Goal: Task Accomplishment & Management: Use online tool/utility

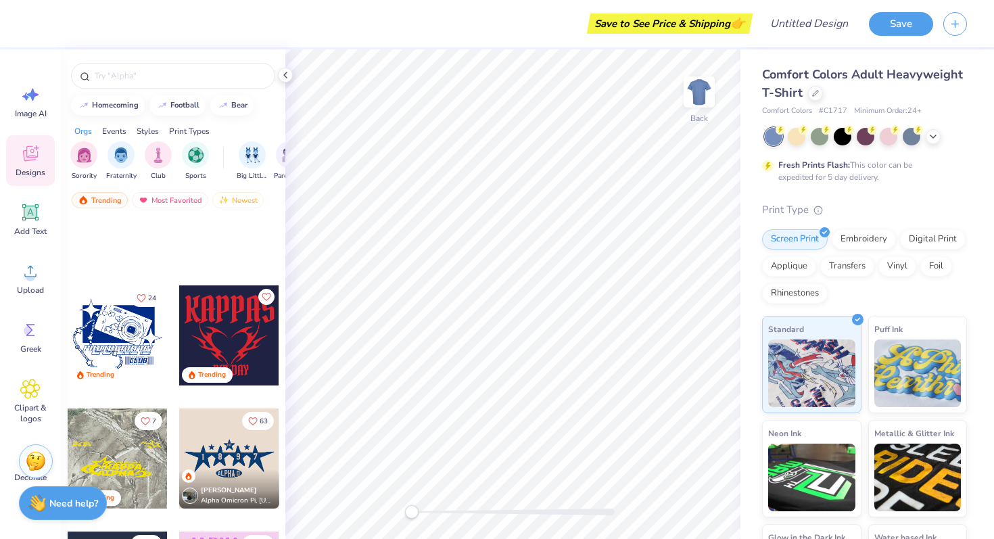
scroll to position [2338, 0]
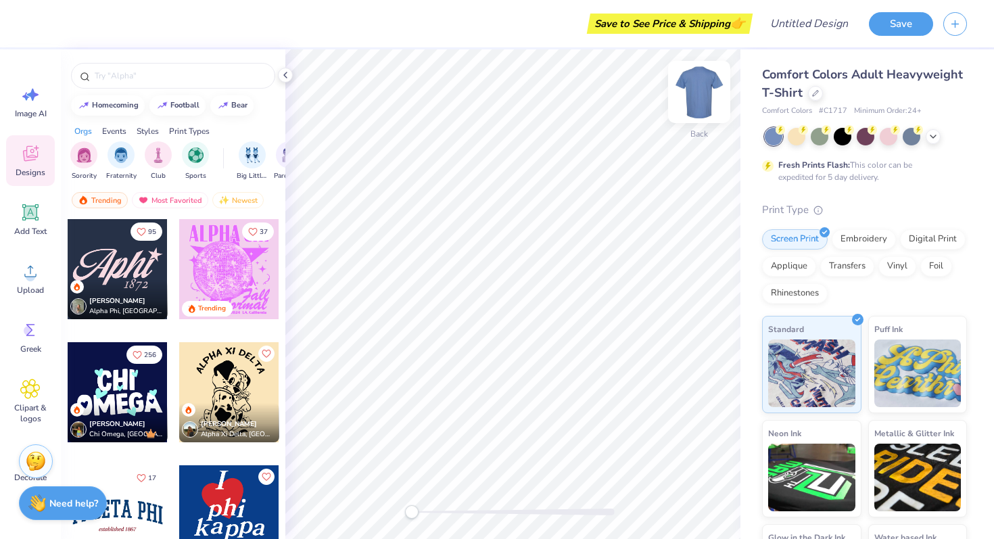
click at [702, 80] on img at bounding box center [699, 92] width 54 height 54
click at [692, 91] on img at bounding box center [699, 92] width 54 height 54
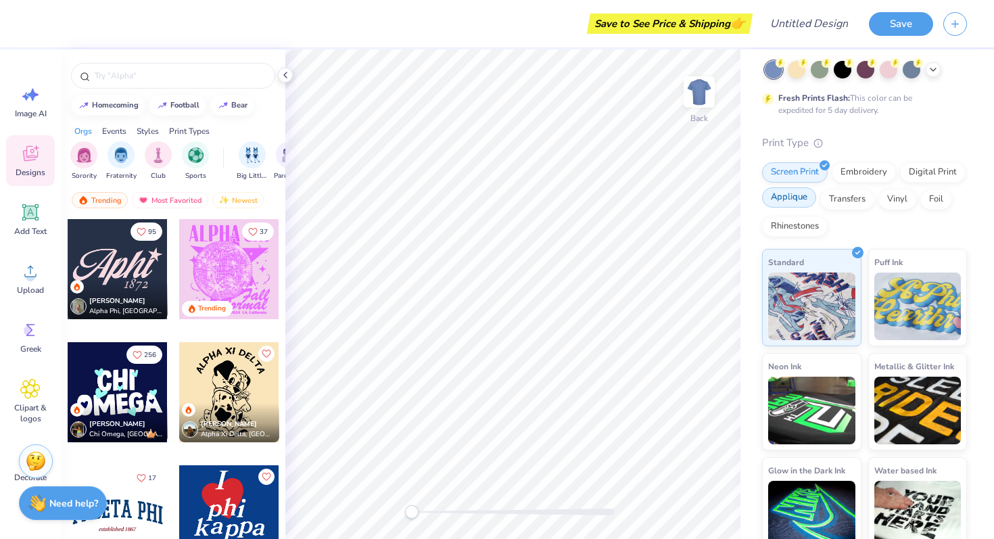
scroll to position [82, 0]
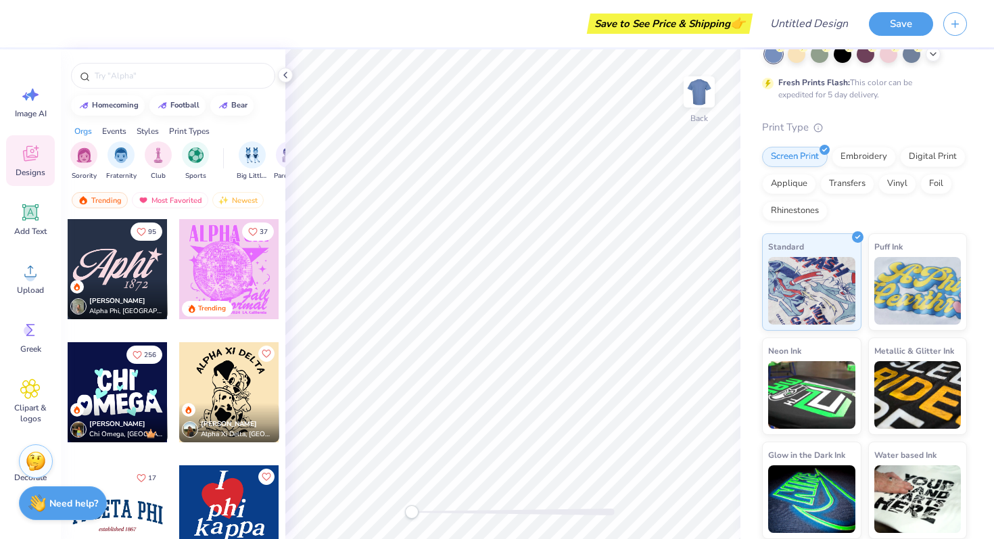
click at [0, 101] on div "Image AI Designs Add Text Upload Greek Clipart & logos Decorate" at bounding box center [30, 293] width 61 height 489
click at [16, 102] on div "Image AI" at bounding box center [30, 101] width 49 height 51
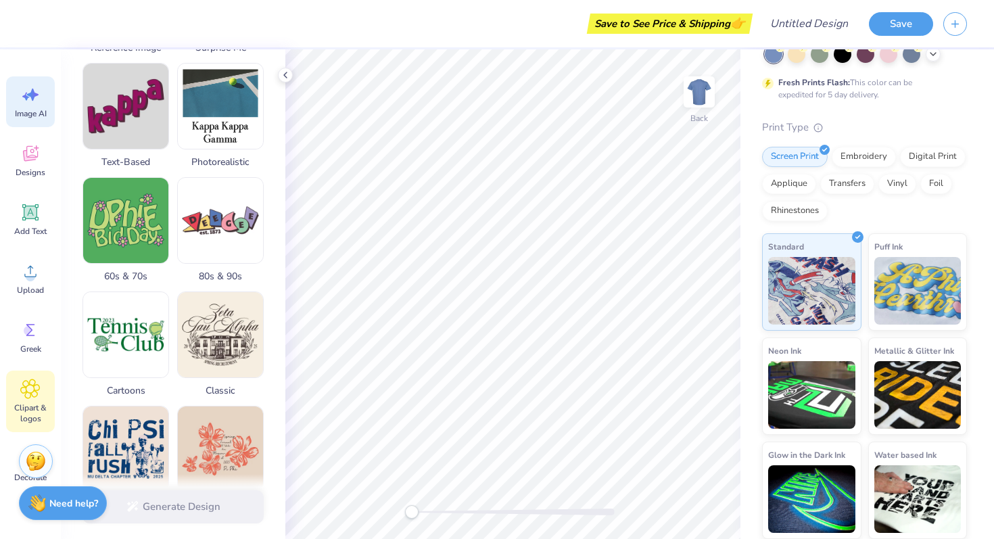
scroll to position [53, 0]
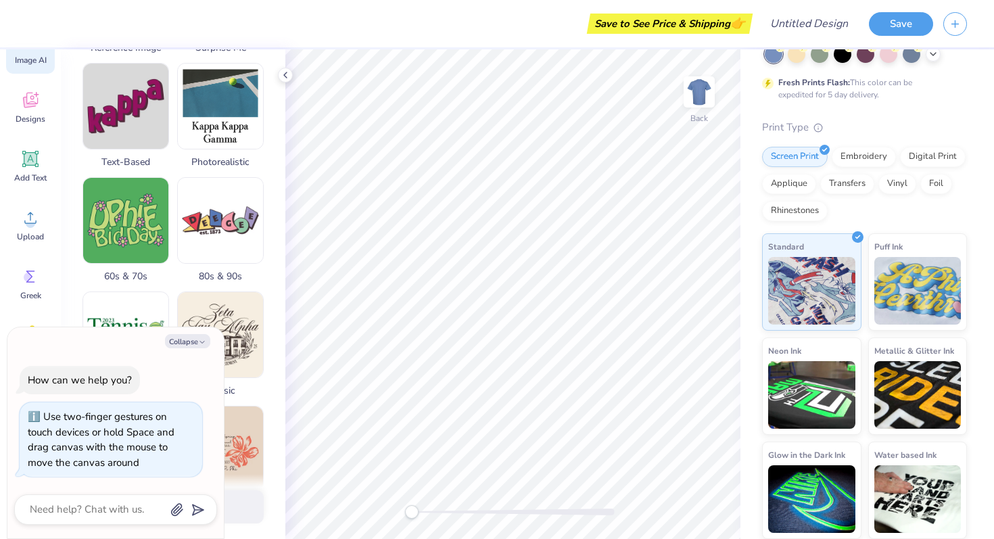
click at [356, 511] on div "Back" at bounding box center [512, 293] width 455 height 489
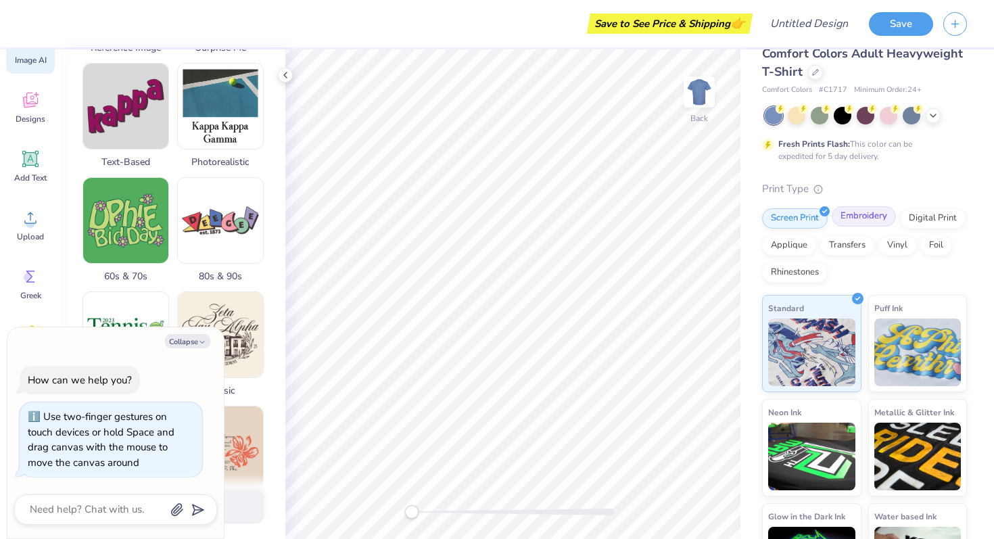
scroll to position [0, 0]
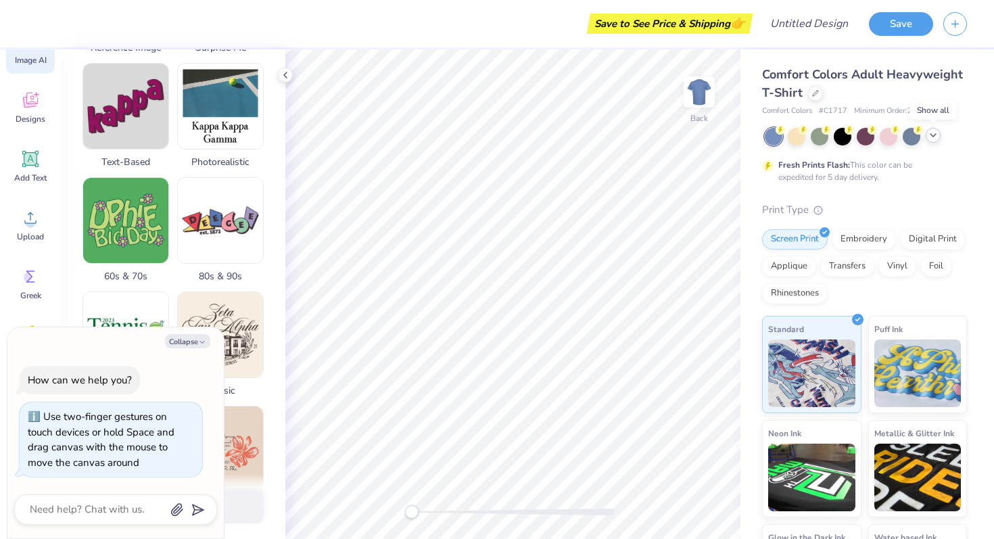
click at [933, 137] on icon at bounding box center [932, 135] width 11 height 11
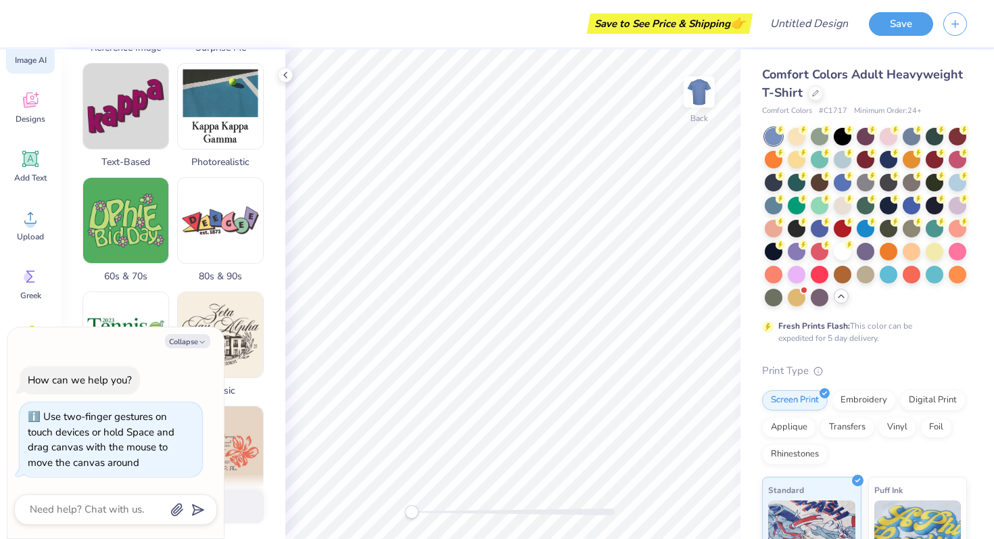
click at [843, 299] on icon at bounding box center [841, 296] width 11 height 11
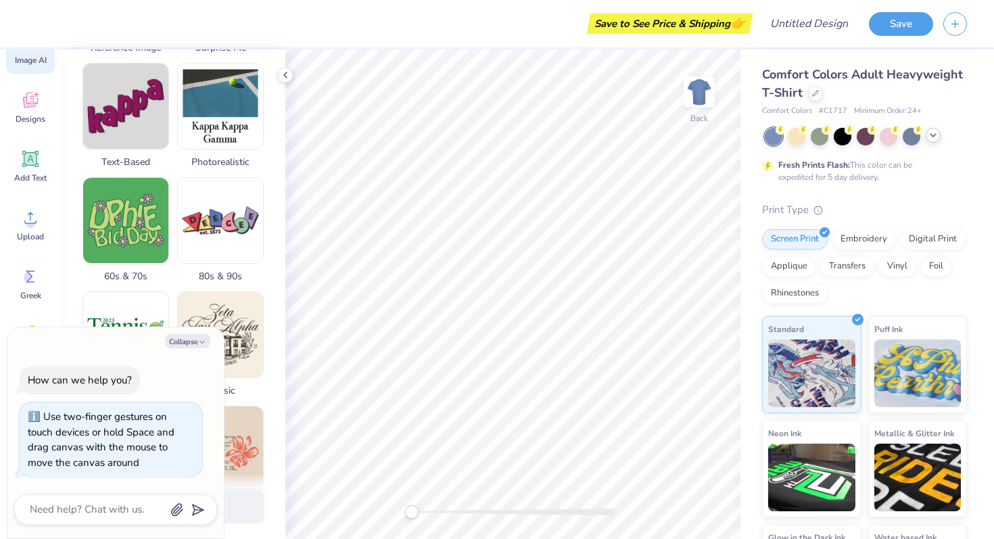
scroll to position [82, 0]
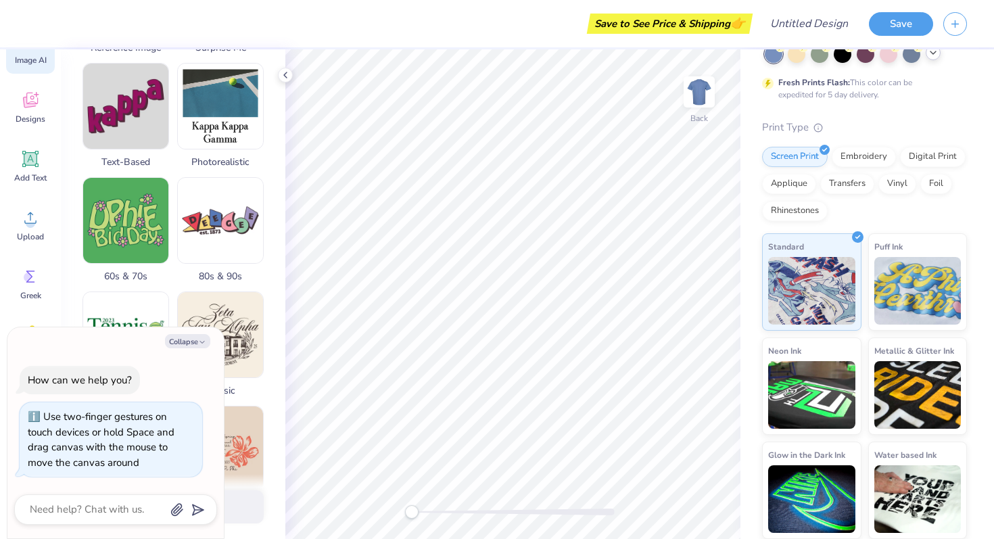
click at [951, 34] on button "button" at bounding box center [955, 24] width 24 height 24
click at [952, 27] on button "button" at bounding box center [955, 22] width 24 height 24
click at [951, 46] on div "Save" at bounding box center [931, 23] width 125 height 47
click at [953, 31] on button "button" at bounding box center [955, 22] width 24 height 24
click at [951, 11] on button "button" at bounding box center [955, 22] width 24 height 24
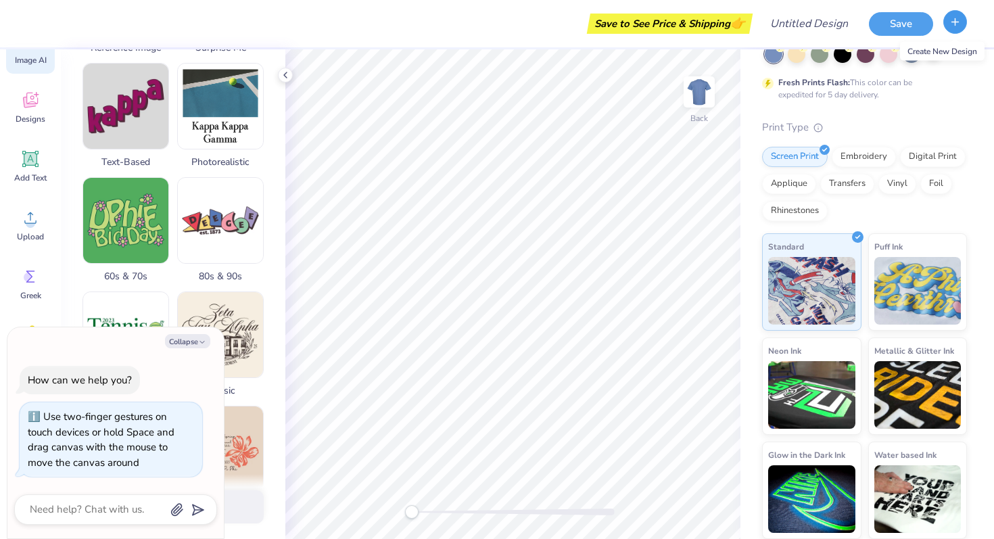
type textarea "x"
click at [137, 497] on div at bounding box center [115, 509] width 203 height 30
click at [135, 504] on textarea at bounding box center [96, 509] width 137 height 18
type textarea "h"
type textarea "x"
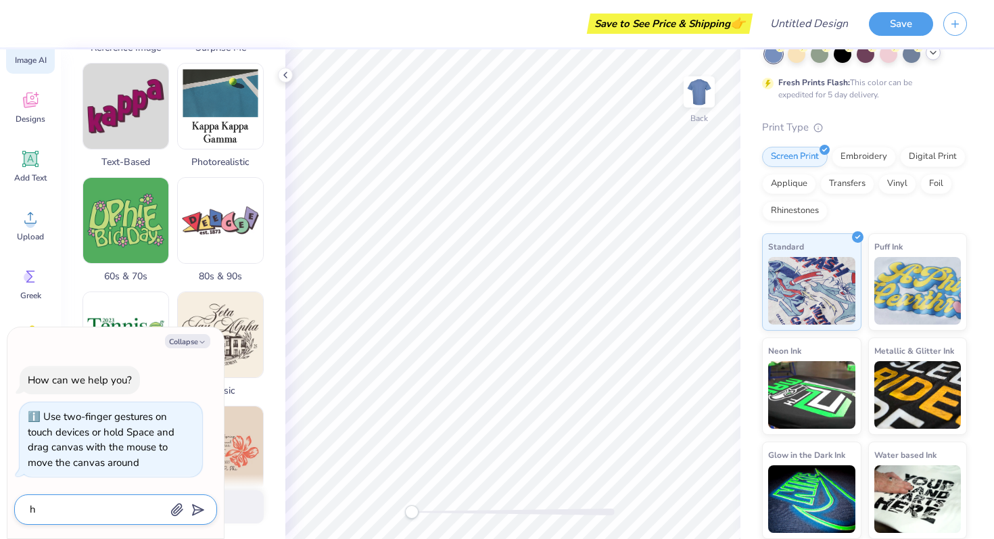
type textarea "ho"
type textarea "x"
type textarea "how"
type textarea "x"
type textarea "how"
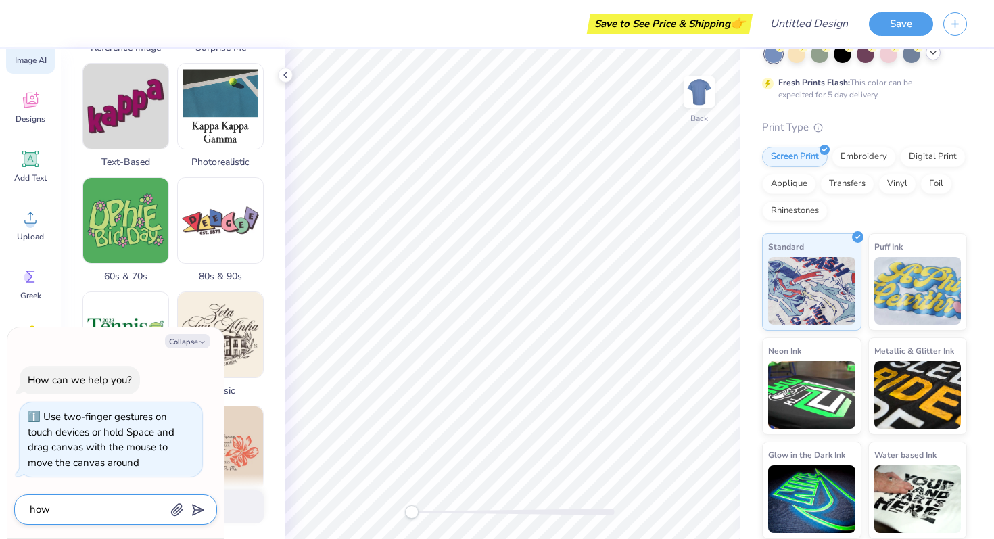
type textarea "x"
type textarea "how r"
type textarea "x"
type textarea "how ro"
type textarea "x"
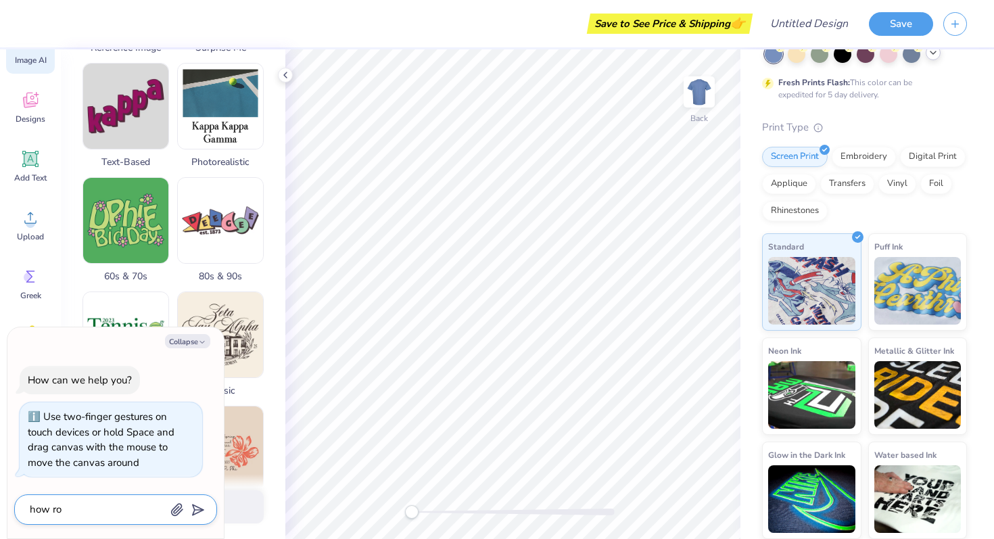
type textarea "how ro"
type textarea "x"
type textarea "how ro s"
type textarea "x"
type textarea "how ro sw"
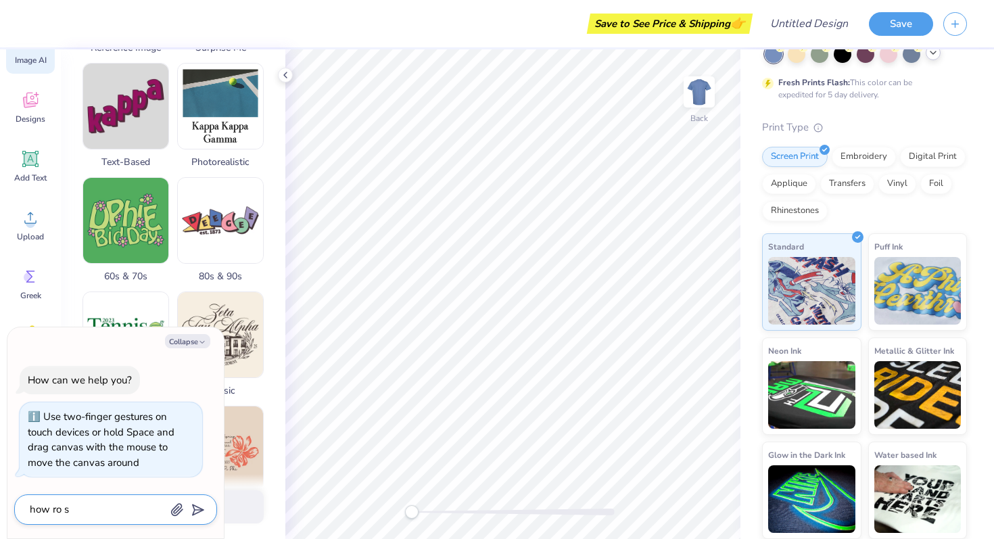
type textarea "x"
type textarea "how ro s"
type textarea "x"
type textarea "how ro"
type textarea "x"
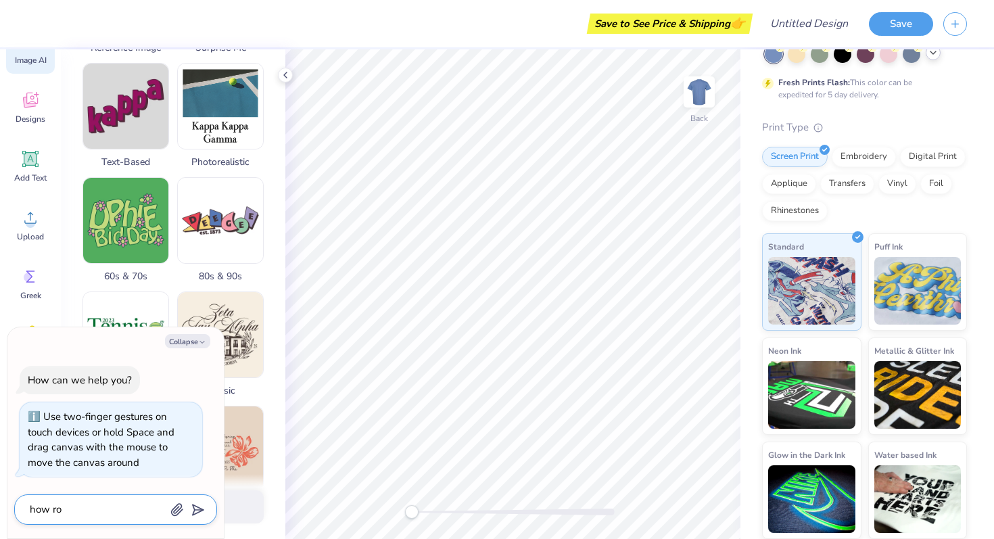
type textarea "how ro"
type textarea "x"
type textarea "how r"
type textarea "x"
type textarea "how"
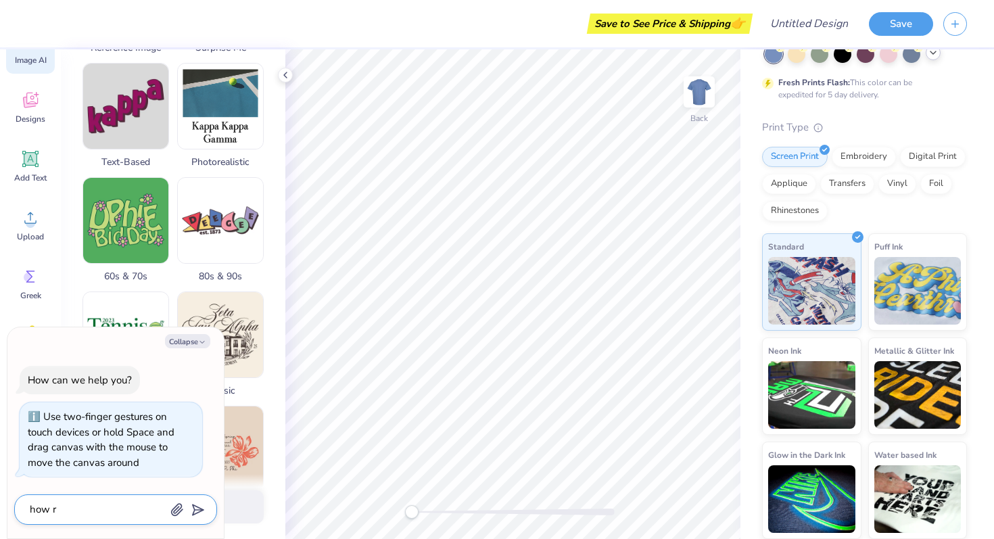
type textarea "x"
type textarea "how"
type textarea "x"
type textarea "how"
type textarea "x"
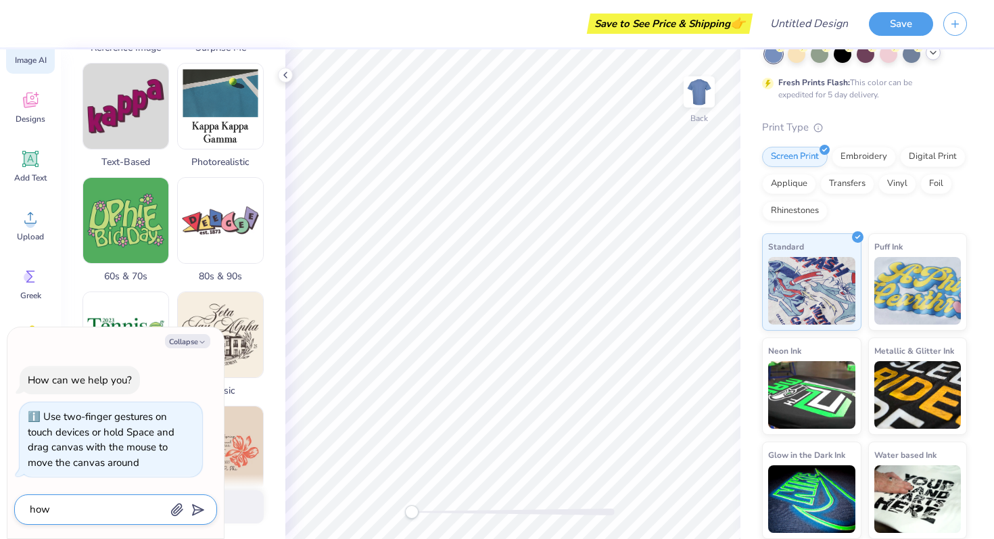
type textarea "how t"
type textarea "x"
type textarea "how to"
type textarea "x"
type textarea "how to"
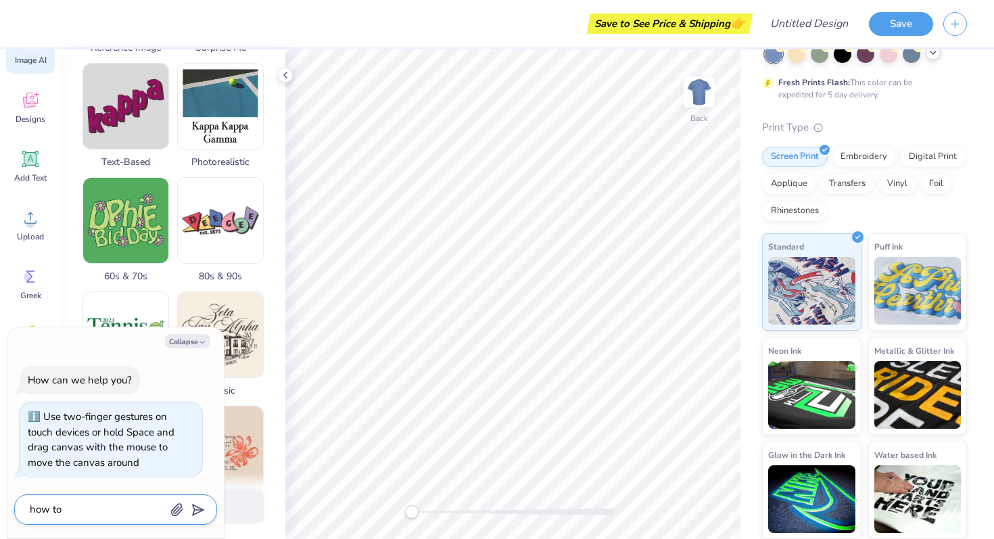
type textarea "x"
type textarea "how to s"
type textarea "x"
type textarea "how to sw"
type textarea "x"
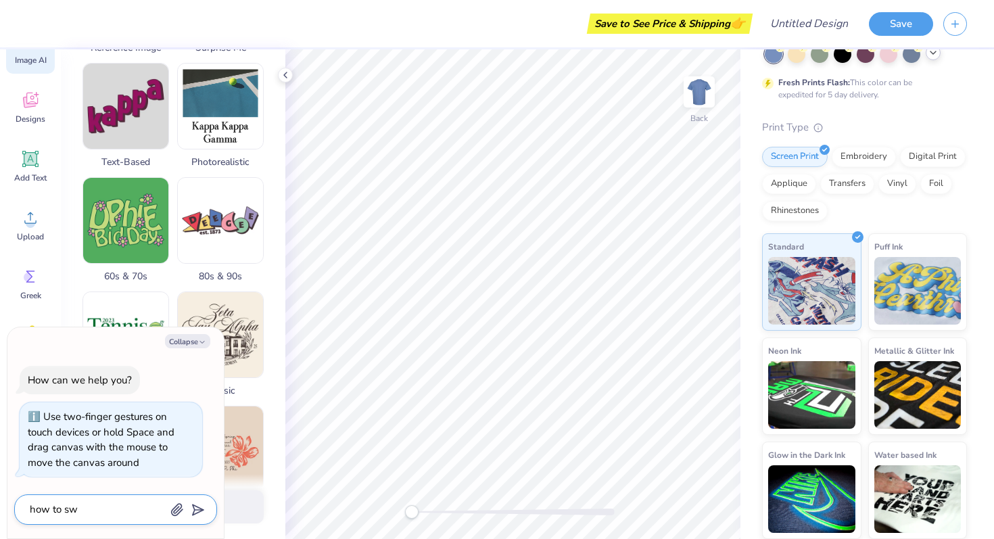
type textarea "how to swi"
type textarea "x"
type textarea "how to swir"
type textarea "x"
type textarea "how to swi"
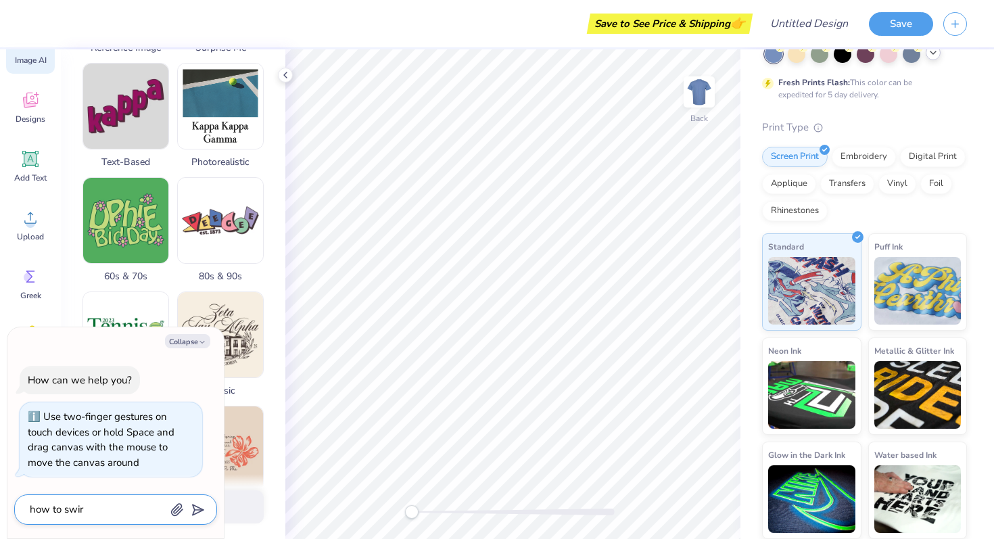
type textarea "x"
type textarea "how to swit"
type textarea "x"
type textarea "how to switc"
type textarea "x"
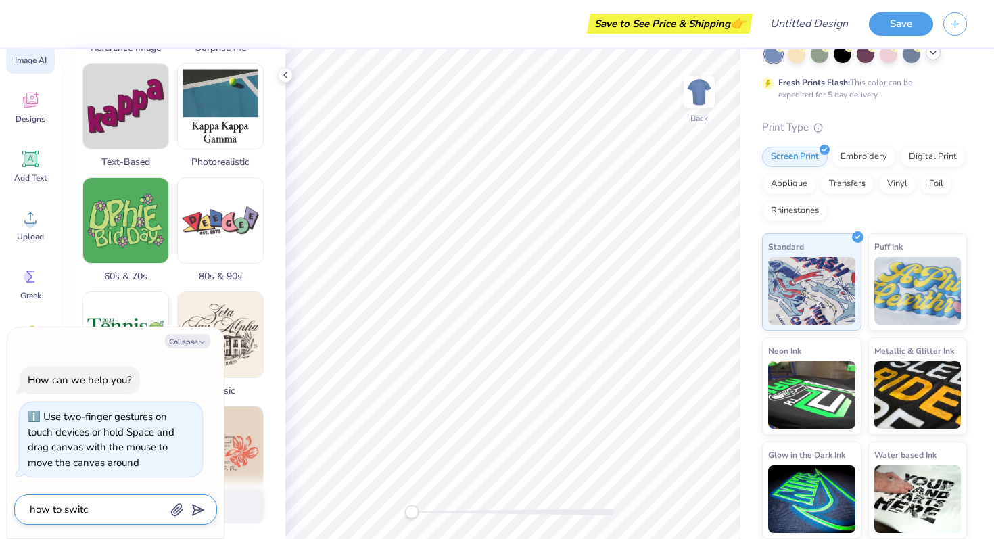
type textarea "how to switch"
type textarea "x"
type textarea "how to switch"
type textarea "x"
type textarea "how to switch t"
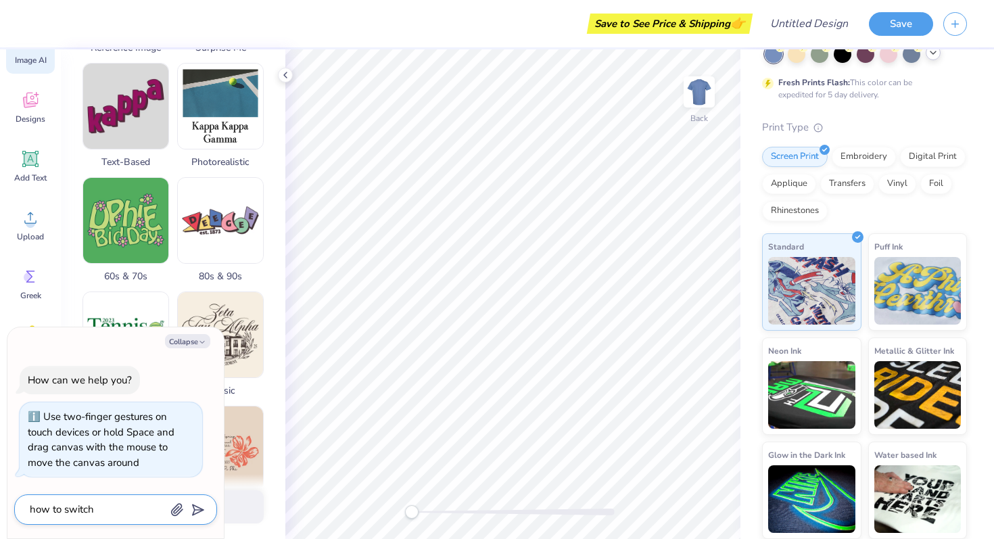
type textarea "x"
type textarea "how to switch to"
type textarea "x"
type textarea "how to switch to"
type textarea "x"
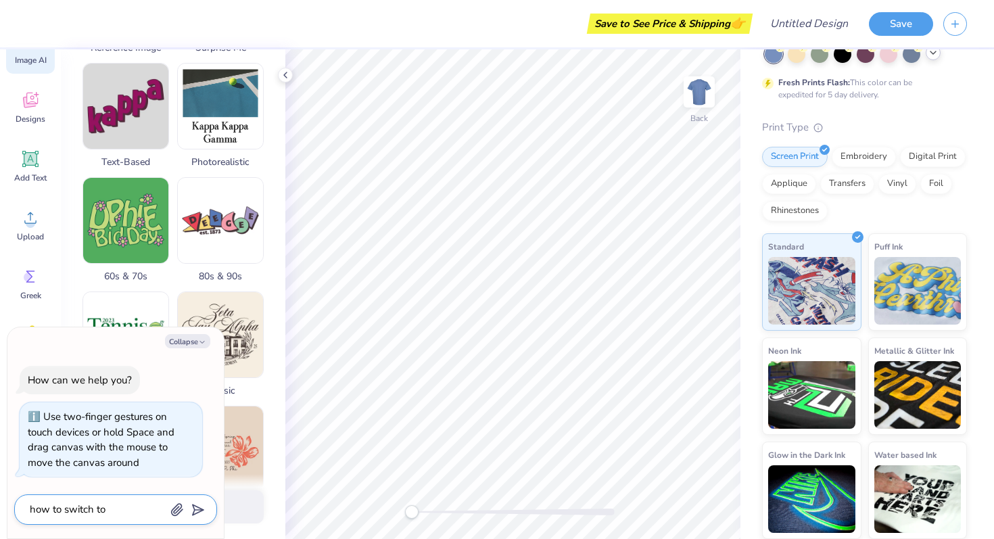
type textarea "how to switch to h"
type textarea "x"
type textarea "how to switch to ho"
type textarea "x"
type textarea "how to switch to hoo"
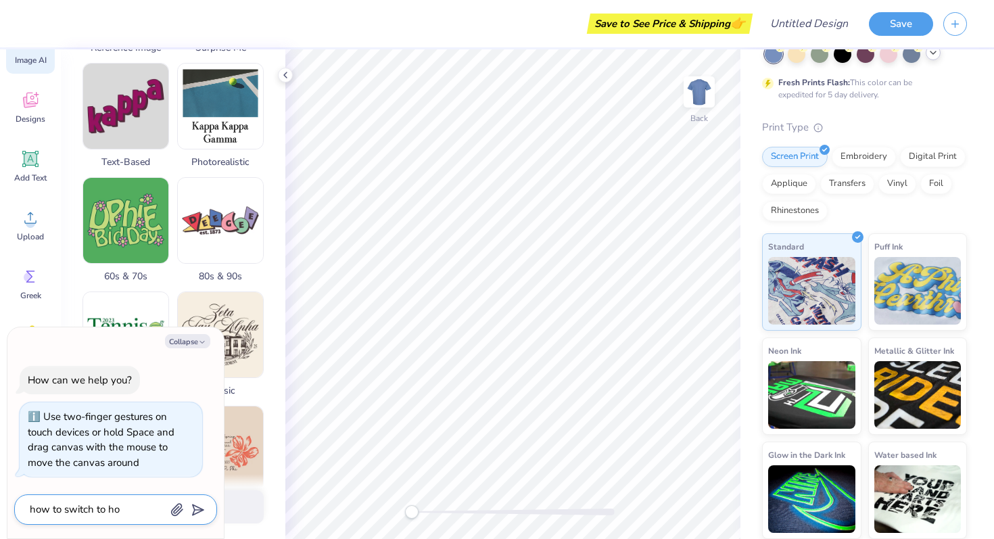
type textarea "x"
type textarea "how to switch to hood"
type textarea "x"
type textarea "how to switch to hoodi"
type textarea "x"
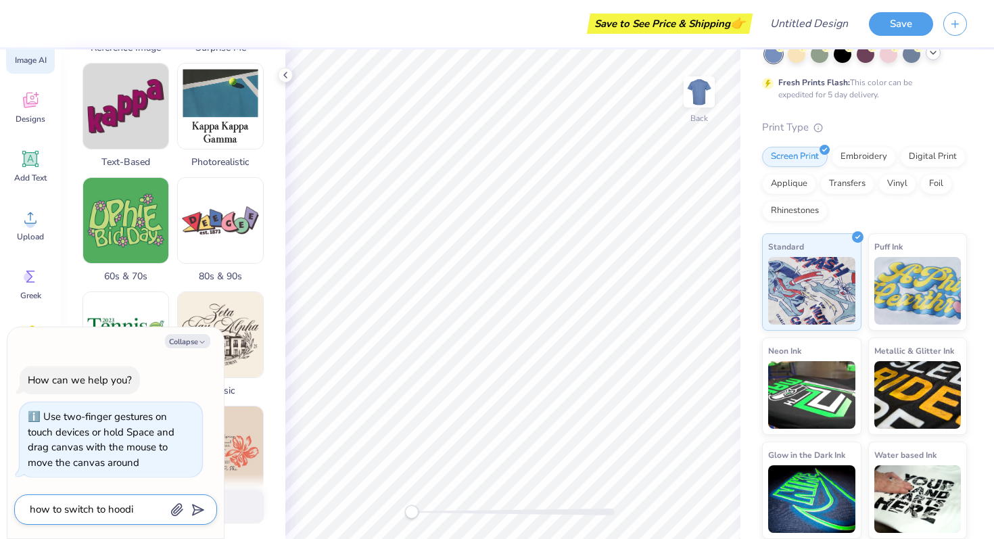
type textarea "how to switch to hoodie"
type textarea "x"
type textarea "how to switch to hoodie"
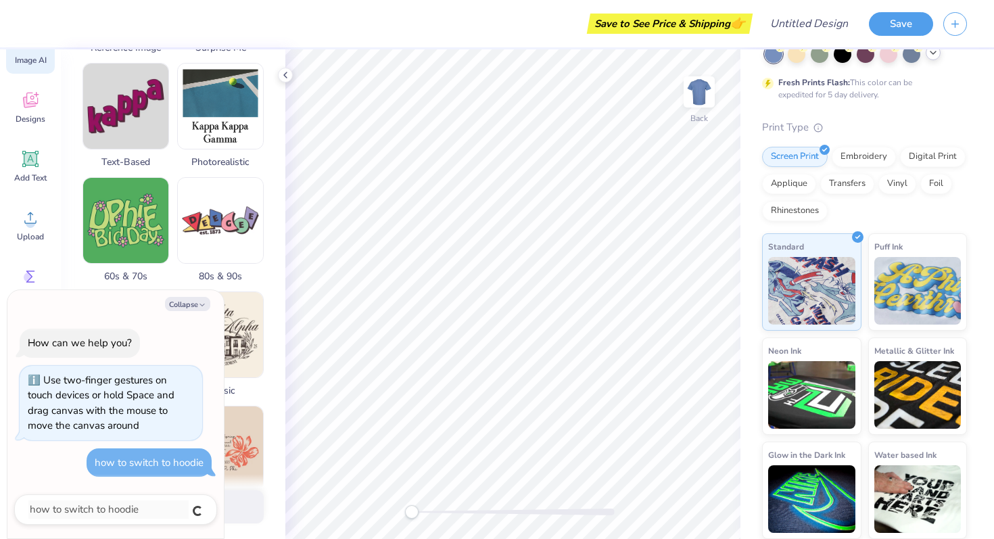
type textarea "x"
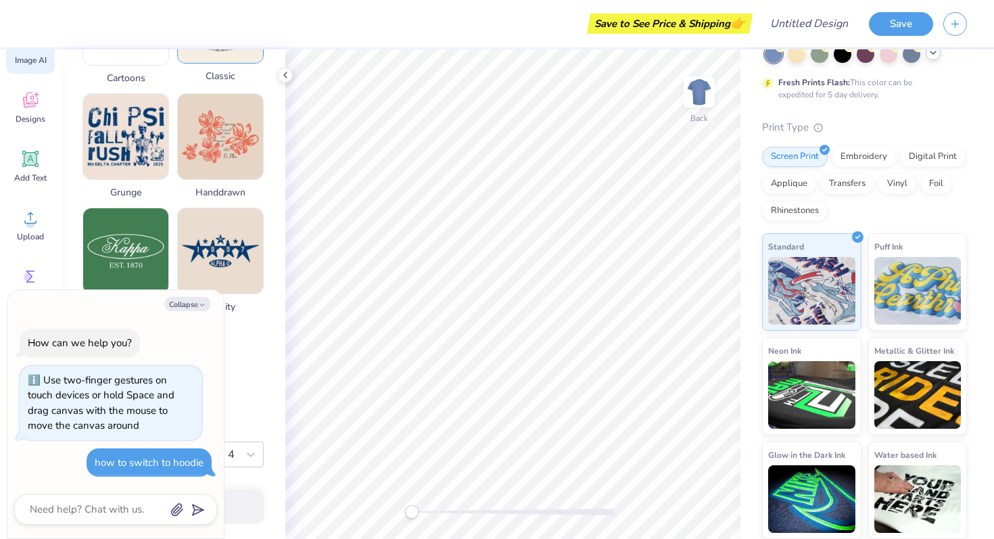
scroll to position [628, 0]
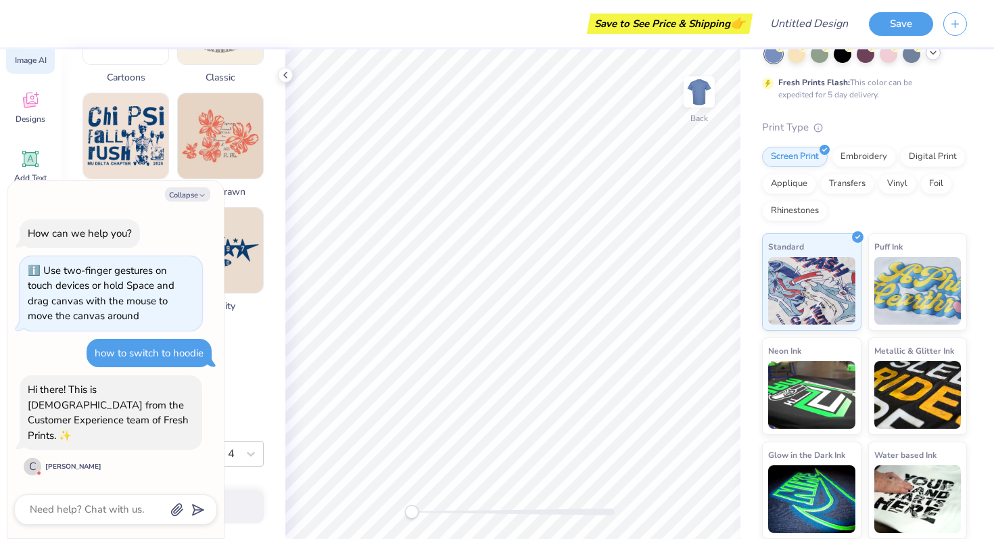
type textarea "x"
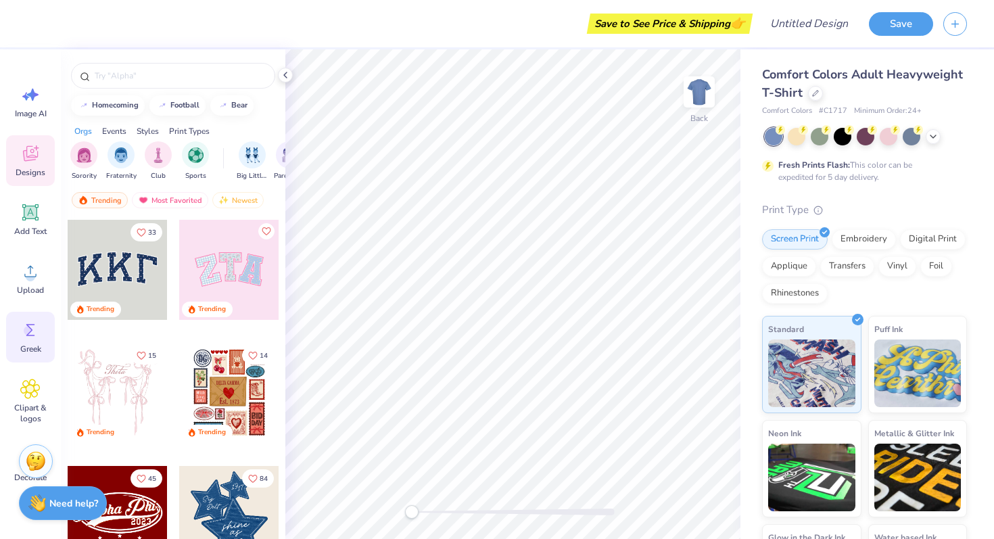
click at [20, 337] on icon at bounding box center [30, 330] width 20 height 20
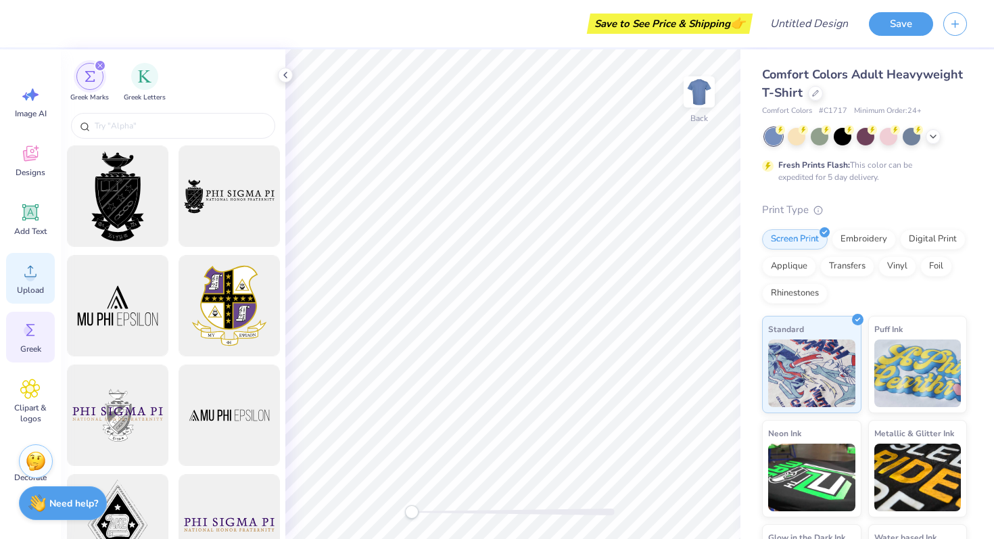
click at [35, 274] on icon at bounding box center [30, 271] width 12 height 11
click at [24, 158] on icon at bounding box center [30, 154] width 15 height 16
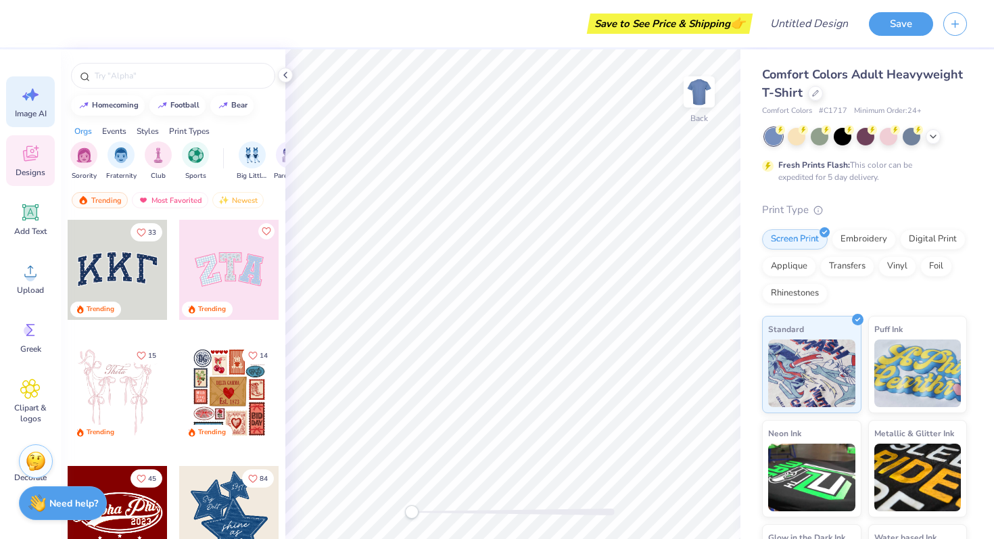
click at [37, 87] on icon at bounding box center [30, 95] width 20 height 20
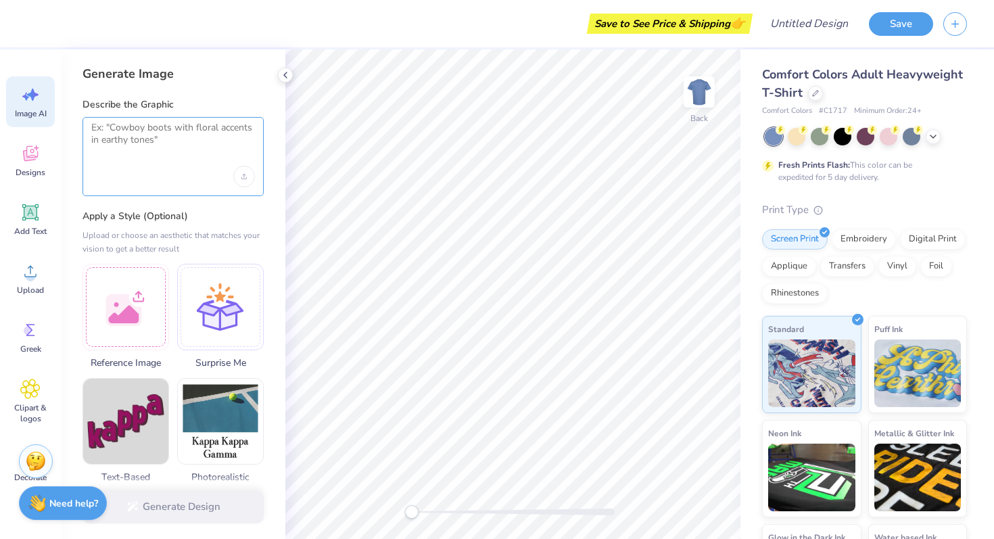
click at [112, 139] on textarea at bounding box center [173, 139] width 164 height 34
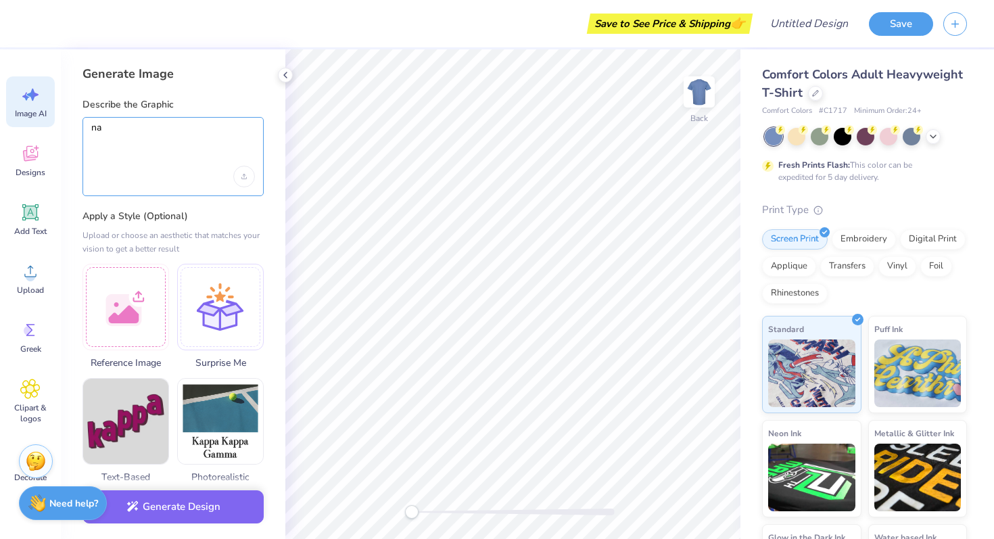
type textarea "n"
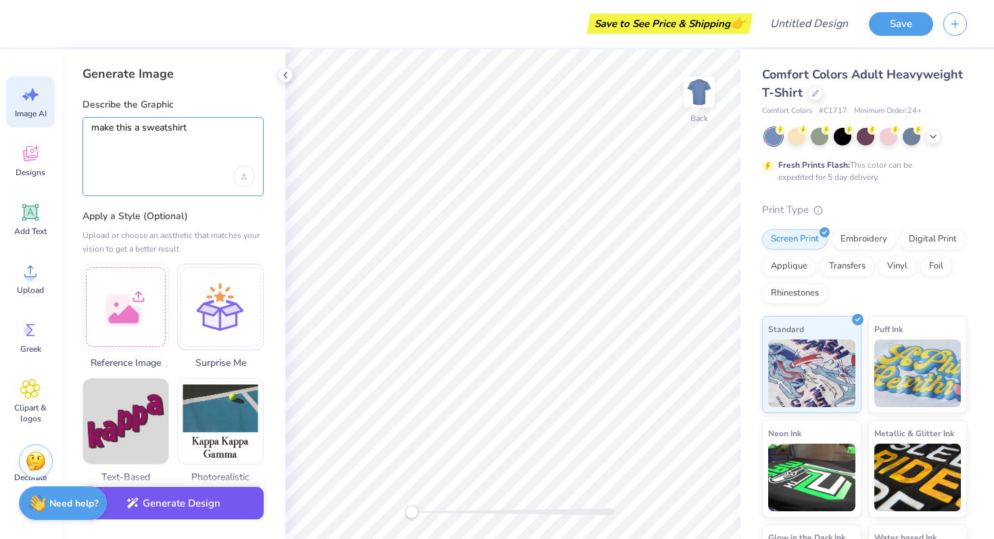
type textarea "make this a sweatshirt"
click at [170, 507] on button "Generate Design" at bounding box center [172, 503] width 181 height 33
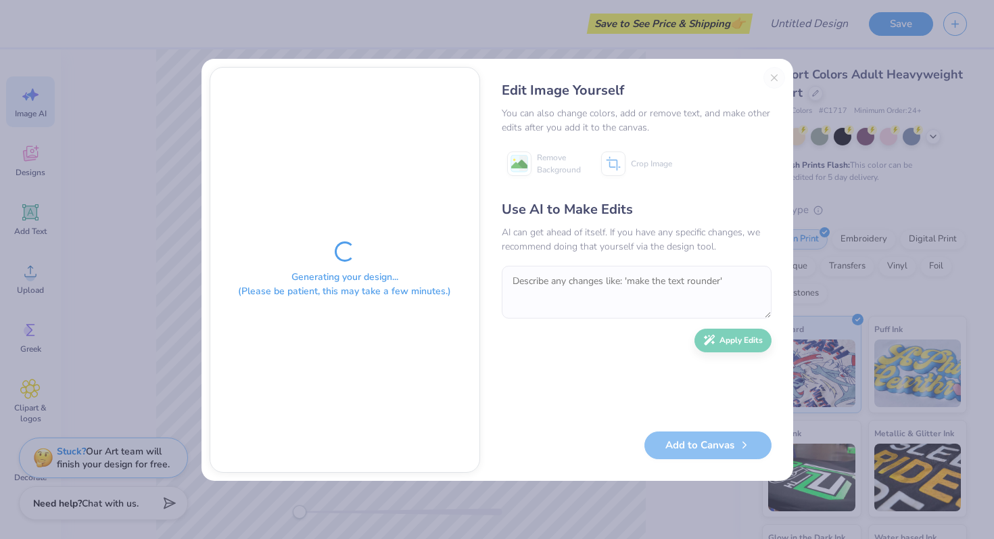
click at [773, 77] on div "Edit Image Yourself You can also change colors, add or remove text, and make ot…" at bounding box center [636, 270] width 297 height 406
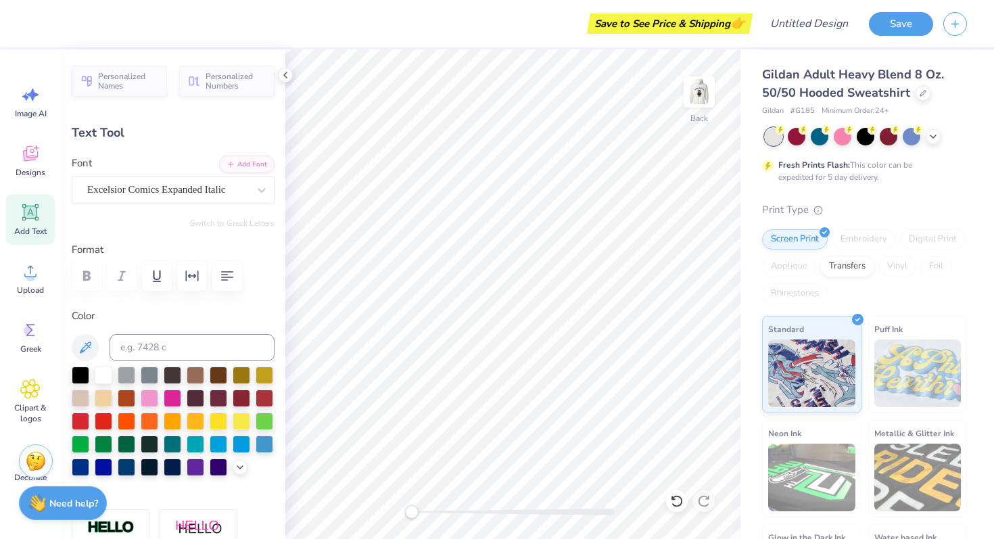
scroll to position [0, 3]
type textarea "ALPHA Kappa Psi"
type input "8.85"
type input "0.82"
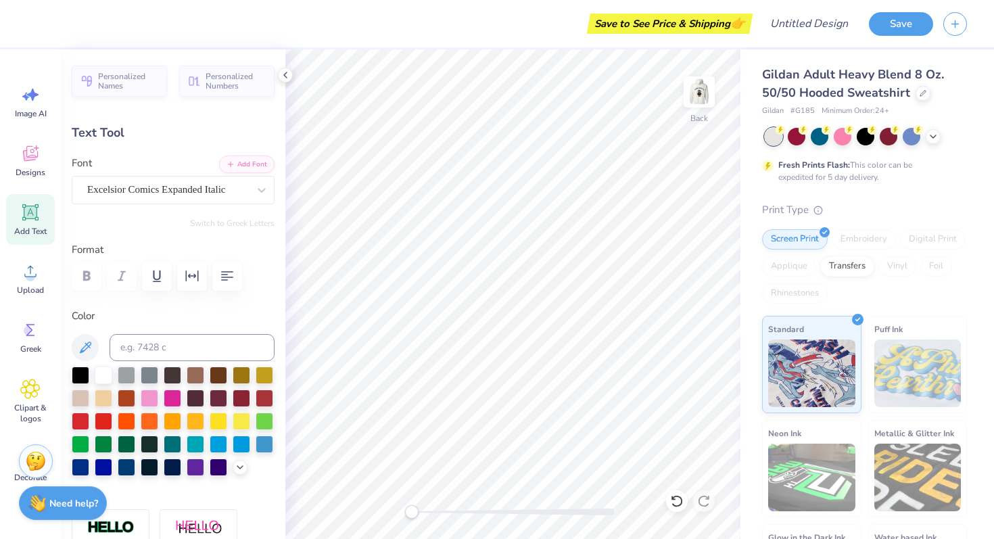
type textarea "2025"
type input "1.81"
type input "5.06"
type textarea "F"
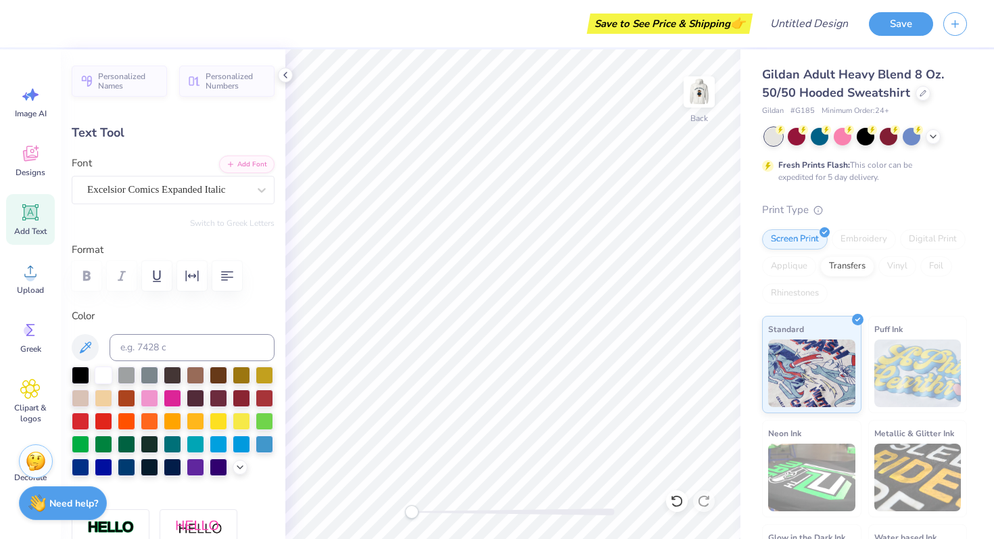
type textarea "Fall"
click at [26, 180] on div "Designs" at bounding box center [30, 160] width 49 height 51
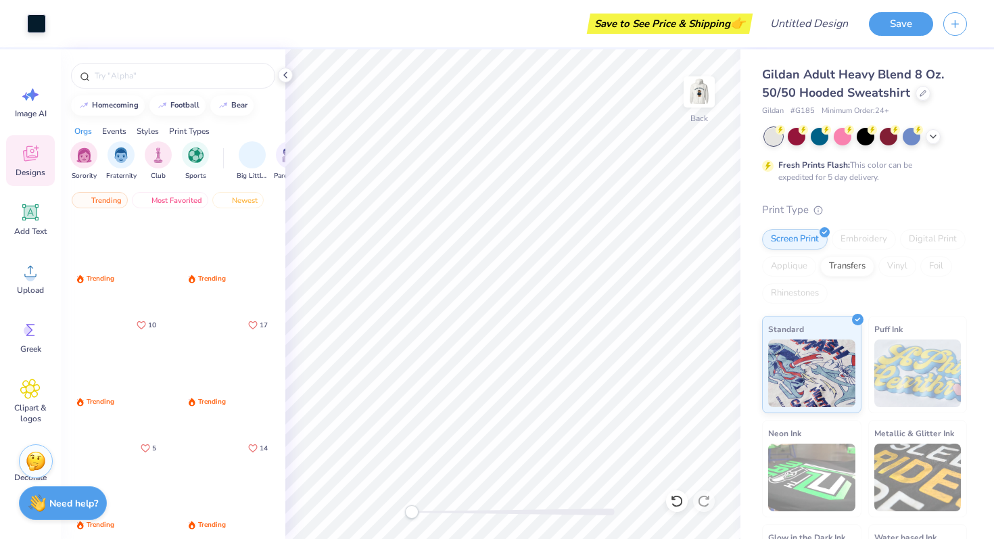
scroll to position [282, 0]
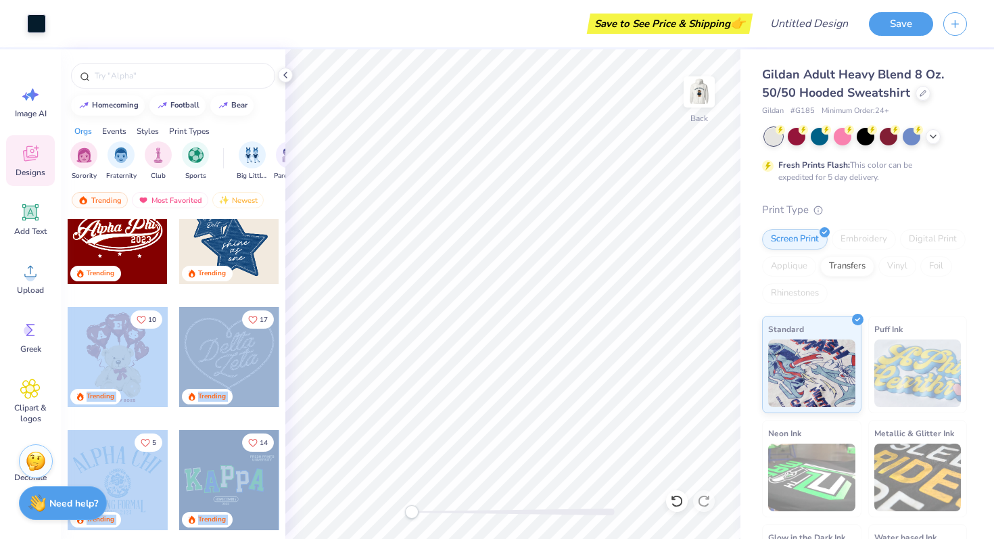
click at [454, 335] on div "Art colors Save to See Price & Shipping 👉 Design Title Save Image AI Designs Ad…" at bounding box center [497, 269] width 994 height 539
click at [227, 102] on img at bounding box center [223, 104] width 11 height 8
type input "bear"
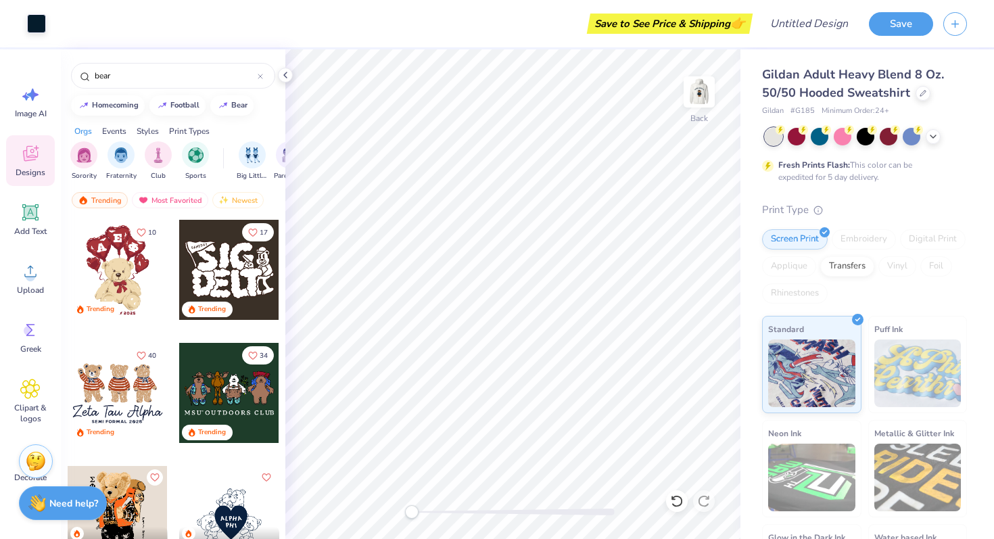
click at [268, 129] on div "Orgs Events Styles Print Types" at bounding box center [173, 127] width 224 height 19
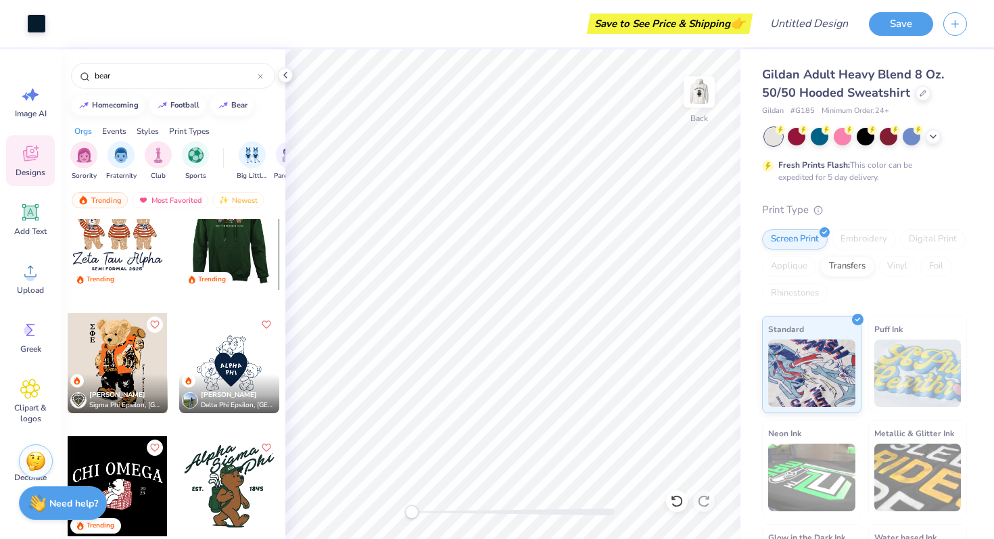
scroll to position [168, 0]
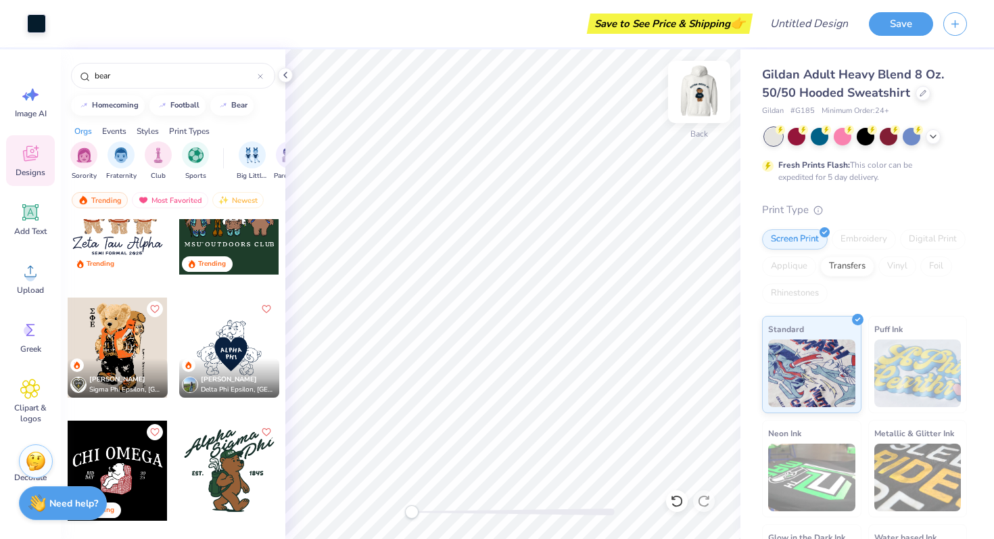
click at [701, 103] on img at bounding box center [699, 92] width 54 height 54
click at [697, 101] on img at bounding box center [699, 92] width 54 height 54
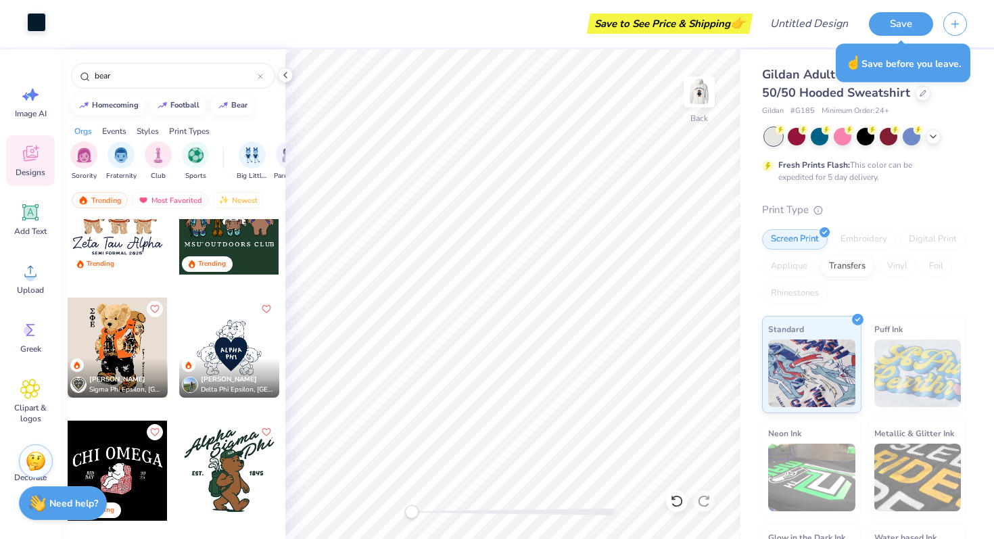
click at [43, 20] on div at bounding box center [36, 22] width 19 height 19
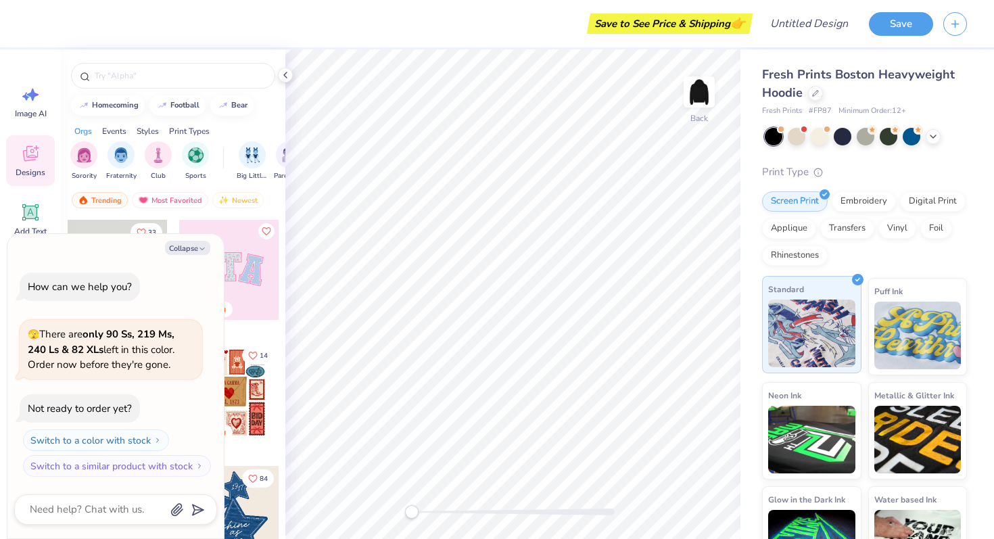
scroll to position [45, 0]
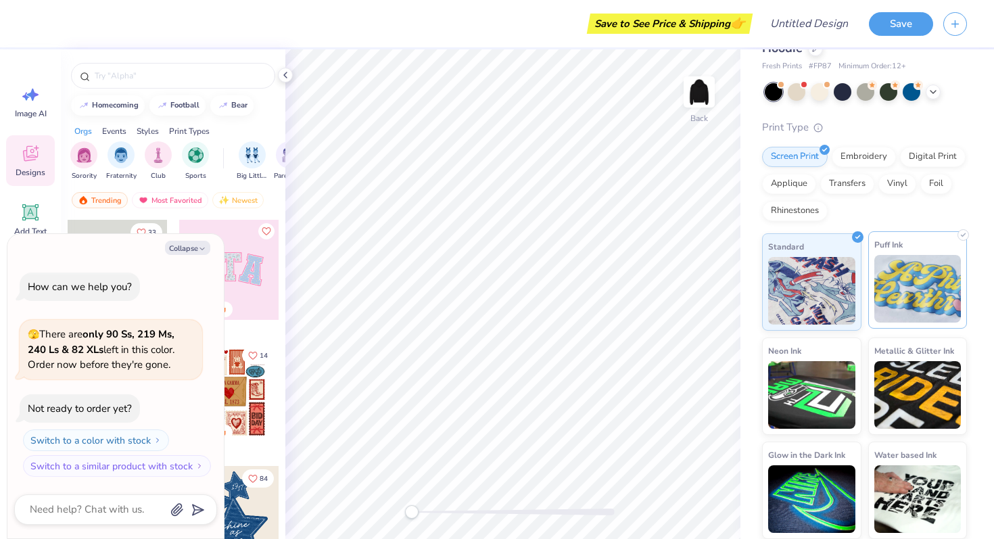
click at [907, 286] on img at bounding box center [917, 289] width 87 height 68
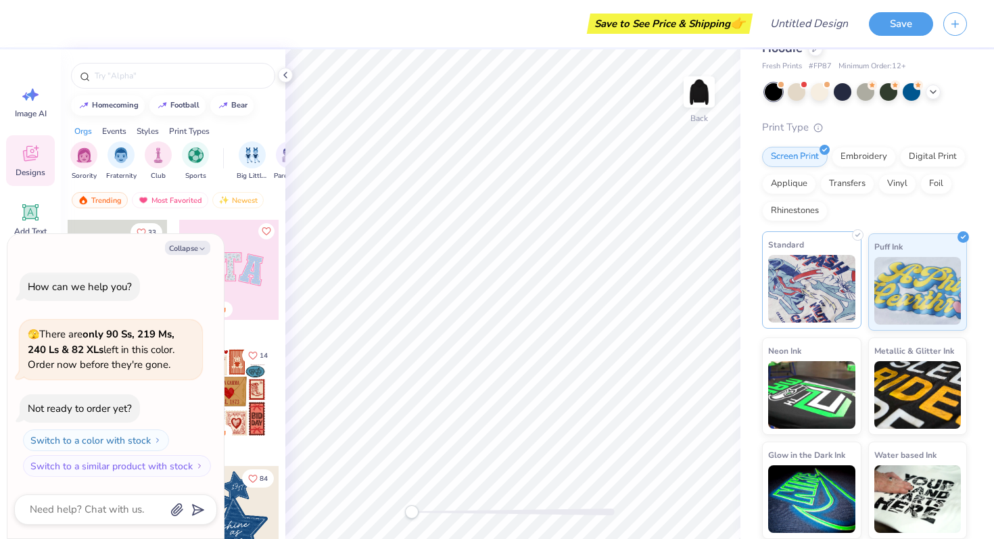
click at [825, 302] on img at bounding box center [811, 289] width 87 height 68
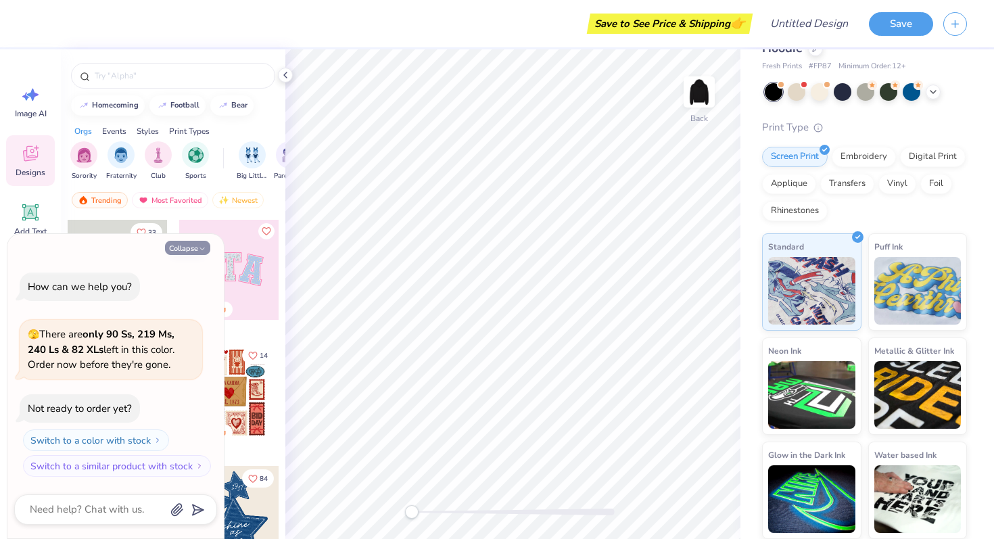
click at [185, 243] on button "Collapse" at bounding box center [187, 248] width 45 height 14
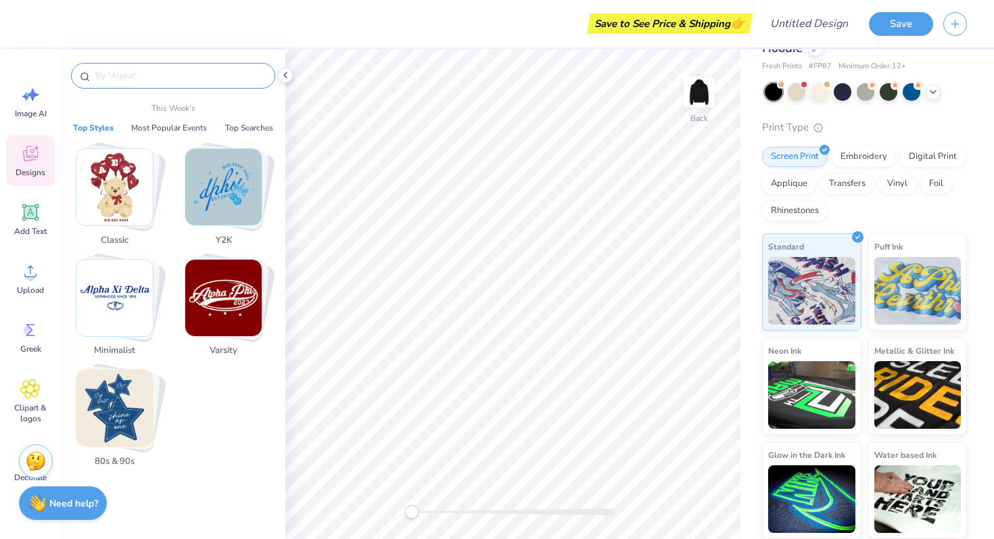
click at [184, 77] on input "text" at bounding box center [179, 76] width 173 height 14
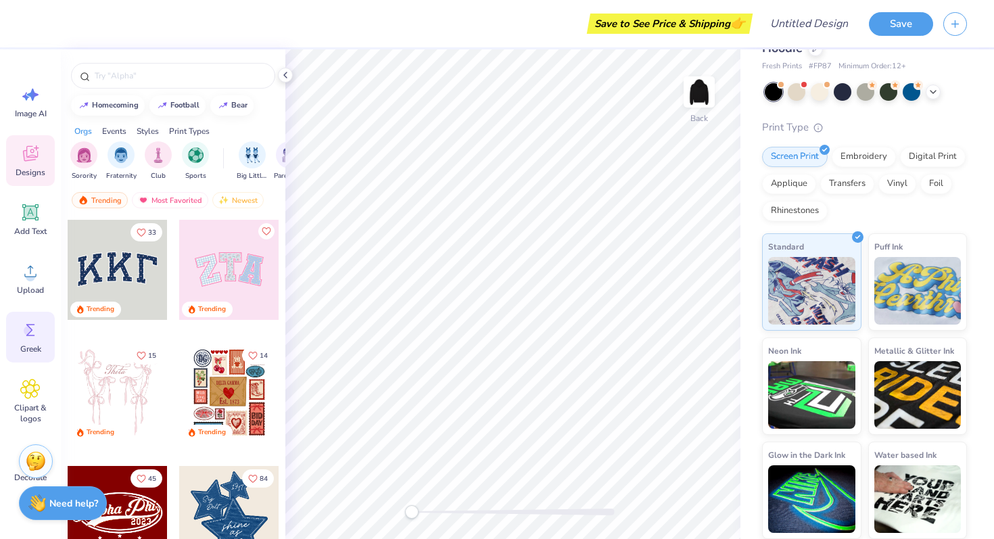
click at [22, 326] on icon at bounding box center [30, 330] width 20 height 20
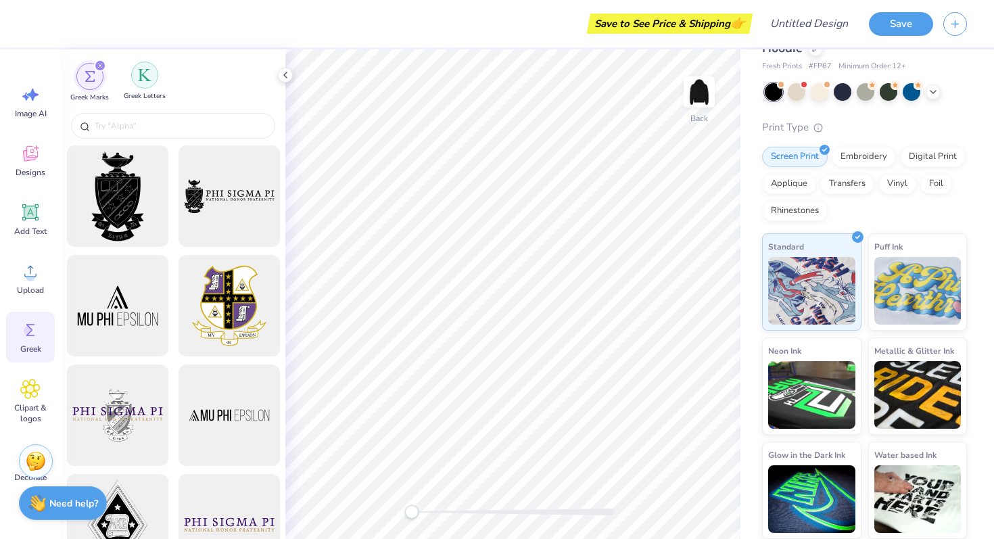
click at [143, 80] on img "filter for Greek Letters" at bounding box center [145, 75] width 14 height 14
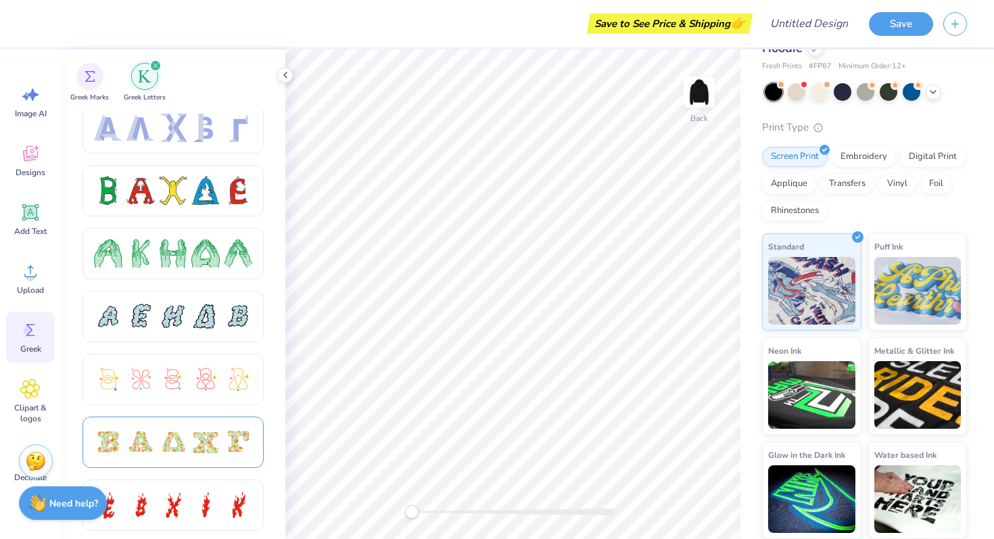
scroll to position [0, 0]
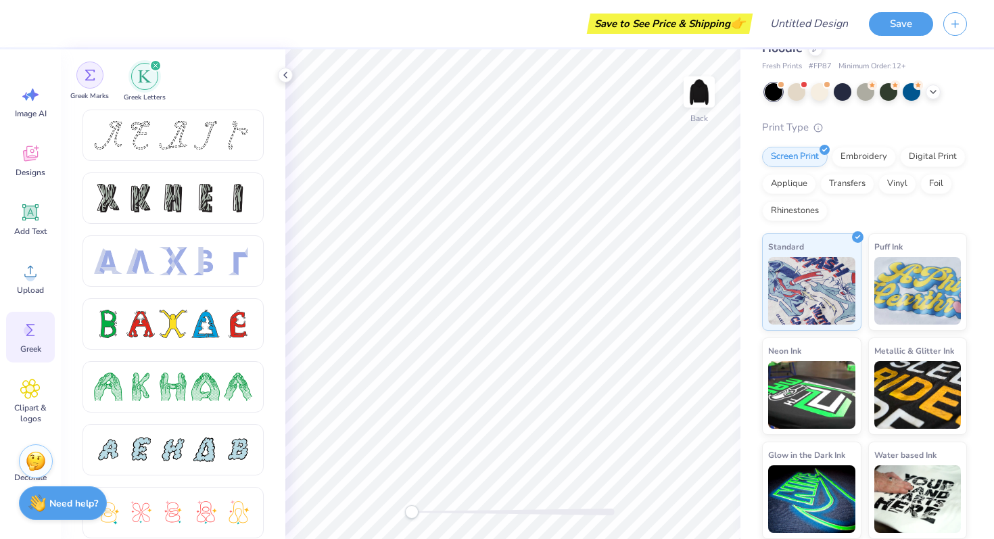
click at [93, 87] on div "filter for Greek Marks" at bounding box center [89, 75] width 27 height 27
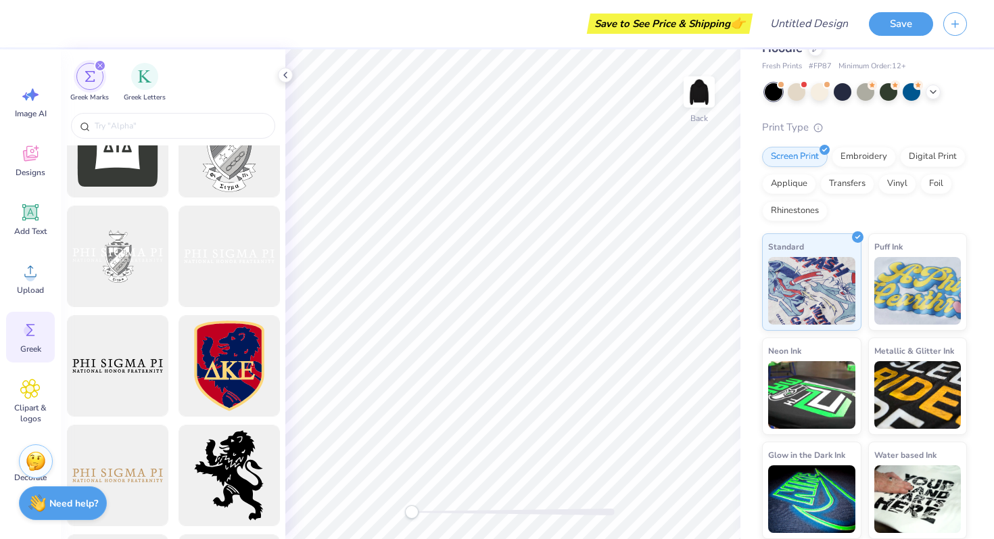
scroll to position [827, 0]
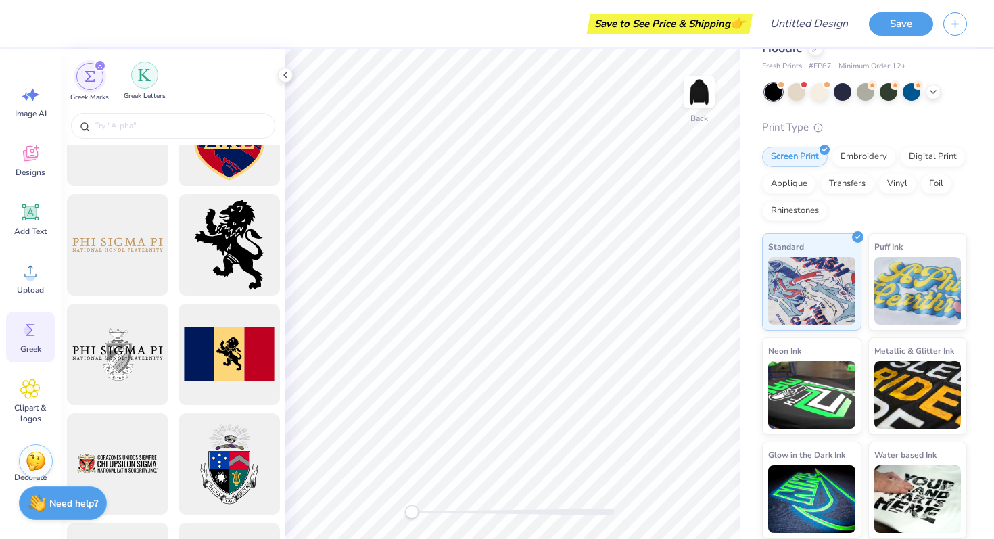
click at [138, 78] on img "filter for Greek Letters" at bounding box center [145, 75] width 14 height 14
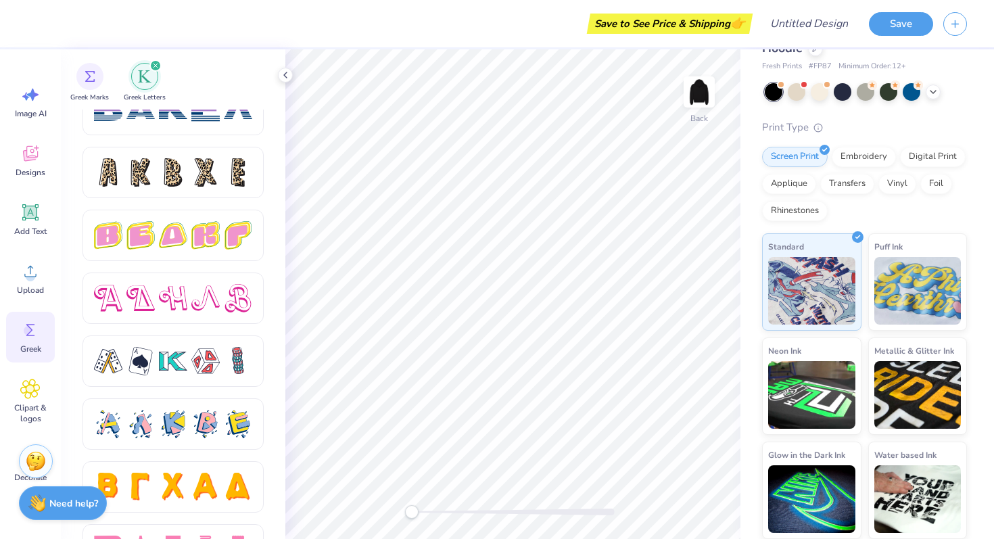
scroll to position [2272, 0]
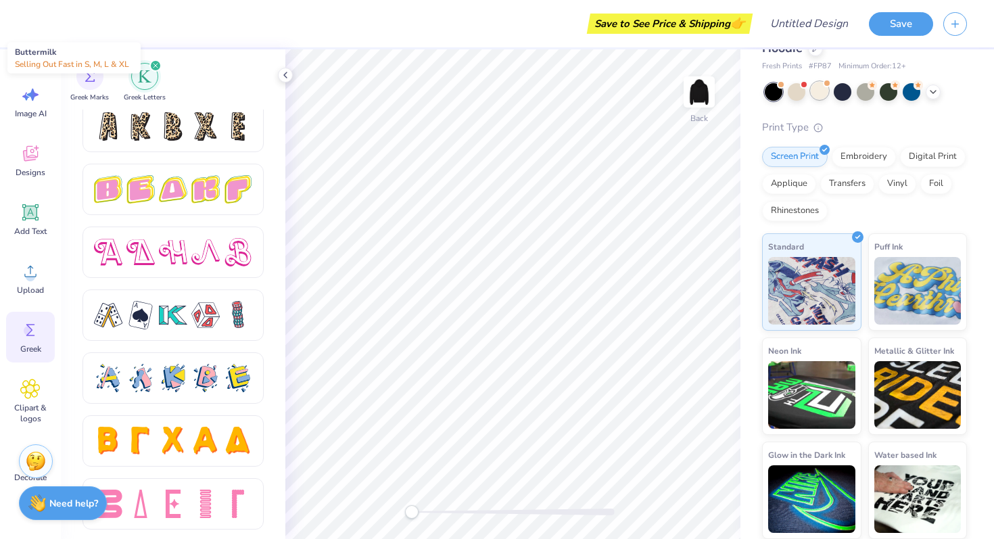
click at [815, 86] on div at bounding box center [820, 91] width 18 height 18
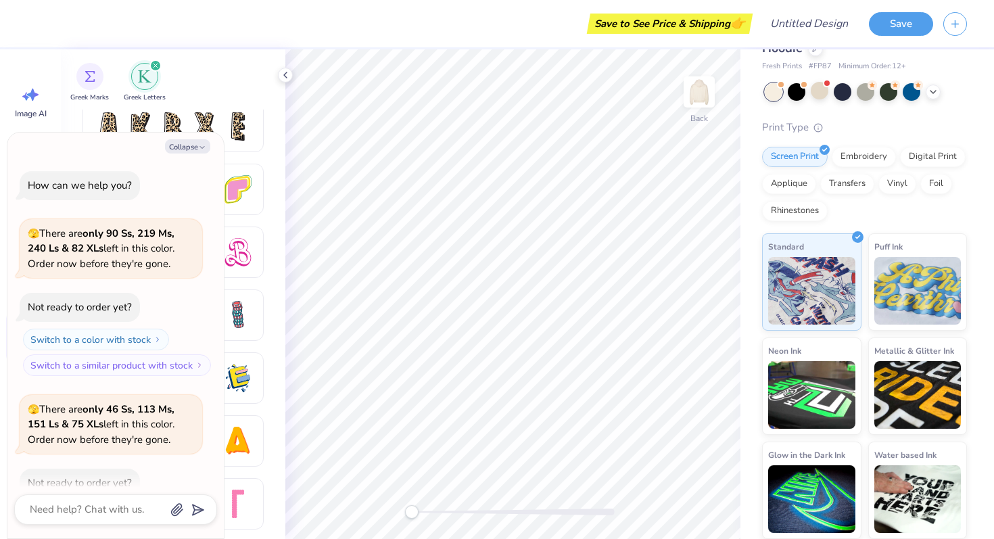
scroll to position [74, 0]
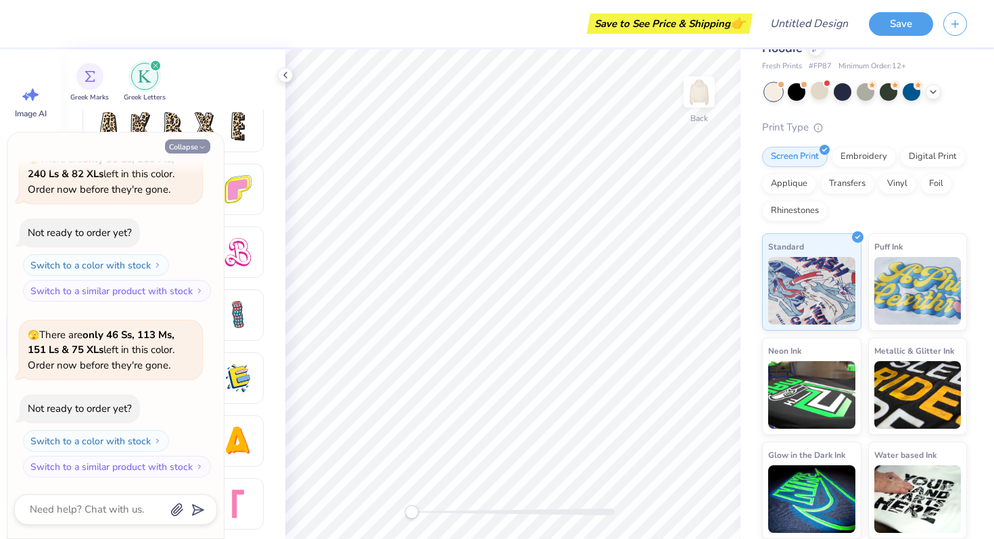
click at [193, 146] on button "Collapse" at bounding box center [187, 146] width 45 height 14
type textarea "x"
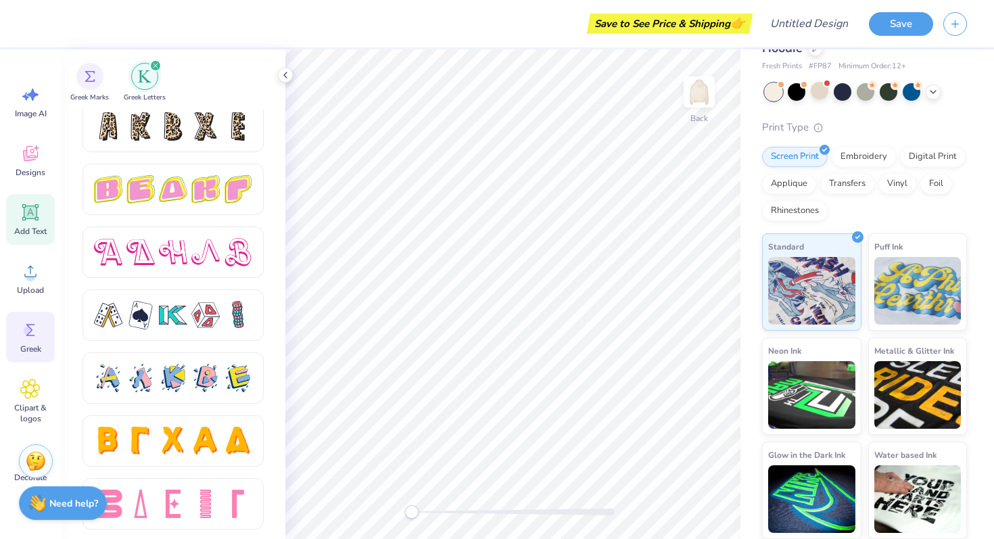
click at [33, 202] on icon at bounding box center [30, 212] width 20 height 20
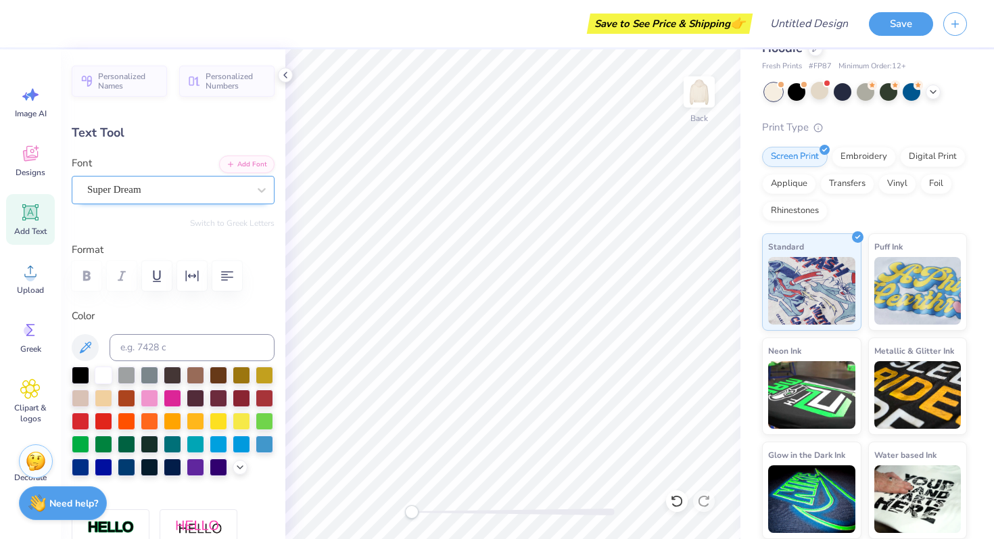
click at [166, 194] on div "Super Dream" at bounding box center [168, 189] width 164 height 21
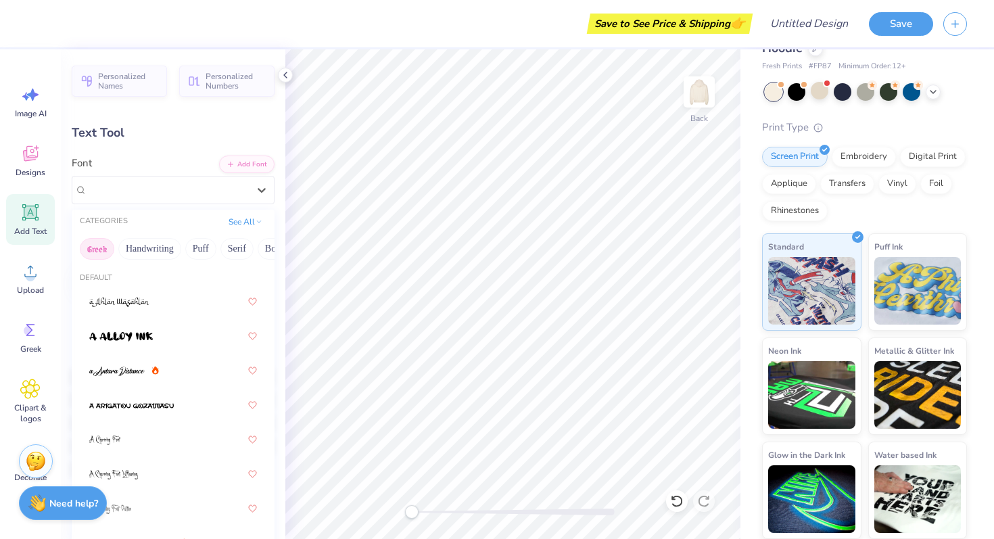
click at [101, 244] on button "Greek" at bounding box center [97, 249] width 34 height 22
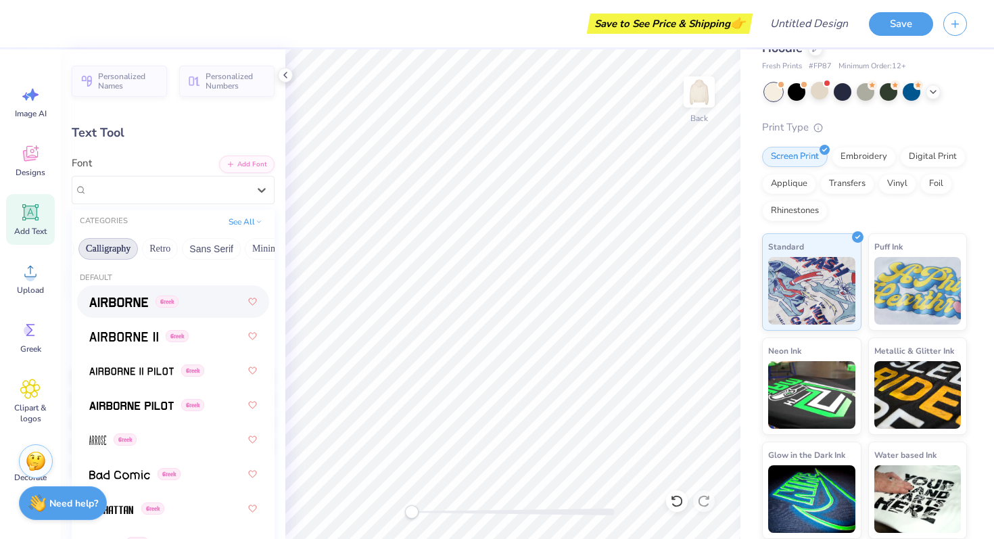
scroll to position [0, 263]
click at [80, 250] on button "Calligraphy" at bounding box center [61, 249] width 59 height 22
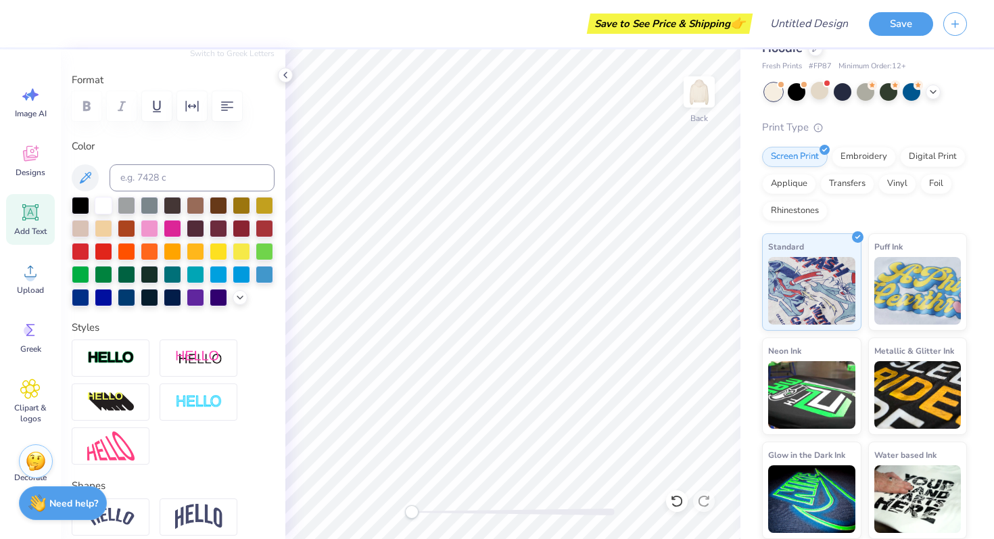
scroll to position [0, 0]
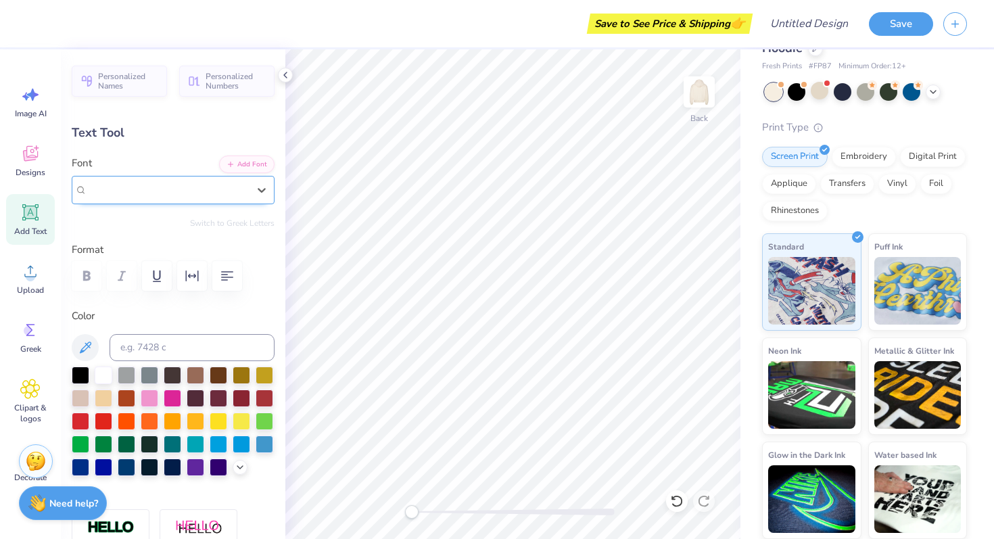
click at [197, 179] on div "Super Dream" at bounding box center [168, 189] width 164 height 21
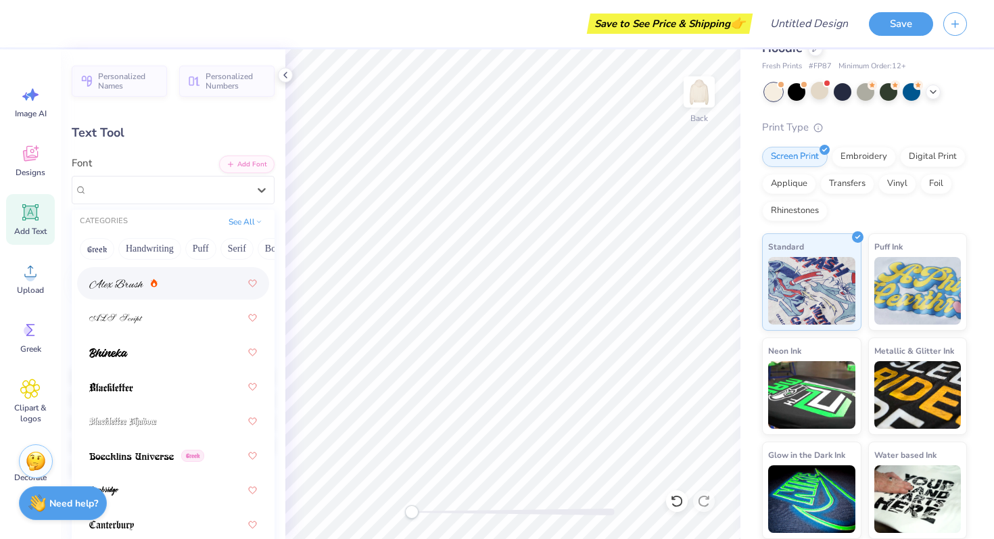
scroll to position [57, 0]
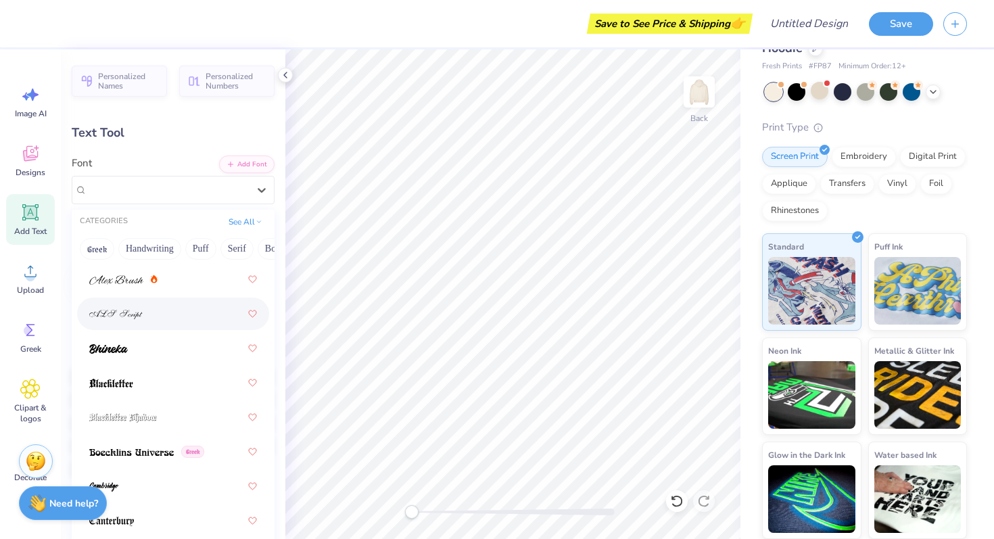
click at [159, 323] on div at bounding box center [173, 313] width 168 height 24
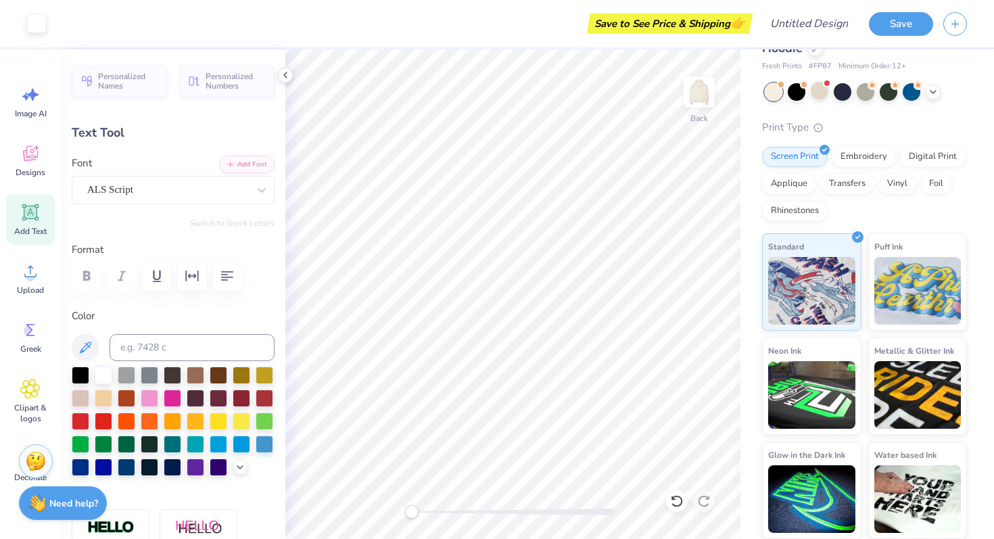
type input "10.47"
type input "2.46"
type input "5.52"
type input "4.92"
type input "1.16"
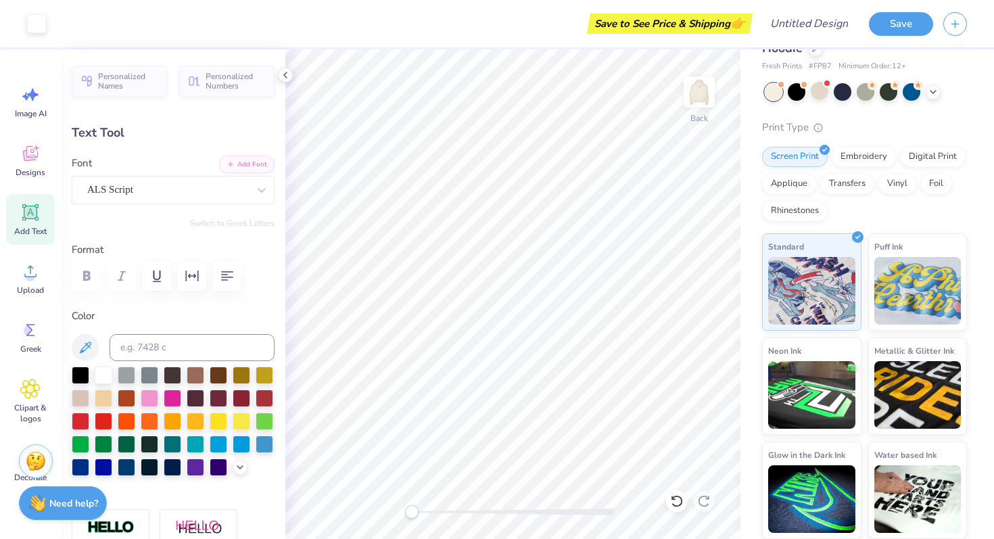
type input "9.98"
click at [74, 373] on div at bounding box center [81, 374] width 18 height 18
type textarea "Alpha Kappa Psi"
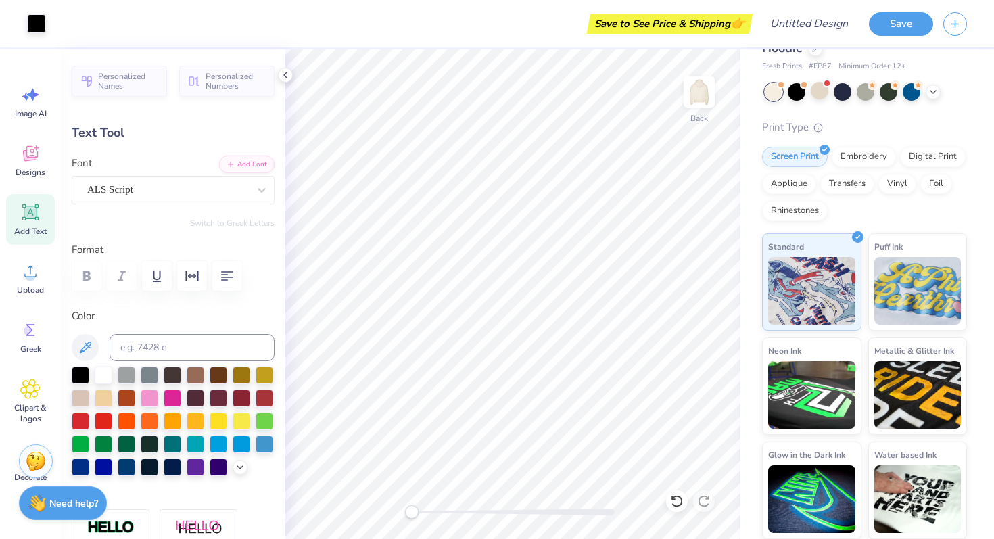
type input "10.10"
type input "1.37"
type input "10.05"
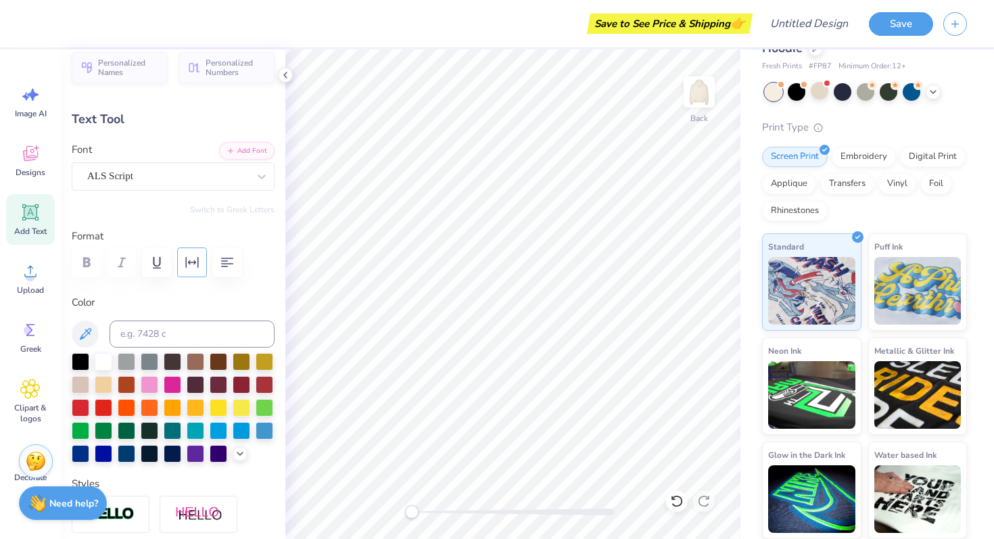
click at [187, 269] on icon "button" at bounding box center [192, 262] width 16 height 16
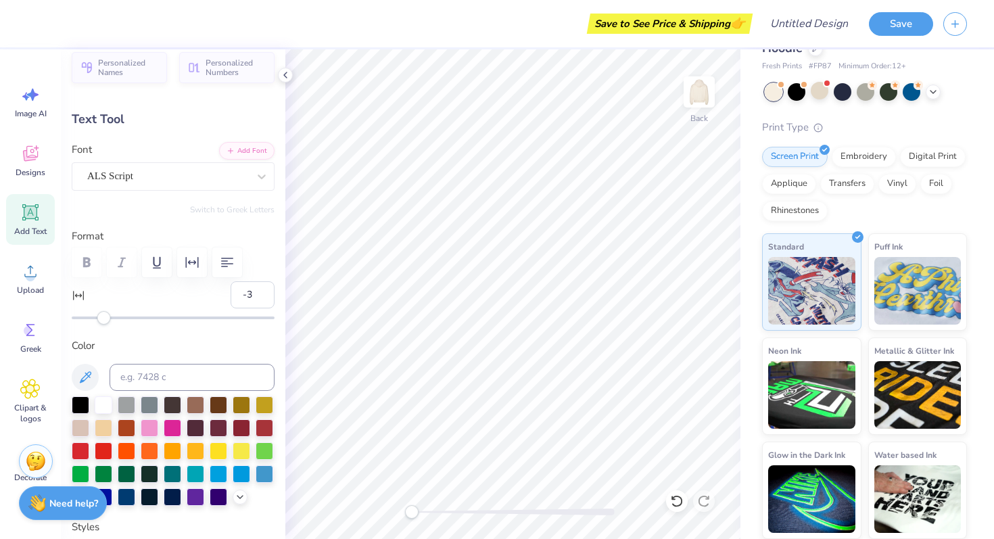
type input "-4"
drag, startPoint x: 109, startPoint y: 319, endPoint x: 98, endPoint y: 314, distance: 11.8
click at [98, 314] on div "Accessibility label" at bounding box center [99, 318] width 14 height 14
type input "-13"
drag, startPoint x: 99, startPoint y: 314, endPoint x: 82, endPoint y: 314, distance: 16.2
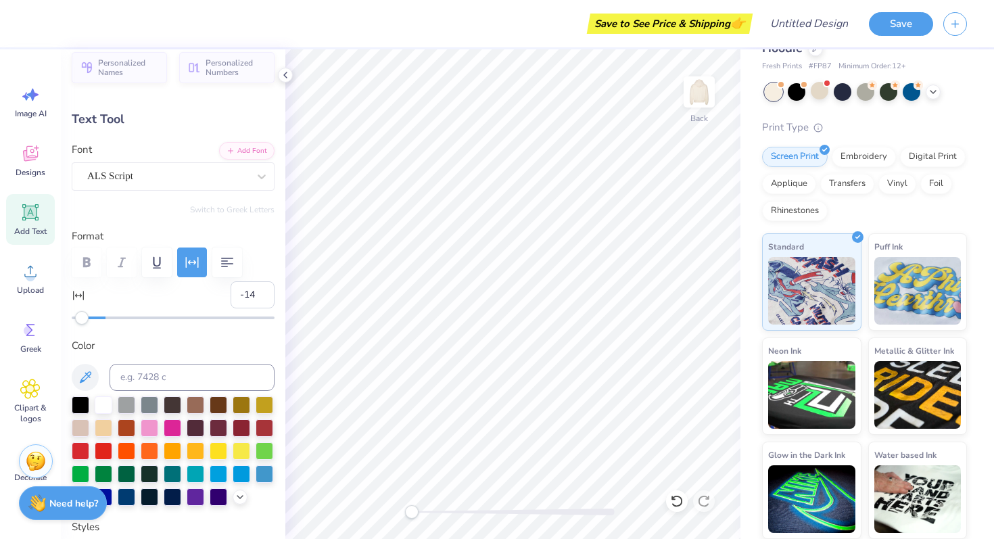
click at [82, 314] on div "Accessibility label" at bounding box center [82, 318] width 14 height 14
type input "-9"
click at [90, 314] on div "Accessibility label" at bounding box center [89, 318] width 14 height 14
click at [258, 289] on input "-8" at bounding box center [253, 294] width 44 height 27
click at [262, 290] on input "-7" at bounding box center [253, 294] width 44 height 27
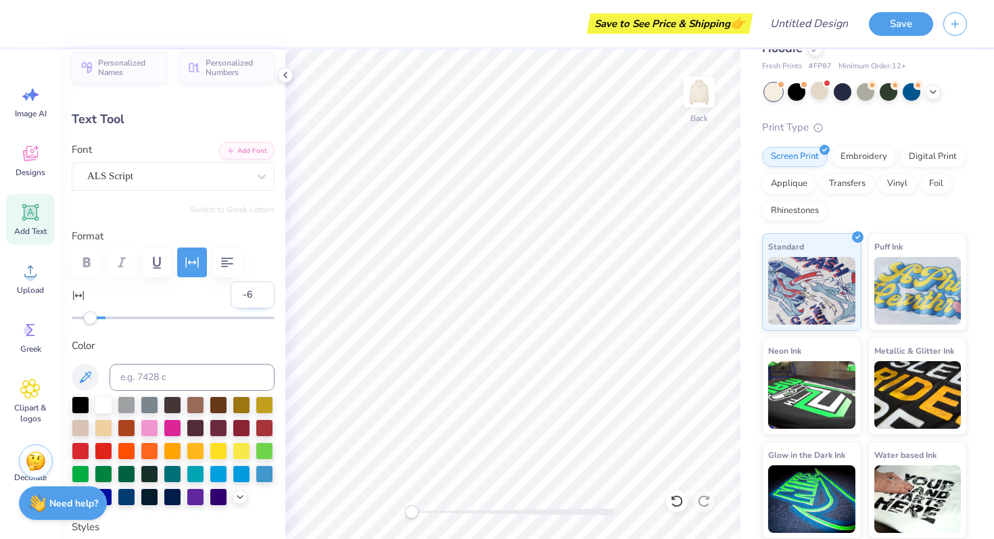
click at [262, 290] on input "-6" at bounding box center [253, 294] width 44 height 27
click at [262, 291] on input "-5" at bounding box center [253, 294] width 44 height 27
type input "-4"
click at [262, 291] on input "-4" at bounding box center [253, 294] width 44 height 27
click at [280, 264] on div "Personalized Names Personalized Numbers Text Tool Add Font Font ALS Script Swit…" at bounding box center [173, 293] width 224 height 489
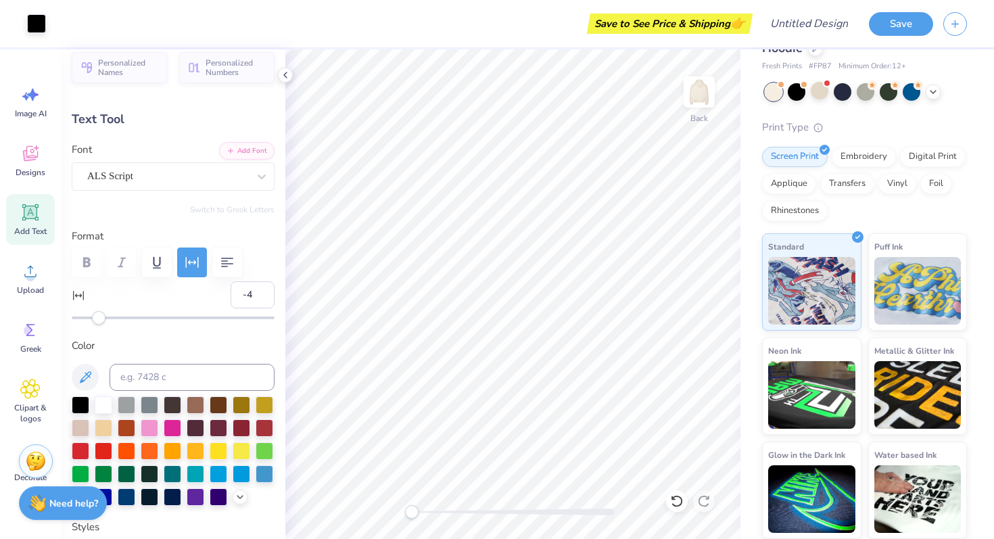
type input "9.34"
type input "10.04"
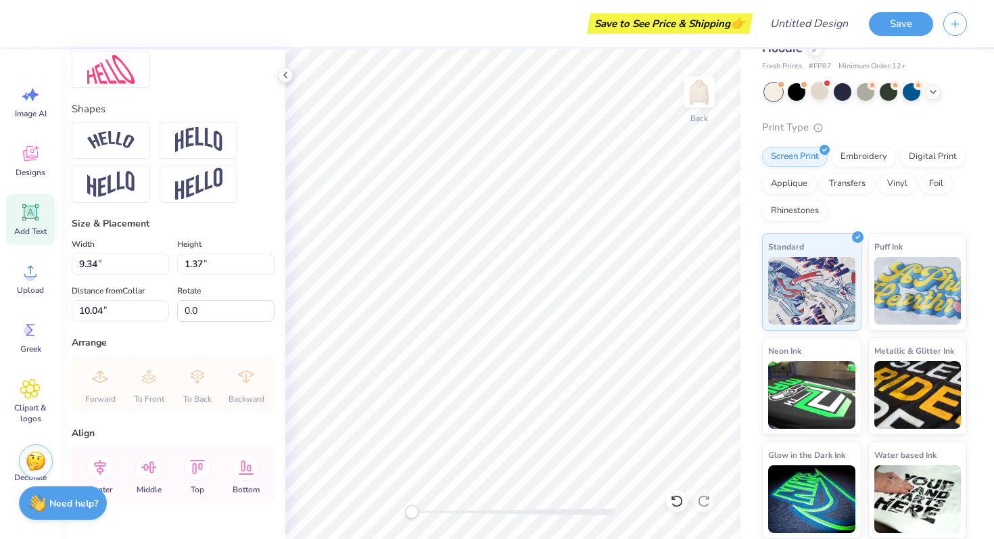
scroll to position [593, 0]
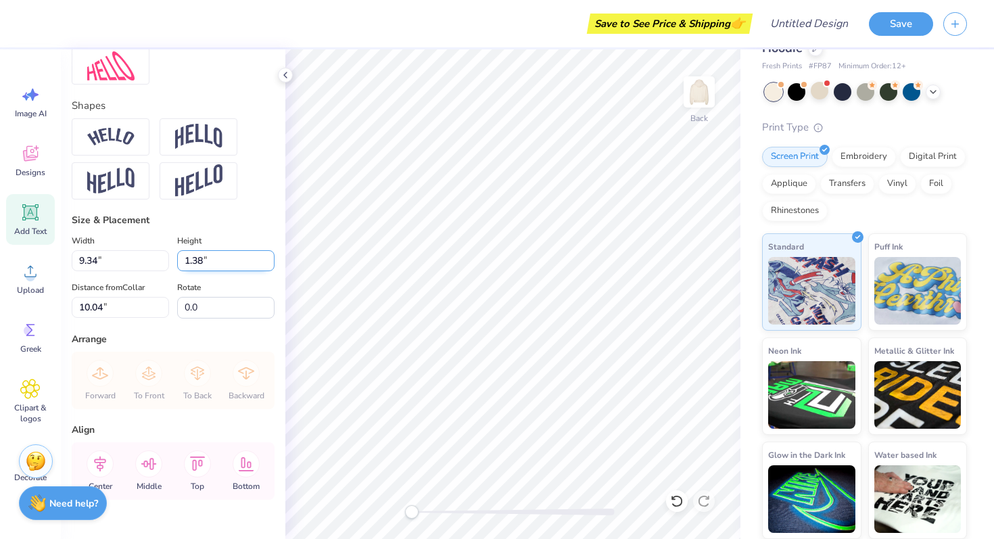
click at [267, 256] on input "1.38" at bounding box center [225, 260] width 97 height 21
click at [267, 256] on input "1.39" at bounding box center [225, 260] width 97 height 21
click at [267, 256] on input "1.4" at bounding box center [225, 260] width 97 height 21
click at [267, 256] on input "1.41" at bounding box center [225, 260] width 97 height 21
type input "1.37"
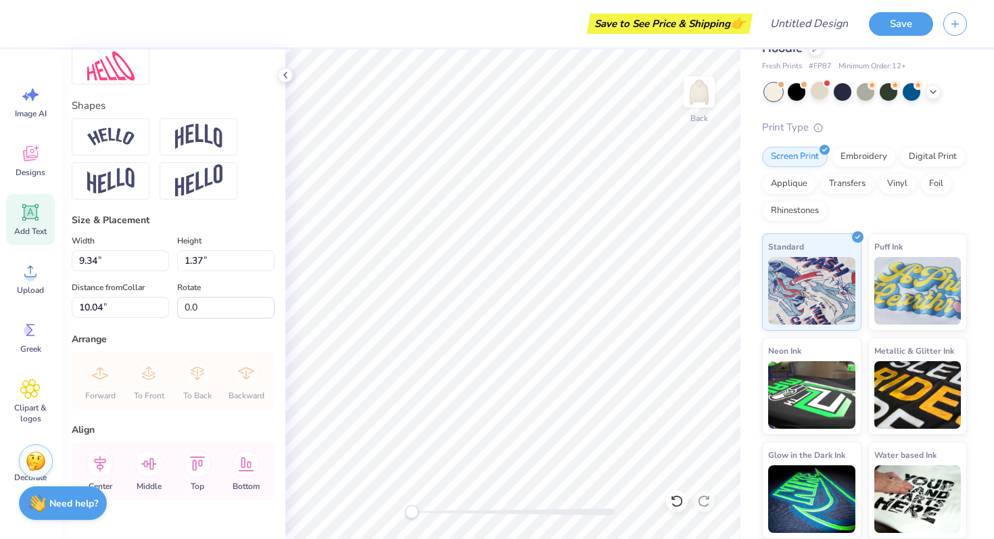
type input "5.99"
type input "0.88"
click at [444, 287] on body "Art colors Save to See Price & Shipping 👉 Design Title Save Image AI Designs Ad…" at bounding box center [497, 269] width 994 height 539
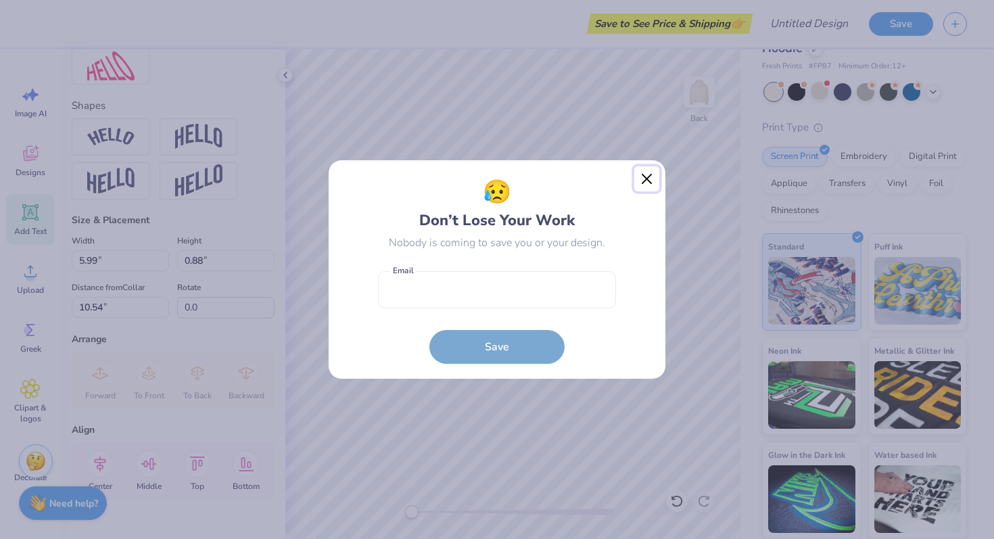
click at [643, 180] on button "Close" at bounding box center [647, 179] width 26 height 26
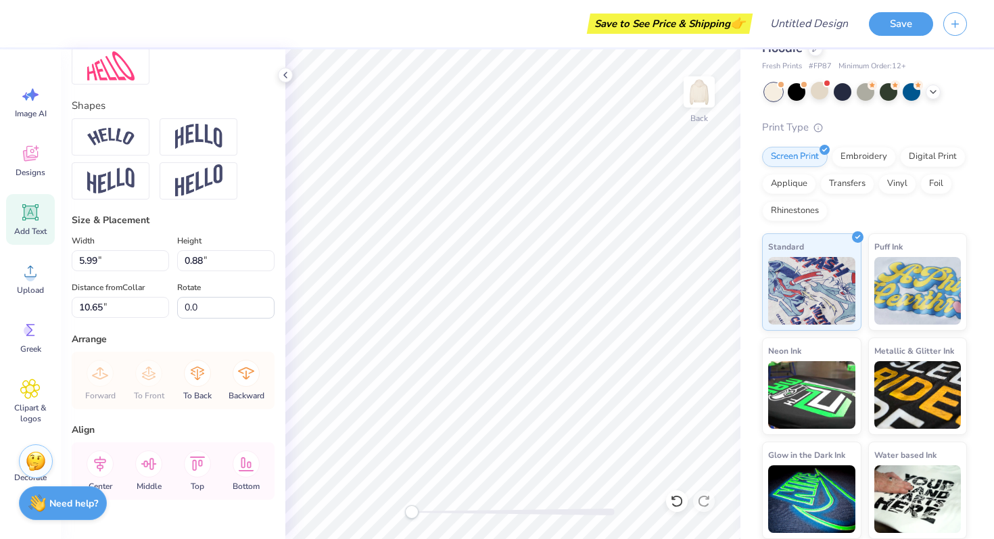
click at [245, 214] on div "Size & Placement" at bounding box center [173, 220] width 203 height 14
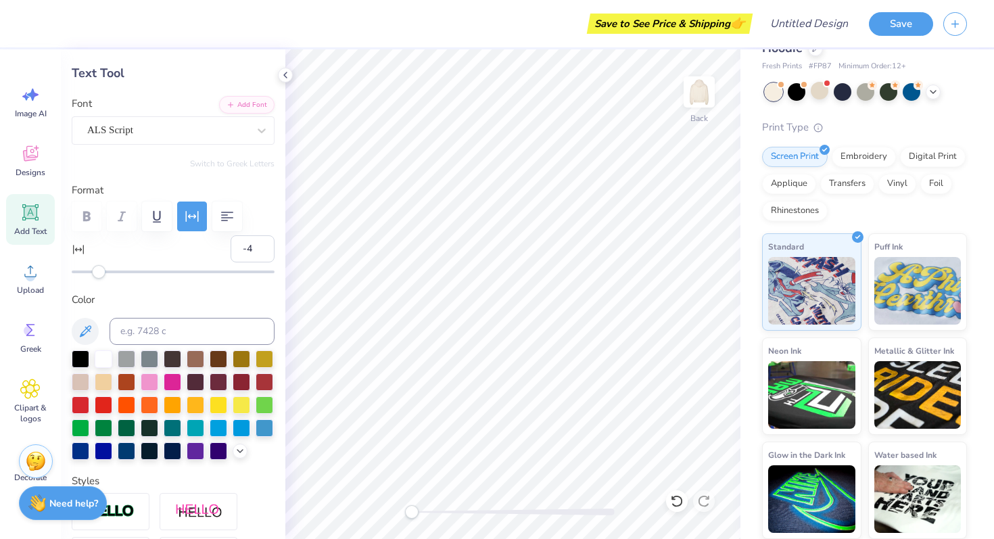
scroll to position [16, 0]
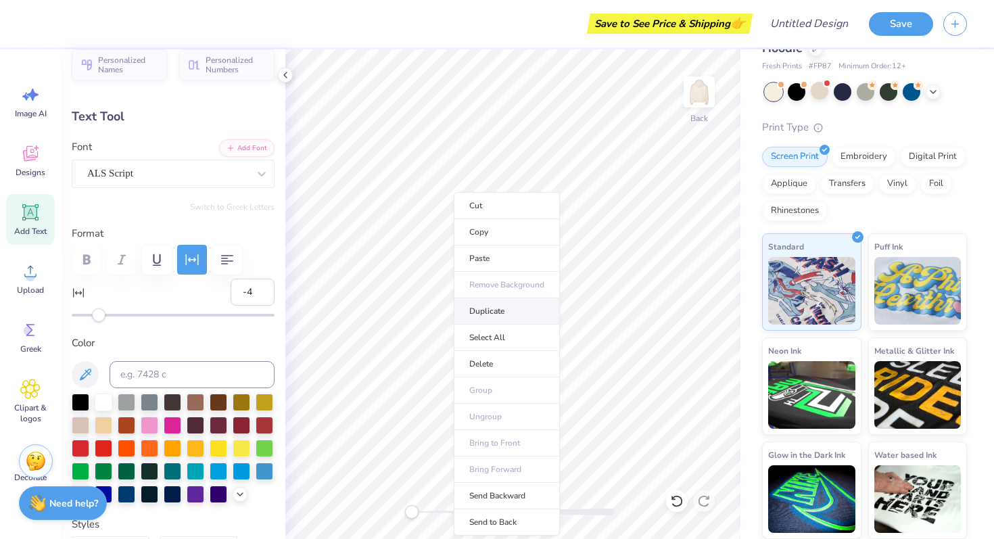
click at [459, 312] on li "Duplicate" at bounding box center [507, 311] width 106 height 26
type input "11.65"
type textarea "Fall 2025 PC"
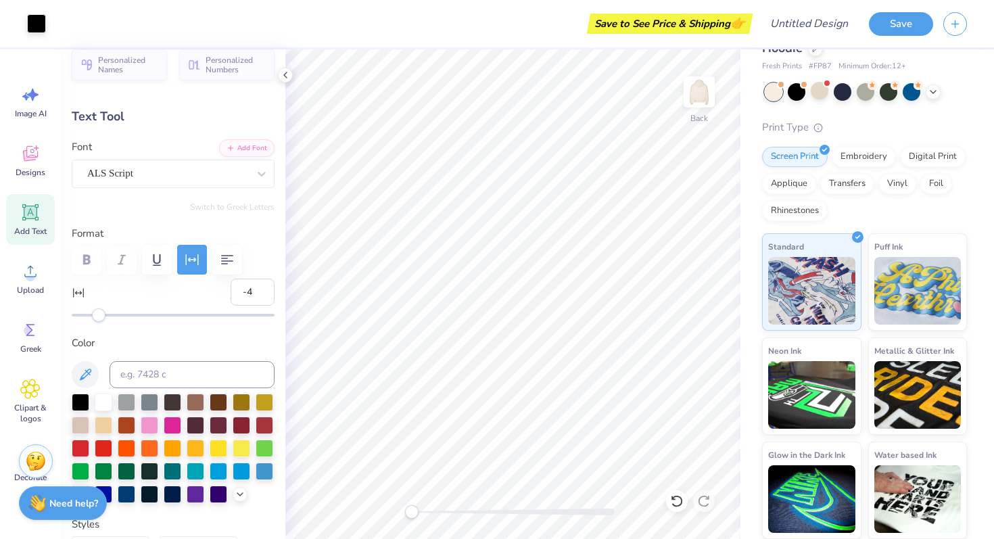
type input "10.65"
type input "4.77"
type input "0.73"
type input "11.60"
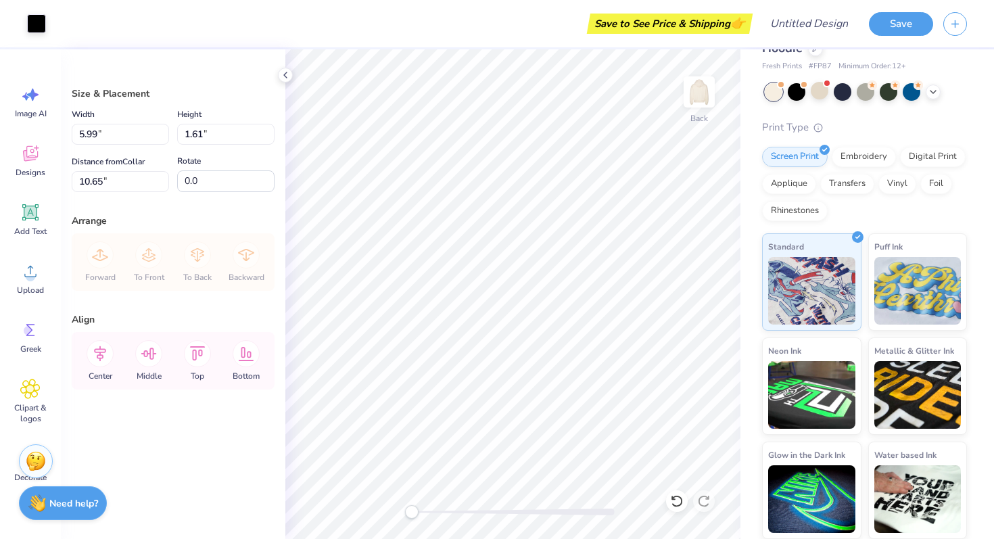
type input "4.64"
type input "1.25"
type input "10.97"
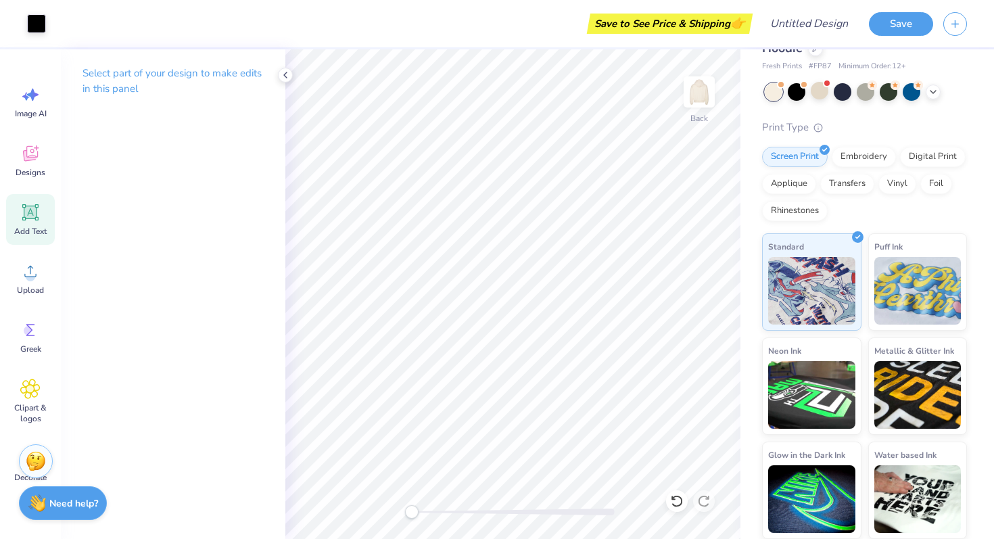
click at [29, 226] on span "Add Text" at bounding box center [30, 231] width 32 height 11
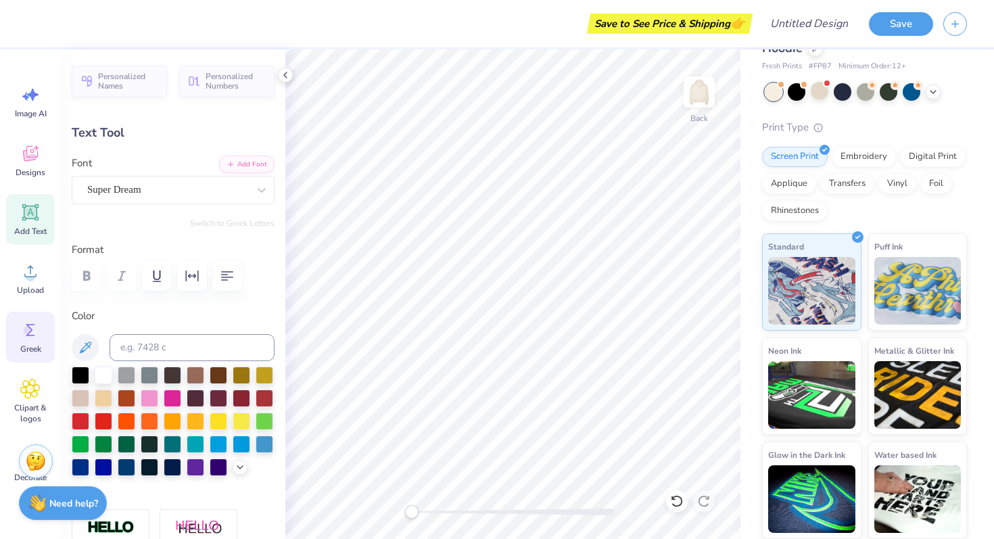
click at [24, 339] on icon at bounding box center [30, 330] width 20 height 20
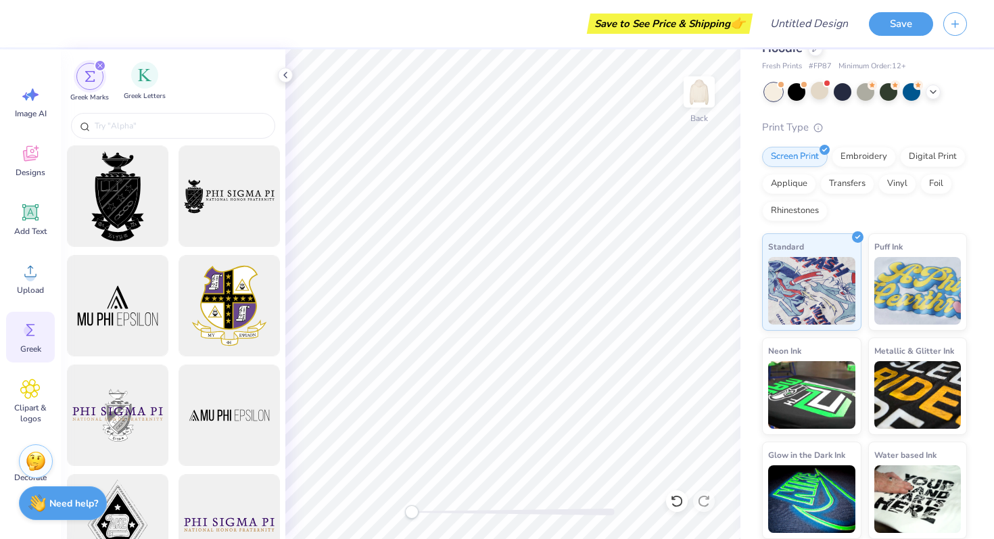
click at [139, 91] on span "Greek Letters" at bounding box center [145, 96] width 42 height 10
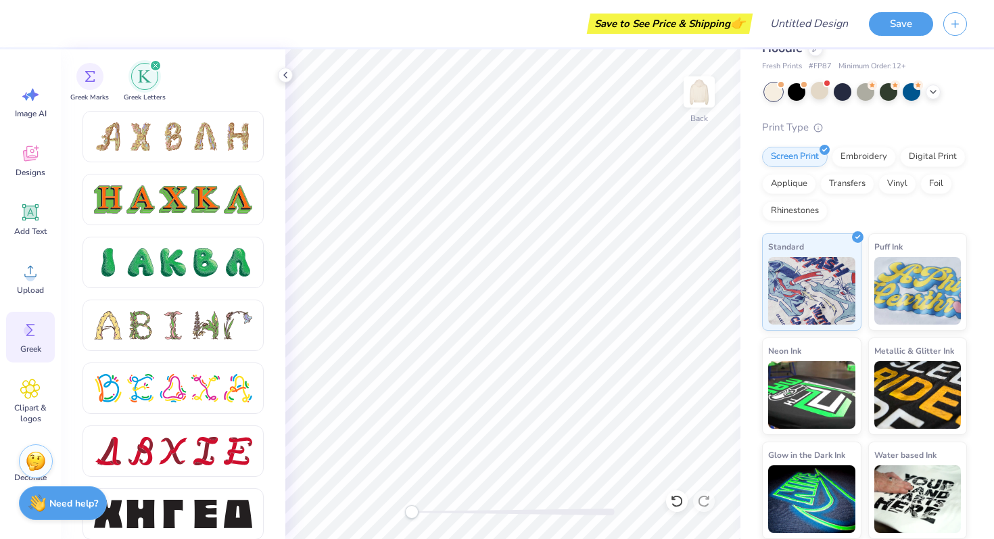
scroll to position [1348, 0]
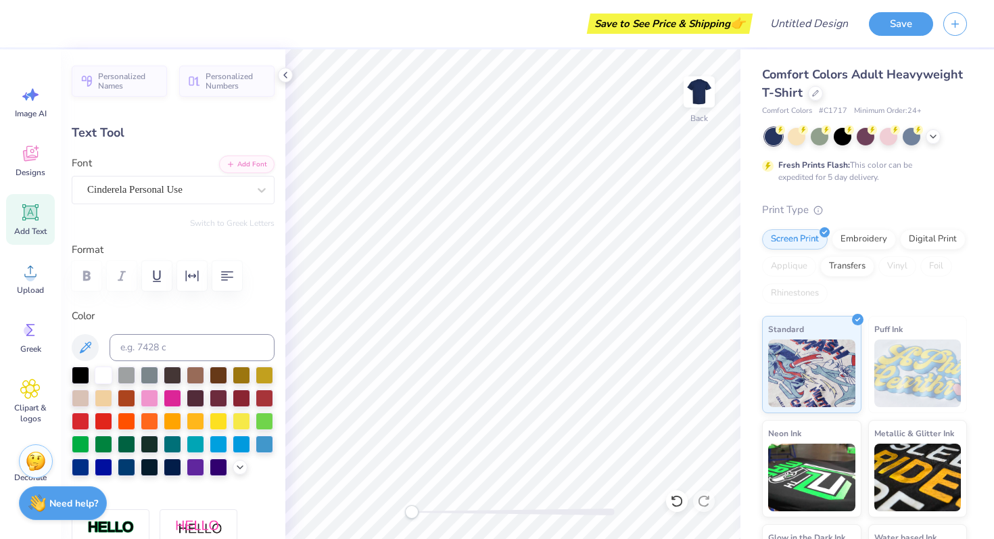
type textarea "akpsi"
type input "8.23"
type input "3.65"
type input "4.43"
type input "6.93"
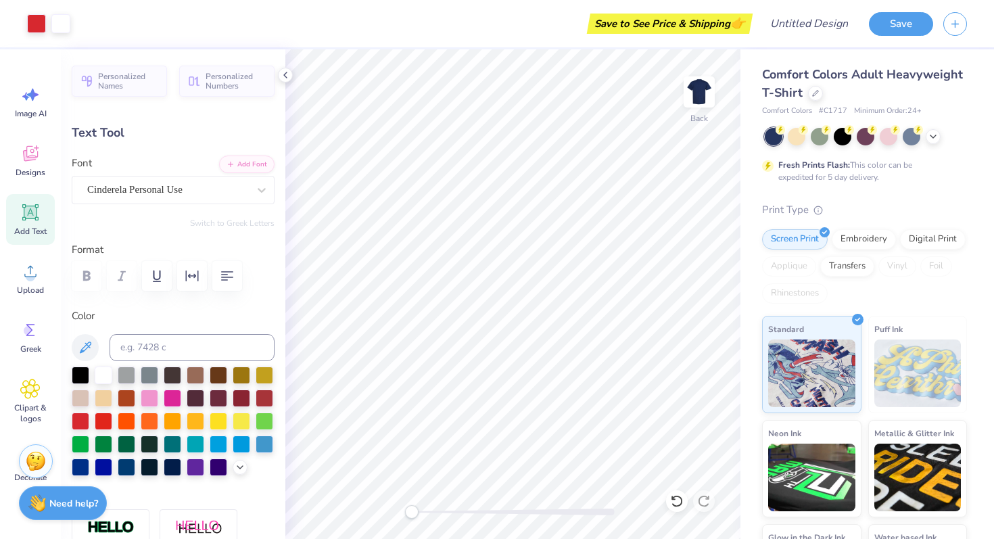
type input "4.02"
type input "4.25"
type input "8.23"
type input "3.65"
type input "4.43"
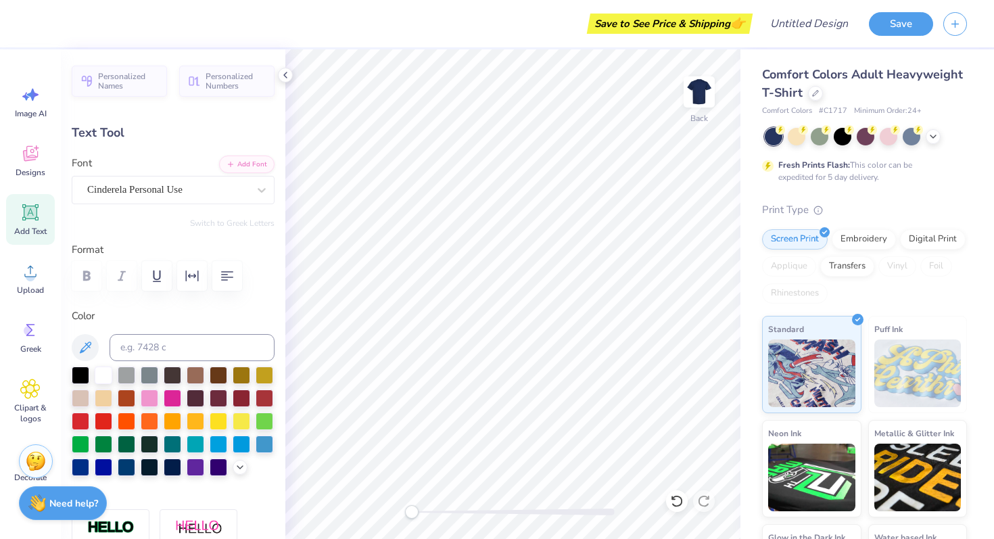
type input "6.93"
type input "4.02"
type input "8.23"
type input "3.65"
type input "6.93"
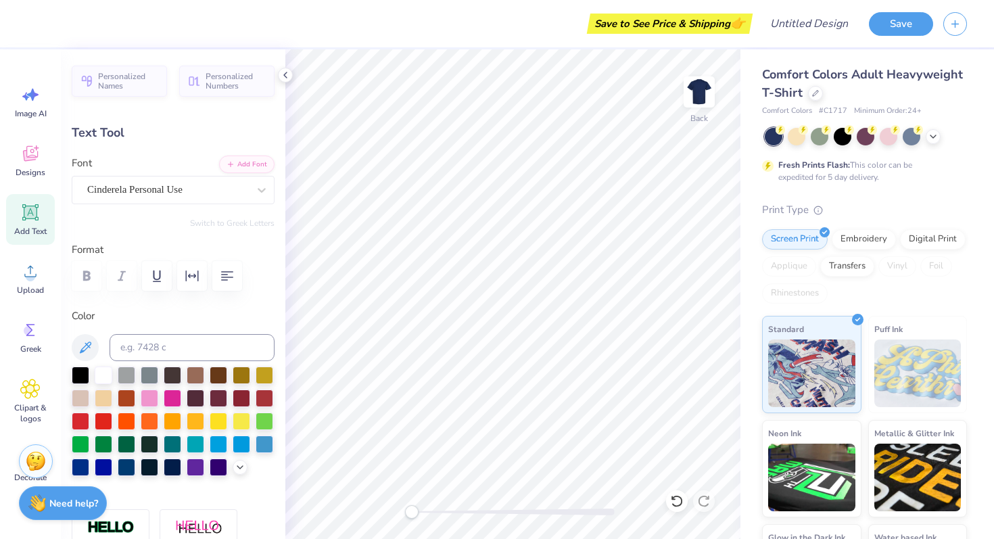
type input "4.02"
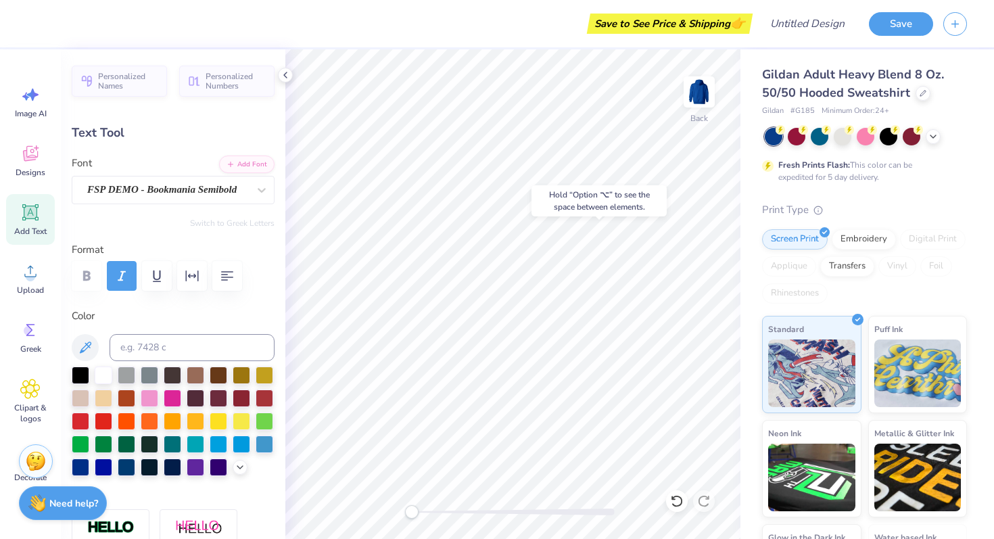
type input "0.36"
type input "0.72"
type input "4.11"
type input "0.61"
type input "0.63"
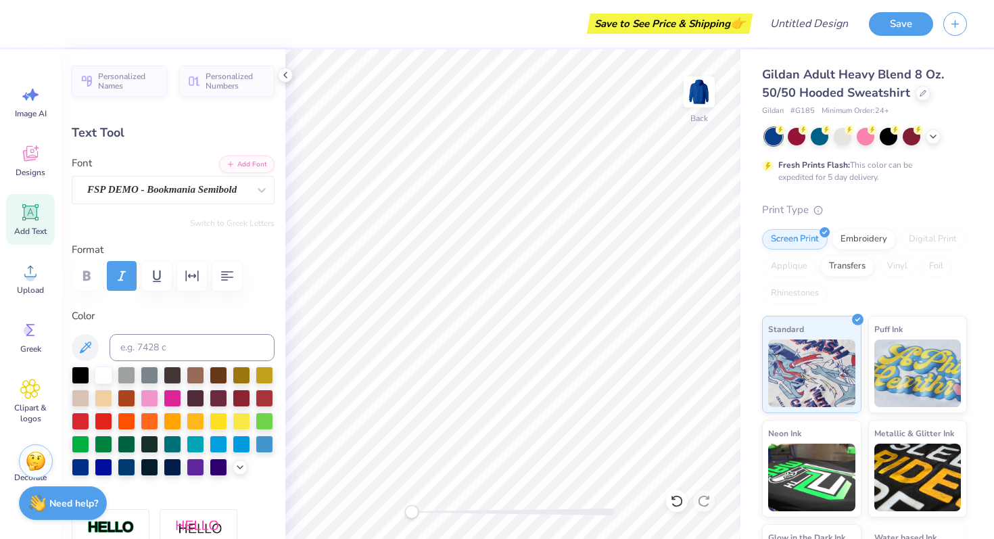
type input "4.33"
type input "0.55"
type input "0.69"
type input "4.07"
type input "0.61"
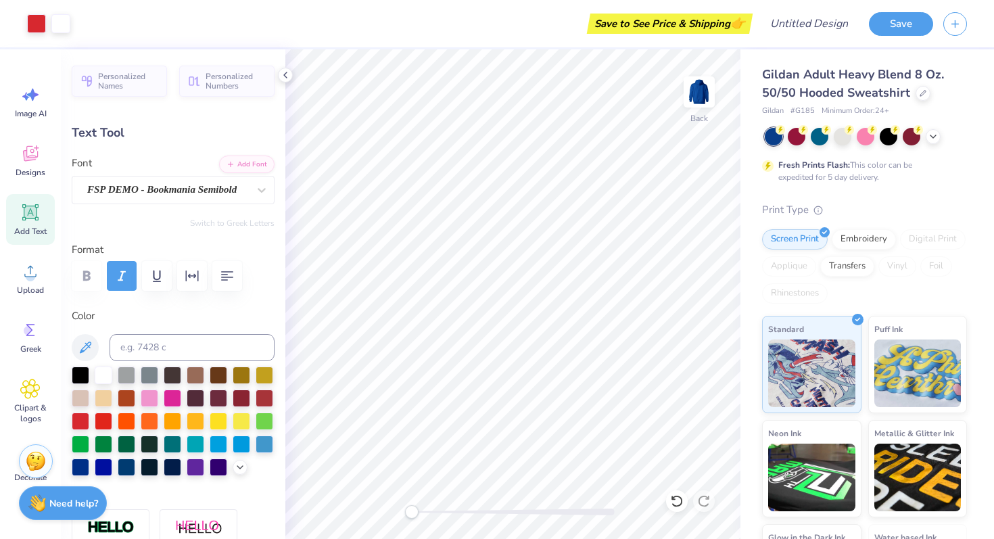
type input "0.63"
type input "4.43"
click at [699, 98] on img at bounding box center [699, 92] width 54 height 54
click at [45, 145] on div "Designs" at bounding box center [30, 160] width 49 height 51
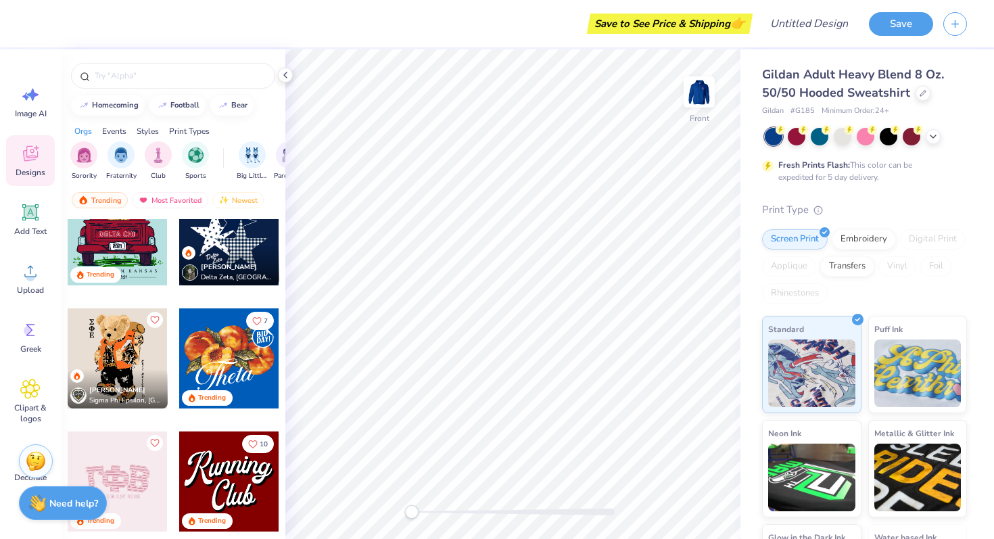
scroll to position [1301, 0]
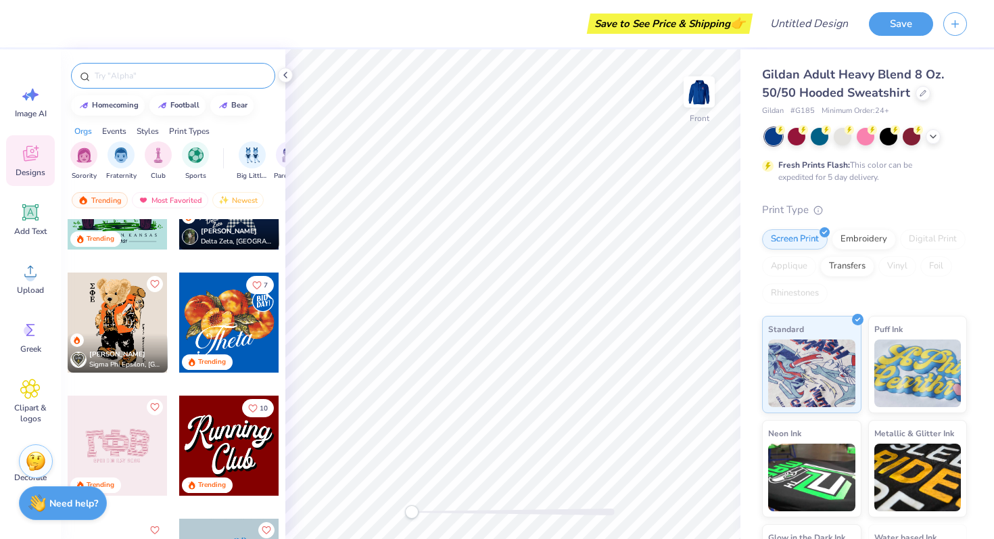
click at [190, 67] on div at bounding box center [173, 76] width 204 height 26
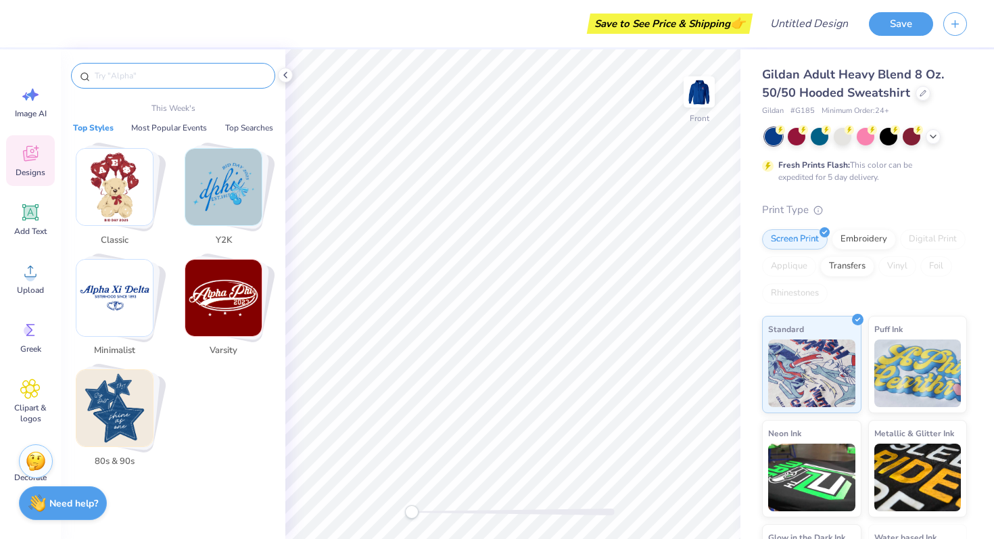
click at [193, 77] on input "text" at bounding box center [179, 76] width 173 height 14
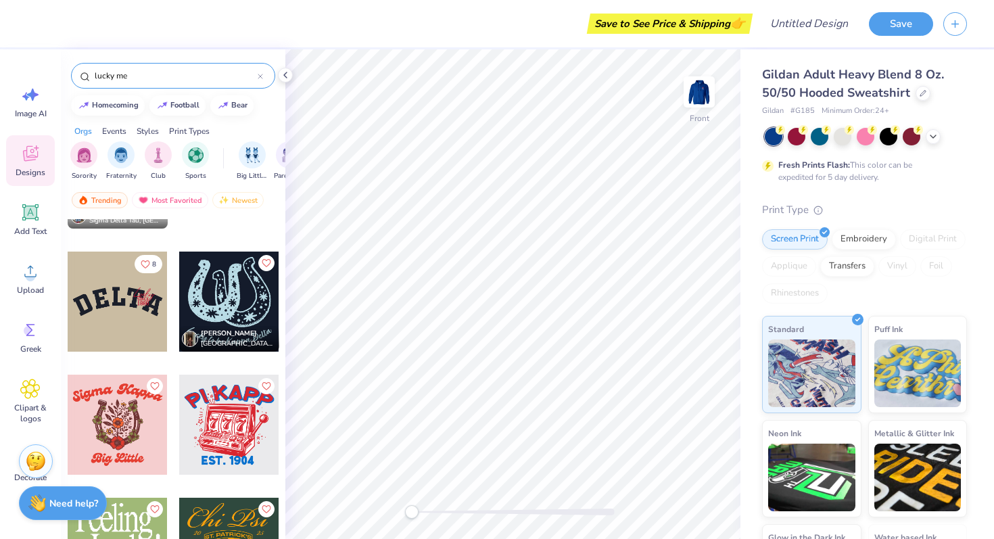
scroll to position [0, 0]
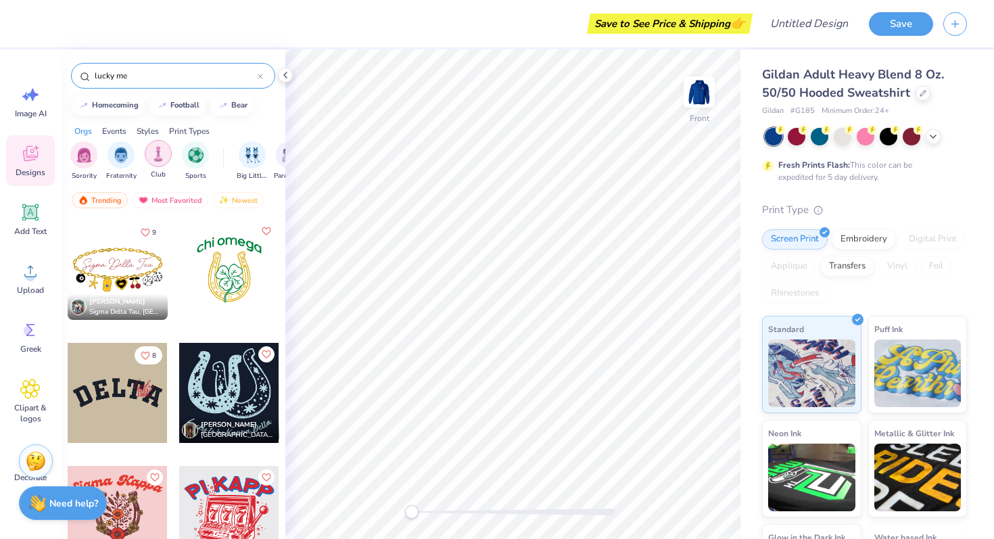
click at [165, 154] on div "filter for Club" at bounding box center [158, 153] width 27 height 27
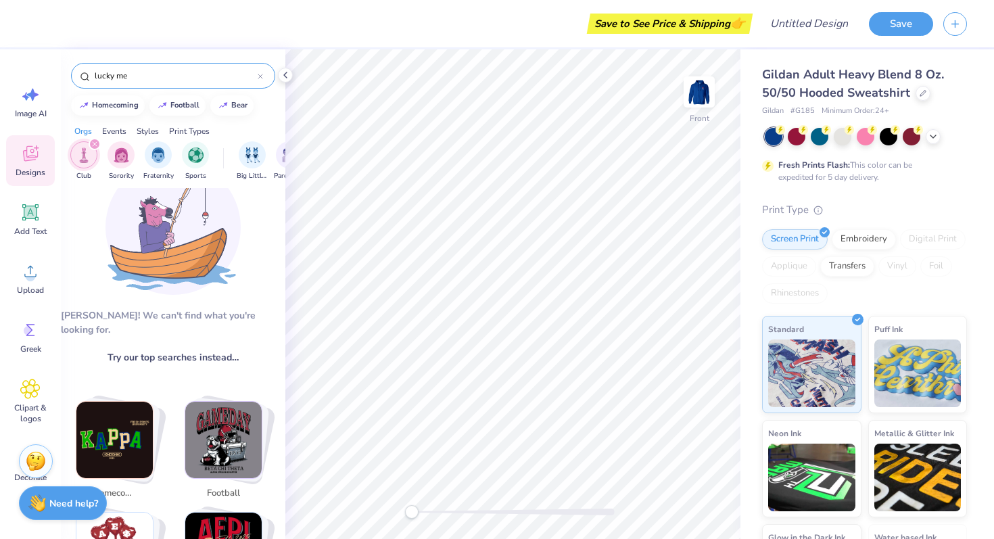
scroll to position [207, 0]
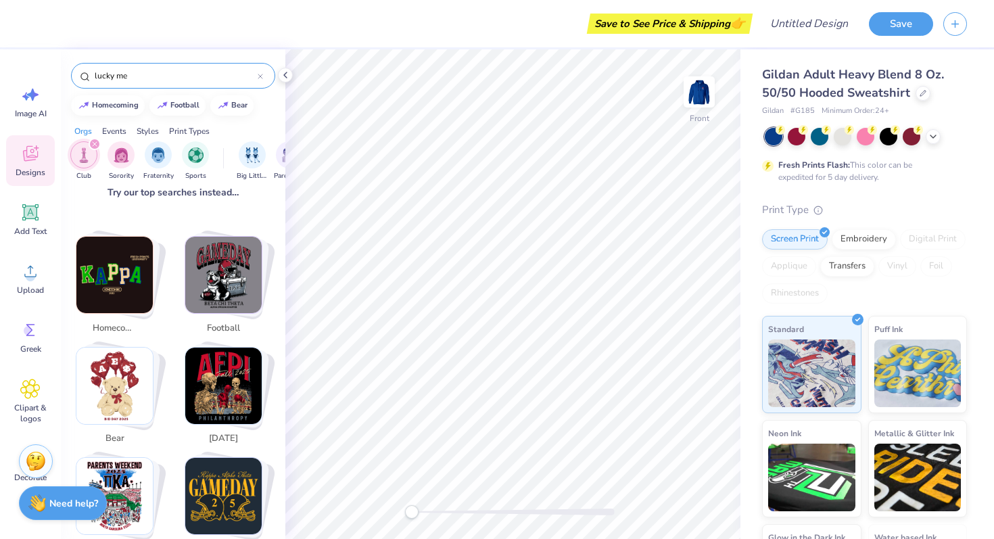
click at [119, 273] on img "Stack Card Button homecoming" at bounding box center [114, 275] width 76 height 76
click at [116, 322] on span "homecoming" at bounding box center [115, 329] width 44 height 14
click at [138, 252] on img "Stack Card Button homecoming" at bounding box center [114, 275] width 76 height 76
click at [203, 286] on img "Stack Card Button football" at bounding box center [223, 275] width 76 height 76
click at [106, 280] on img "Stack Card Button homecoming" at bounding box center [114, 275] width 76 height 76
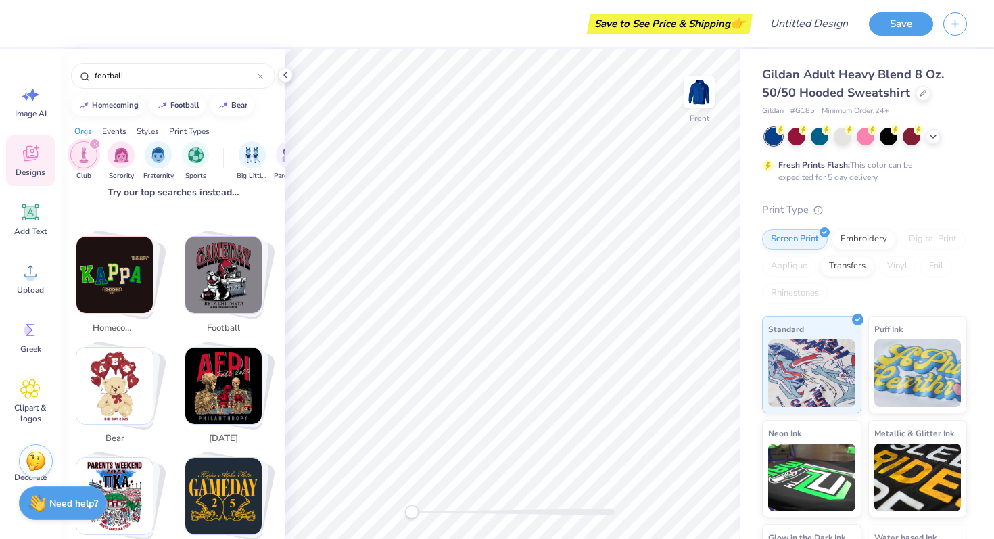
type input "homecoming"
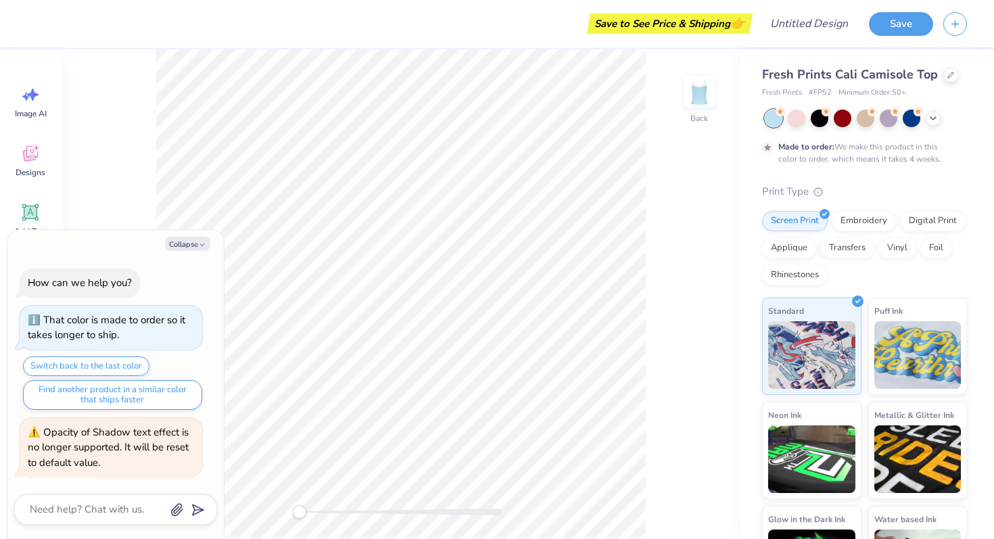
type textarea "x"
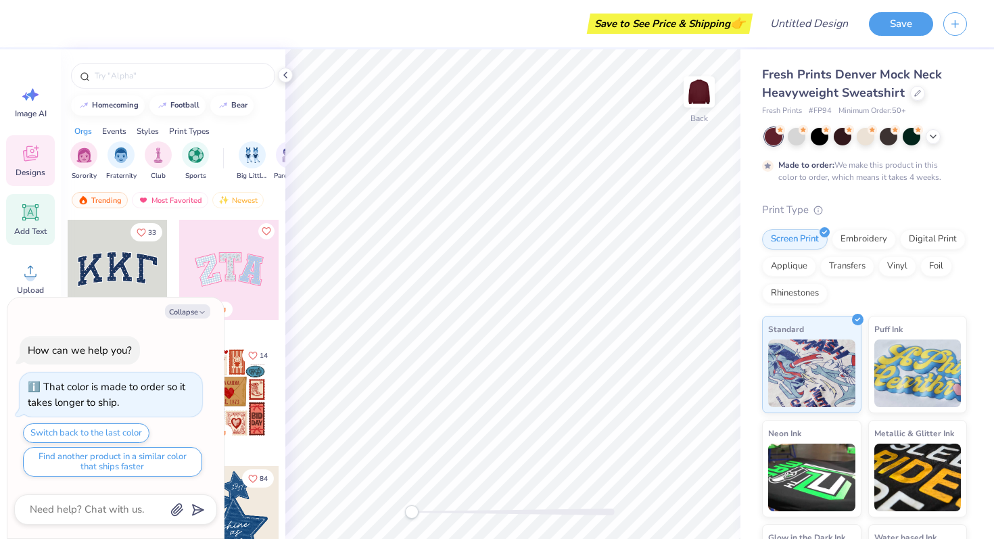
click at [30, 216] on icon at bounding box center [30, 212] width 13 height 13
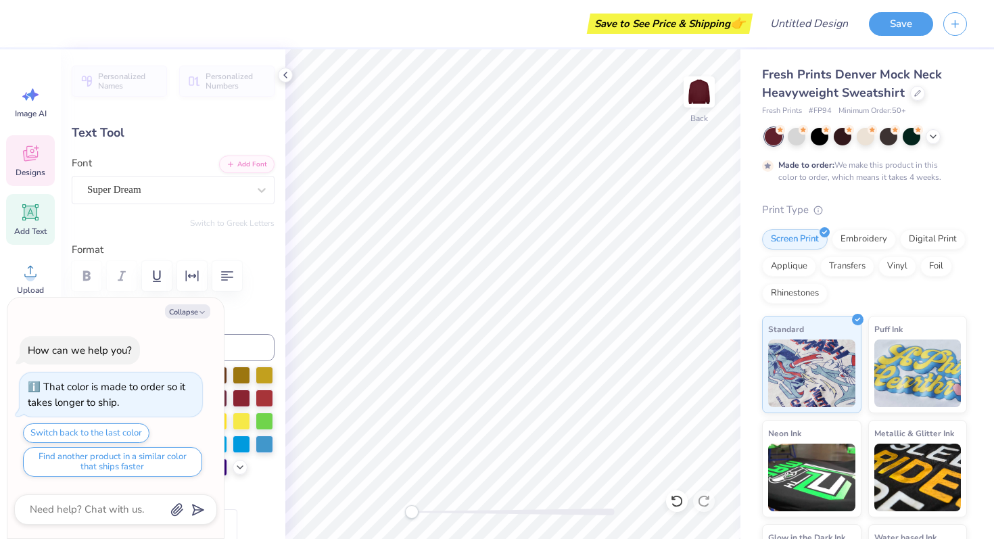
click at [30, 163] on icon at bounding box center [30, 153] width 20 height 20
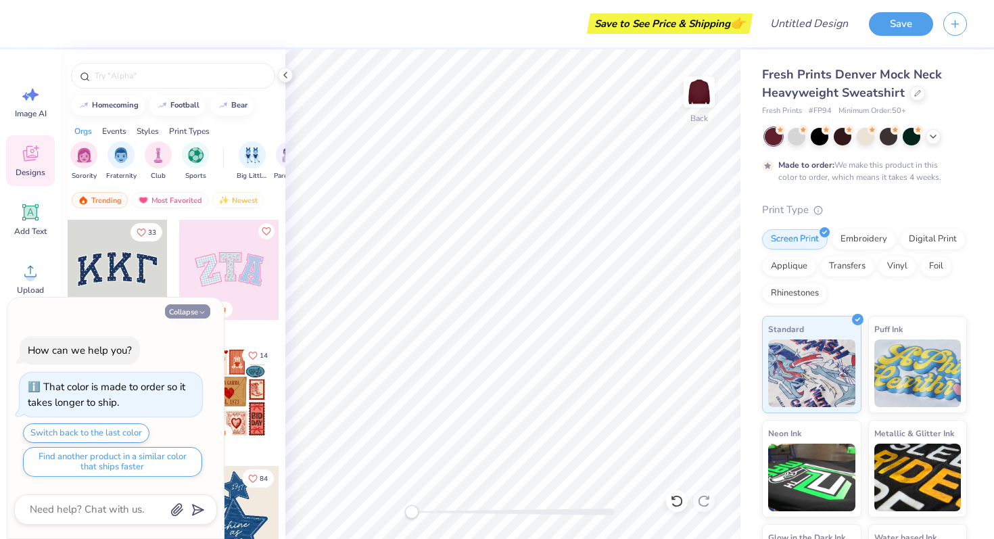
click at [180, 309] on button "Collapse" at bounding box center [187, 311] width 45 height 14
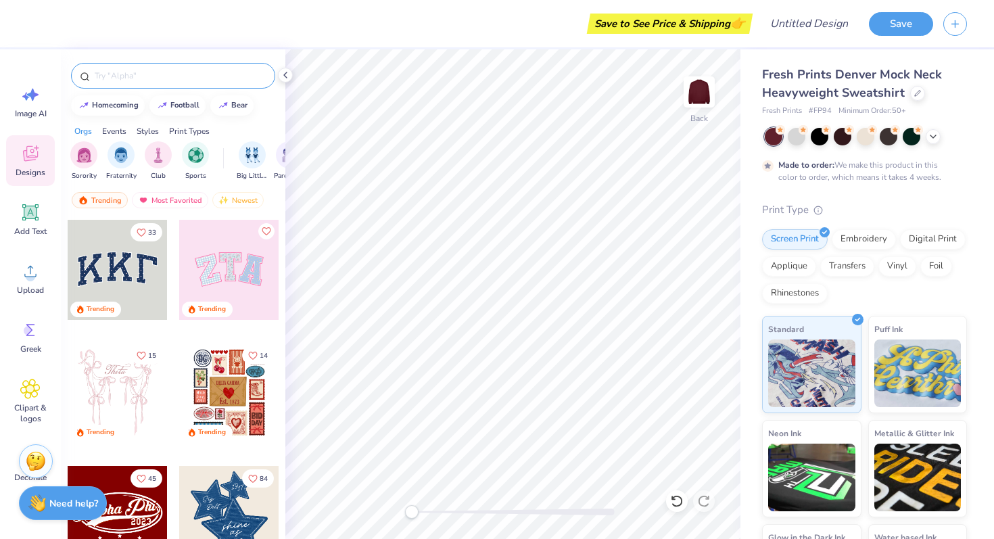
click at [192, 81] on input "text" at bounding box center [179, 76] width 173 height 14
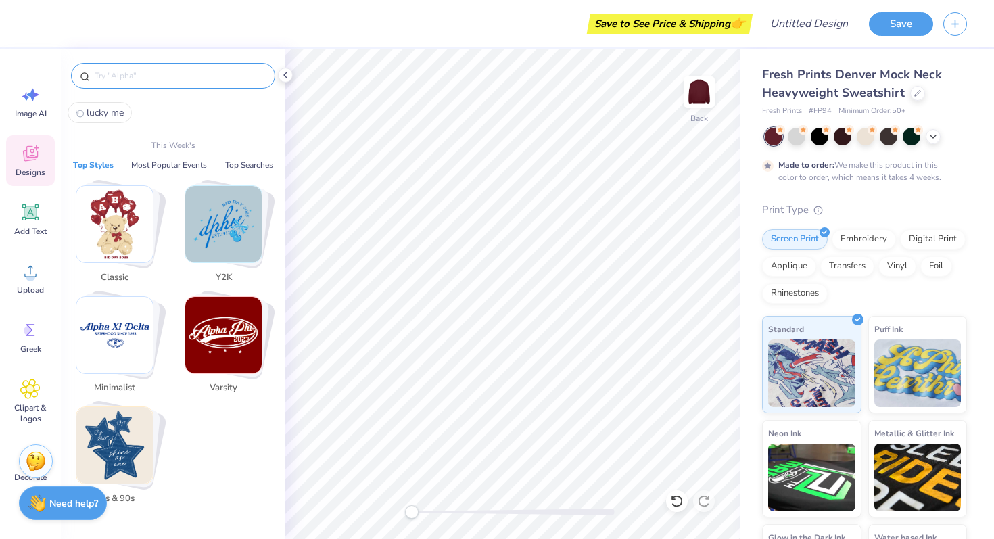
click at [241, 325] on img "Stack Card Button Varsity" at bounding box center [223, 335] width 76 height 76
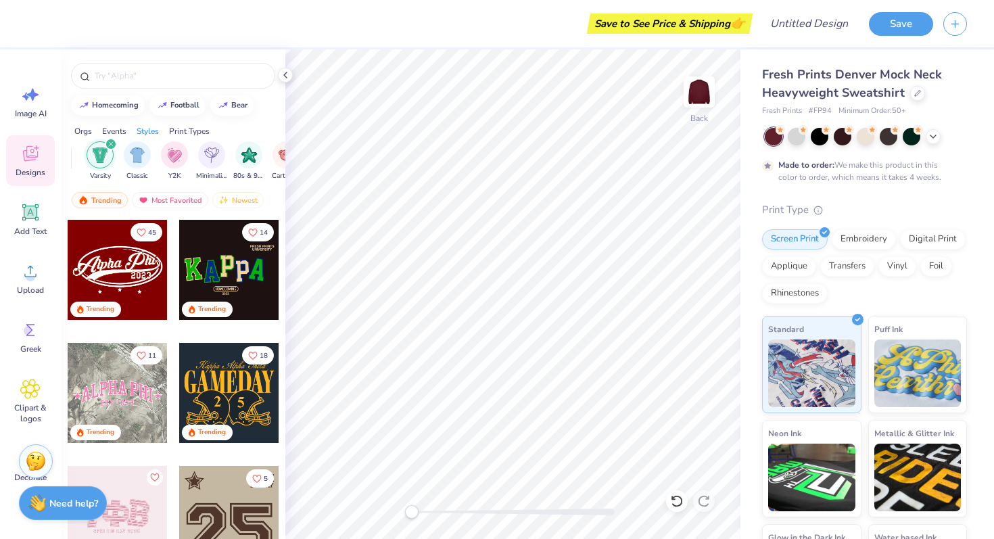
scroll to position [0, 708]
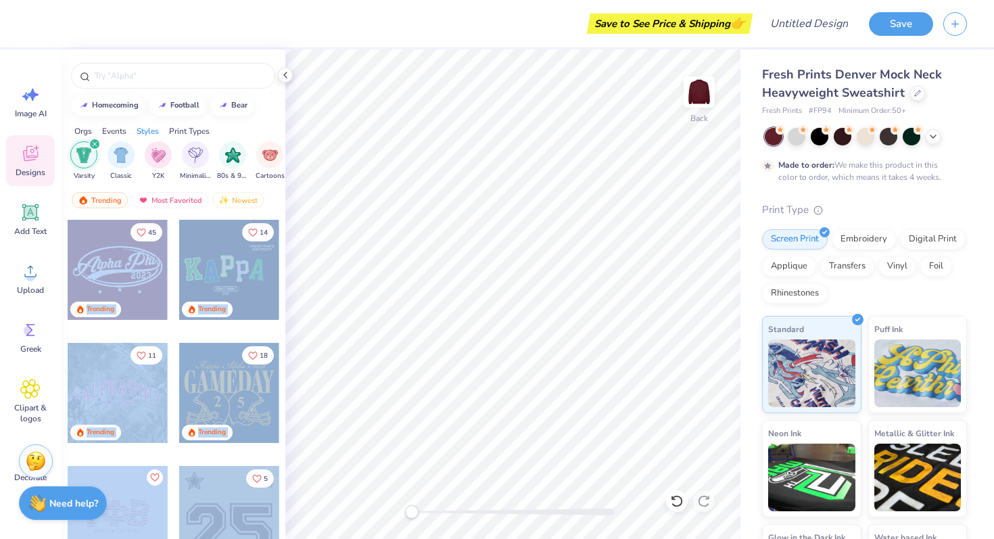
click at [485, 268] on div "Save to See Price & Shipping 👉 Design Title Save Image AI Designs Add Text Uplo…" at bounding box center [497, 269] width 994 height 539
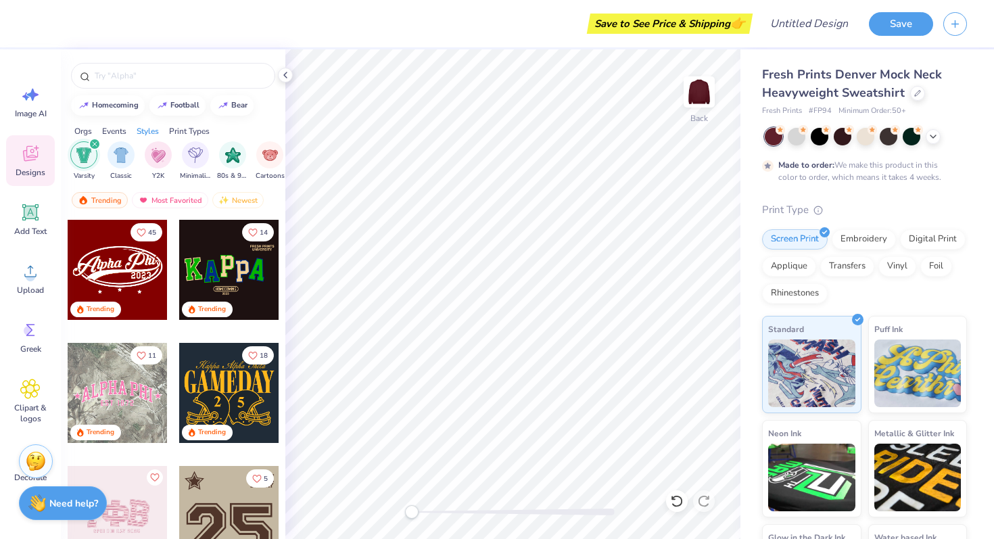
click at [95, 265] on div at bounding box center [118, 270] width 100 height 100
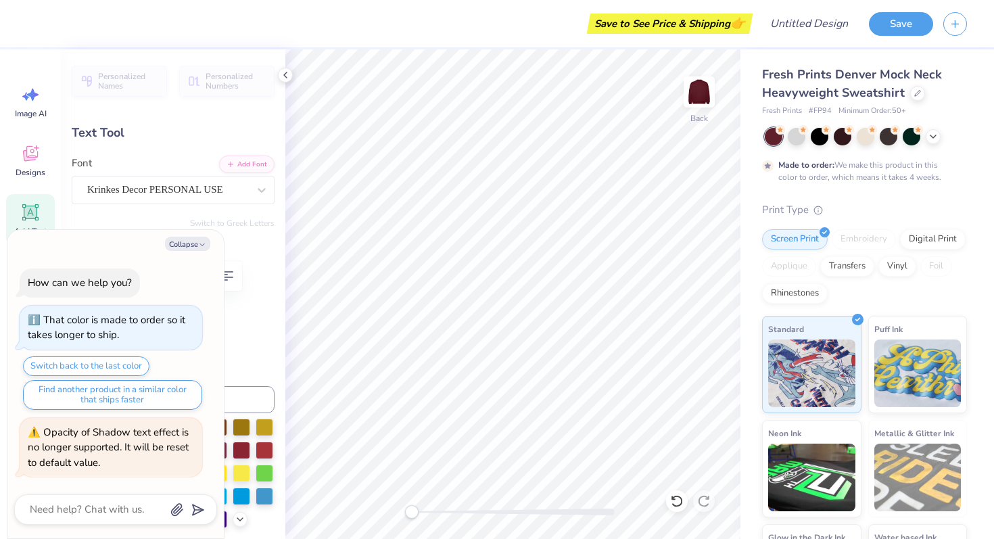
type textarea "x"
type textarea "Alpha K"
type textarea "x"
type textarea "Alpha Ka"
type textarea "x"
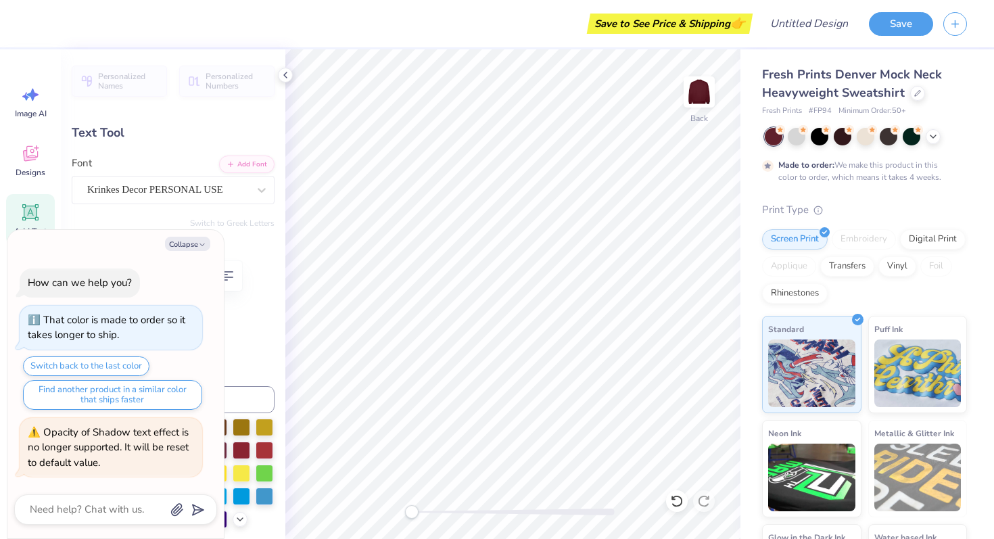
type textarea "Alpha Kap"
type textarea "x"
type textarea "Alpha Kapp"
type textarea "x"
type textarea "Alpha Kappa"
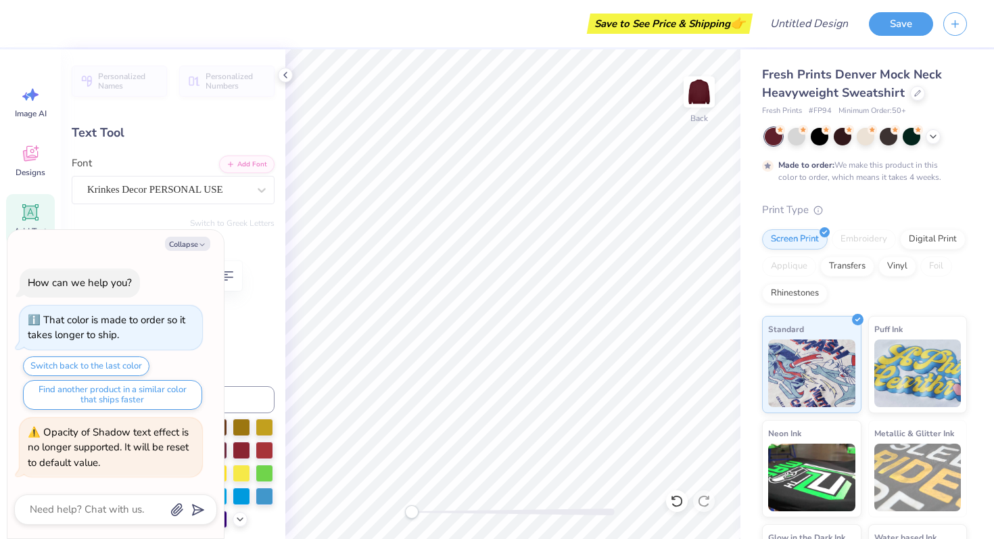
type textarea "x"
type textarea "Alpha Kappa"
type textarea "x"
type textarea "Alpha Kappa P"
type textarea "x"
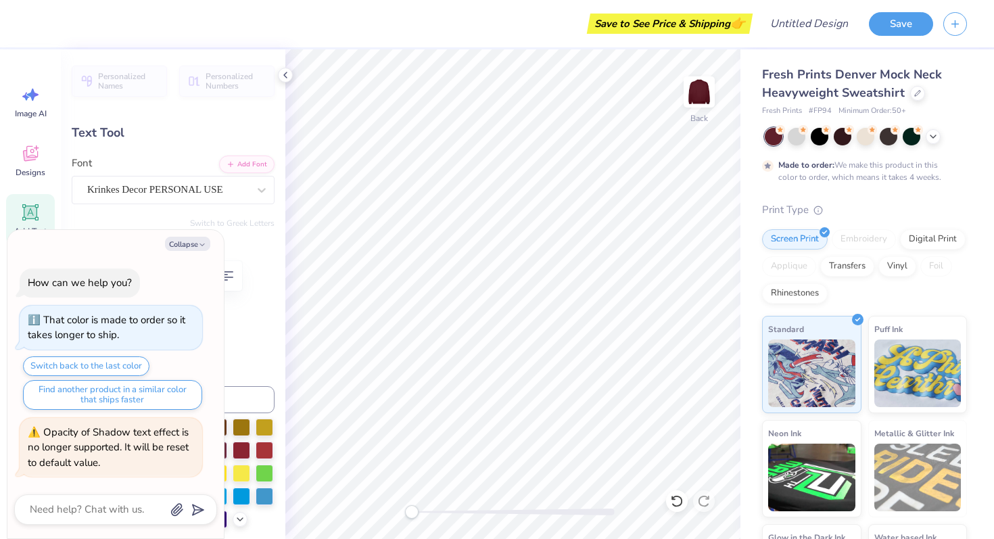
type textarea "Alpha Kappa PS"
type textarea "x"
type textarea "Alpha Kappa PSi"
type textarea "x"
type textarea "Alpha Kappa PS"
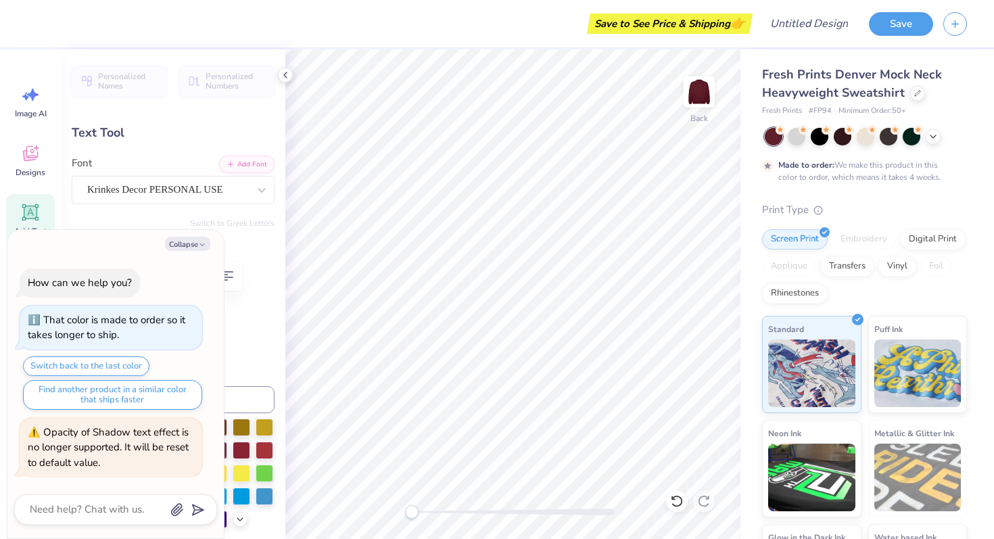
type textarea "x"
type textarea "Alpha Kappa P"
type textarea "x"
type textarea "Alpha Kappa Ps"
type textarea "x"
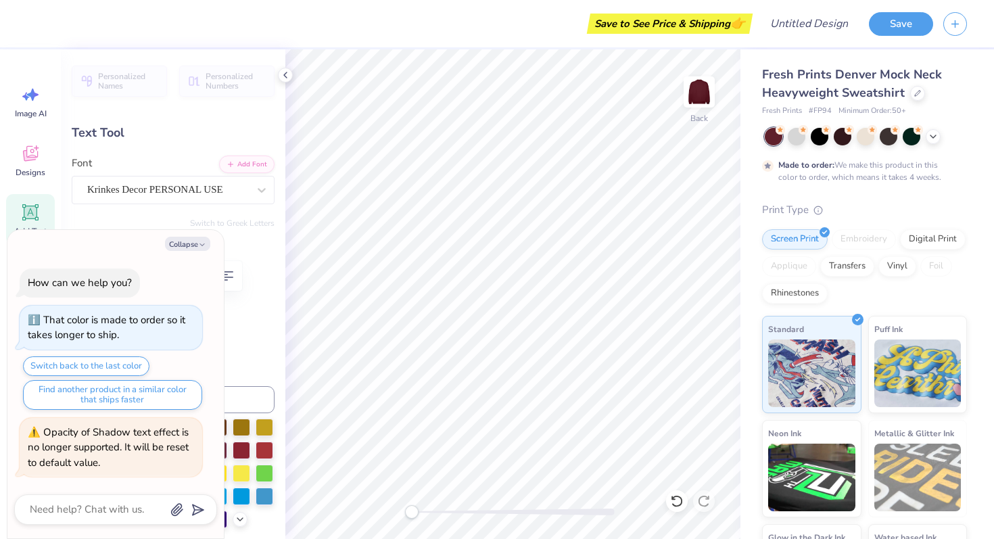
type textarea "Alpha Kappa Pso"
type textarea "x"
type textarea "Alpha Kappa Ps"
type textarea "x"
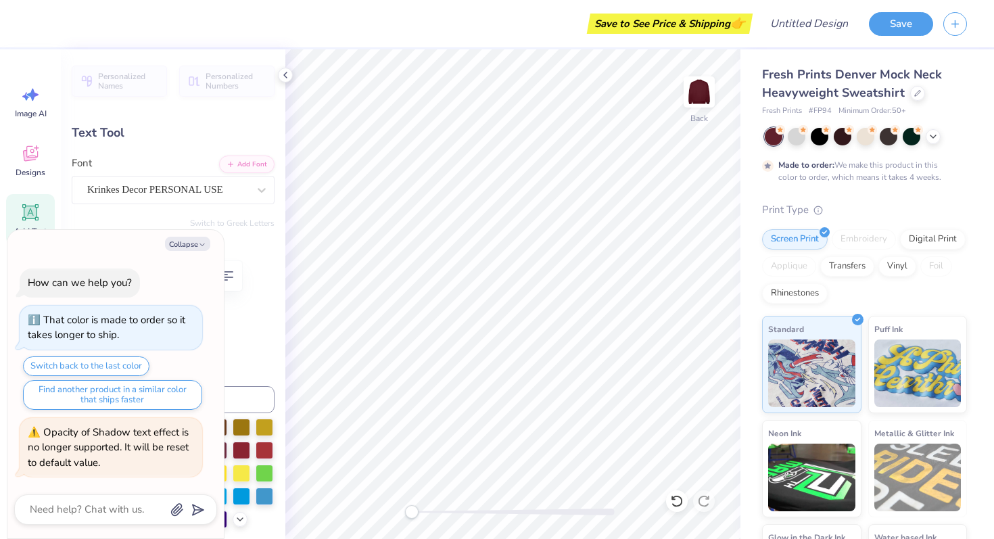
type textarea "Alpha Kappa Psi"
type textarea "x"
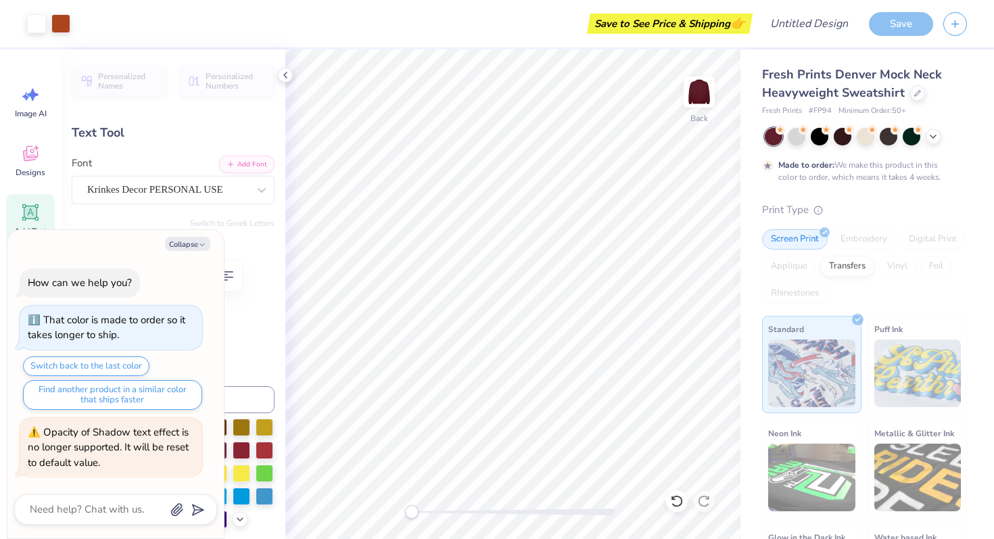
type input "0.0"
type textarea "x"
type input "16.25"
type input "3.52"
type input "3.64"
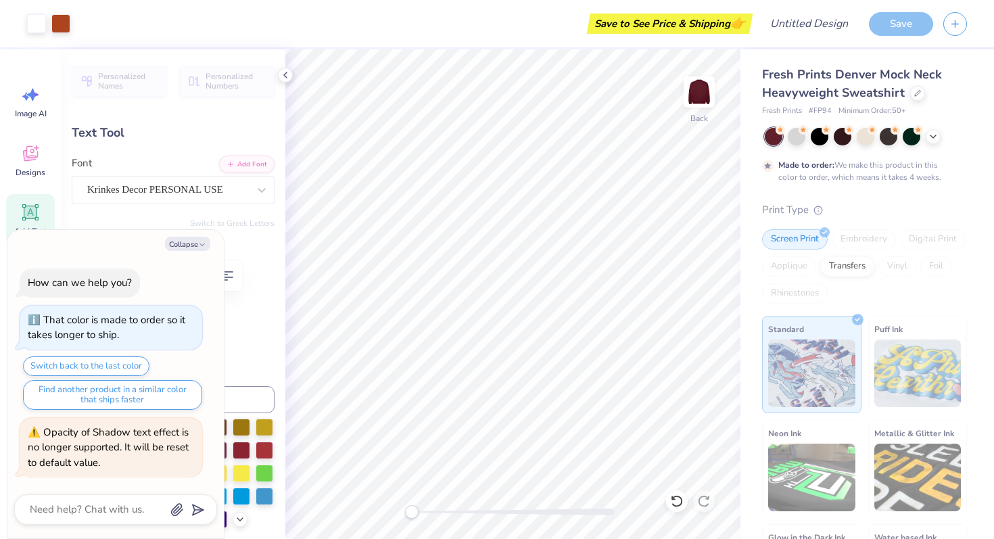
type input "-4.6"
type textarea "x"
type input "0.0"
type textarea "x"
type input "2.87"
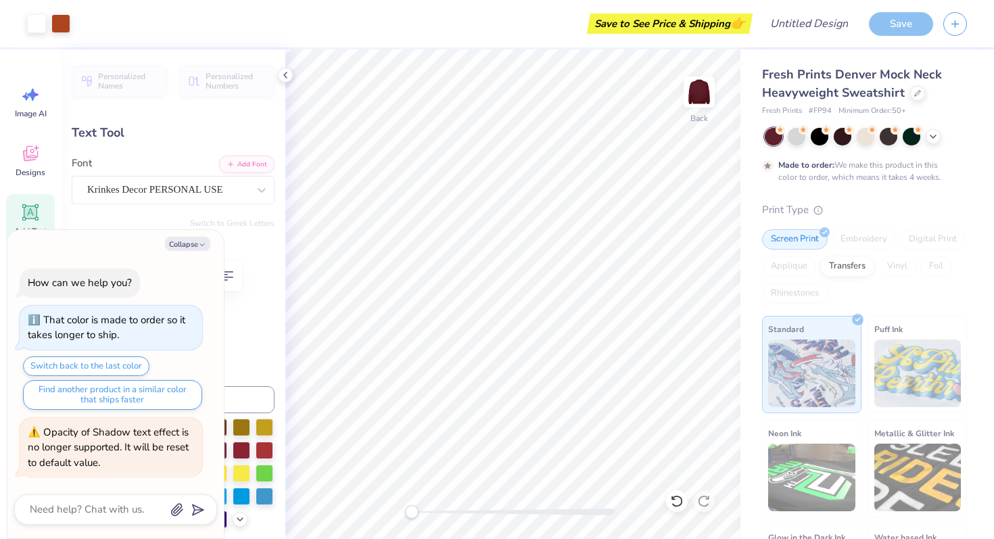
type input "1.07"
type input "6.64"
type textarea "x"
type textarea "F"
type textarea "x"
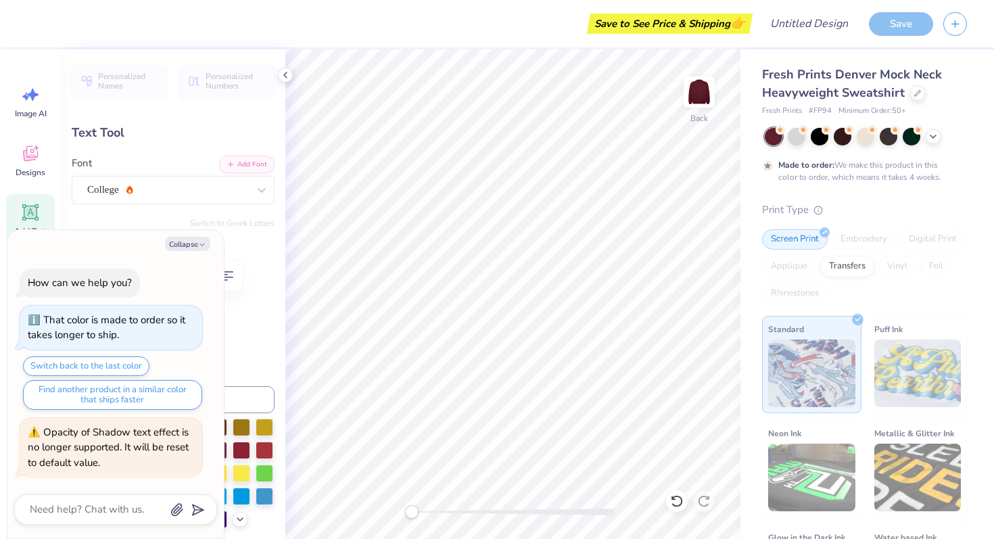
type textarea "Fal"
type textarea "x"
type textarea "Fall"
type textarea "x"
type textarea "Fall"
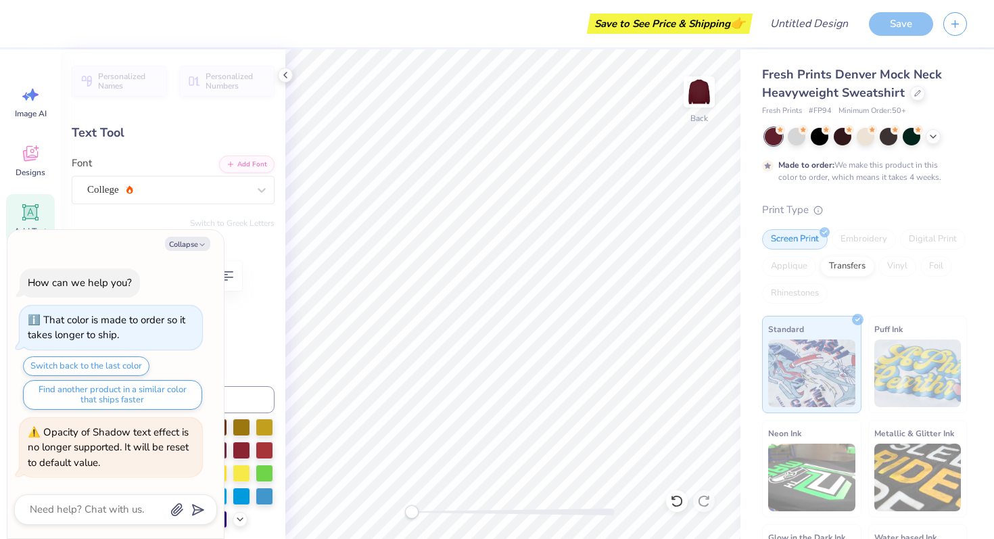
type textarea "x"
type textarea "Fall 2"
type textarea "x"
type textarea "Fall 20"
type textarea "x"
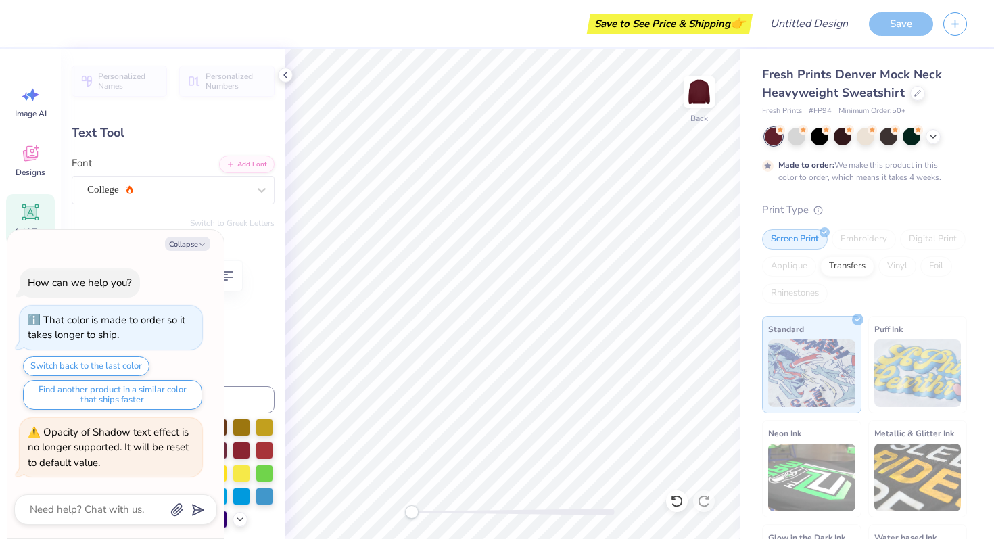
type textarea "Fall 202"
type textarea "x"
type textarea "Fall 2025"
type textarea "x"
type textarea "Fall 2025"
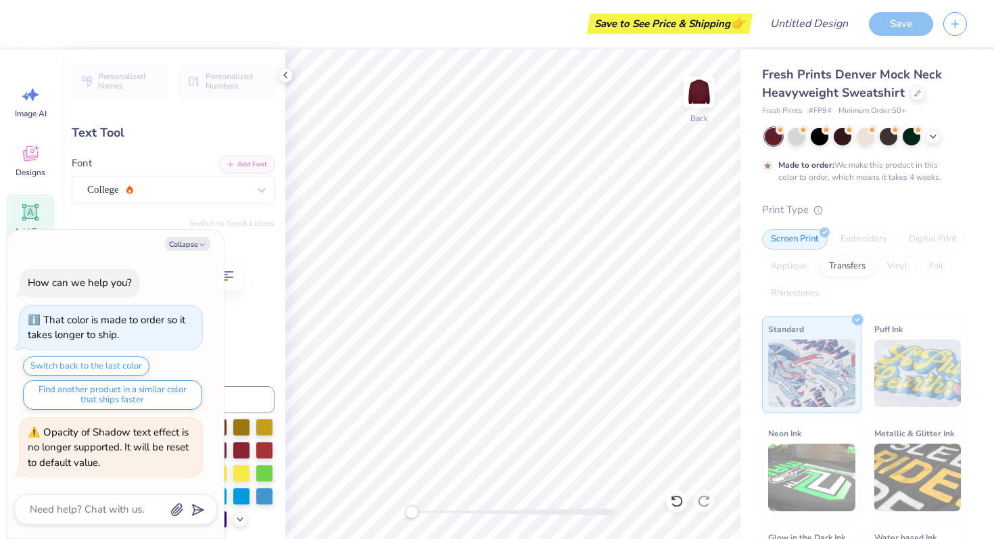
type textarea "x"
type textarea "Fall 2025 PC"
type textarea "x"
type input "8.73"
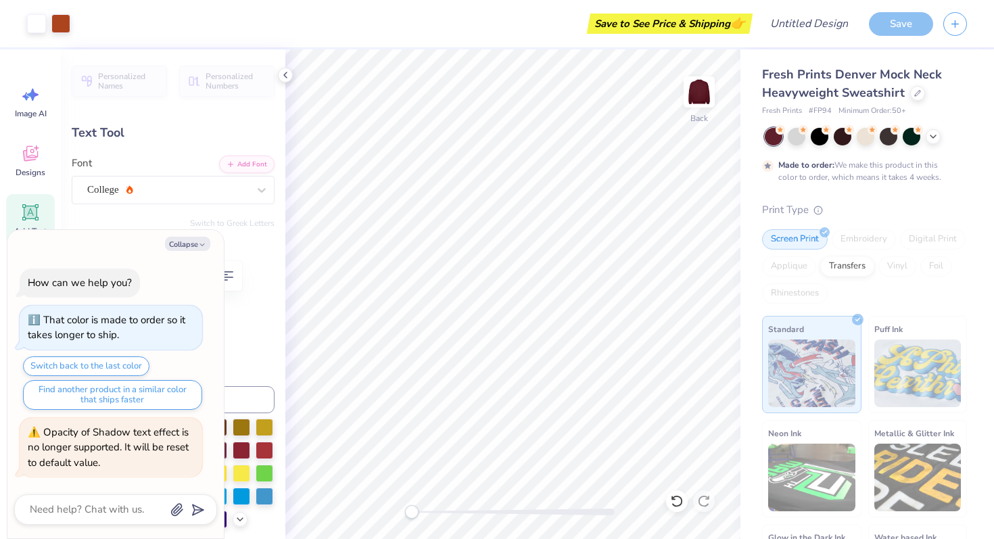
type input "1.03"
type input "6.73"
type textarea "x"
type textarea "Fall 225 PC"
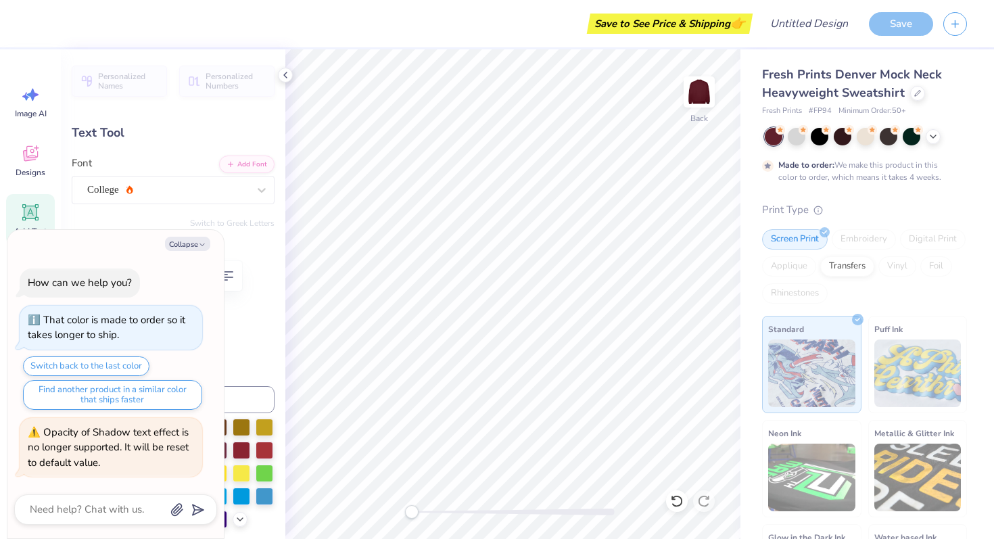
type textarea "x"
type textarea "Fall '25 PC"
click at [683, 92] on div at bounding box center [699, 92] width 62 height 62
click at [699, 99] on img at bounding box center [699, 92] width 54 height 54
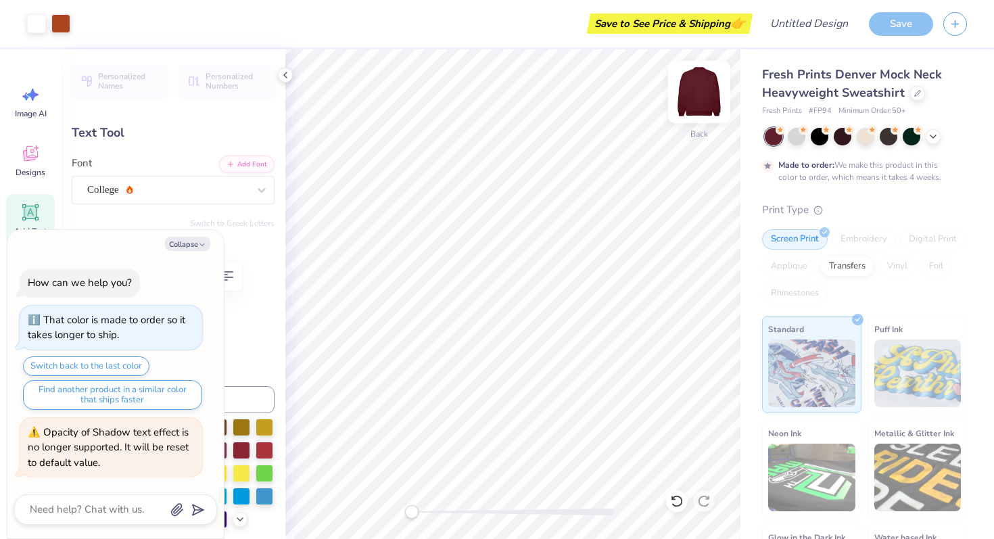
click at [695, 92] on img at bounding box center [699, 92] width 54 height 54
click at [194, 195] on div "College" at bounding box center [168, 189] width 164 height 21
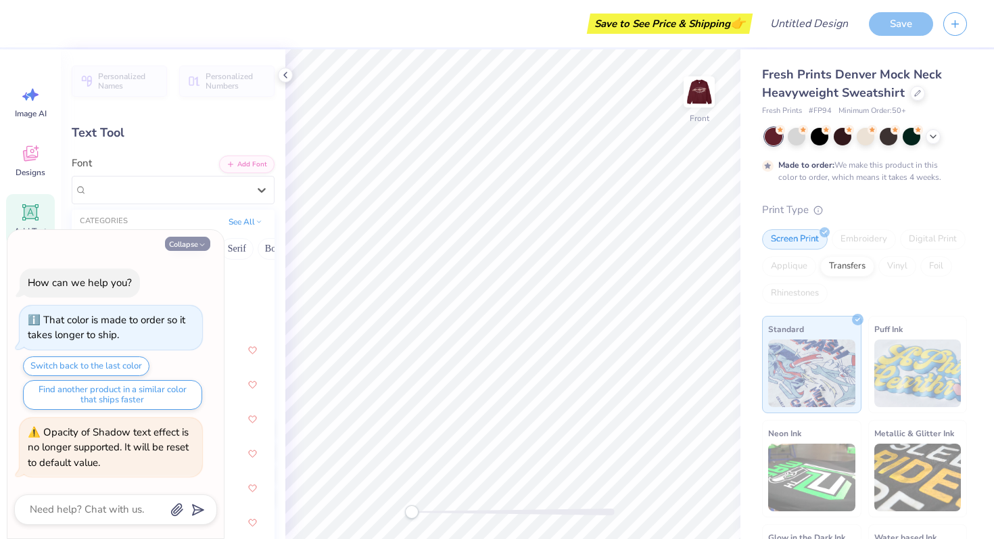
click at [191, 245] on button "Collapse" at bounding box center [187, 244] width 45 height 14
type textarea "x"
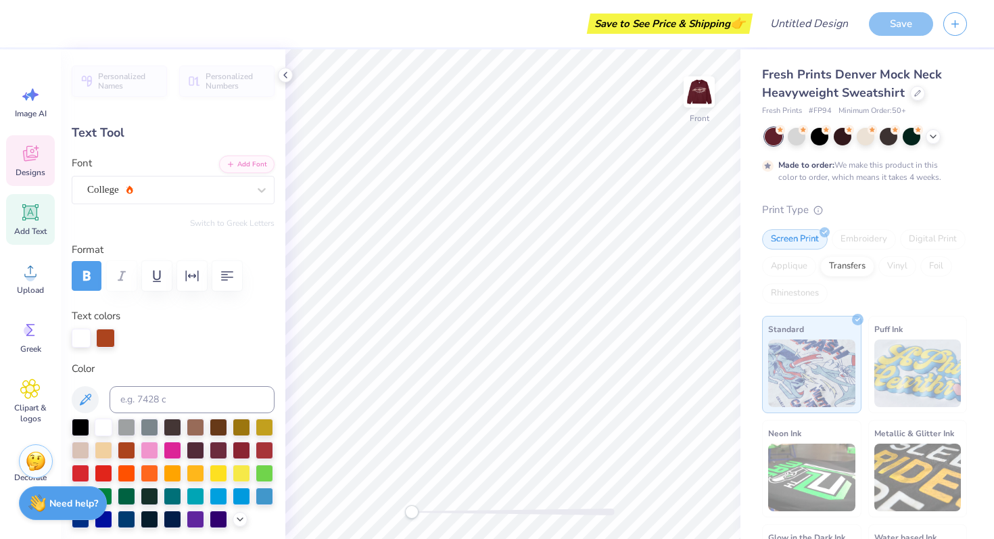
click at [36, 170] on span "Designs" at bounding box center [31, 172] width 30 height 11
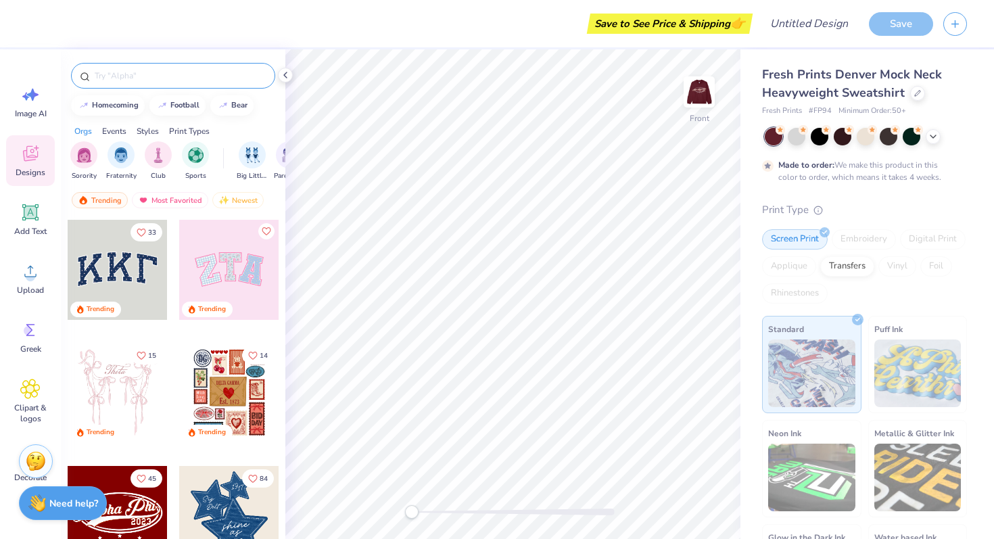
click at [166, 82] on div at bounding box center [173, 76] width 204 height 26
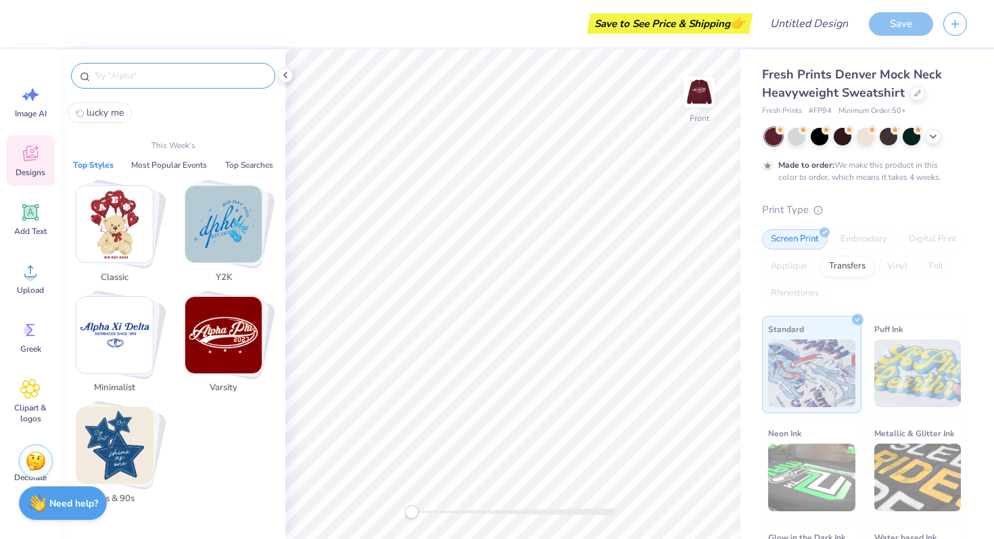
click at [162, 70] on input "text" at bounding box center [179, 76] width 173 height 14
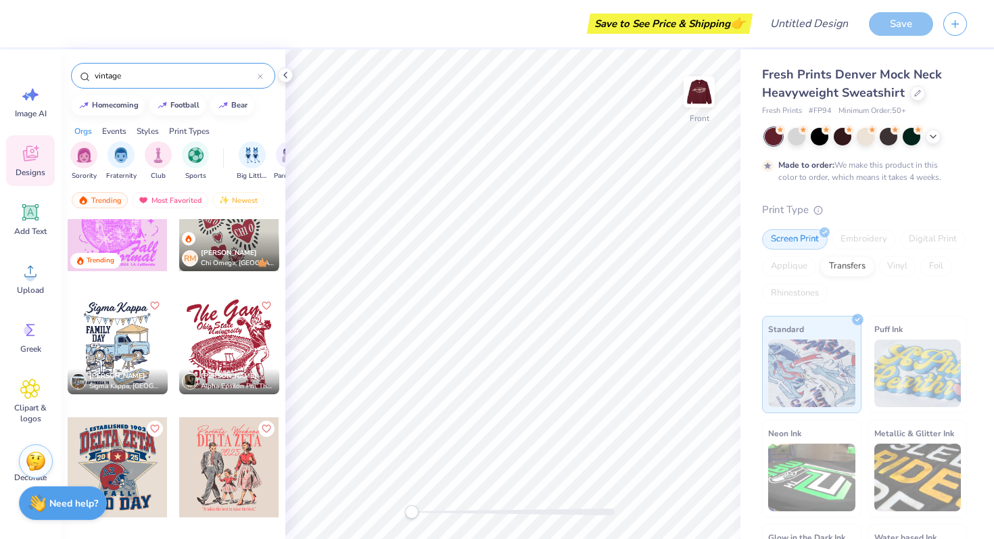
scroll to position [315, 0]
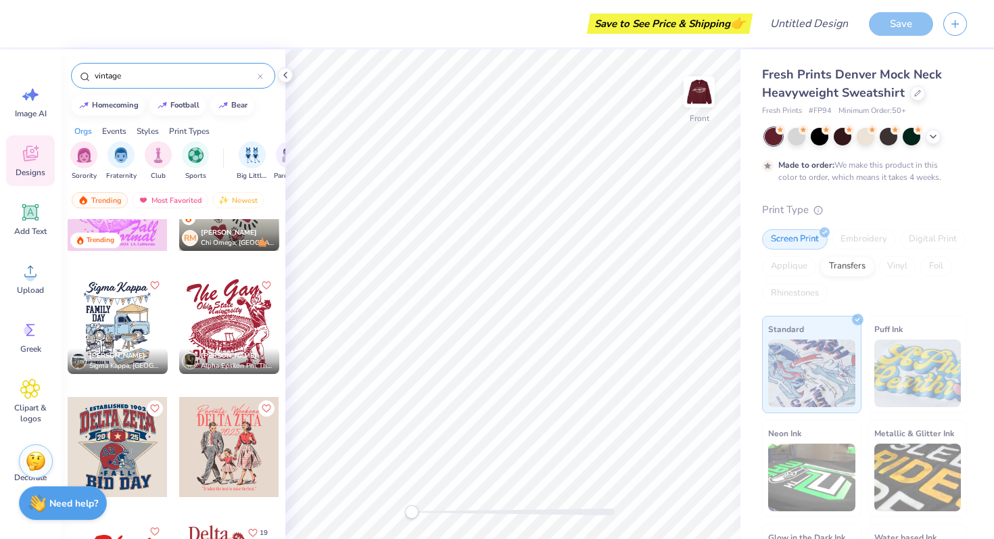
click at [120, 80] on input "vintage" at bounding box center [175, 76] width 164 height 14
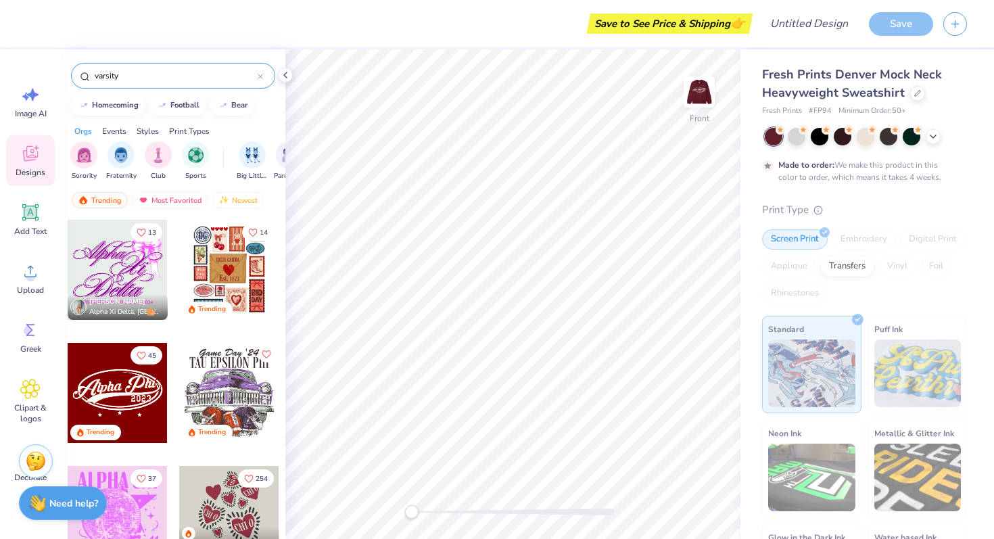
type input "varsity"
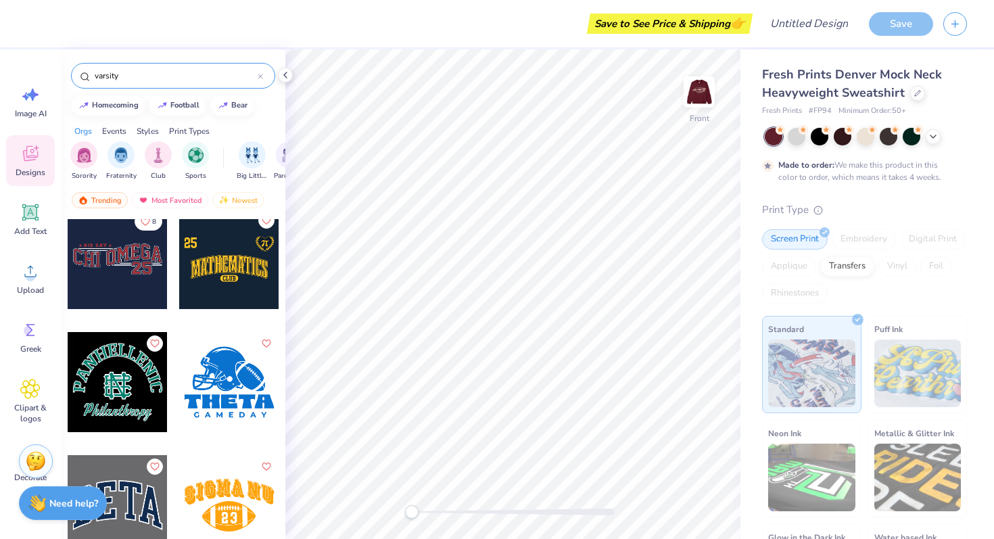
scroll to position [1232, 0]
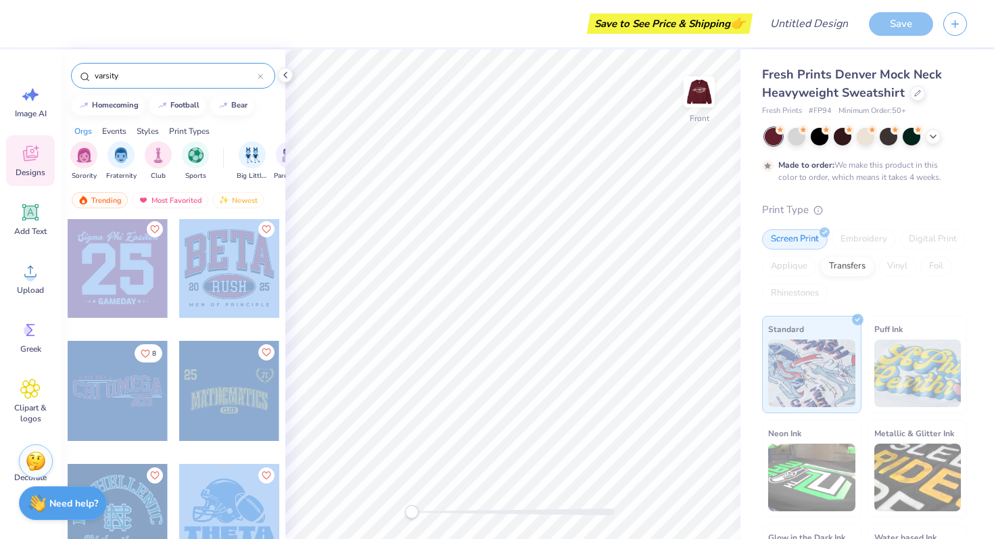
click at [529, 299] on div "Save to See Price & Shipping 👉 Design Title Save Image AI Designs Add Text Uplo…" at bounding box center [497, 269] width 994 height 539
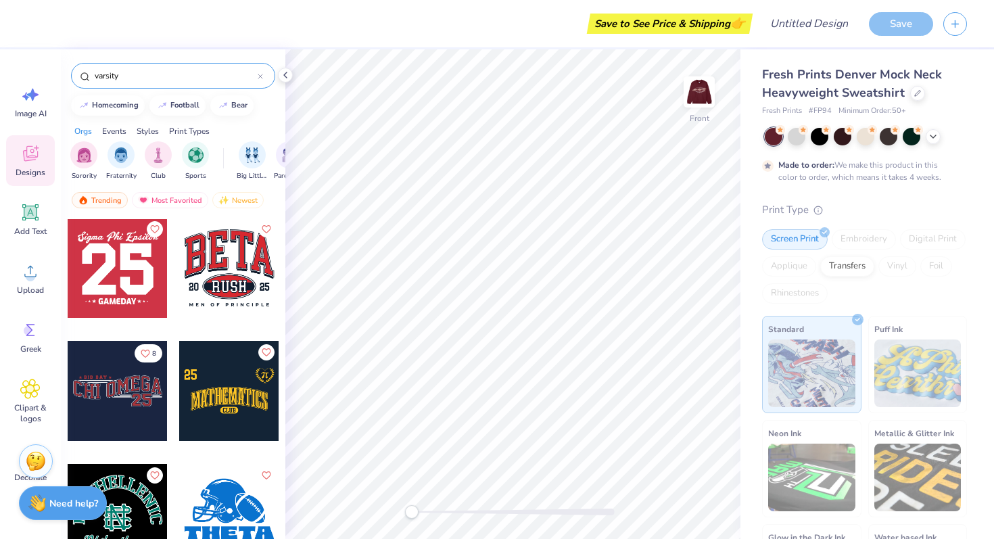
click at [57, 222] on div "Image AI Designs Add Text Upload Greek Clipart & logos Decorate" at bounding box center [30, 293] width 61 height 489
click at [107, 251] on div at bounding box center [118, 268] width 100 height 100
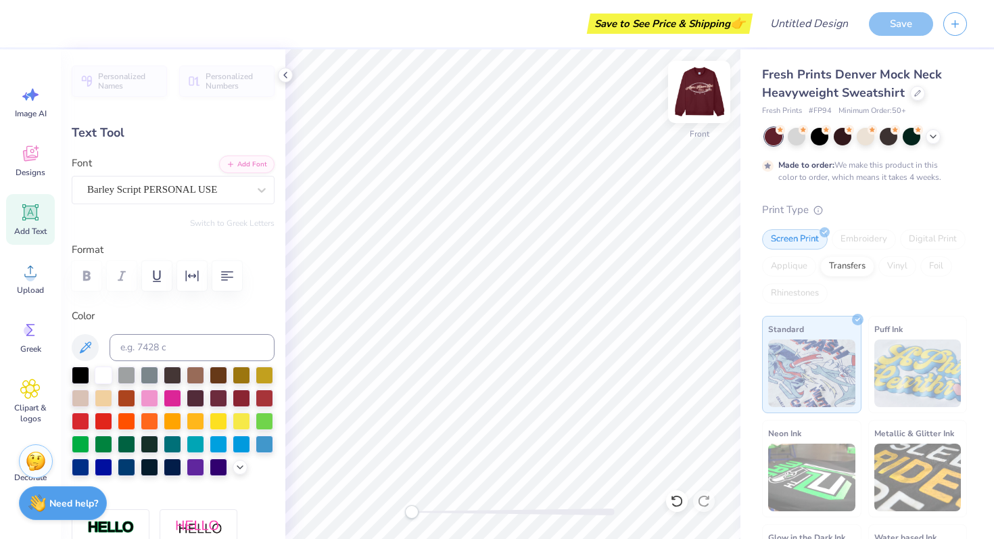
click at [698, 97] on img at bounding box center [699, 92] width 54 height 54
type input "11.63"
type input "1.79"
type input "16.25"
type input "3.52"
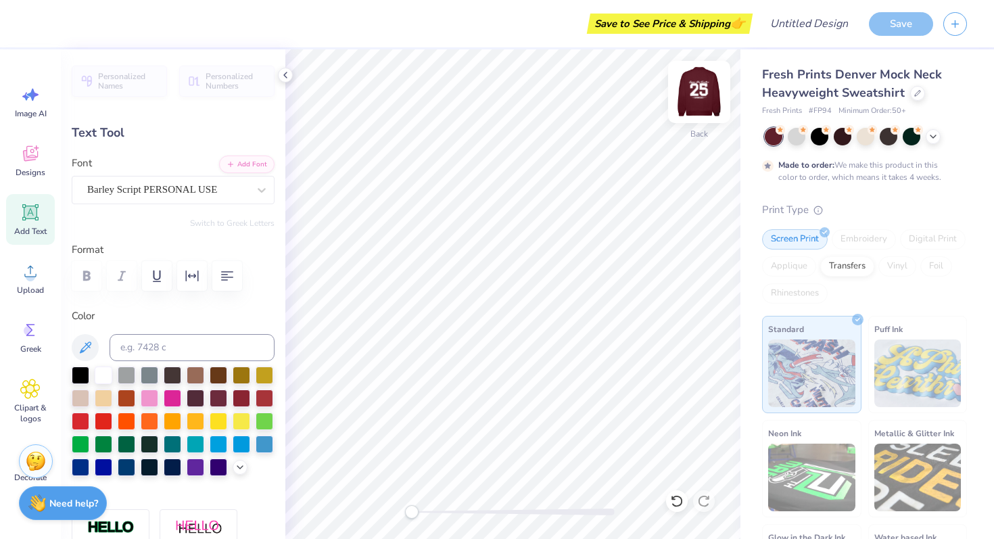
type input "3.64"
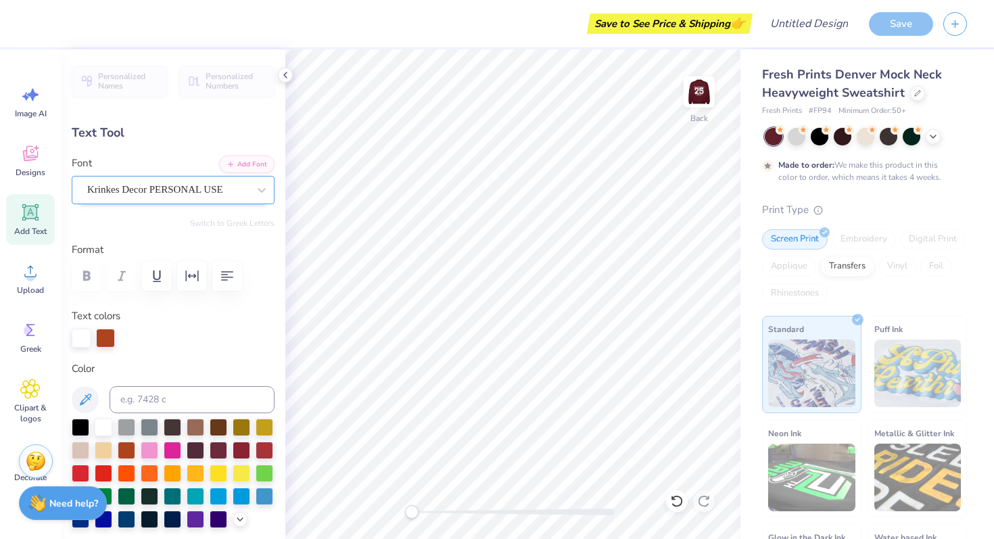
click at [168, 193] on div "Krinkes Decor PERSONAL USE" at bounding box center [168, 189] width 164 height 21
type input "0.0"
type input "7.60"
type input "1.03"
type input "6.65"
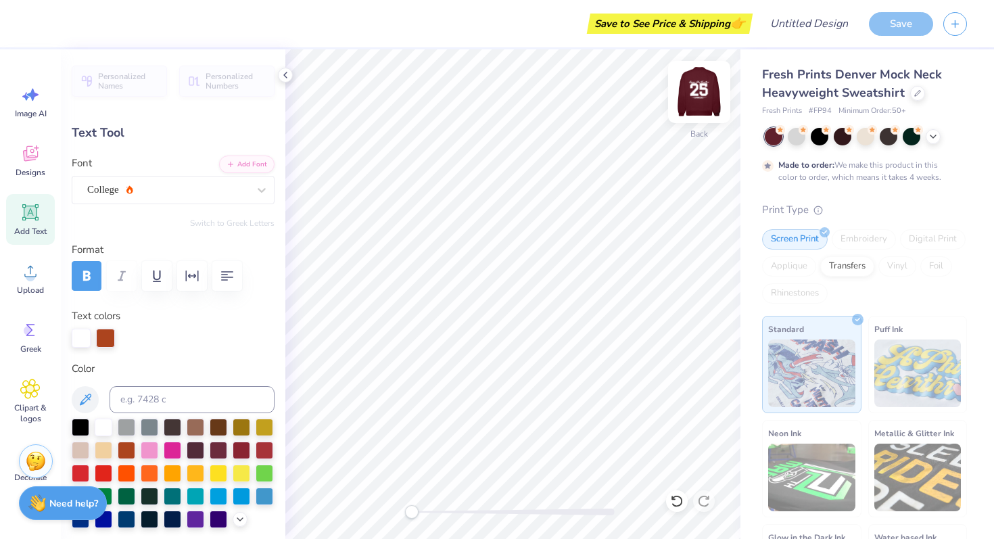
click at [691, 105] on img at bounding box center [699, 92] width 54 height 54
type input "7.59"
type input "11.19"
type input "5.46"
type input "0.90"
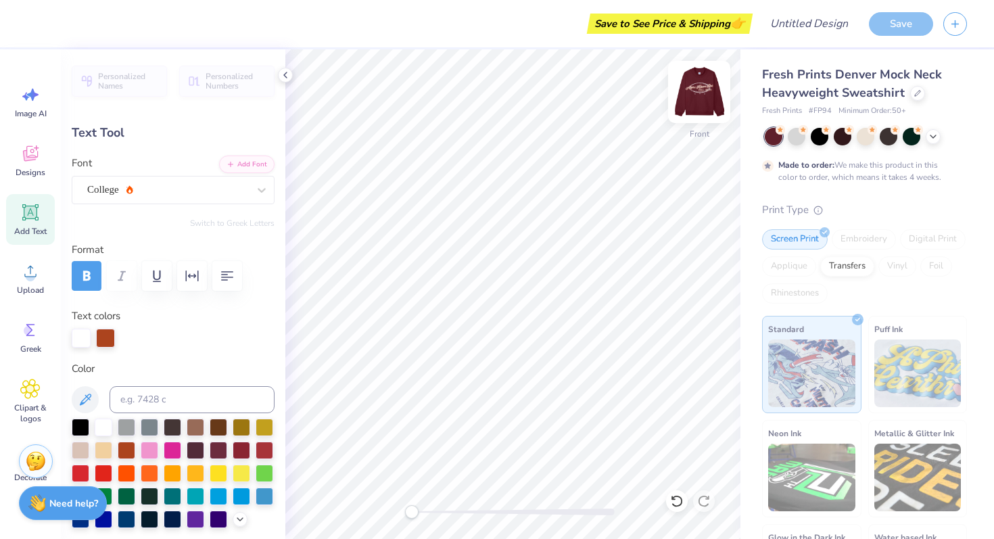
type input "15.76"
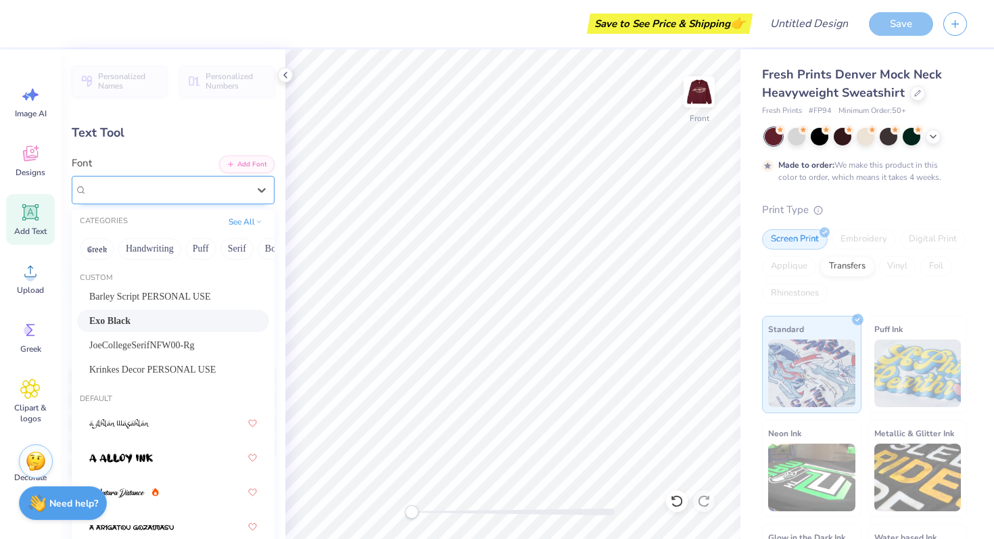
click at [199, 191] on div "Exo Black" at bounding box center [168, 189] width 164 height 21
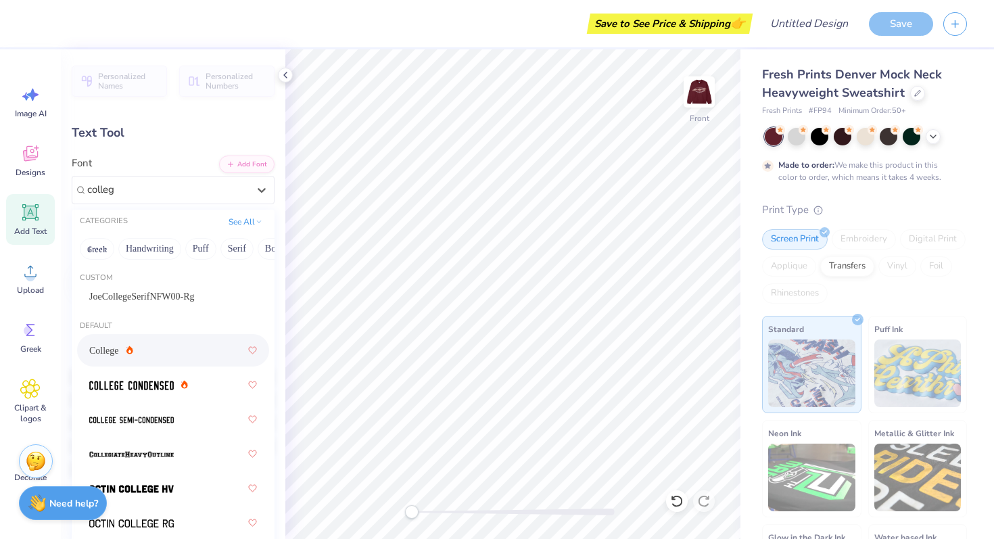
click at [158, 360] on div "College" at bounding box center [173, 350] width 168 height 24
type input "colleg"
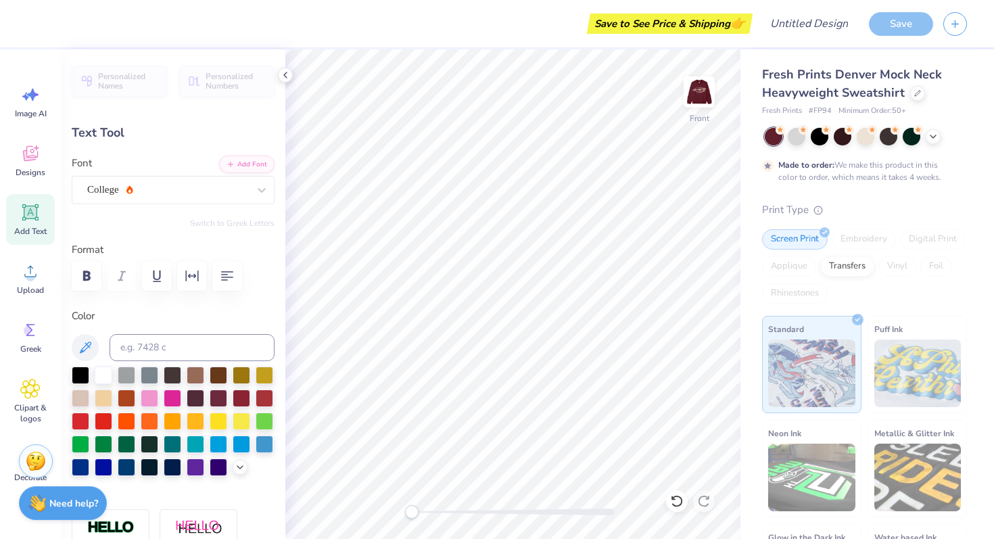
type input "11.62"
type input "1.57"
type input "6.34"
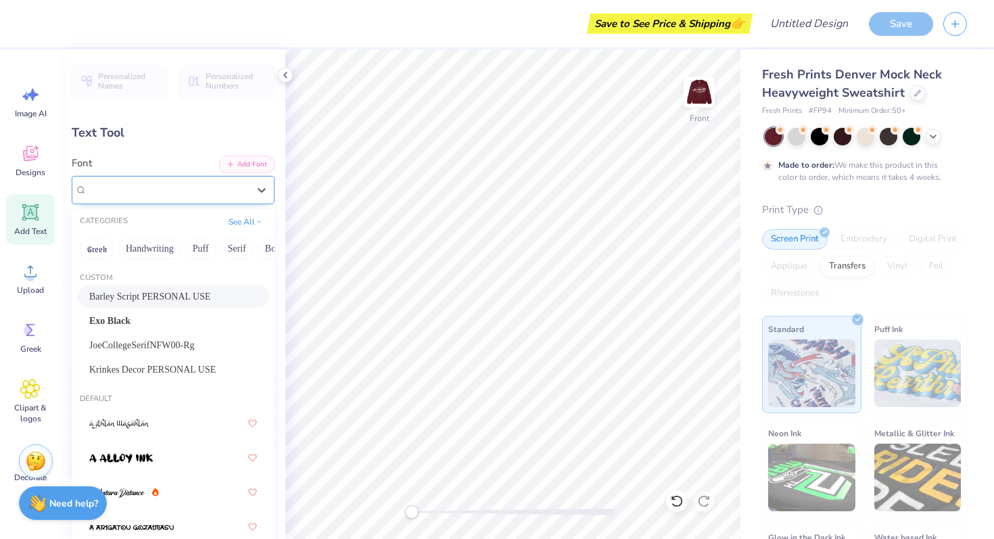
click at [116, 195] on div "Barley Script PERSONAL USE" at bounding box center [168, 189] width 164 height 21
click at [118, 365] on span "Krinkes Decor PERSONAL USE" at bounding box center [152, 369] width 126 height 14
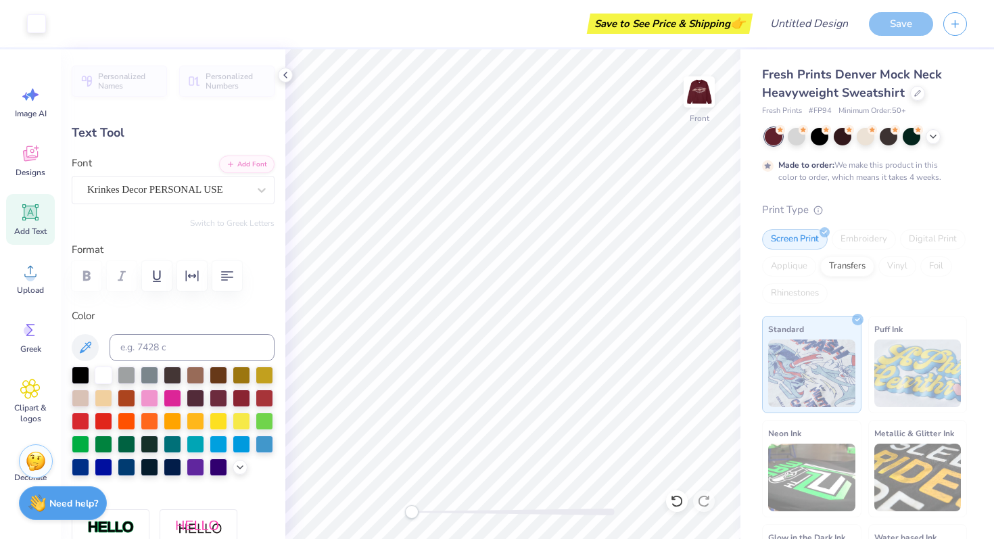
type input "12.49"
type input "1.75"
type input "5.91"
type input "4.51"
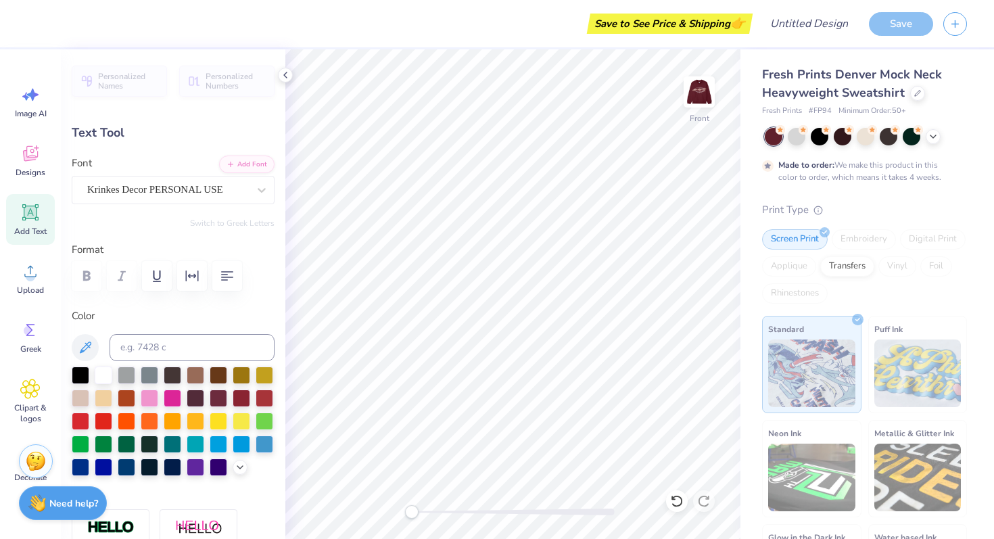
type input "0.78"
type input "15.90"
type textarea "Est. 1904"
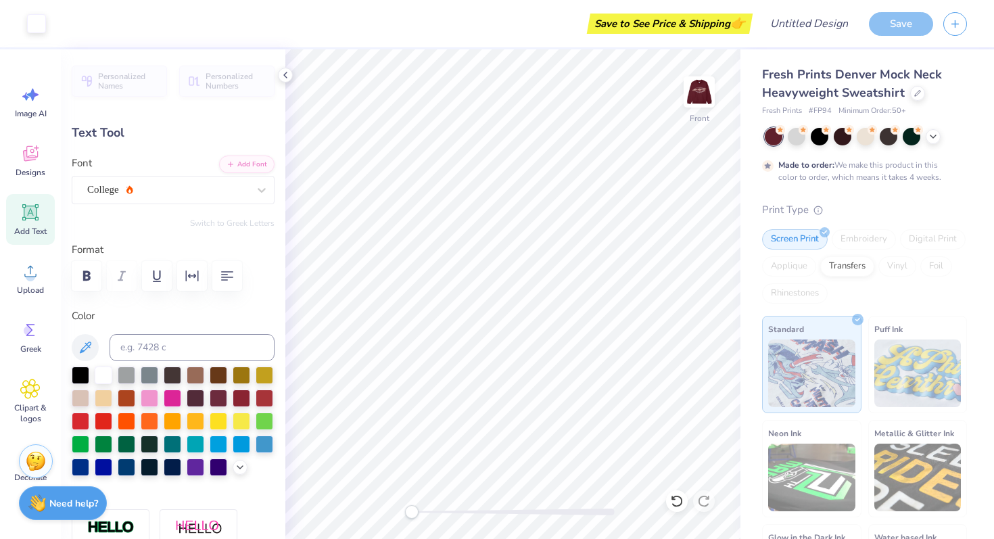
type input "10.33"
type input "7.36"
type input "7.91"
type input "12.49"
type input "1.75"
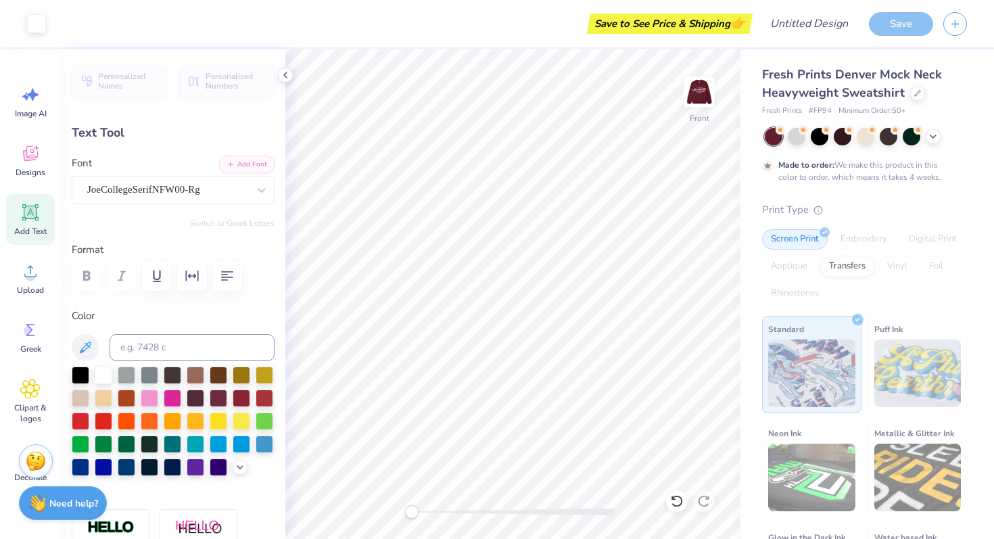
type input "5.91"
click at [512, 194] on body "Save to See Price & Shipping 👉 Design Title Save Image AI Designs Add Text Uplo…" at bounding box center [497, 269] width 994 height 539
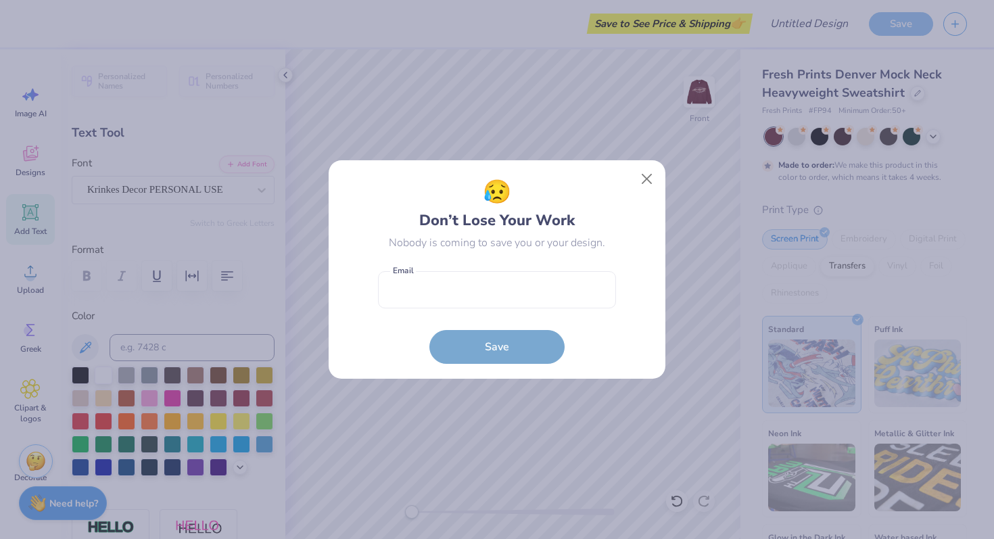
click at [512, 194] on div "😥 Don’t Lose Your Work" at bounding box center [496, 203] width 155 height 57
click at [644, 183] on button "Close" at bounding box center [647, 179] width 26 height 26
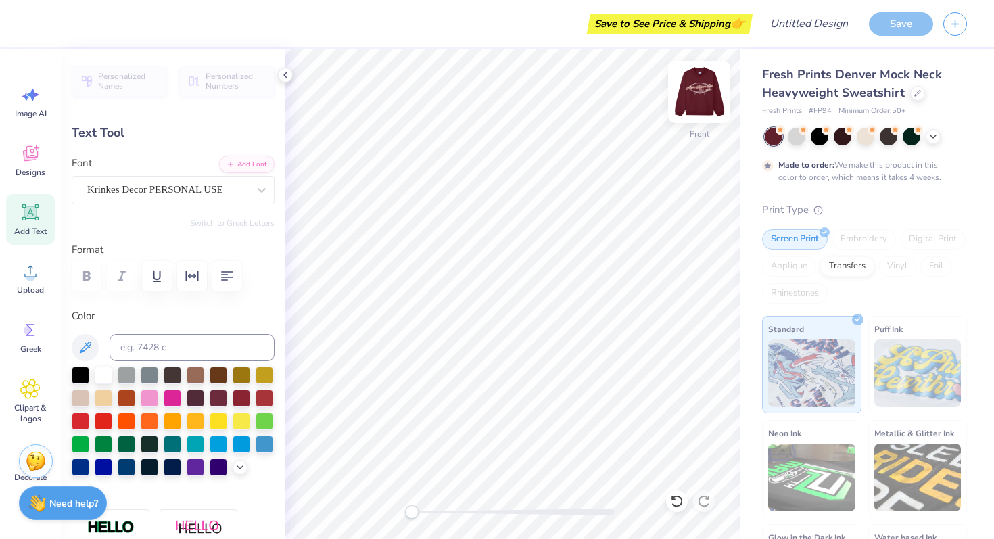
scroll to position [0, 0]
type textarea "B"
type textarea "Alpha Kappa Psi"
type input "12.65"
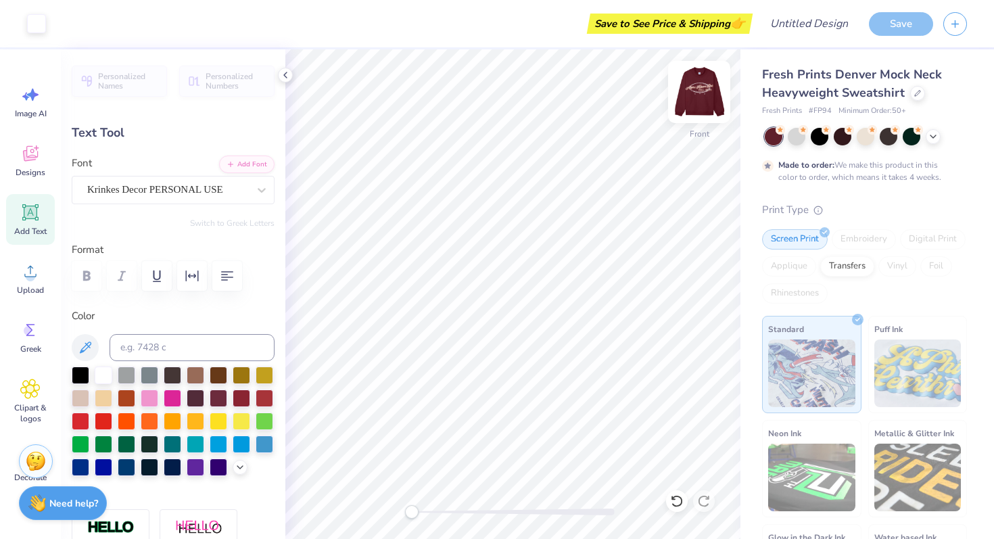
type input "1.80"
type input "5.89"
type textarea "Beta Gamma"
click at [788, 174] on div "Made to order: We make this product in this color to order, which means it take…" at bounding box center [861, 171] width 166 height 24
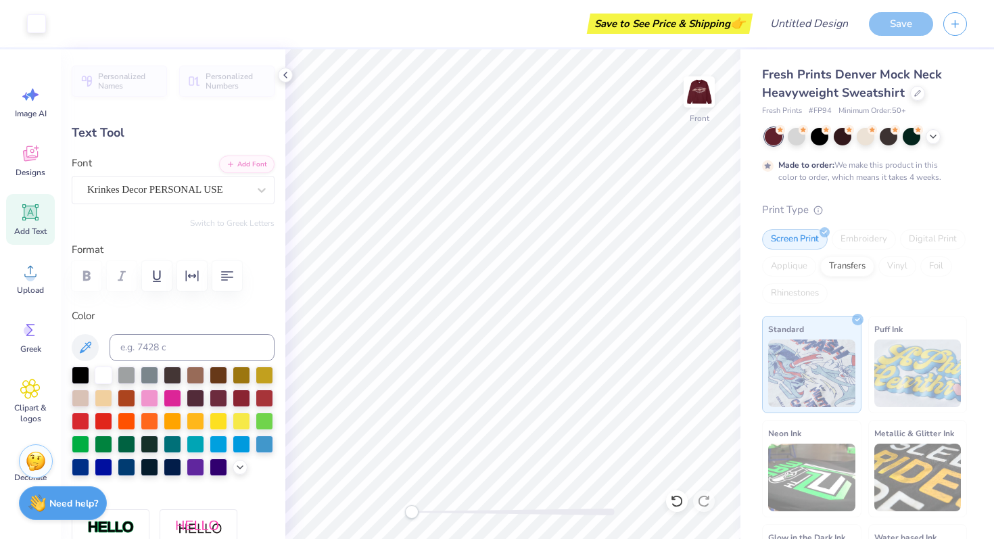
type input "8.72"
type input "1.95"
type input "6.03"
type input "4.51"
type input "0.78"
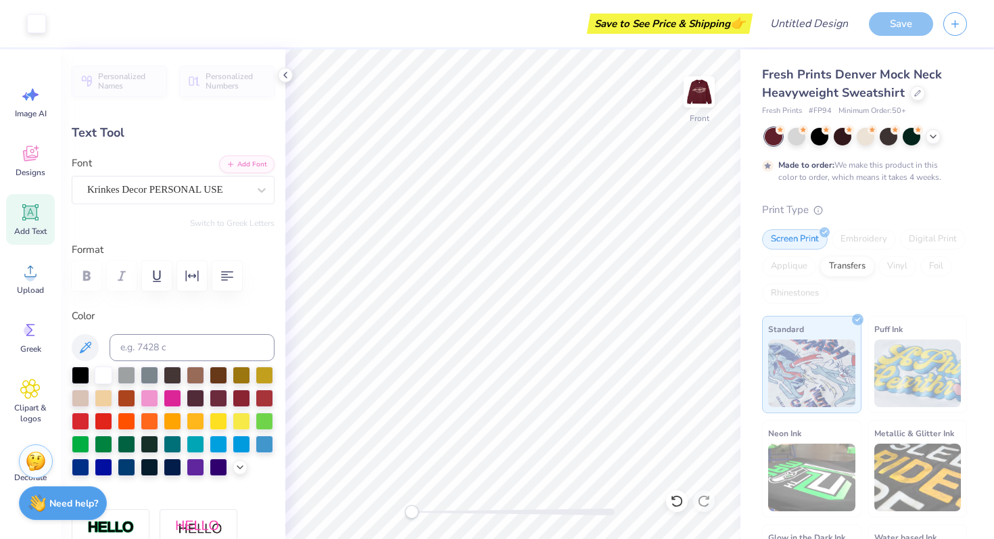
type input "15.90"
type textarea "Est. 1927"
type input "10.33"
type input "7.36"
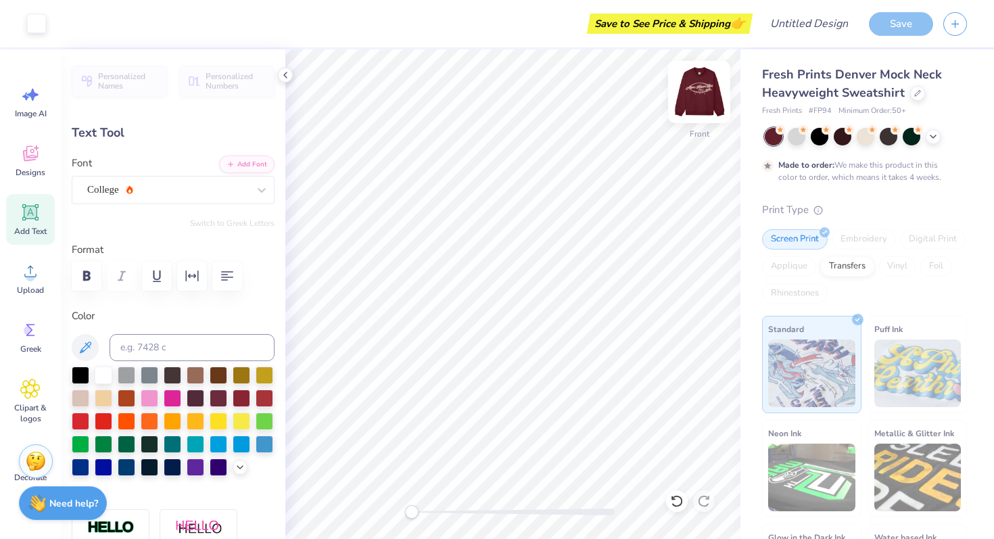
type input "7.91"
type input "8.72"
type input "1.95"
type input "5.69"
click at [690, 107] on img at bounding box center [699, 92] width 54 height 54
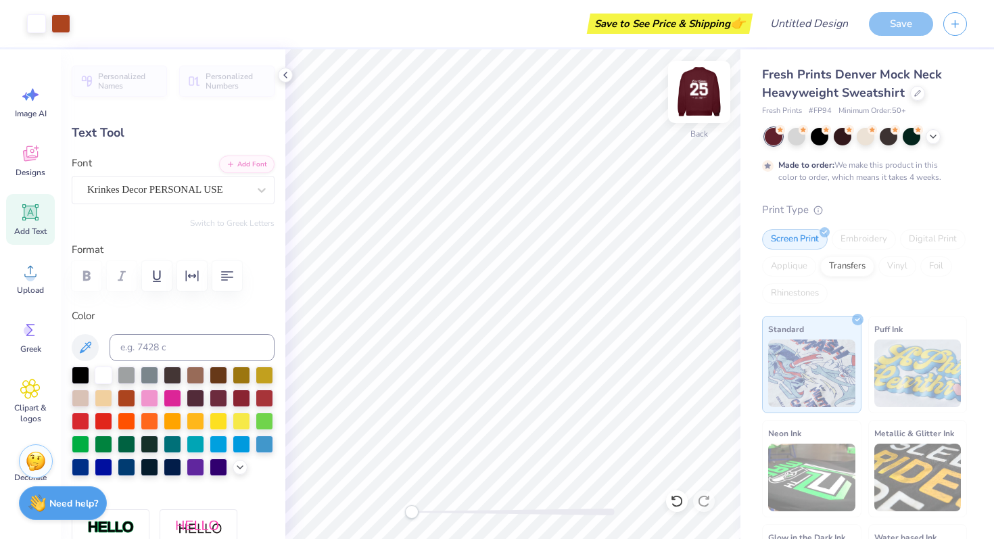
click at [715, 85] on img at bounding box center [699, 92] width 54 height 54
type textarea "Beta Gamma Chapter"
click at [33, 161] on icon at bounding box center [30, 153] width 20 height 20
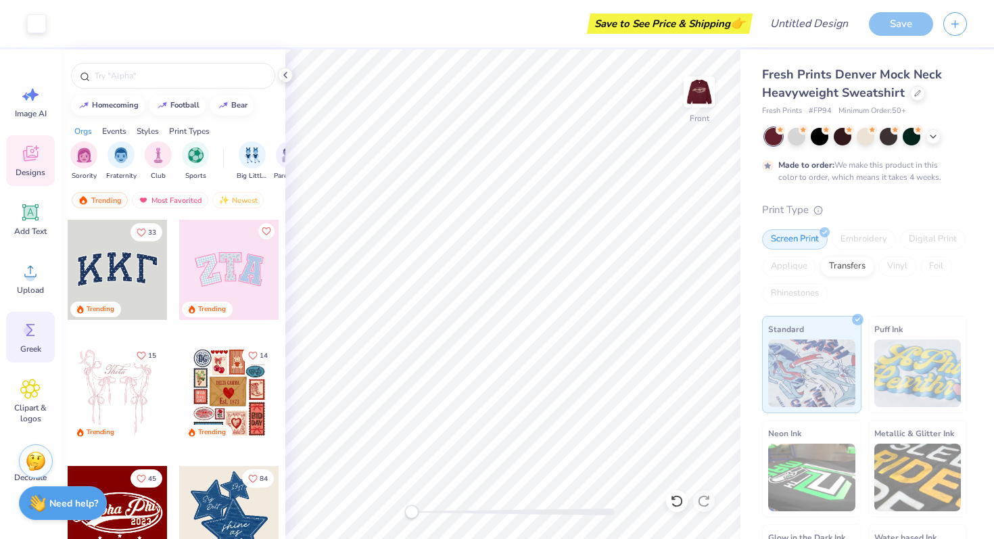
click at [24, 339] on icon at bounding box center [30, 330] width 20 height 20
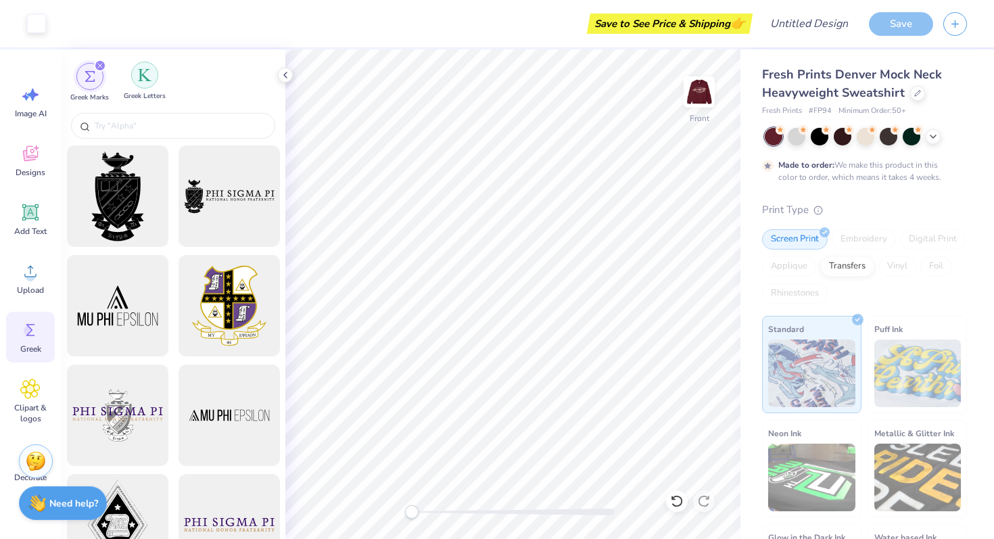
click at [139, 70] on img "filter for Greek Letters" at bounding box center [145, 75] width 14 height 14
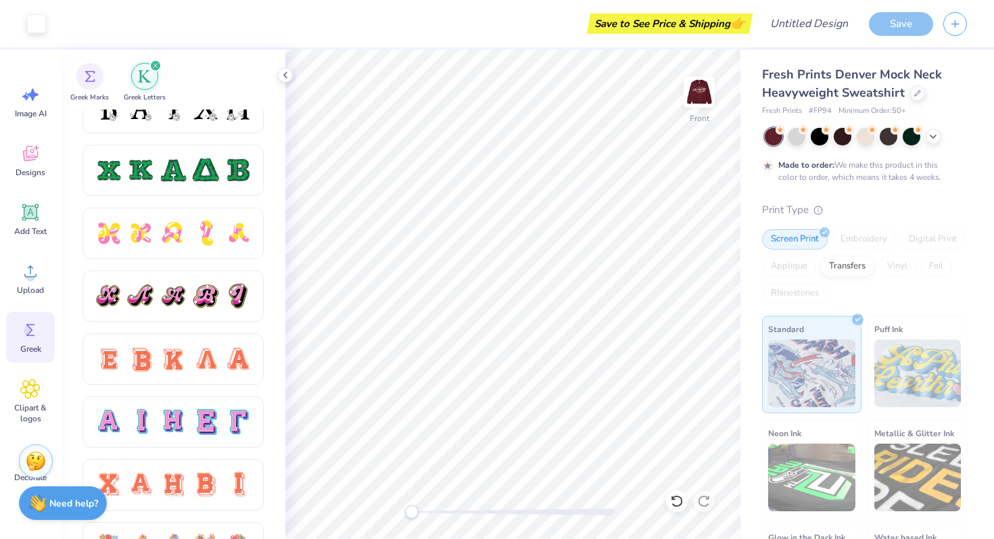
scroll to position [770, 0]
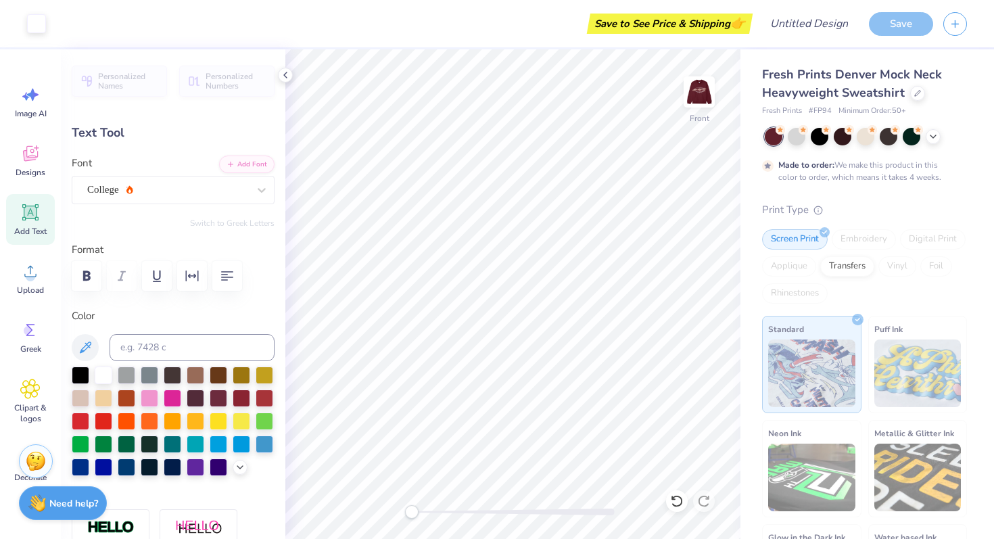
type input "4.51"
type input "0.78"
type input "15.91"
click at [21, 315] on div "Greek" at bounding box center [30, 337] width 49 height 51
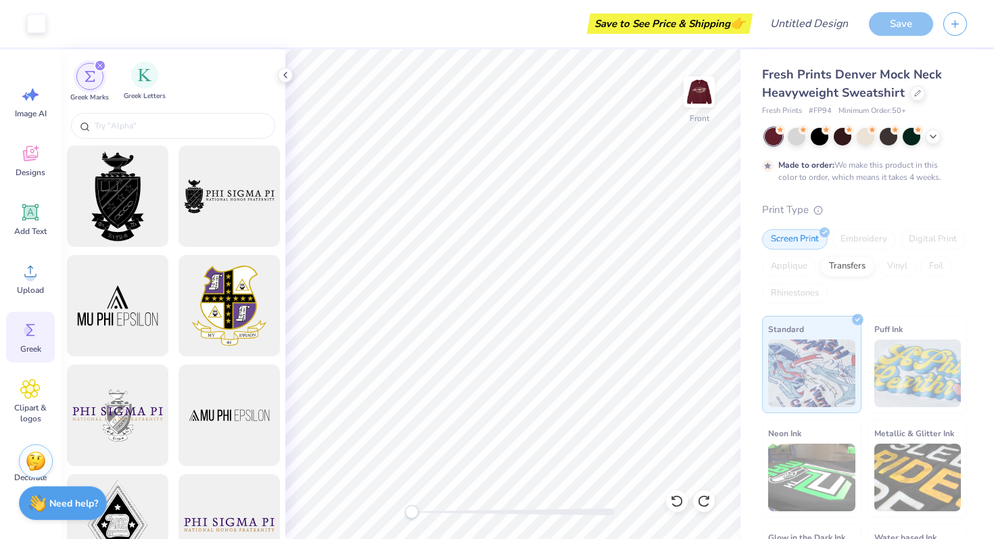
click at [156, 68] on div "Greek Letters" at bounding box center [145, 82] width 42 height 40
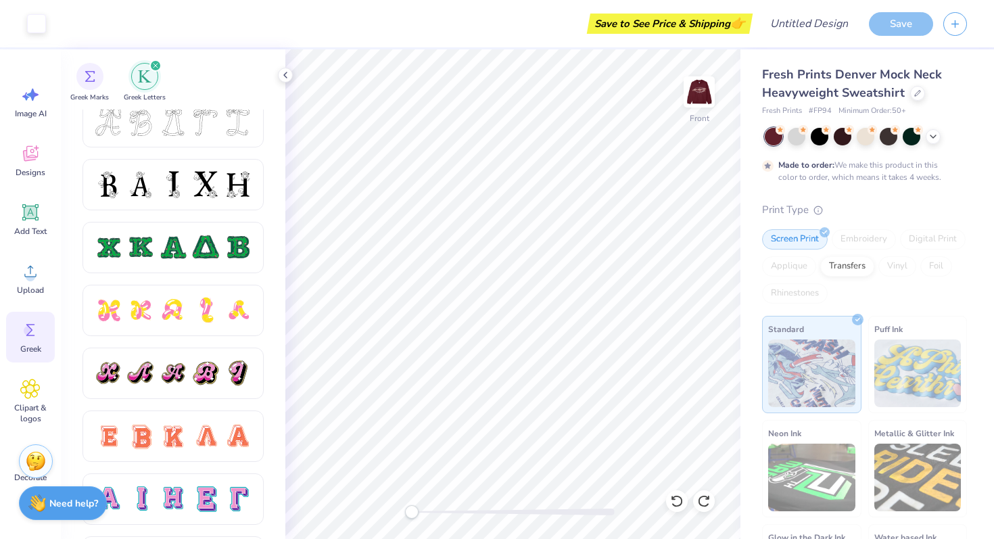
scroll to position [633, 0]
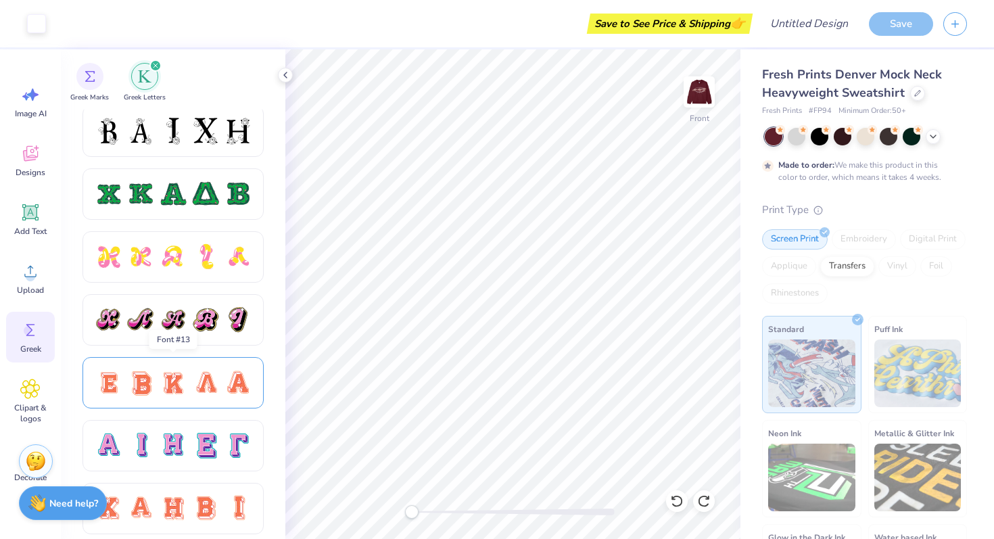
click at [125, 385] on div at bounding box center [173, 382] width 158 height 28
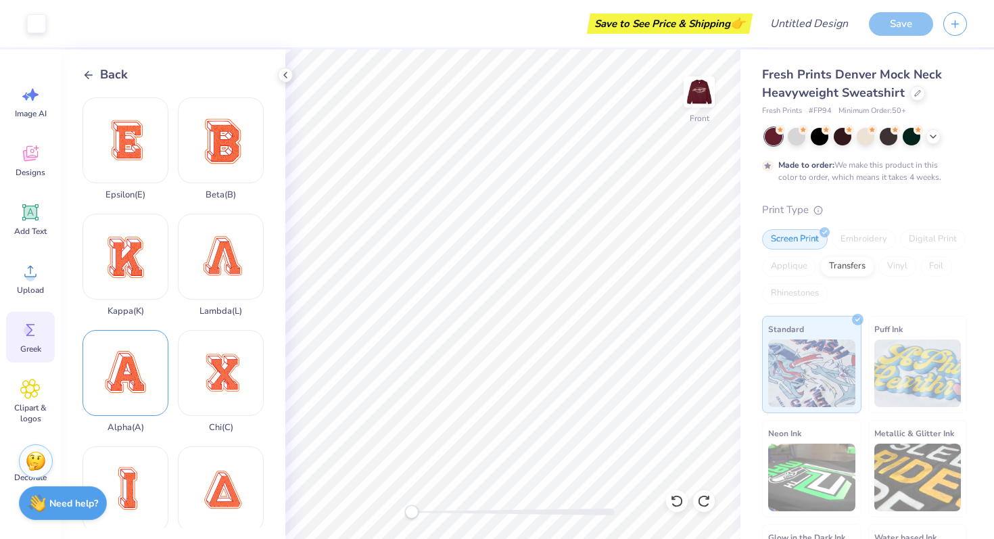
click at [126, 392] on div "Alpha ( A )" at bounding box center [125, 381] width 86 height 103
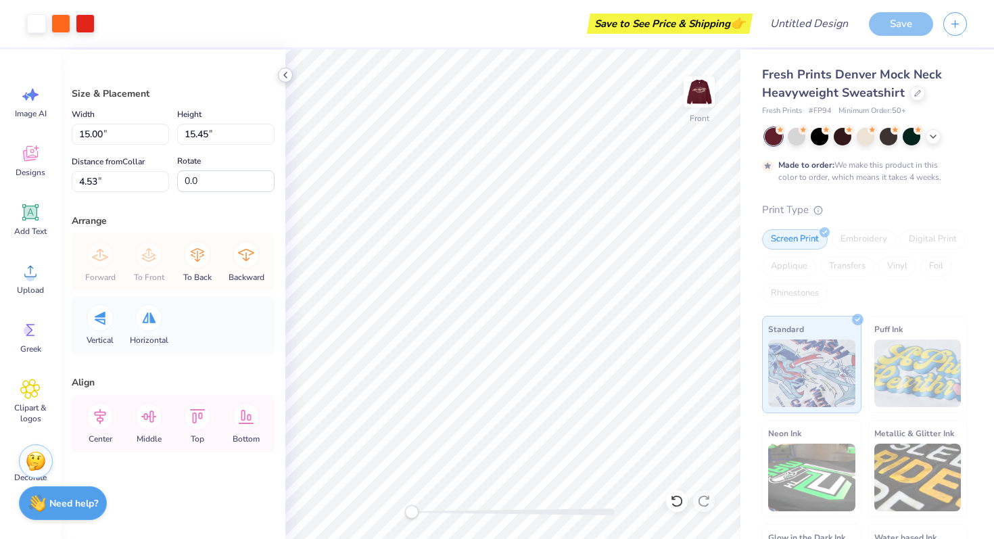
click at [283, 74] on icon at bounding box center [285, 75] width 11 height 11
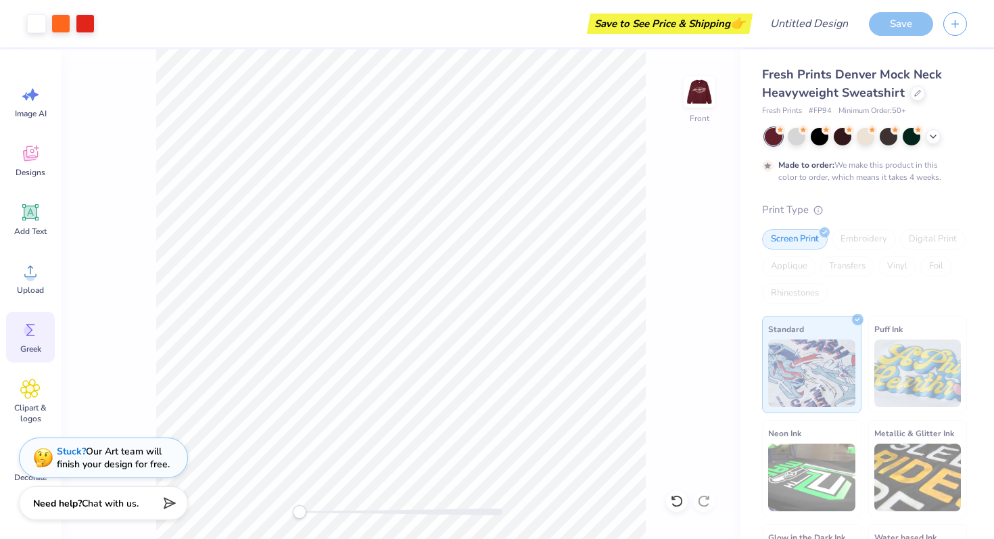
click at [28, 321] on icon at bounding box center [30, 330] width 20 height 20
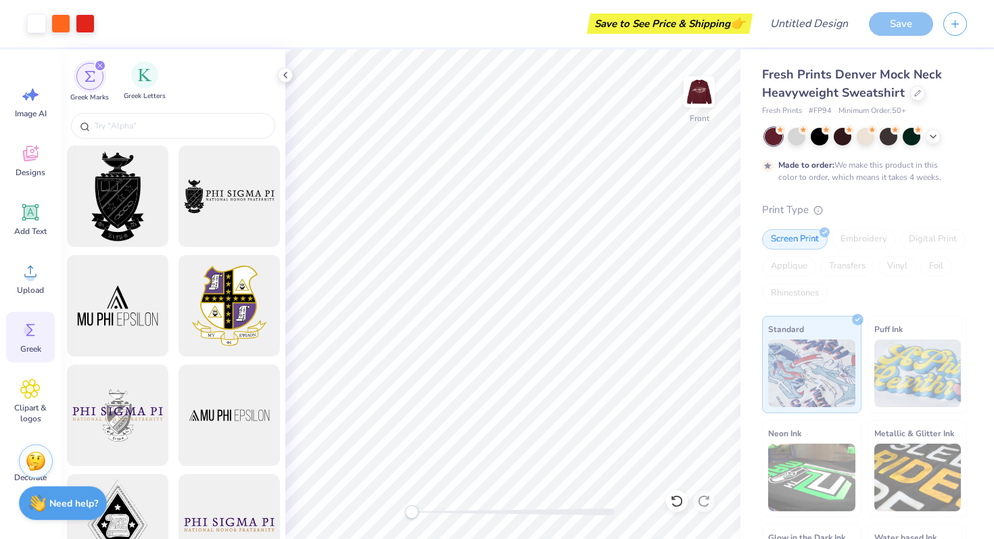
click at [157, 68] on div "Greek Letters" at bounding box center [145, 82] width 42 height 40
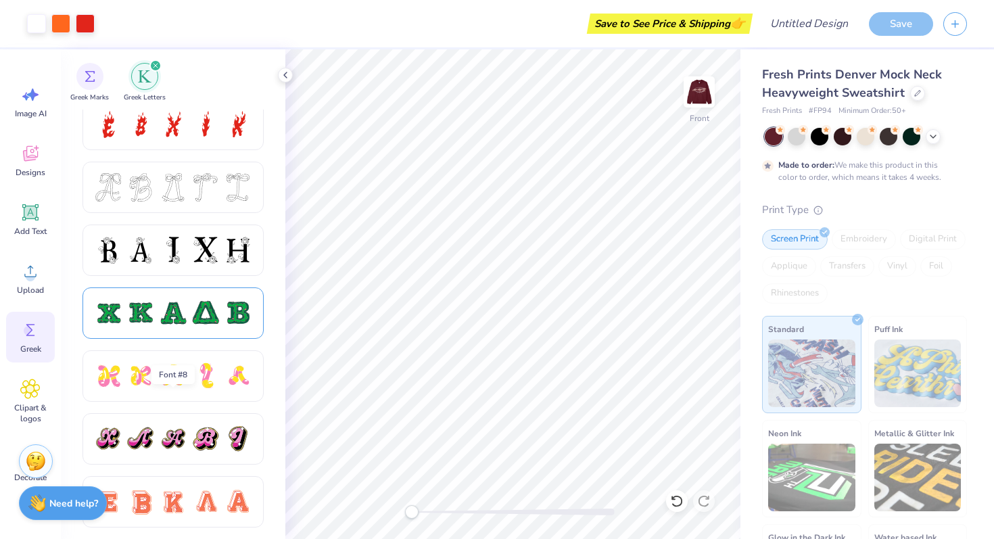
scroll to position [786, 0]
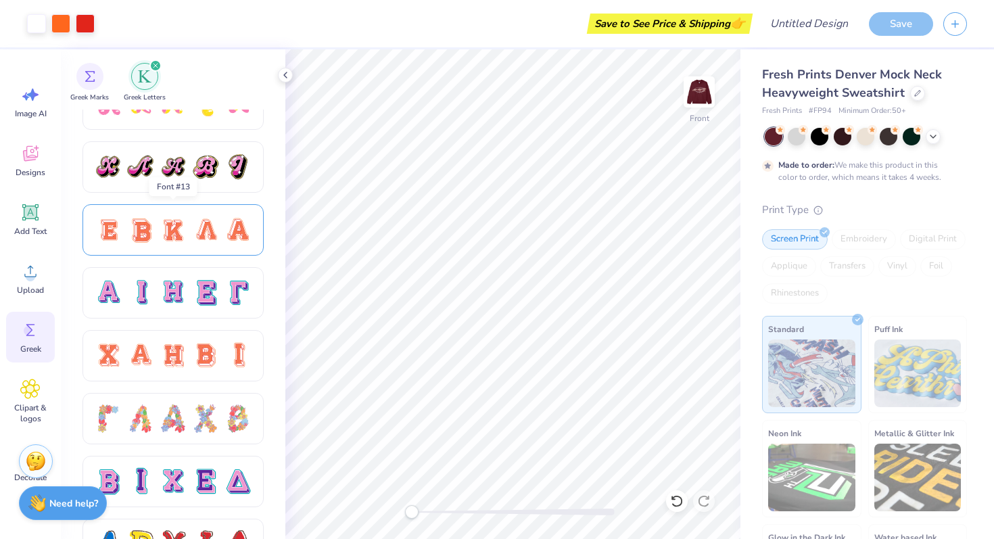
click at [228, 216] on div at bounding box center [238, 230] width 28 height 28
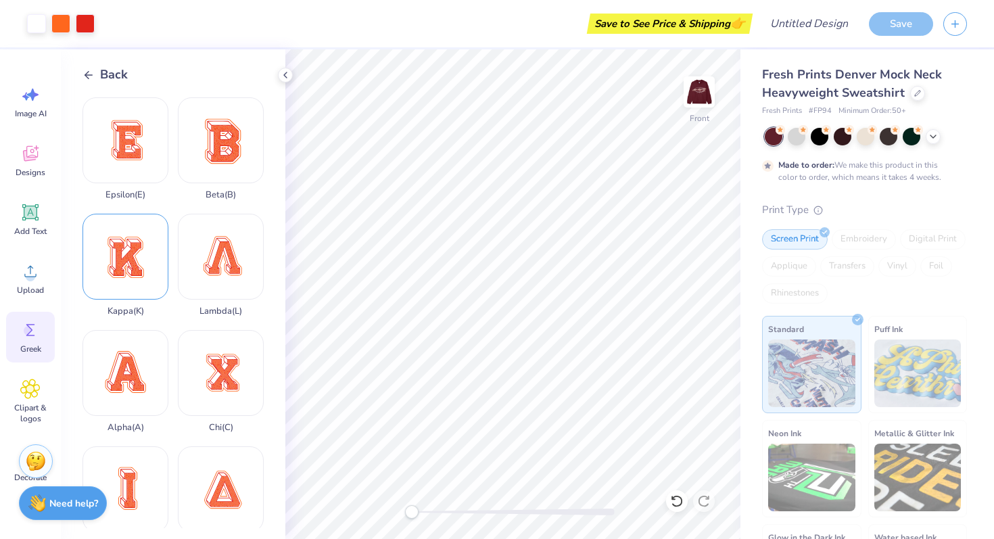
click at [147, 251] on div "Kappa ( K )" at bounding box center [125, 265] width 86 height 103
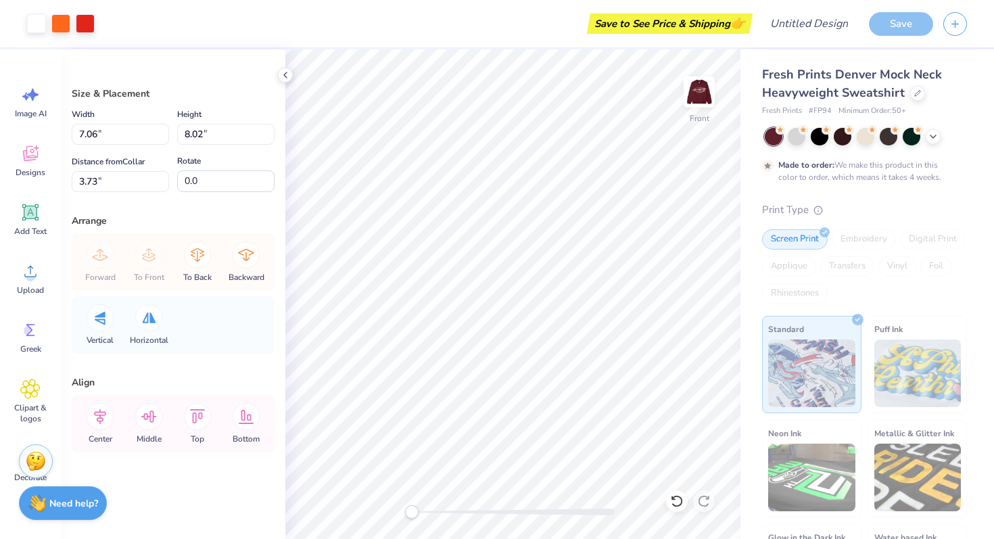
type input "7.06"
type input "8.02"
type input "15.00"
type input "15.45"
type input "4.53"
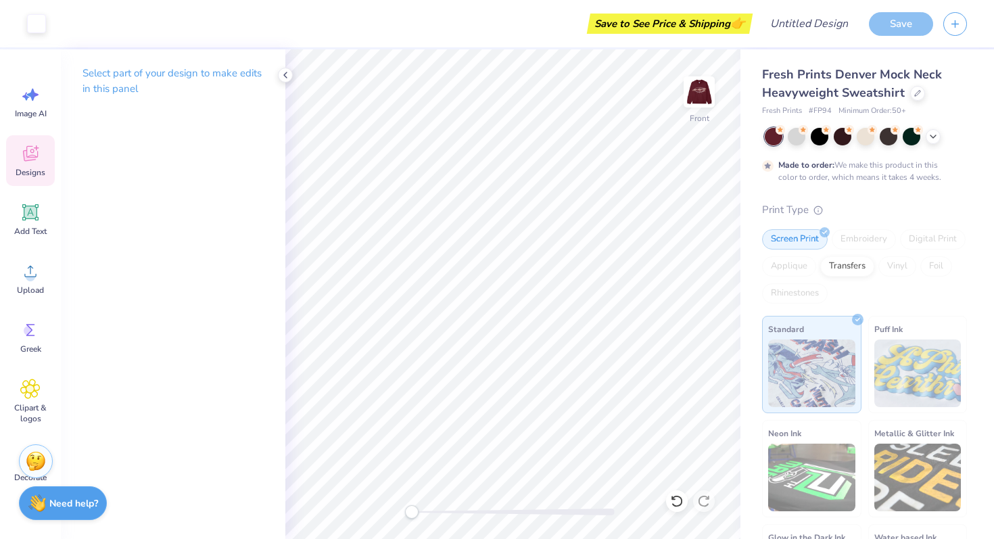
click at [23, 158] on icon at bounding box center [30, 153] width 20 height 20
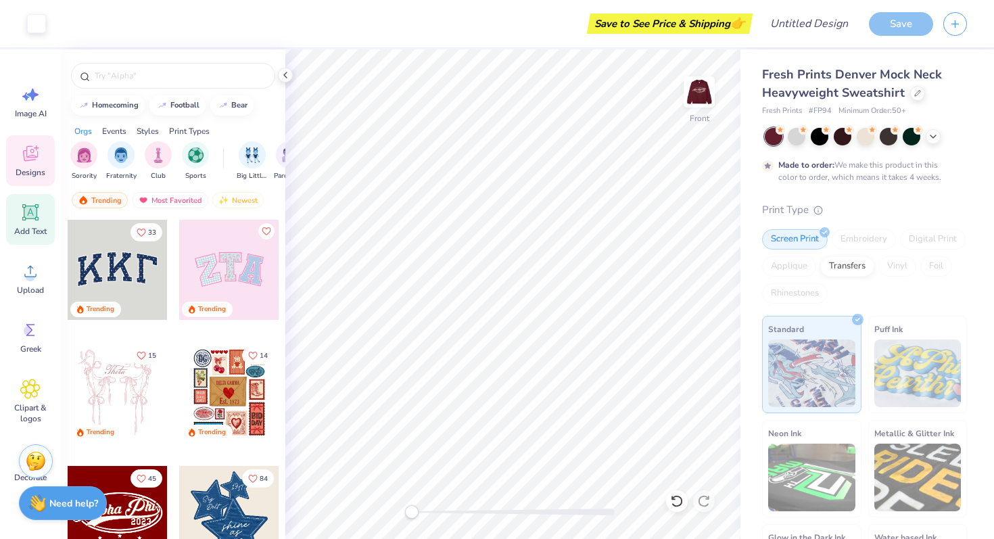
click at [24, 230] on span "Add Text" at bounding box center [30, 231] width 32 height 11
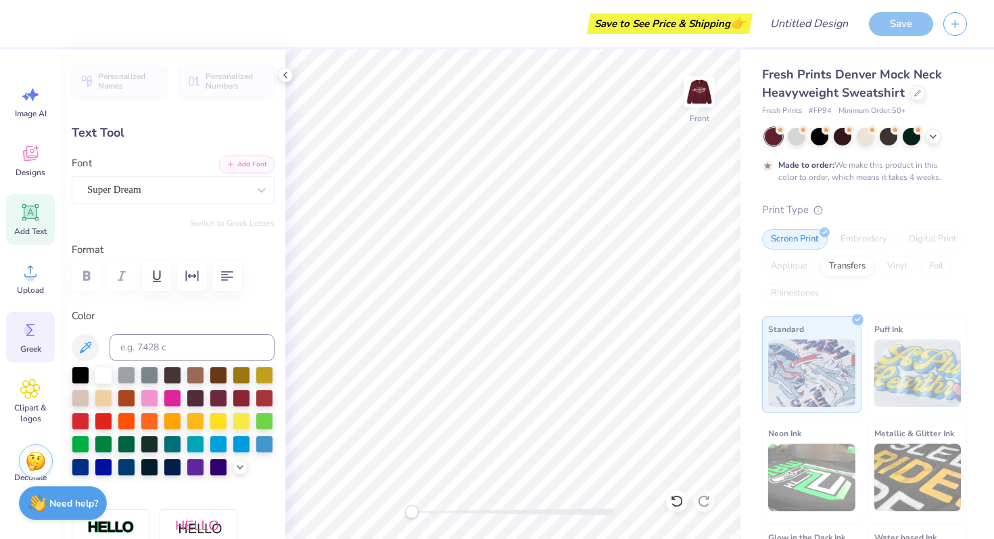
click at [26, 323] on icon at bounding box center [30, 330] width 20 height 20
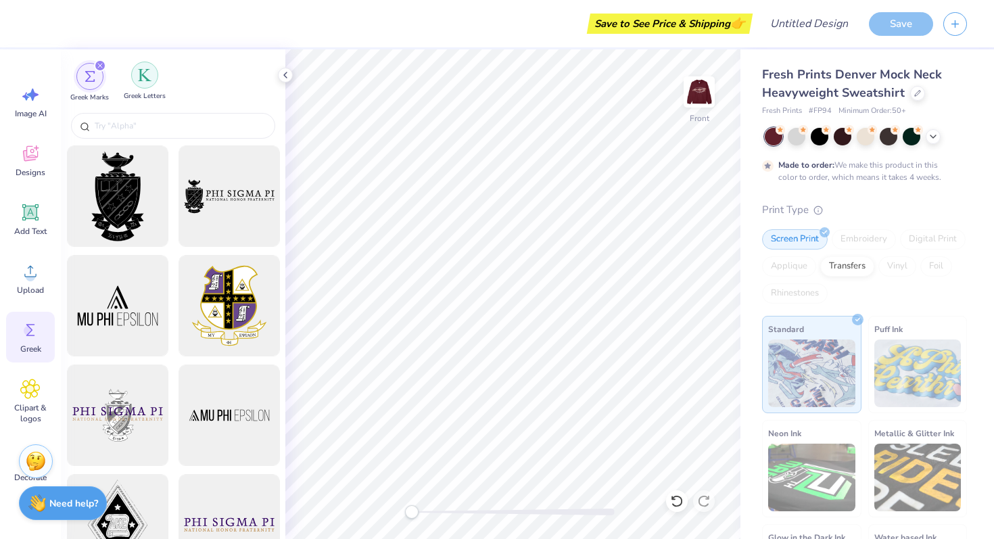
click at [150, 66] on div "filter for Greek Letters" at bounding box center [144, 75] width 27 height 27
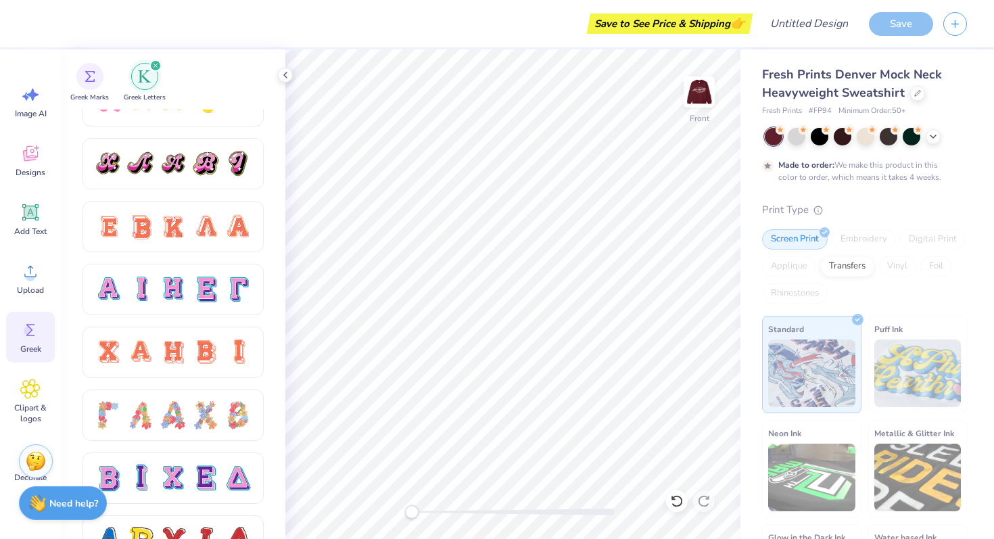
scroll to position [801, 0]
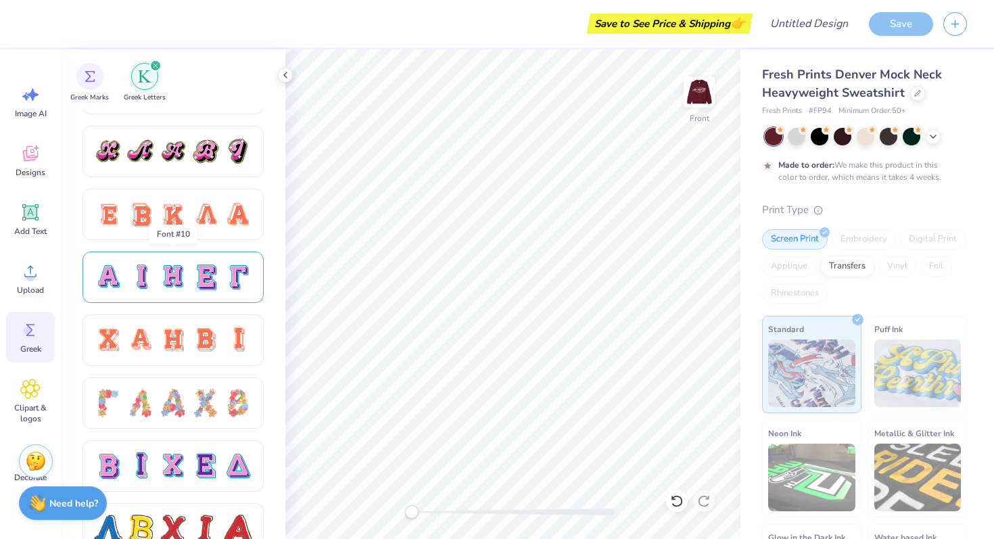
click at [124, 282] on div at bounding box center [173, 277] width 158 height 28
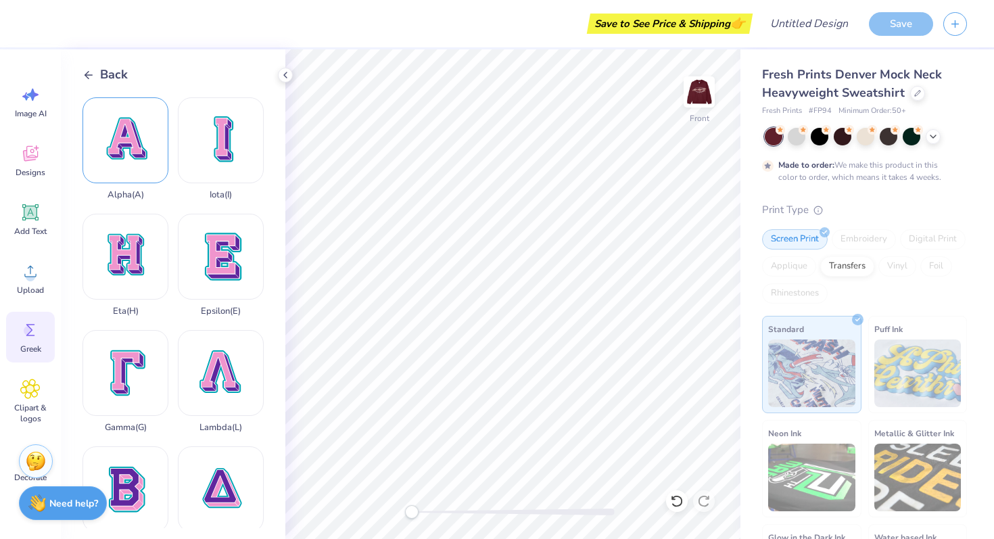
click at [147, 127] on div "Alpha ( A )" at bounding box center [125, 148] width 86 height 103
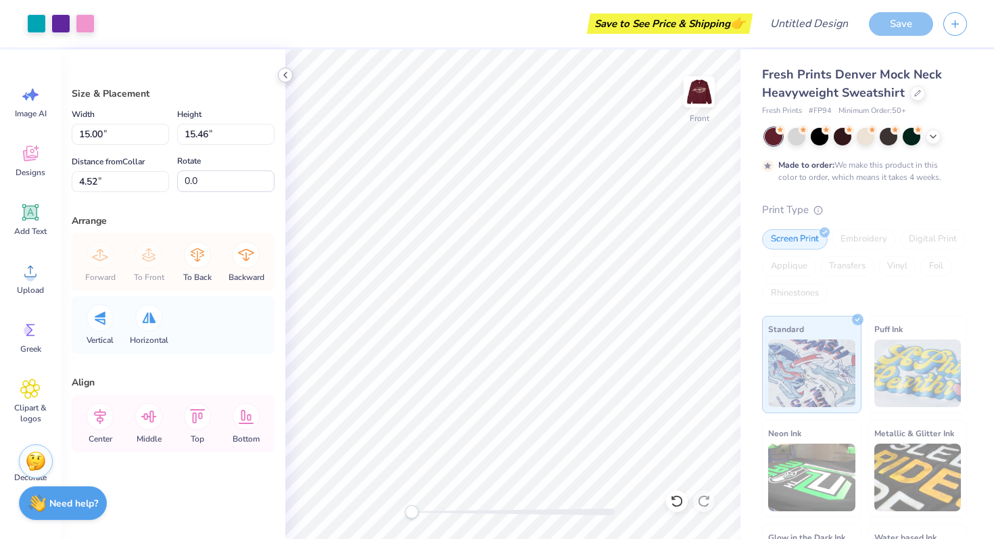
click at [283, 80] on div at bounding box center [285, 75] width 15 height 15
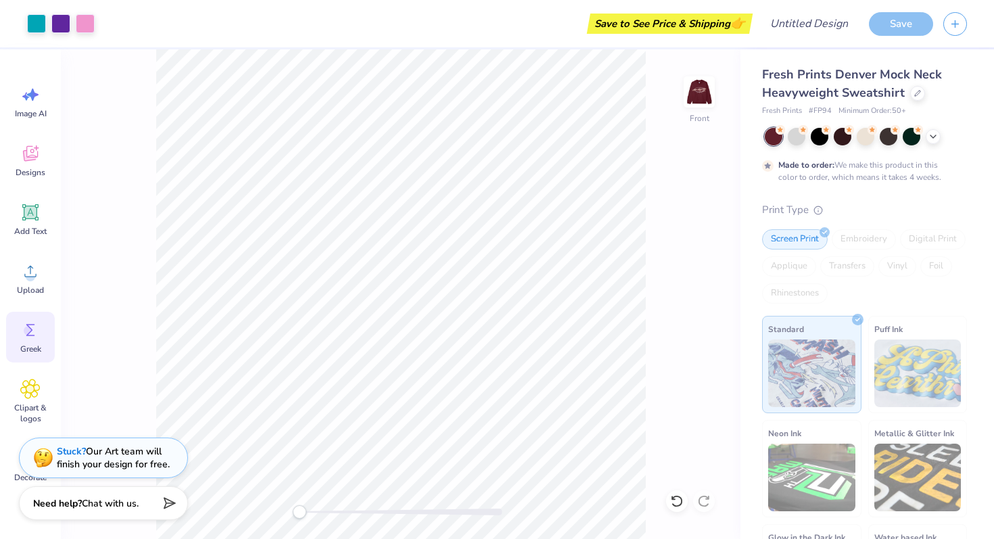
click at [21, 326] on icon at bounding box center [30, 330] width 20 height 20
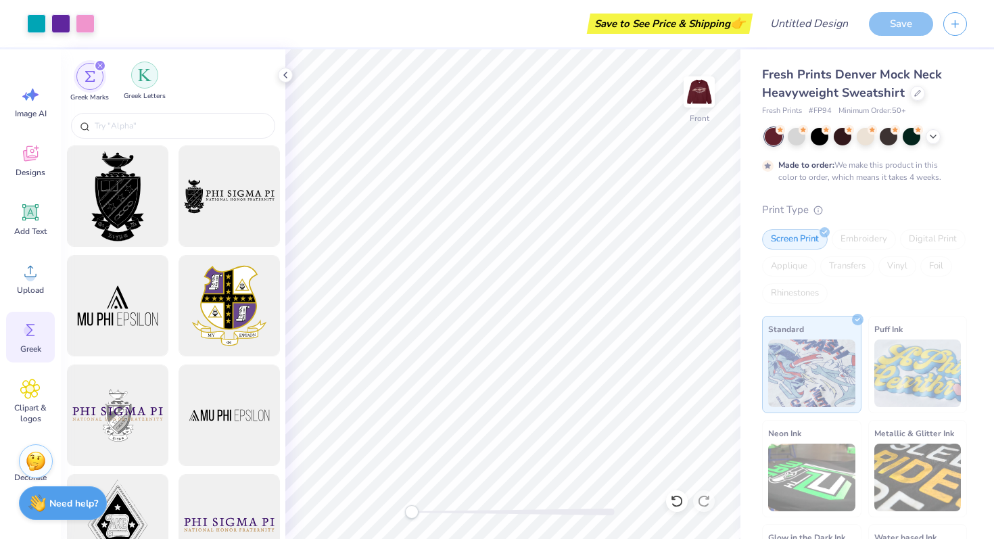
click at [153, 84] on div "filter for Greek Letters" at bounding box center [144, 75] width 27 height 27
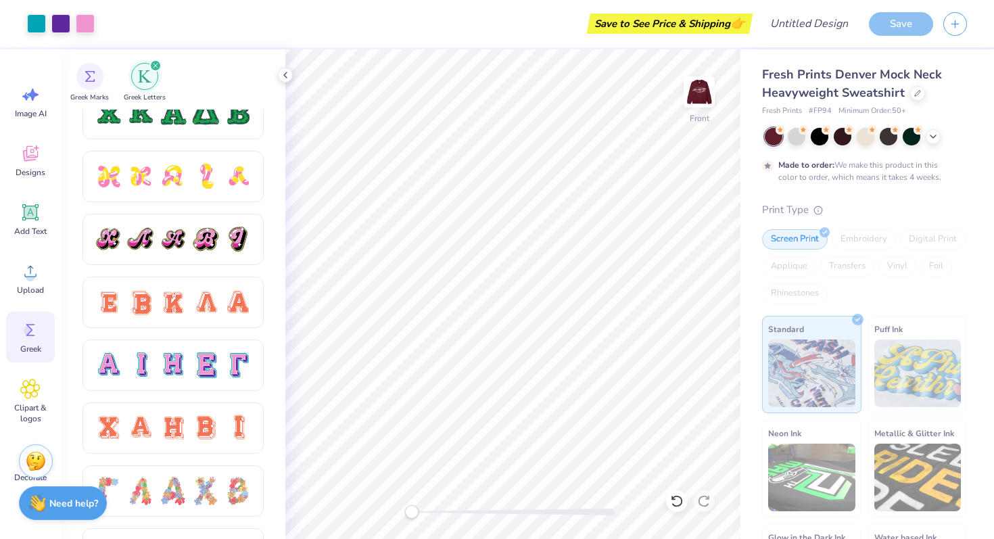
scroll to position [729, 0]
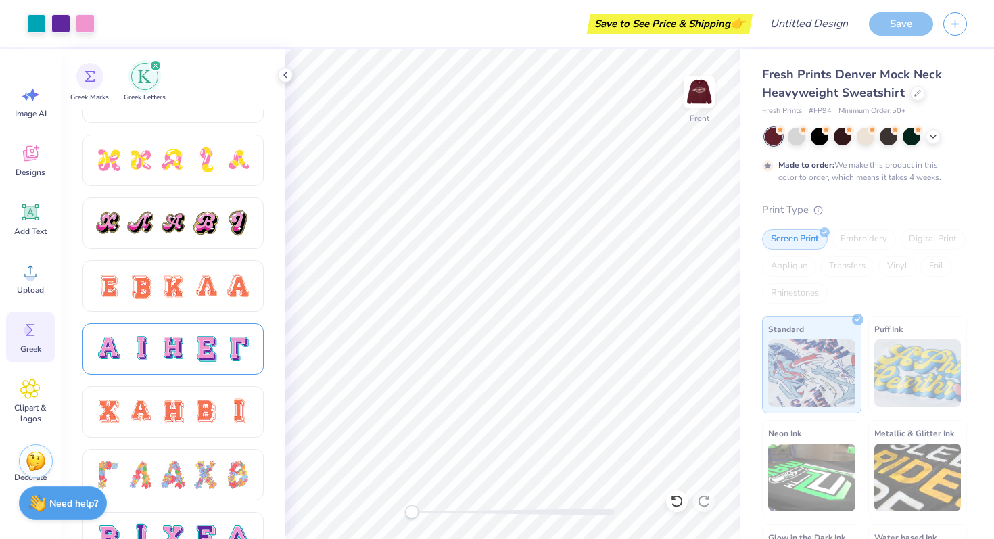
click at [145, 360] on div at bounding box center [140, 349] width 28 height 28
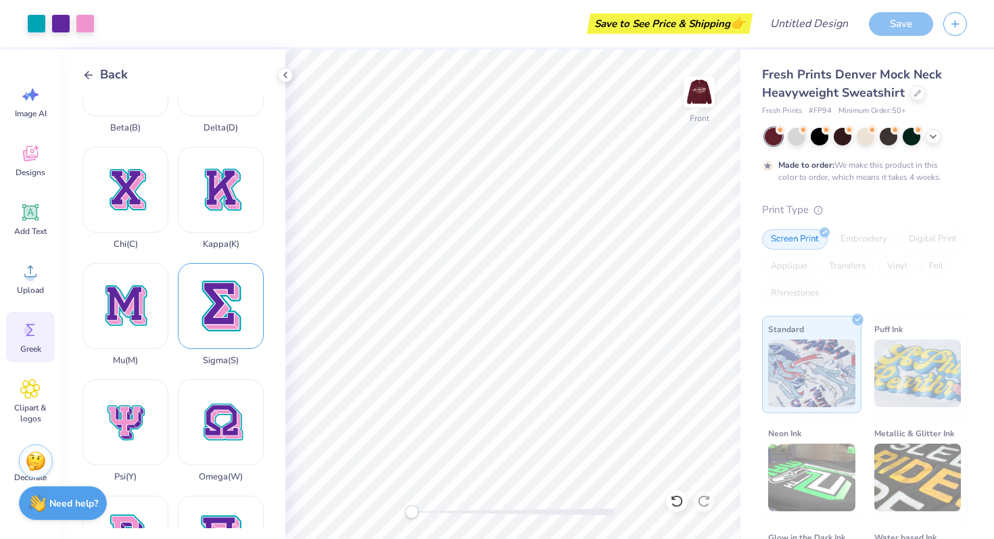
scroll to position [408, 0]
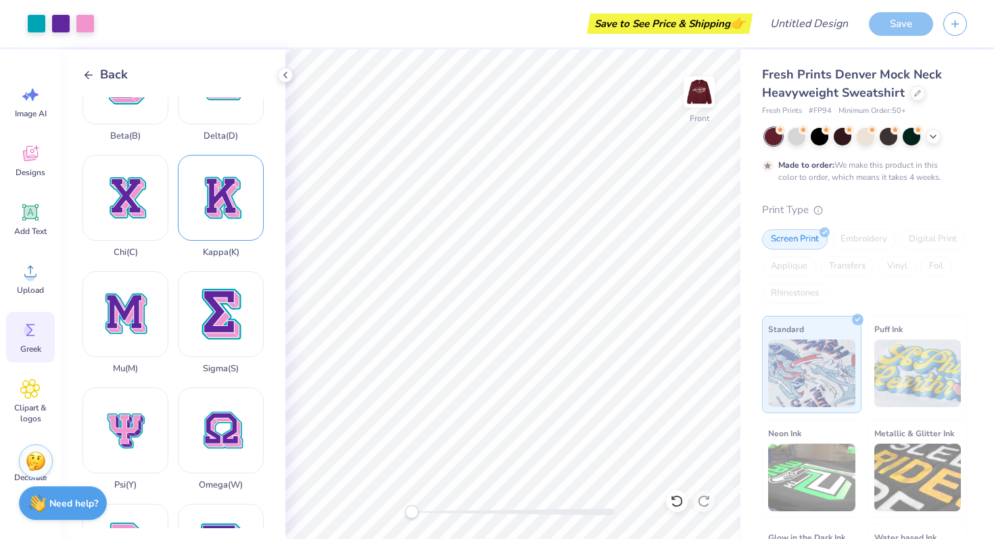
click at [203, 232] on div "Kappa ( K )" at bounding box center [221, 206] width 86 height 103
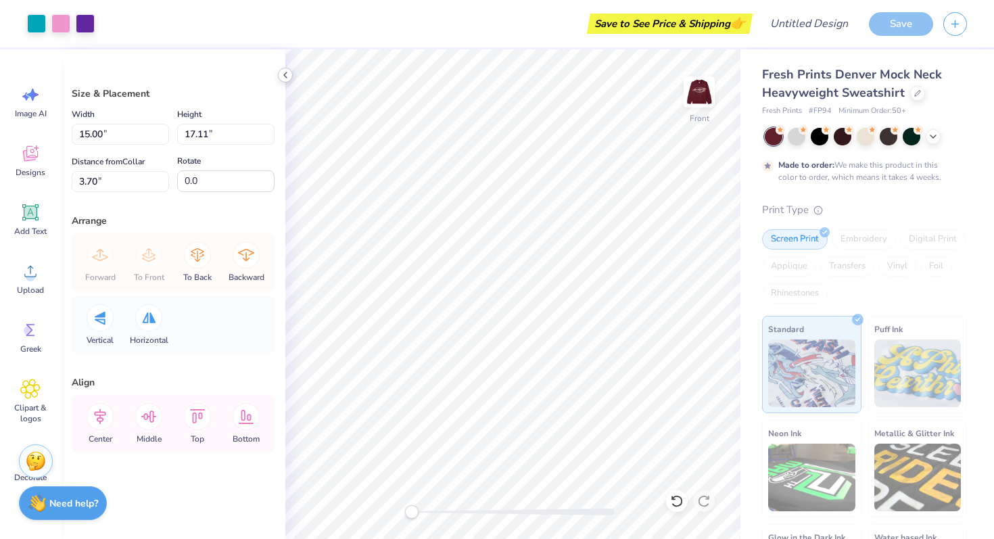
click at [287, 74] on icon at bounding box center [285, 75] width 11 height 11
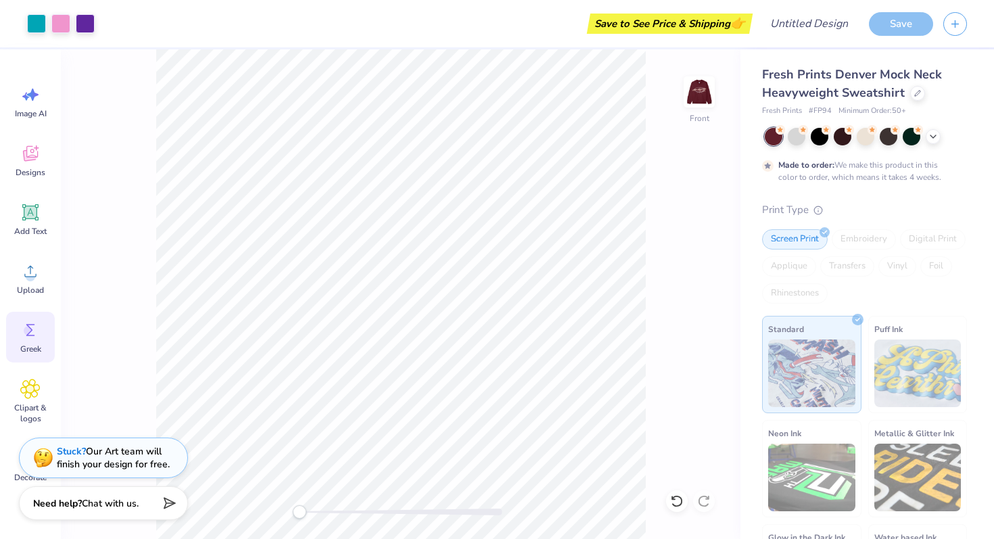
click at [36, 329] on icon at bounding box center [30, 330] width 20 height 20
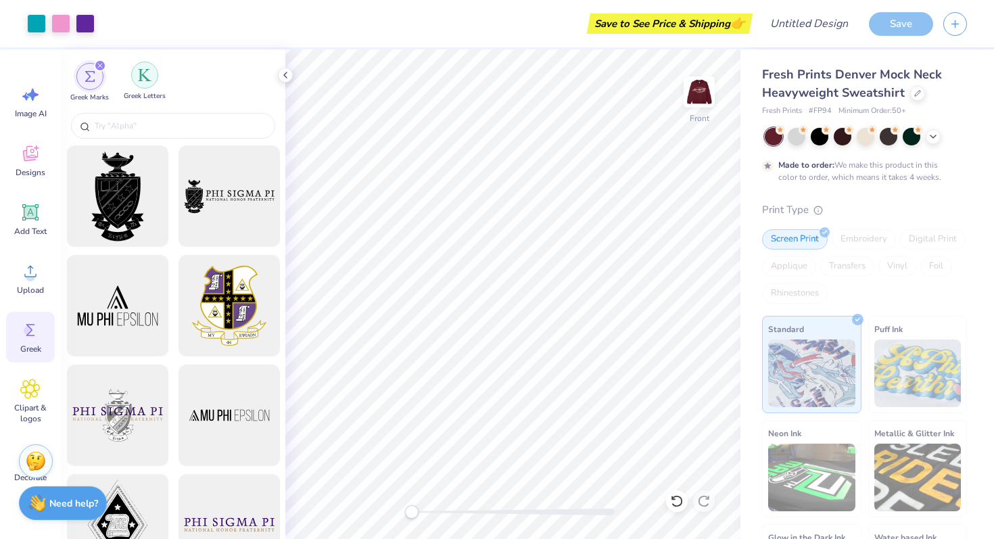
click at [140, 75] on img "filter for Greek Letters" at bounding box center [145, 75] width 14 height 14
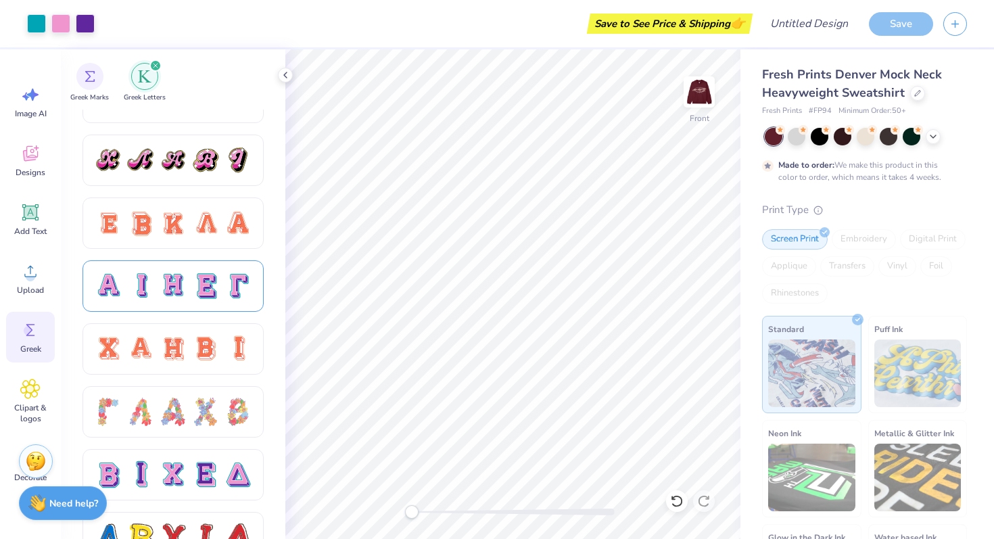
scroll to position [863, 0]
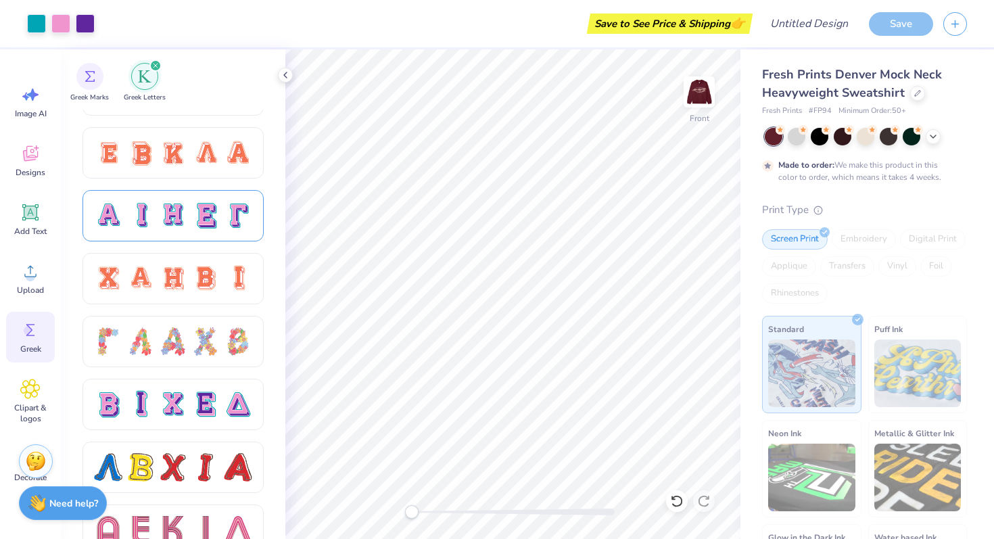
click at [160, 208] on div at bounding box center [173, 215] width 28 height 28
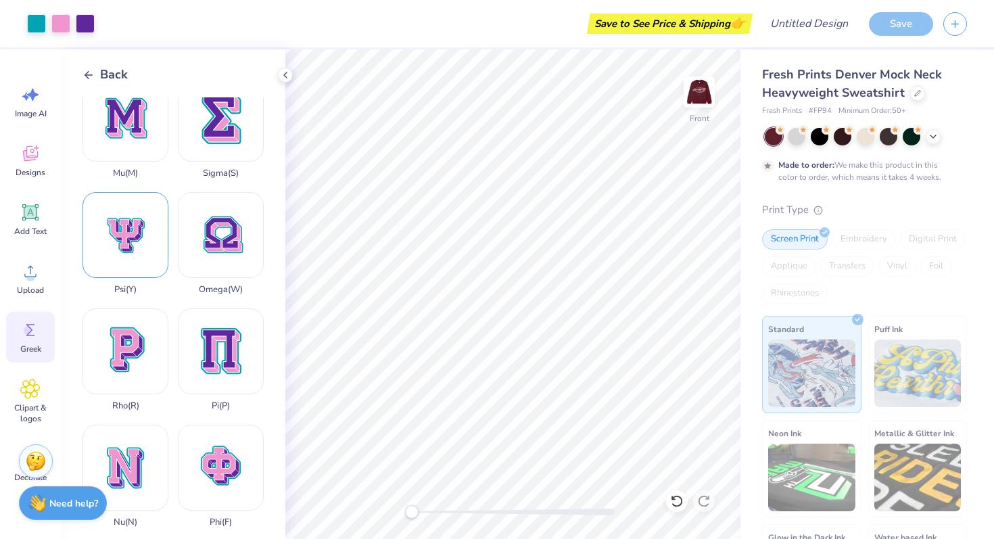
scroll to position [588, 0]
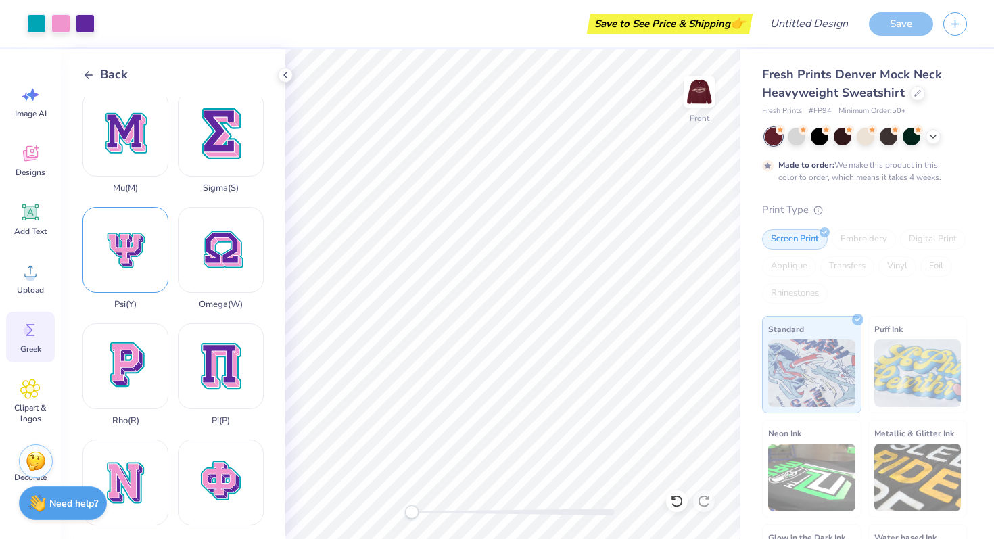
click at [142, 249] on div "Psi ( Y )" at bounding box center [125, 258] width 86 height 103
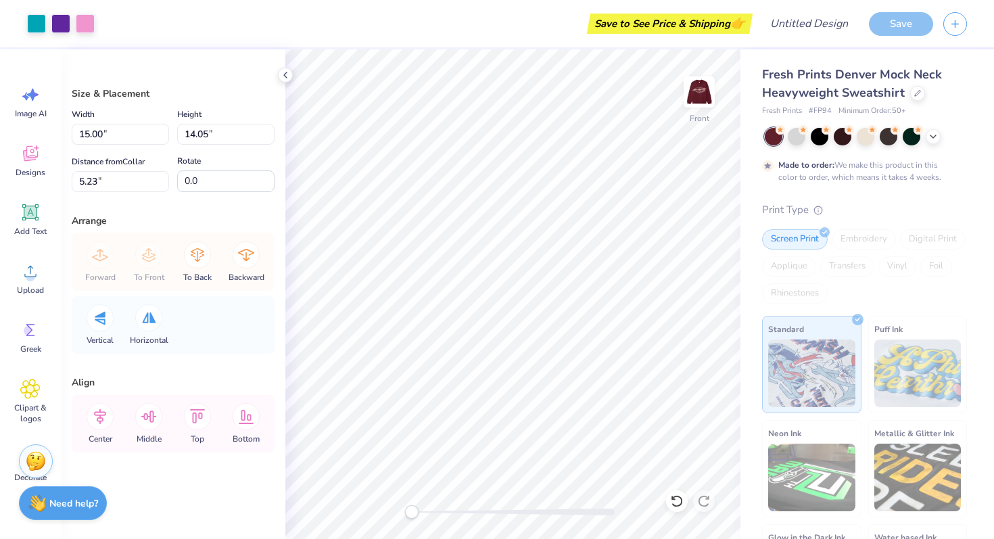
type input "5.33"
type input "4.99"
type input "15.00"
type input "17.11"
type input "3.70"
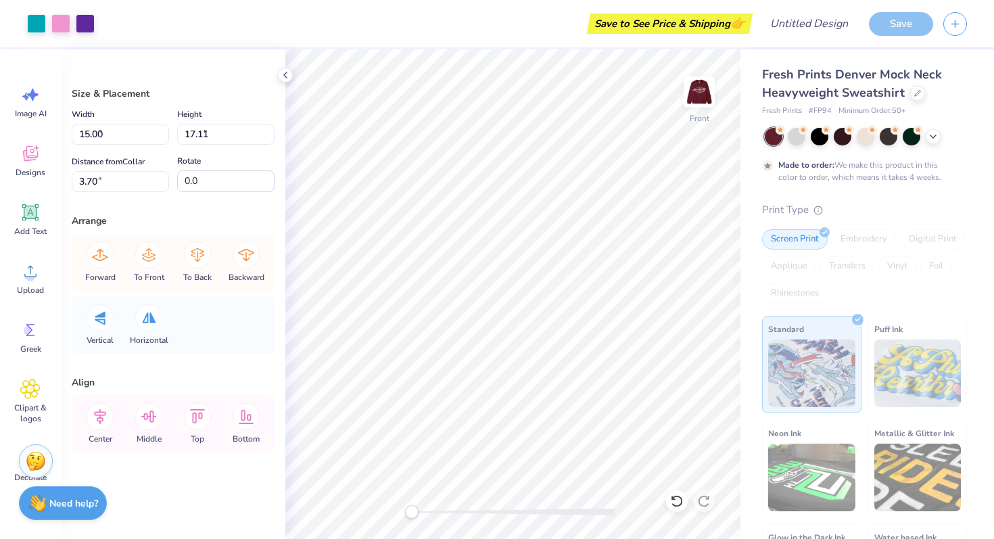
type input "6.67"
type input "7.61"
type input "15.00"
type input "15.46"
type input "4.52"
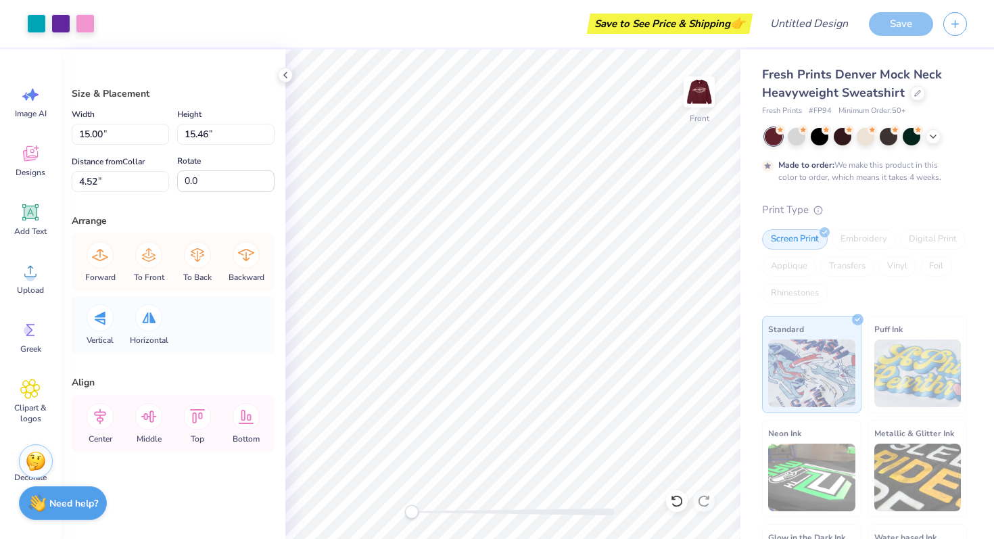
type input "7.76"
type input "8.00"
type input "6.67"
type input "7.61"
type input "3.70"
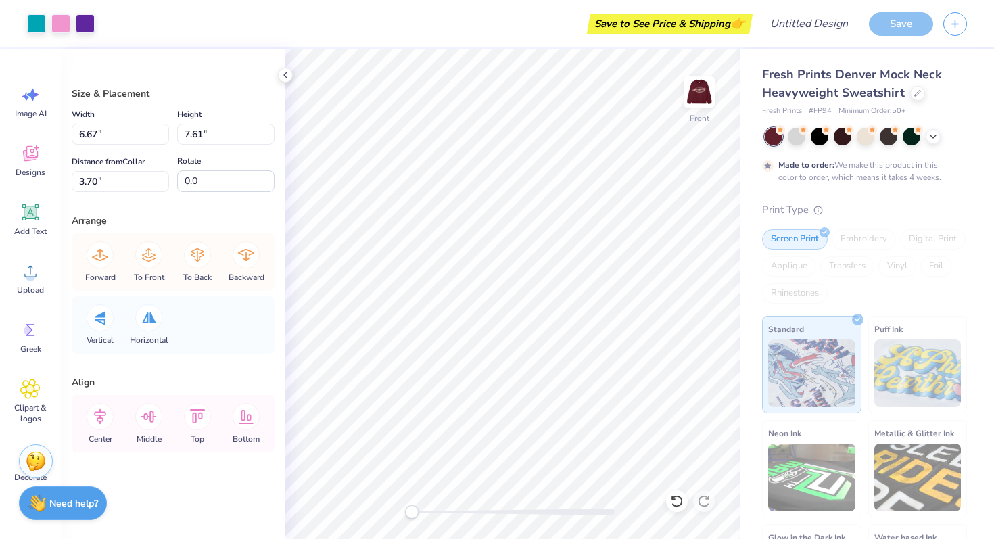
type input "5.33"
type input "4.99"
type input "5.23"
type input "7.76"
type input "8.00"
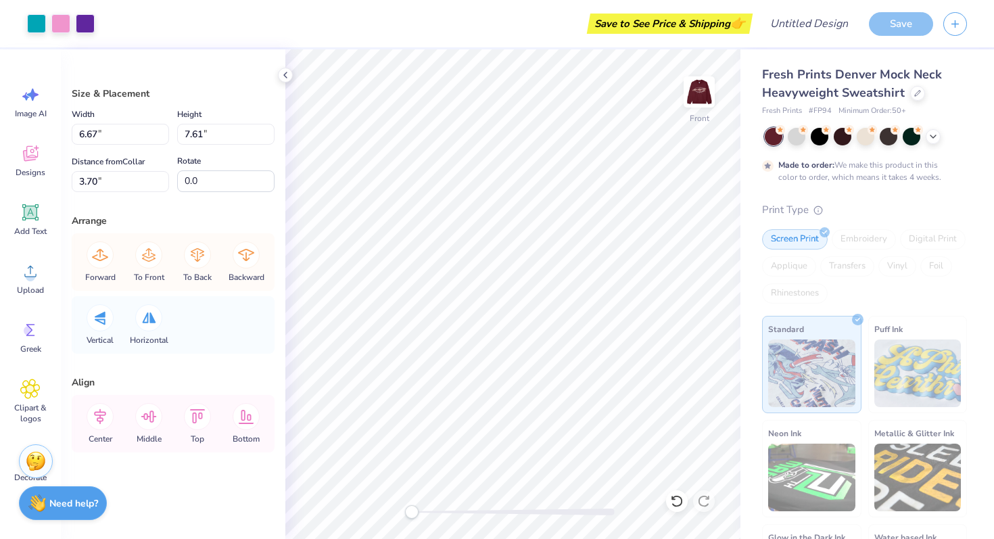
type input "4.52"
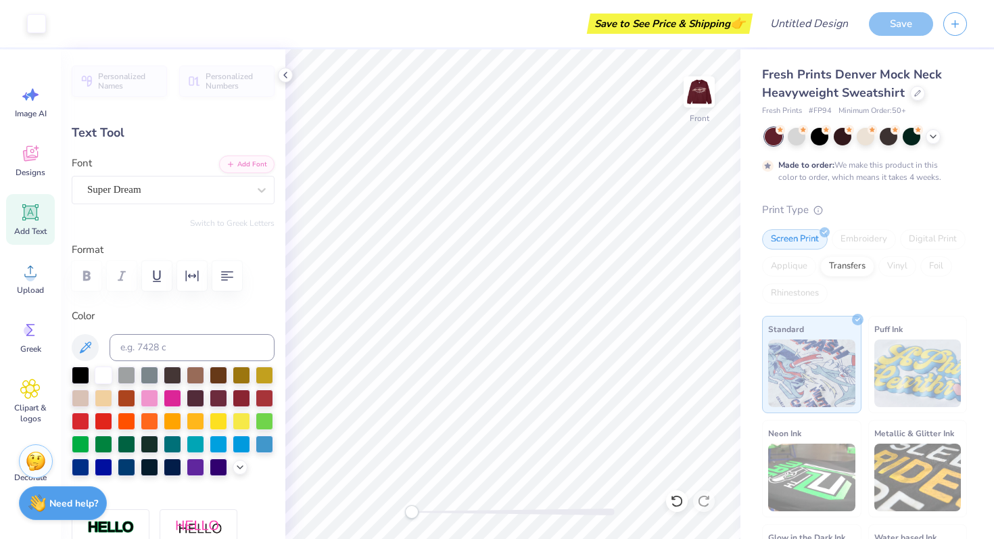
type input "10.33"
type input "7.36"
type input "7.63"
type textarea "'25"
type input "12.45"
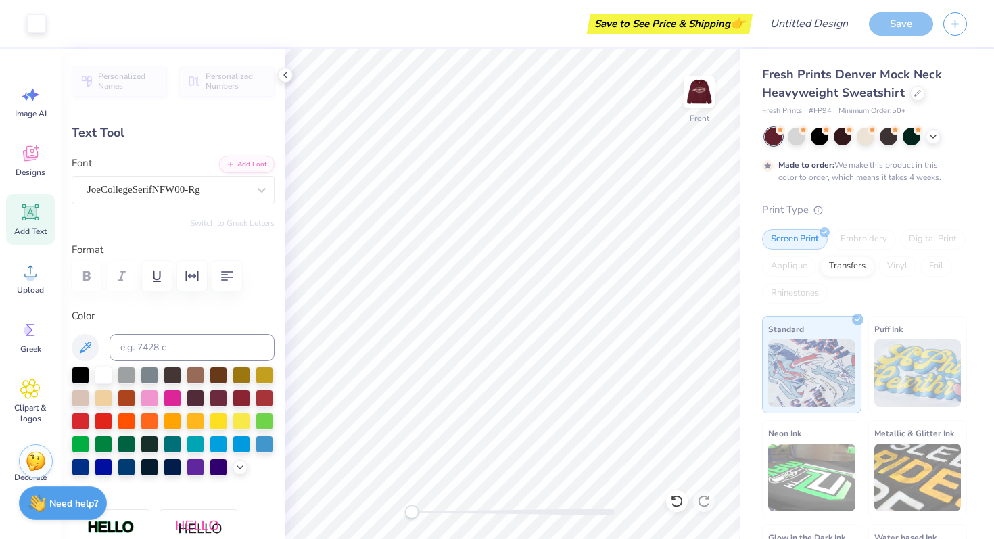
type input "7.42"
type input "8.42"
type textarea "25"
type input "10.30"
type input "7.41"
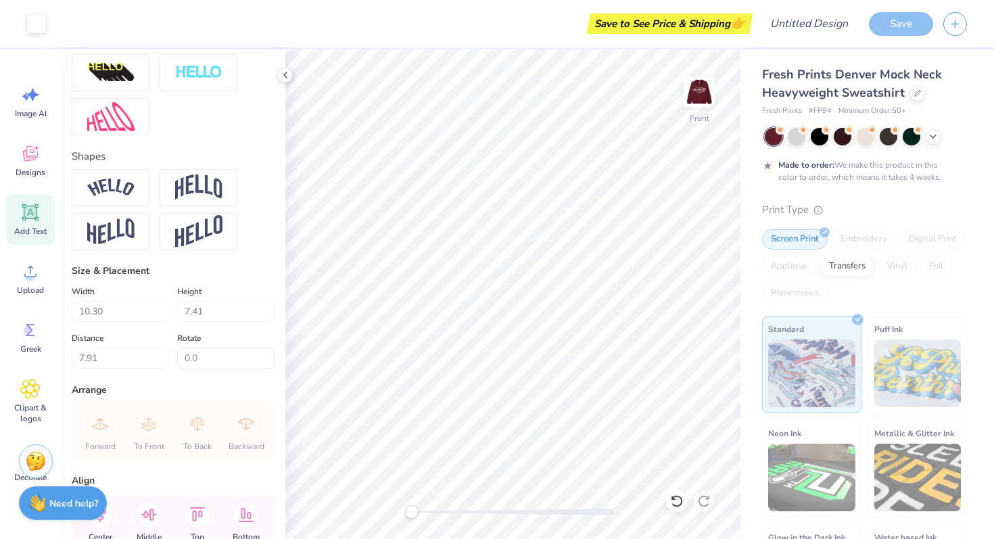
scroll to position [577, 0]
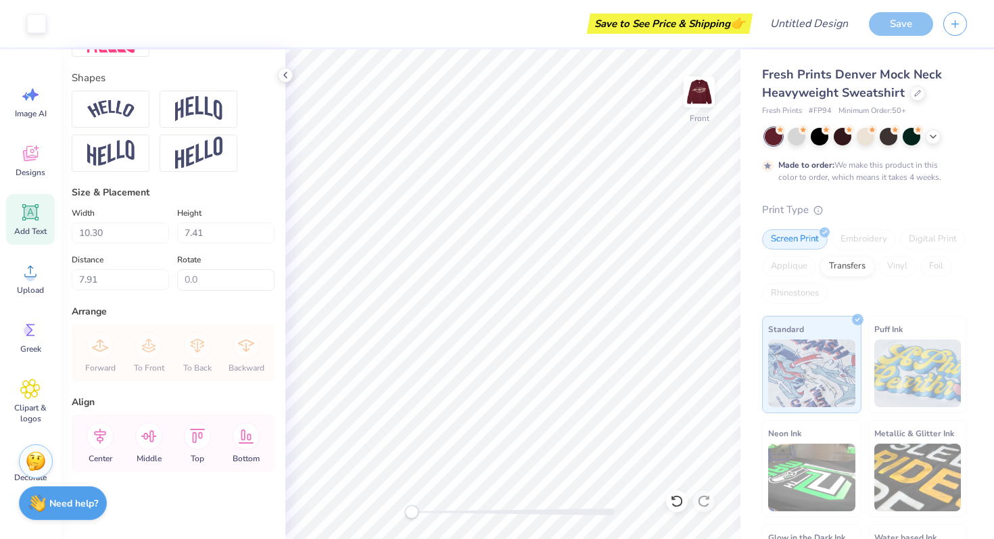
type input "7.92"
click at [19, 377] on div "Clipart & logos" at bounding box center [30, 401] width 49 height 62
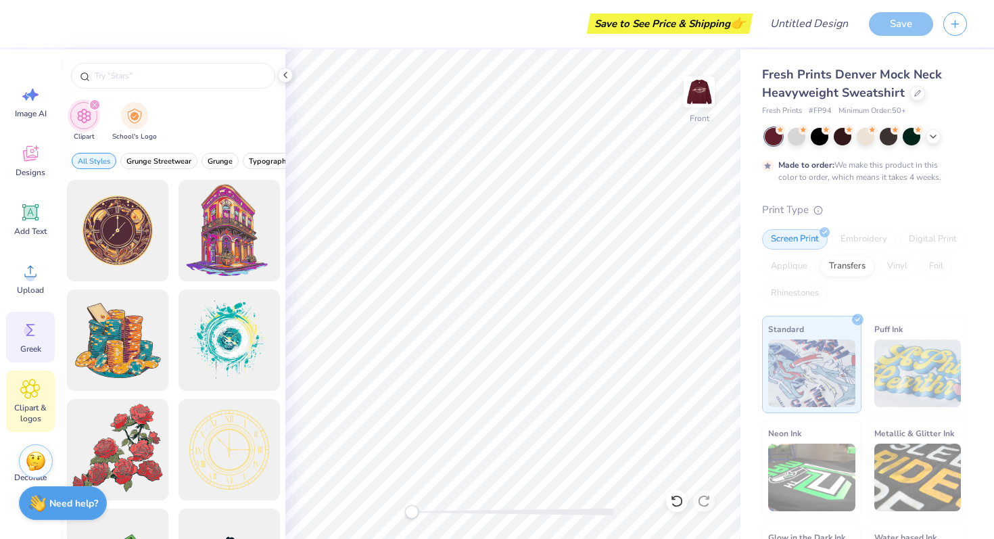
click at [25, 341] on div "Greek" at bounding box center [30, 337] width 49 height 51
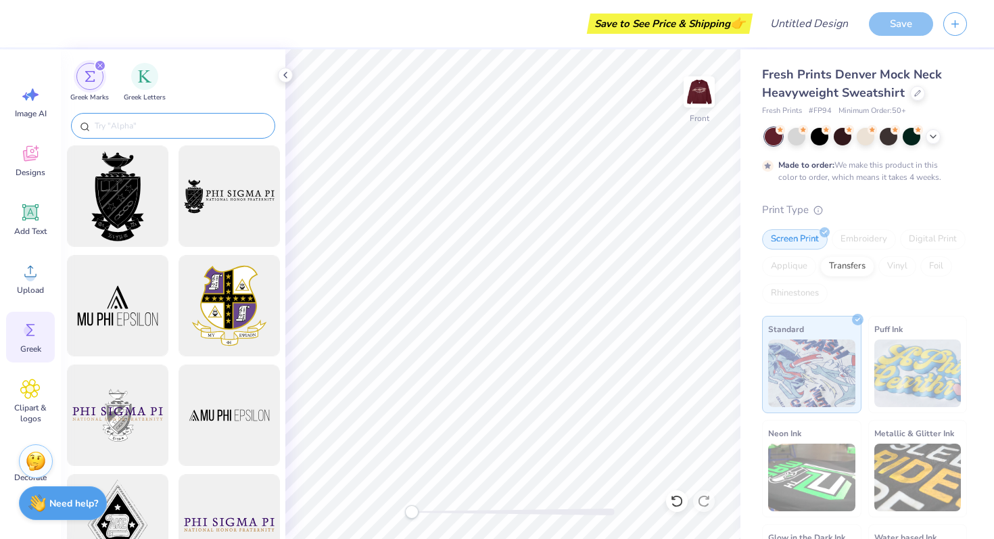
click at [168, 118] on div at bounding box center [173, 126] width 204 height 26
click at [164, 126] on input "text" at bounding box center [179, 126] width 173 height 14
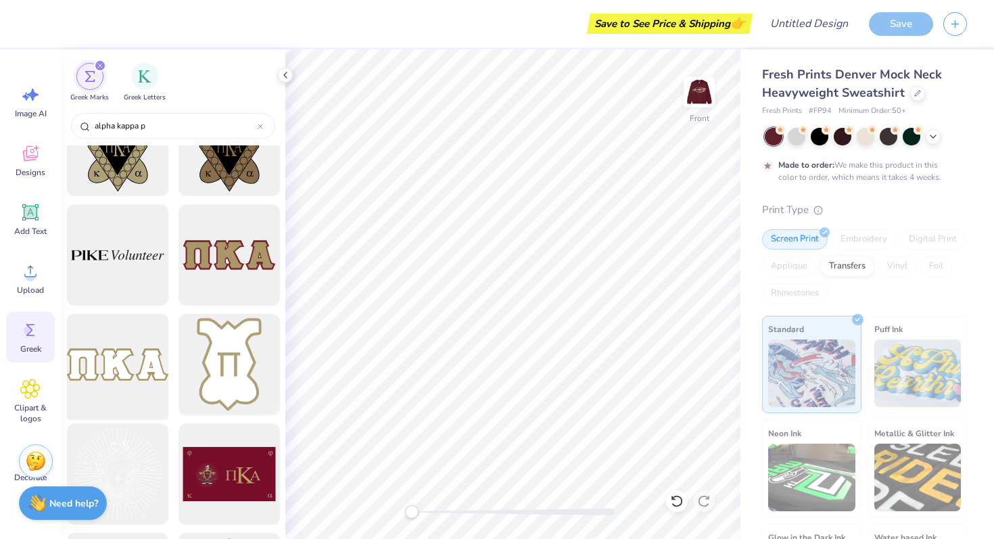
scroll to position [845, 0]
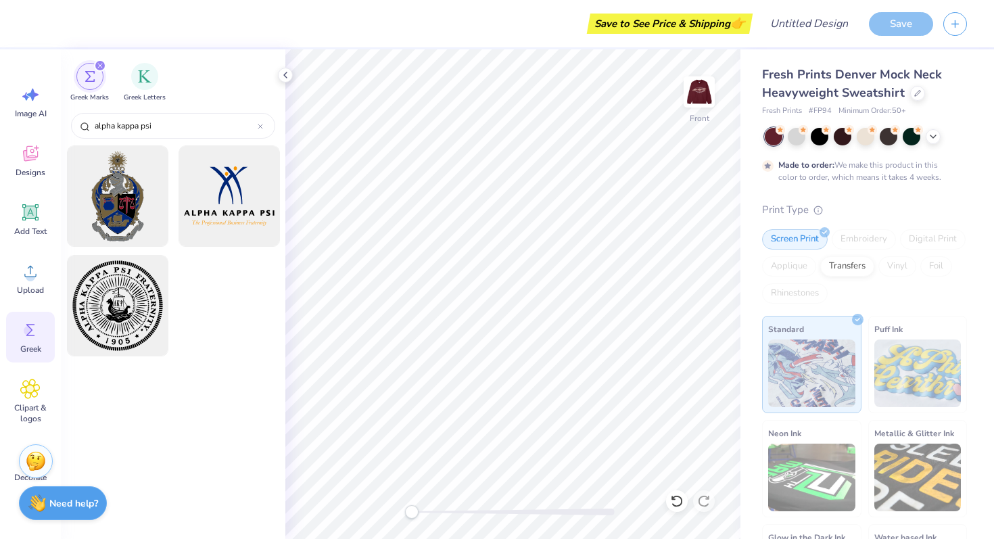
type input "alpha kappa psi"
click at [605, 47] on div "Save to See Price & Shipping 👉 Design Title Save Image AI Designs Add Text Uplo…" at bounding box center [497, 269] width 994 height 539
click at [286, 74] on icon at bounding box center [285, 75] width 11 height 11
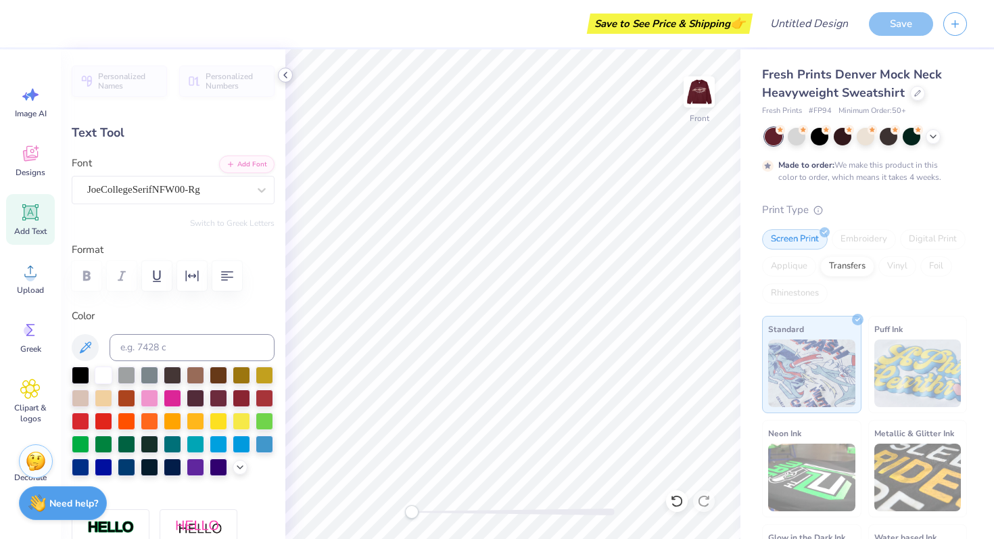
type input "13.69"
type input "1.95"
type input "5.46"
type textarea "Fall PC"
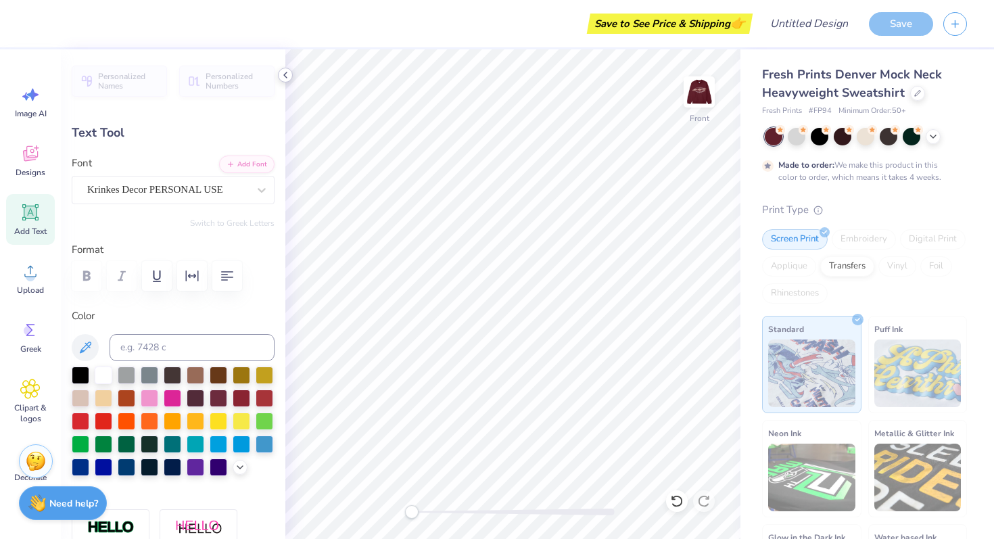
scroll to position [0, 1]
type input "7.18"
type input "1.75"
type input "5.56"
type input "4.51"
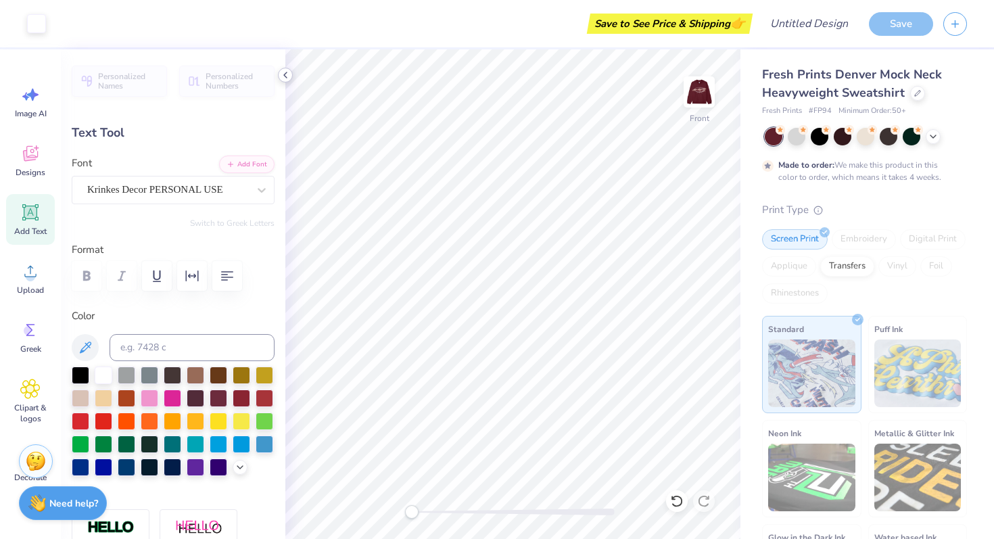
type input "0.78"
type input "15.91"
type textarea "Beta Gamma Est. 1927"
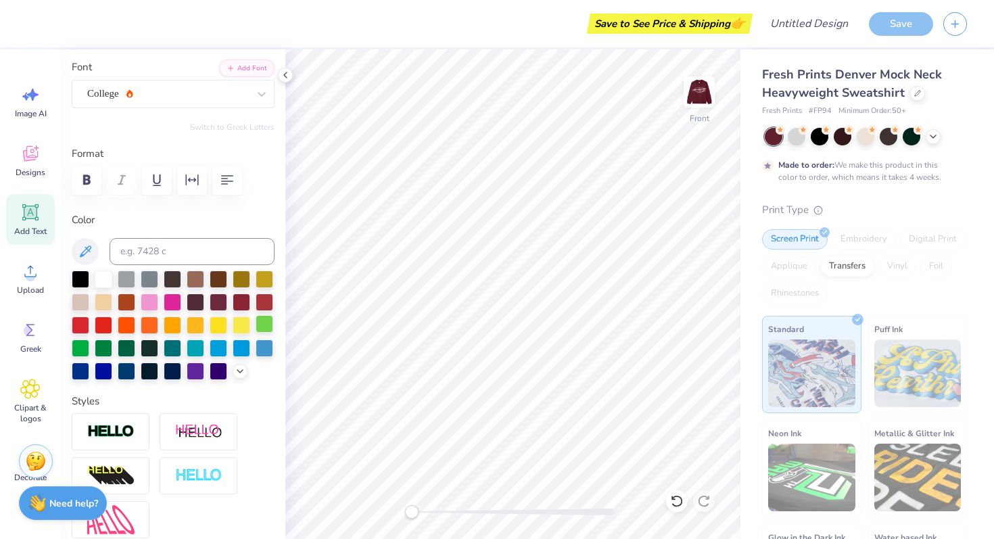
type input "8.63"
type input "0.61"
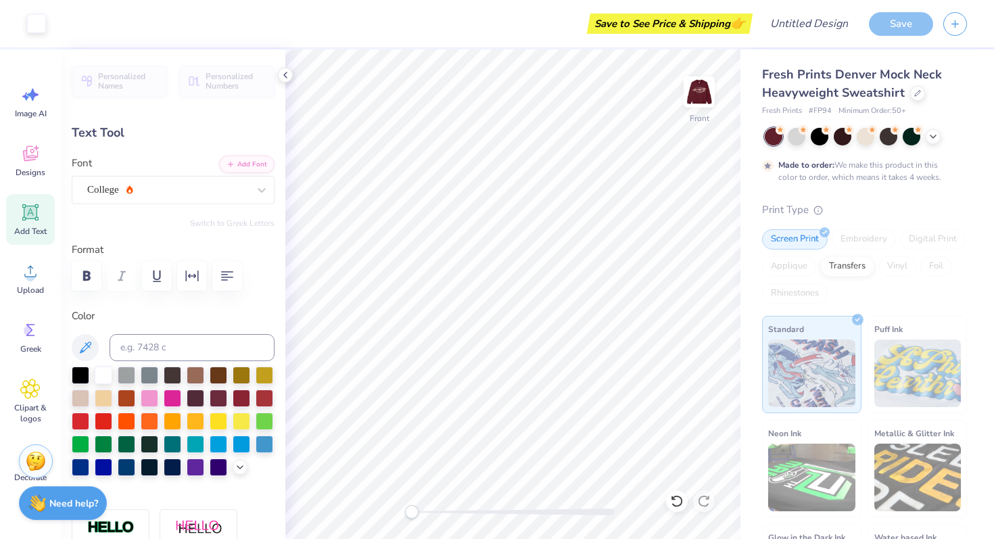
type input "15.86"
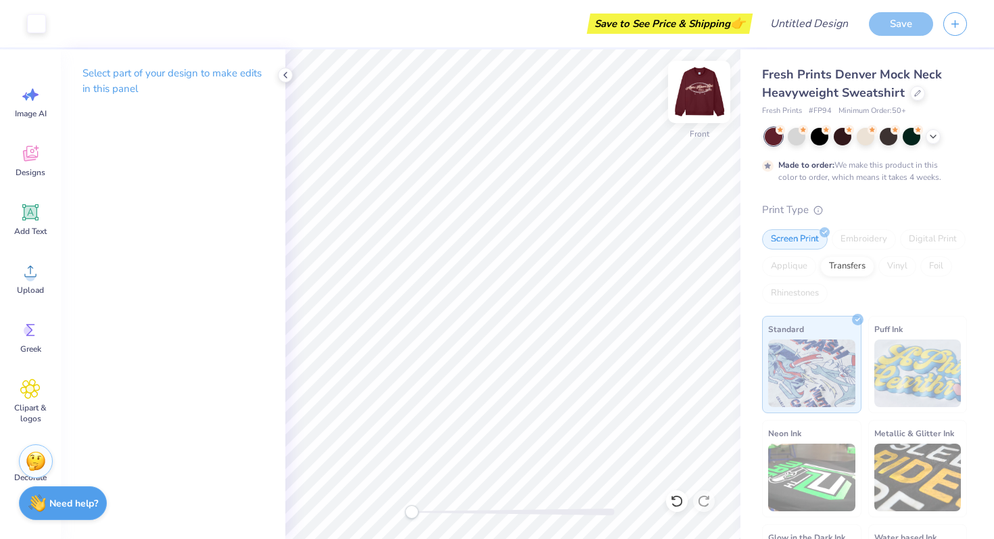
click at [706, 97] on img at bounding box center [699, 92] width 54 height 54
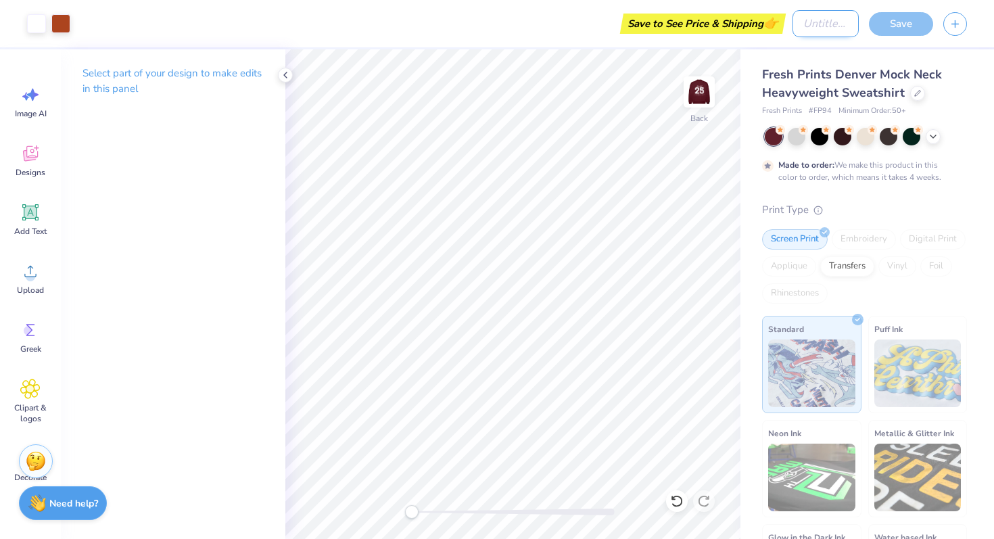
click at [798, 29] on input "Design Title" at bounding box center [825, 23] width 66 height 27
type input "design 1- varsity"
click at [964, 122] on div "Fresh Prints Denver Mock Neck Heavyweight Sweatshirt Fresh Prints # FP94 Minimu…" at bounding box center [864, 344] width 205 height 556
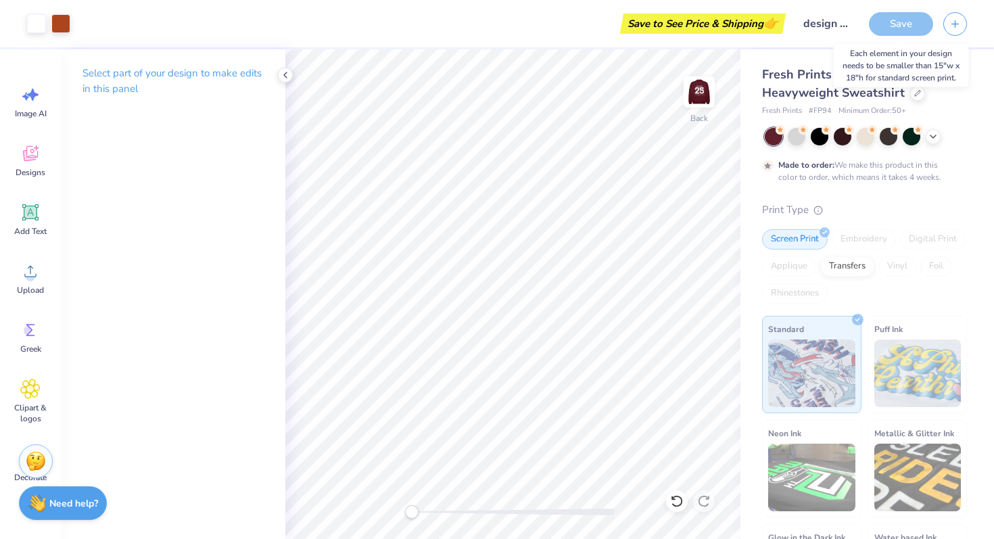
click at [909, 31] on div "Save" at bounding box center [901, 24] width 64 height 24
click at [692, 83] on img at bounding box center [699, 92] width 54 height 54
click at [692, 86] on img at bounding box center [698, 91] width 27 height 27
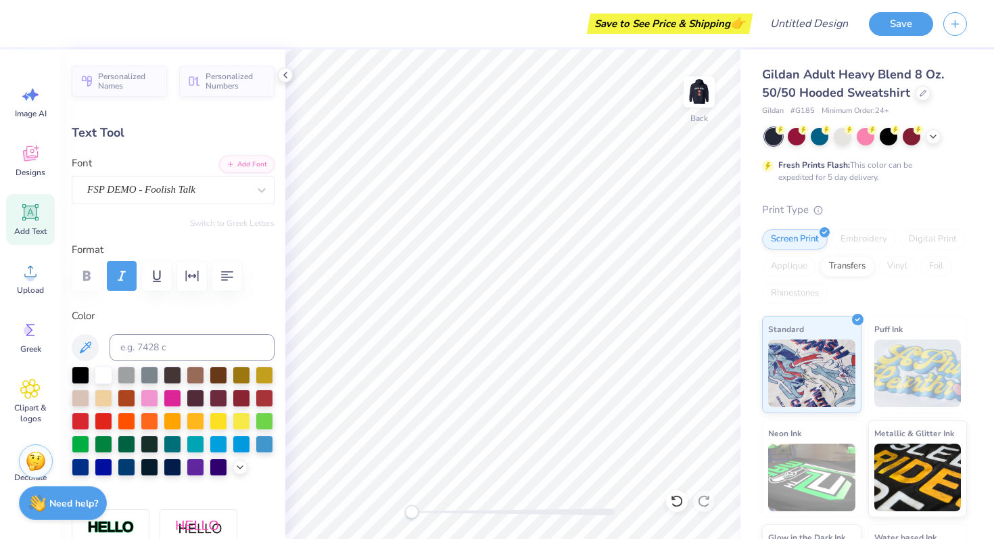
scroll to position [0, 6]
type textarea "ALPHA KAPPA PSI"
click at [171, 192] on div "FSP DEMO - Foolish Talk" at bounding box center [168, 189] width 164 height 21
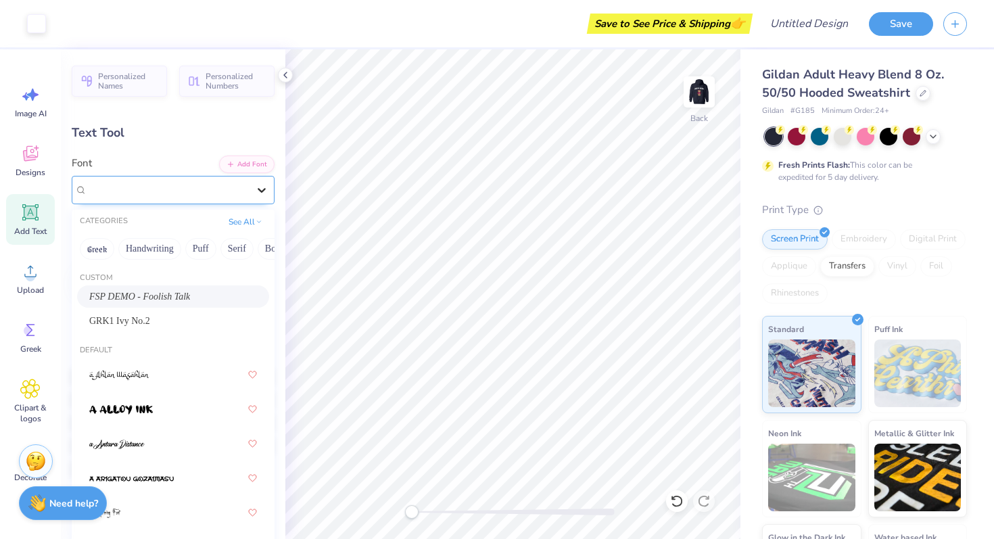
click at [258, 185] on icon at bounding box center [262, 190] width 14 height 14
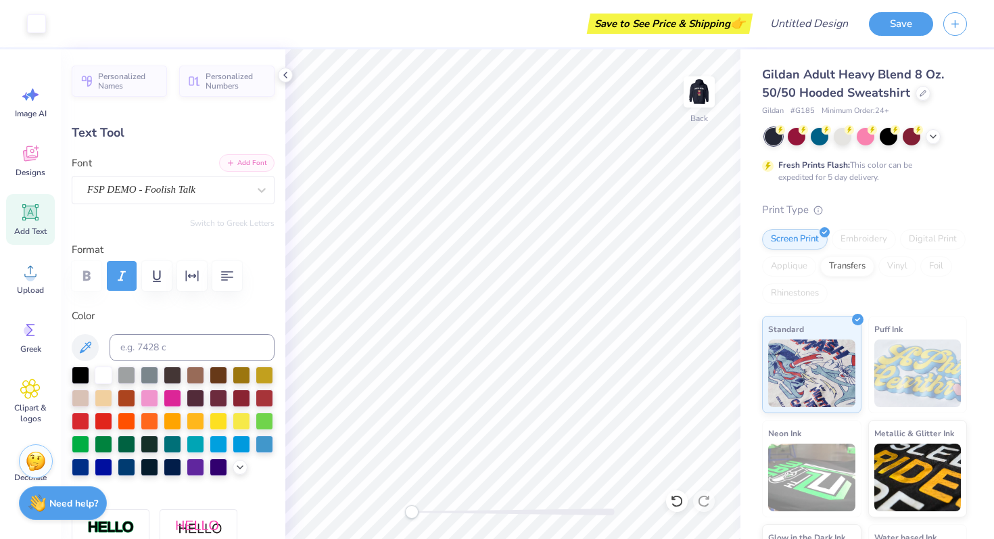
click at [252, 160] on button "Add Font" at bounding box center [246, 163] width 55 height 18
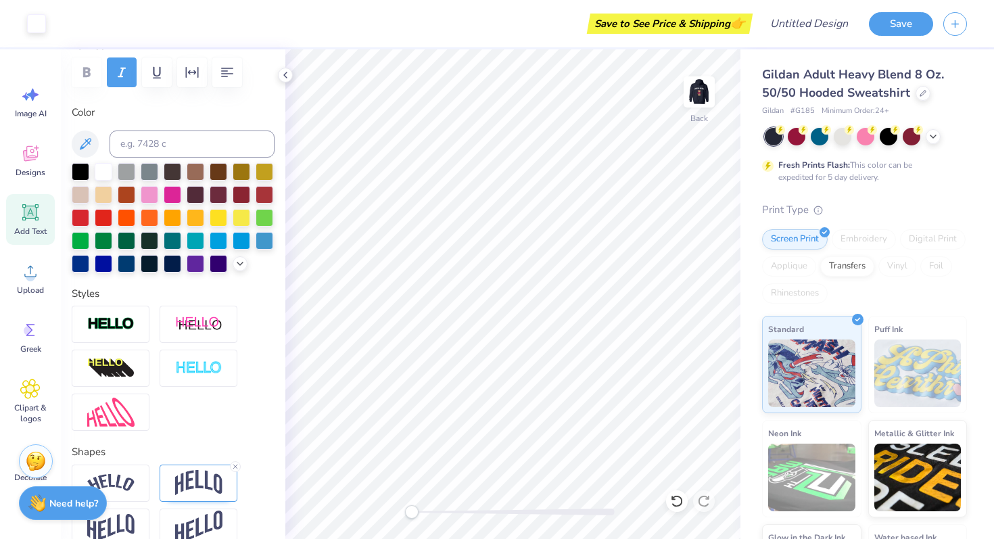
scroll to position [0, 0]
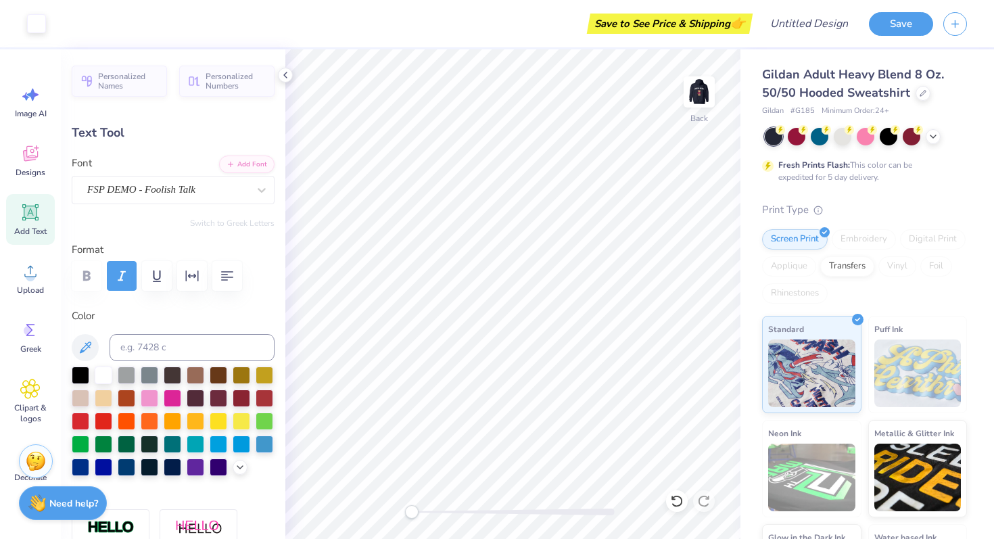
click at [427, 329] on body "Art colors Save to See Price & Shipping 👉 Design Title Save Image AI Designs Ad…" at bounding box center [497, 269] width 994 height 539
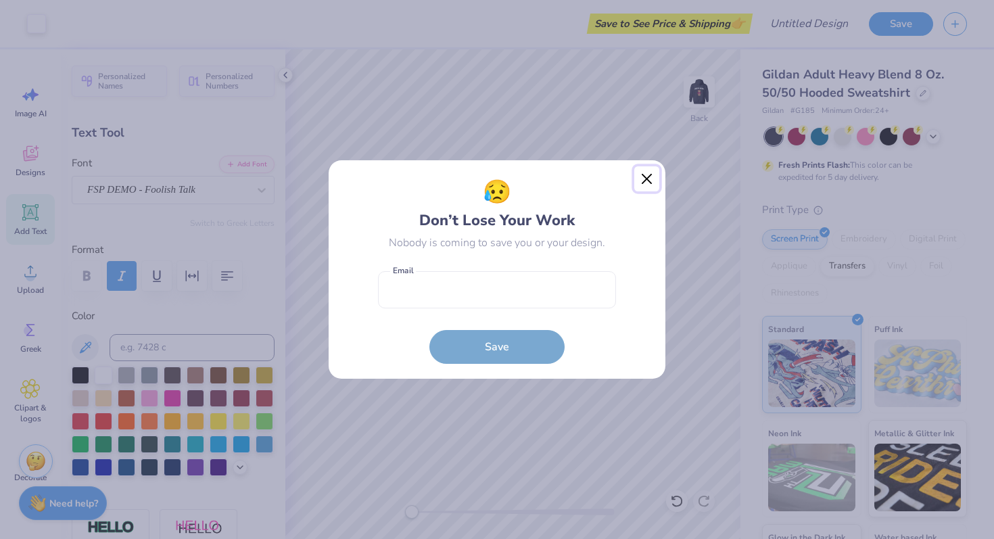
click at [648, 174] on button "Close" at bounding box center [647, 179] width 26 height 26
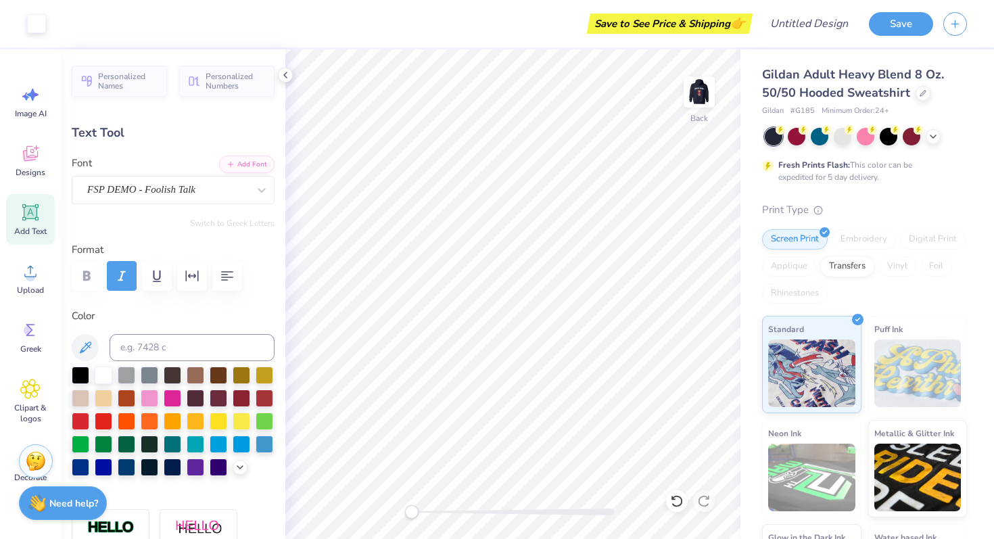
type input "9.47"
type input "1.53"
click at [499, 312] on li "Duplicate" at bounding box center [536, 311] width 106 height 26
type input "5.86"
click at [155, 190] on div "FSP DEMO - Foolish Talk" at bounding box center [168, 189] width 164 height 21
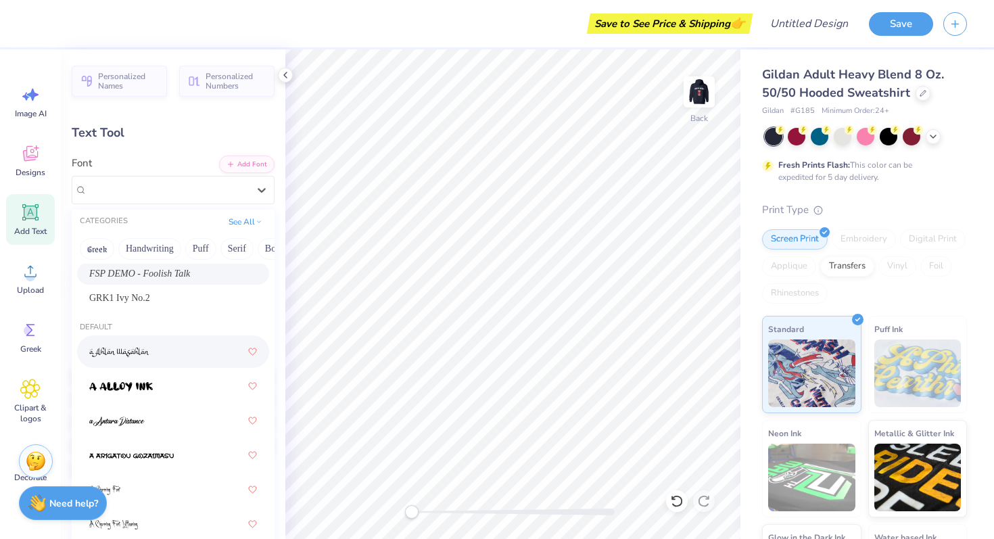
scroll to position [34, 0]
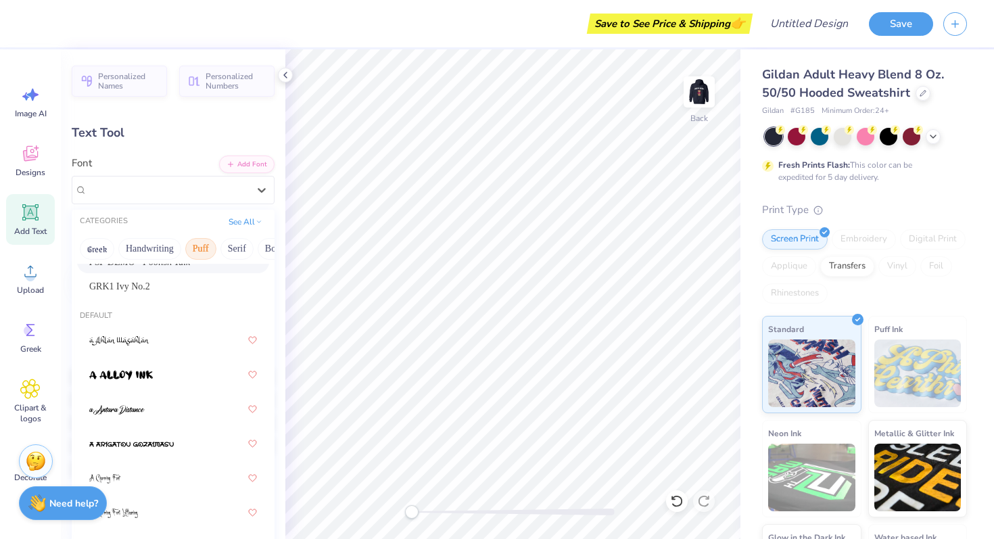
click at [207, 249] on button "Puff" at bounding box center [200, 249] width 31 height 22
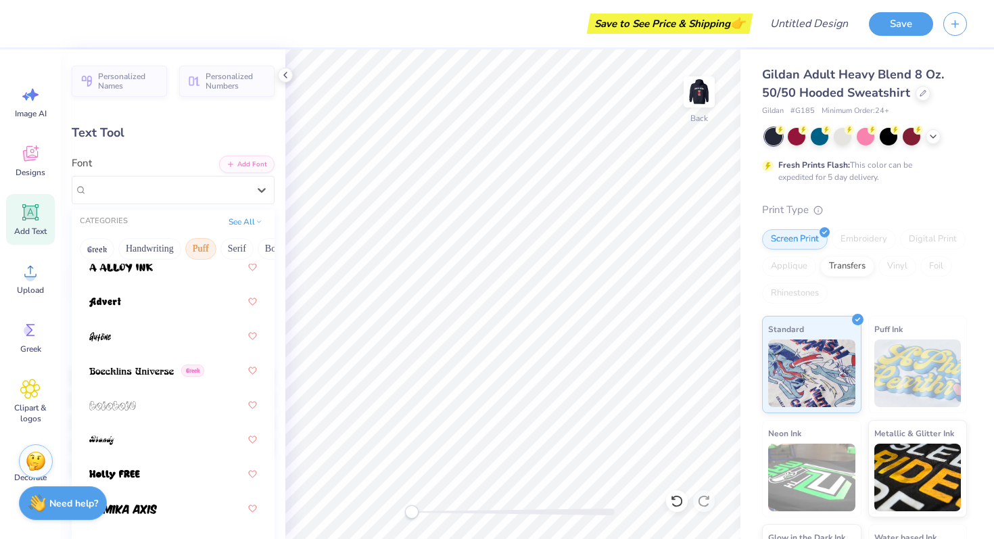
scroll to position [0, 0]
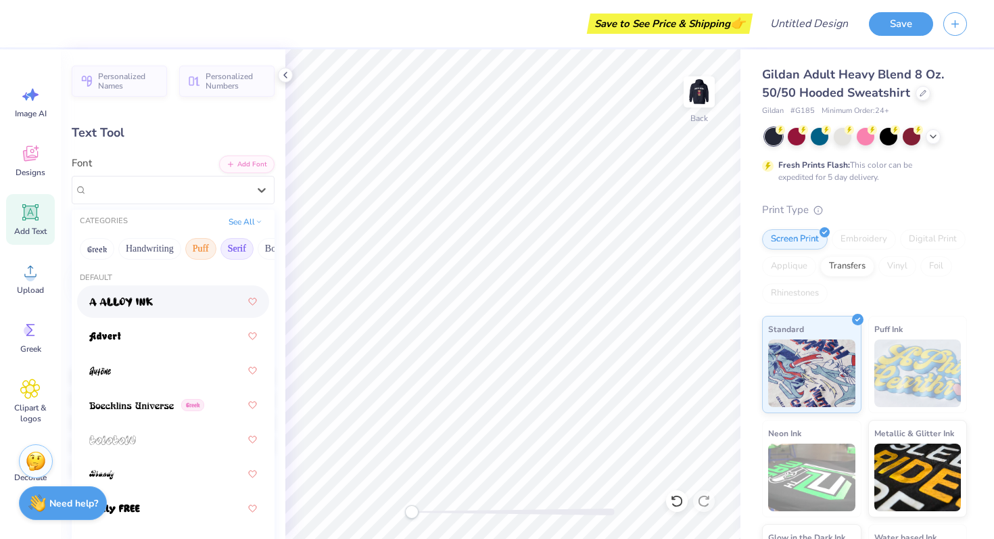
click at [243, 245] on button "Serif" at bounding box center [236, 249] width 33 height 22
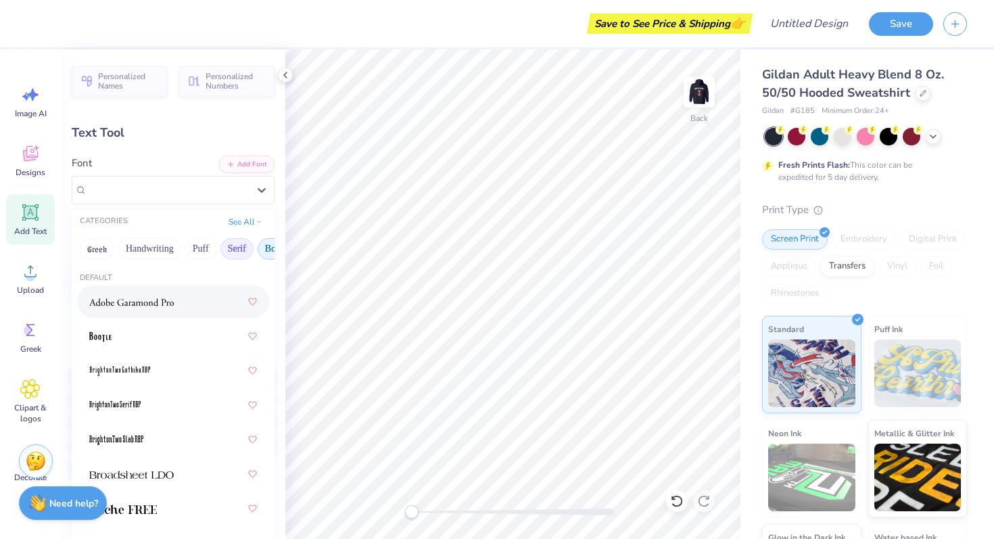
click at [268, 249] on button "Bold" at bounding box center [274, 249] width 33 height 22
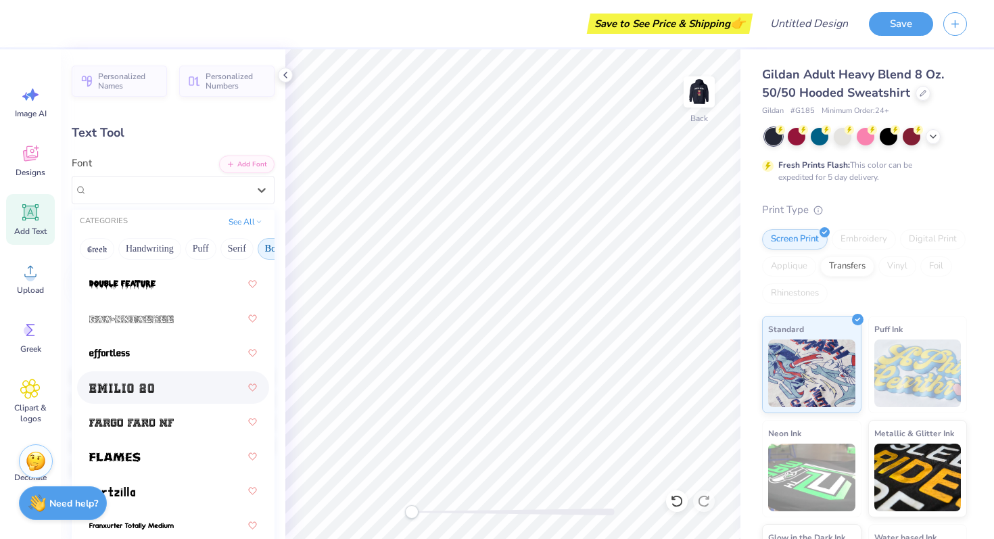
scroll to position [429, 0]
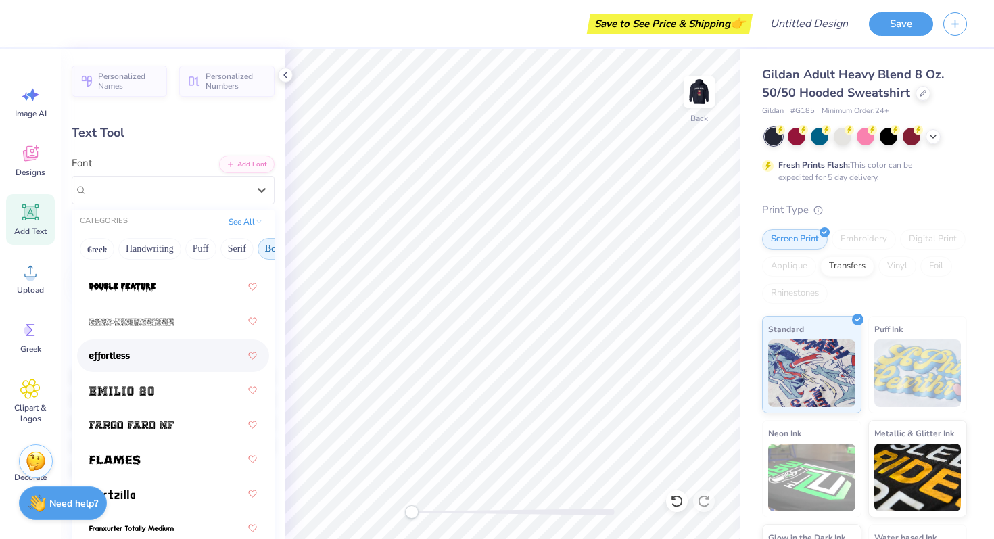
click at [166, 372] on div at bounding box center [173, 355] width 192 height 32
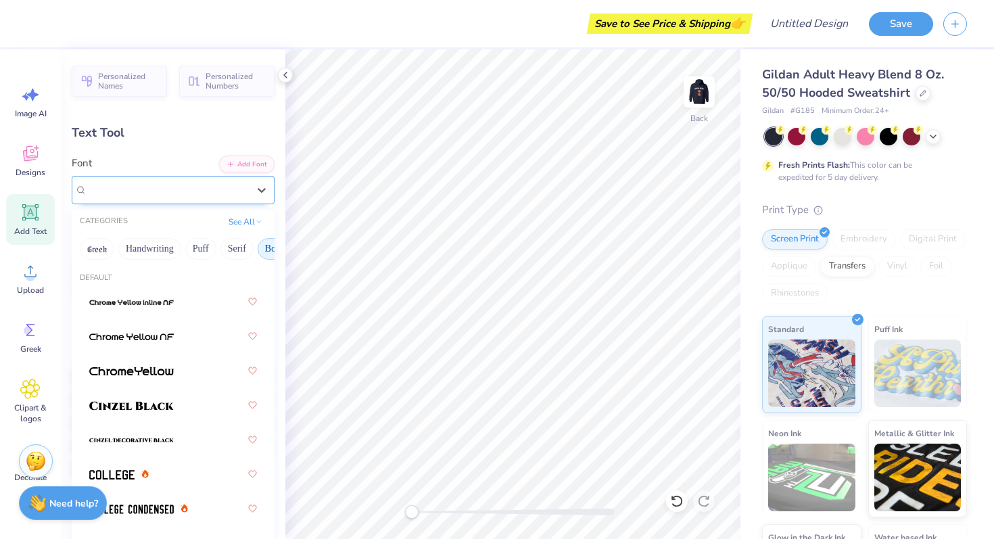
click at [196, 192] on div "effortless" at bounding box center [168, 189] width 164 height 21
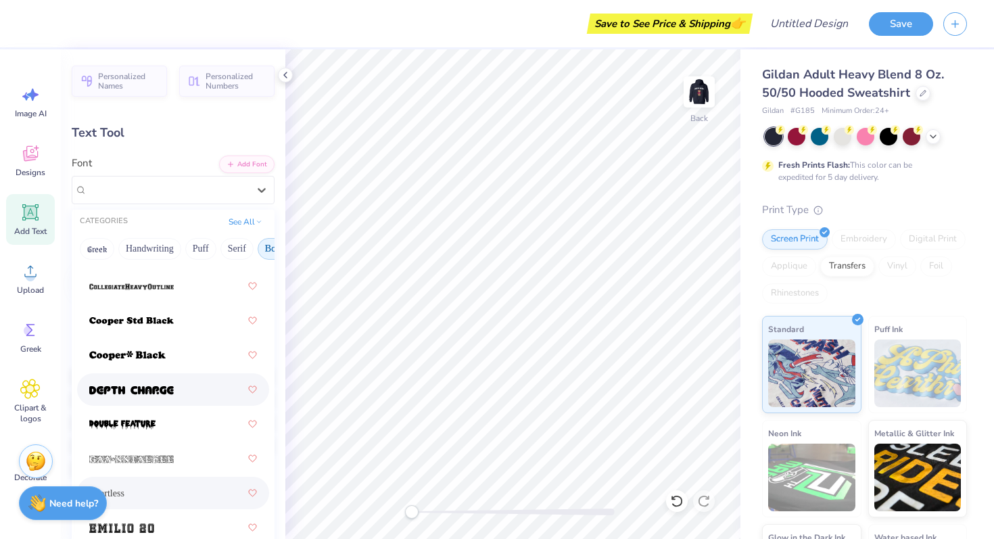
scroll to position [283, 0]
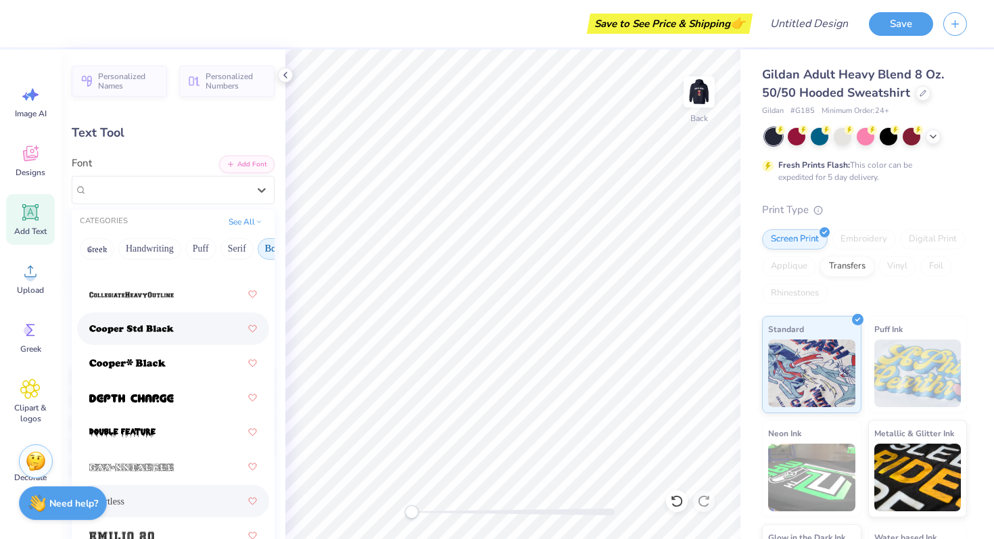
click at [175, 331] on div at bounding box center [173, 328] width 168 height 24
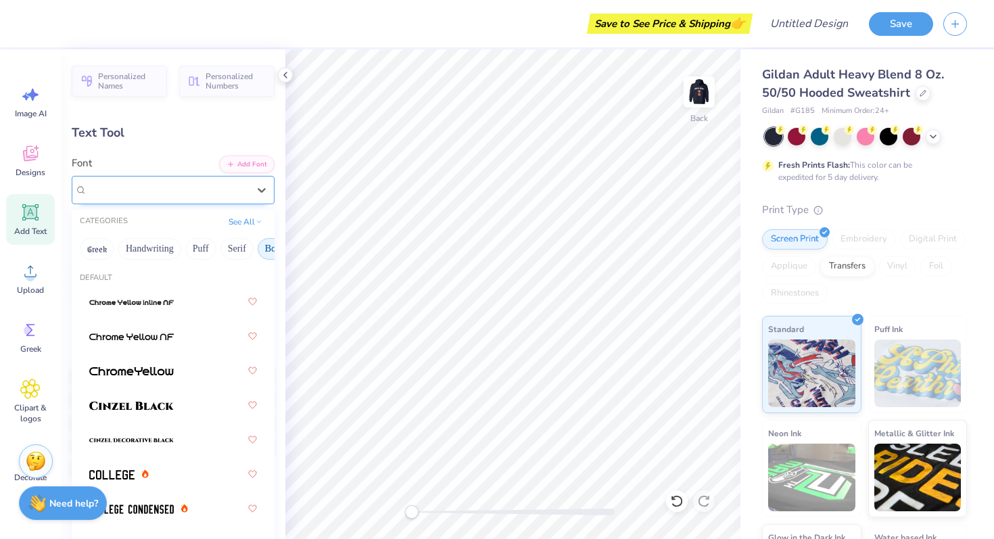
click at [229, 176] on div "Cooper Std Black" at bounding box center [173, 190] width 203 height 28
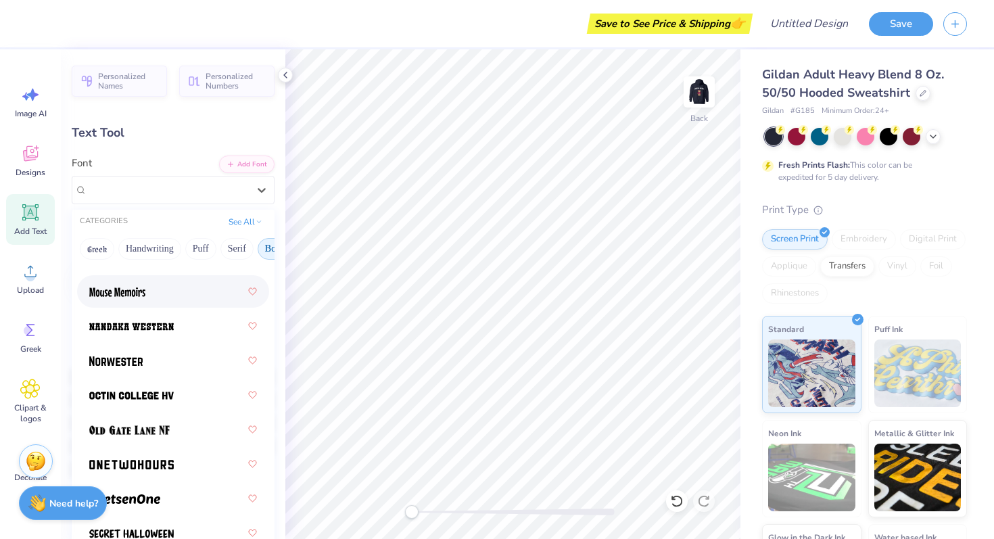
scroll to position [1685, 0]
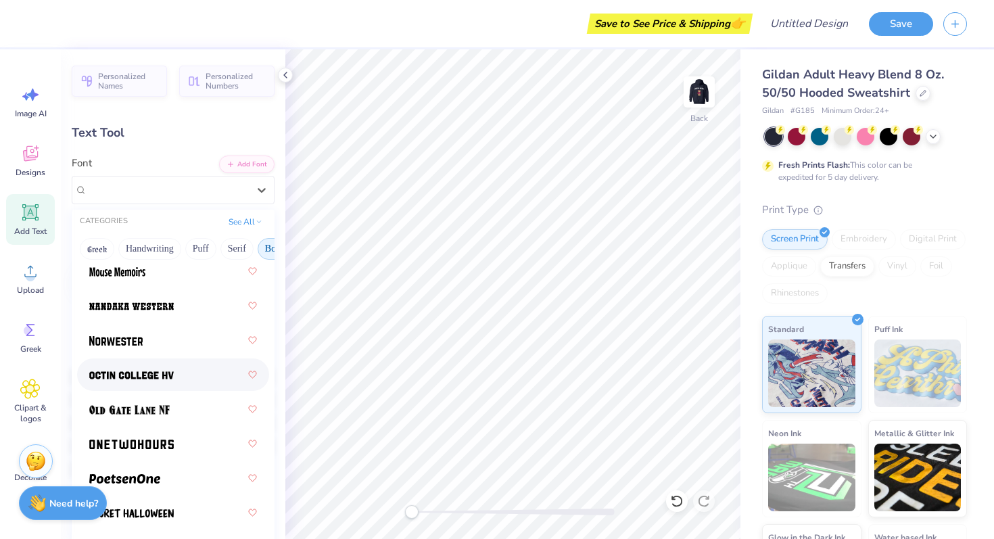
click at [200, 375] on div at bounding box center [173, 374] width 168 height 24
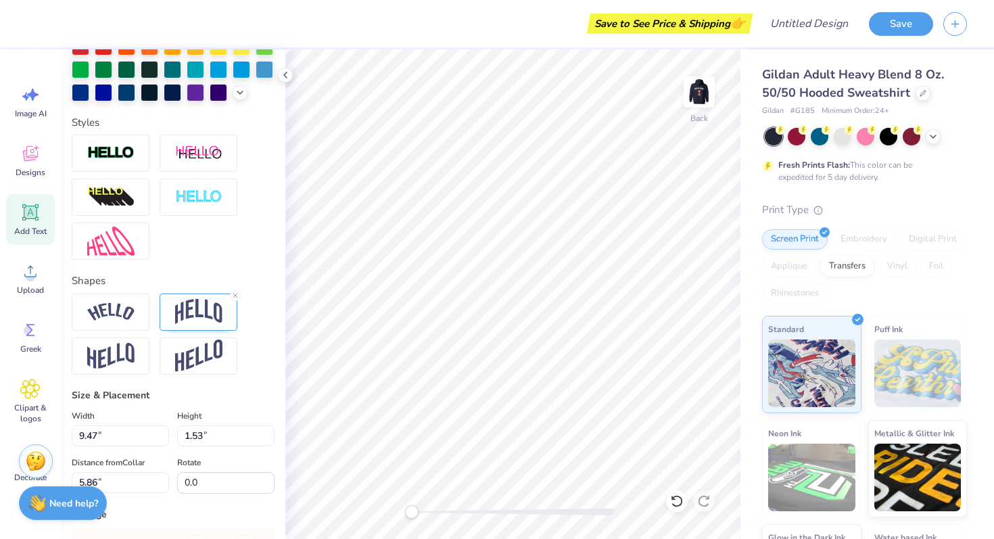
scroll to position [412, 0]
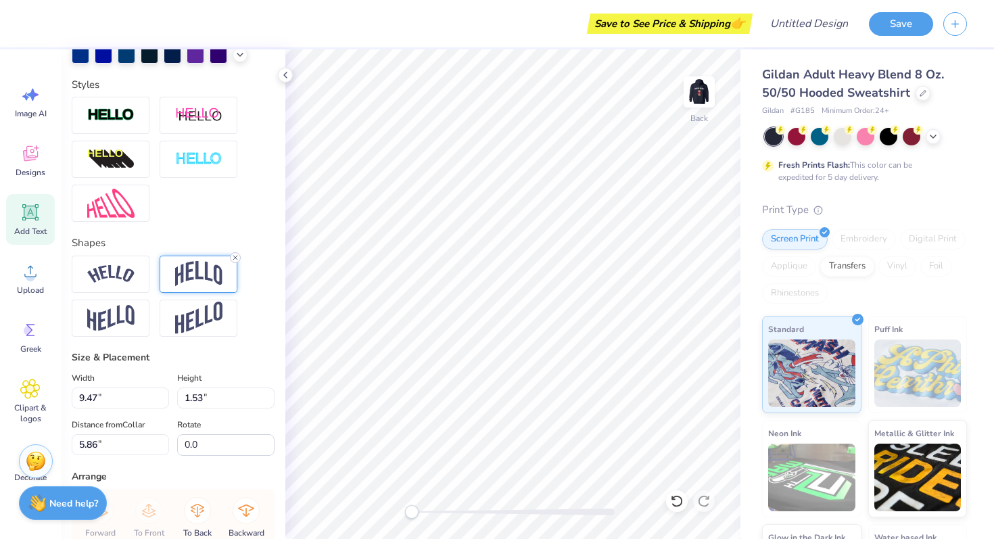
click at [235, 257] on line at bounding box center [235, 258] width 4 height 4
type input "9.65"
type input "0.90"
type input "6.35"
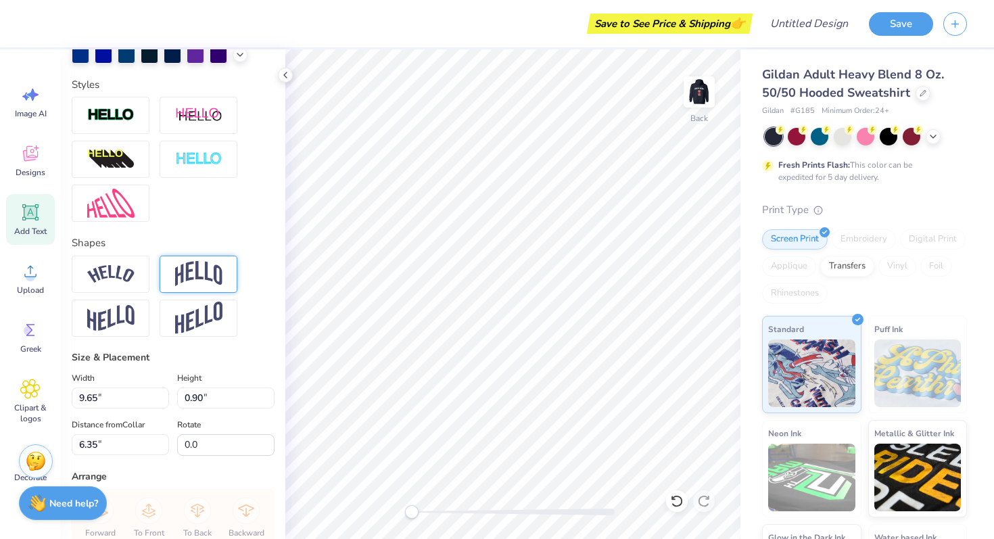
scroll to position [0, 0]
type textarea "Fall 2025 PC"
type input "9.47"
type input "1.53"
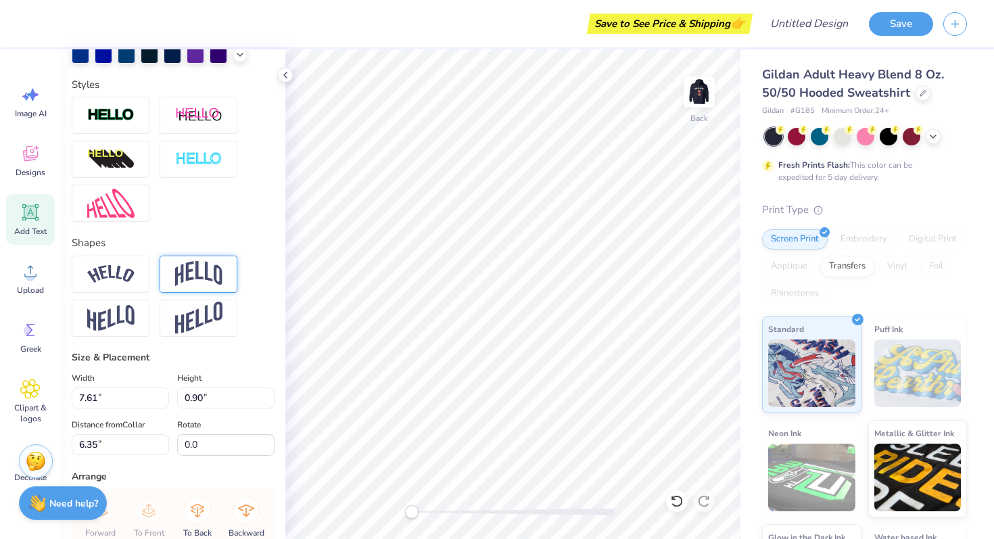
type input "4.86"
type input "10.58"
type input "1.71"
type input "4.69"
type input "7.61"
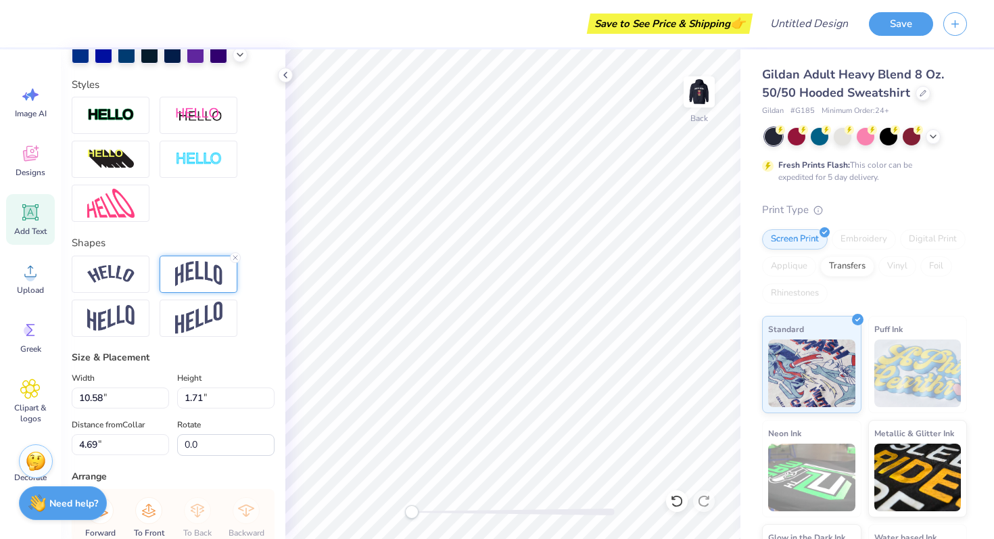
type input "0.90"
type input "6.35"
type input "6.31"
type input "0.75"
type input "6.50"
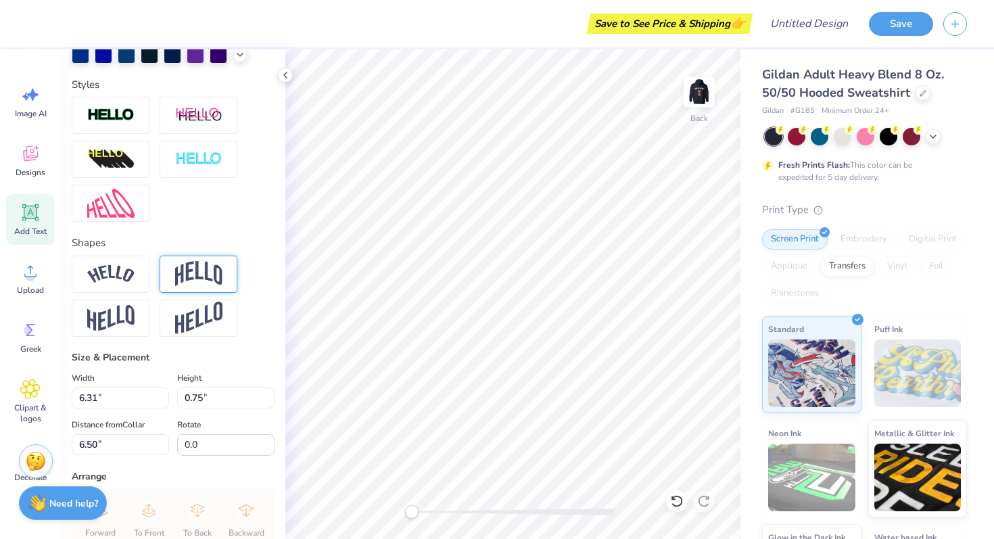
scroll to position [0, 1]
type textarea "Fall '25 PC"
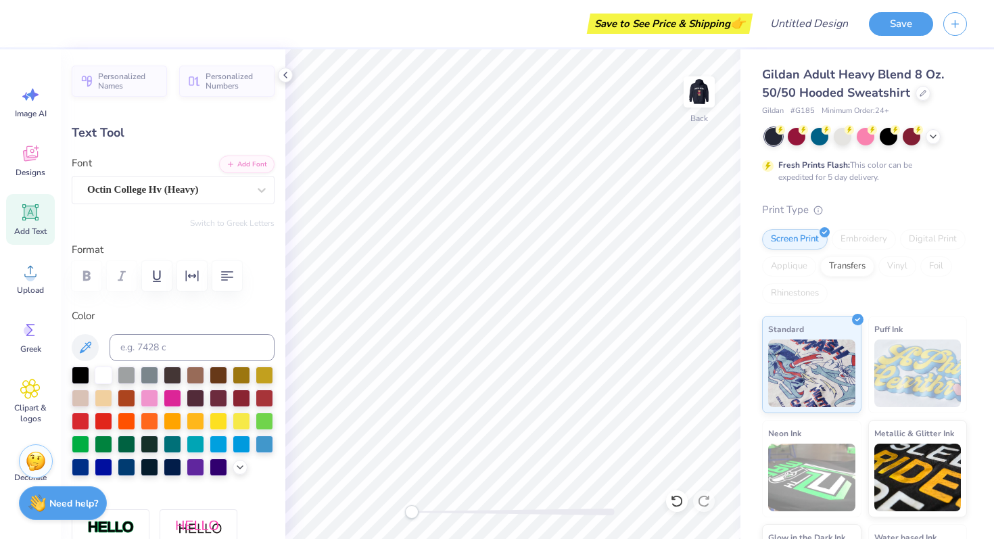
click at [170, 208] on div "Personalized Names Personalized Numbers Text Tool Add Font Font Octin College H…" at bounding box center [173, 293] width 224 height 489
click at [170, 197] on div "Octin College Hv (Heavy)" at bounding box center [168, 189] width 164 height 21
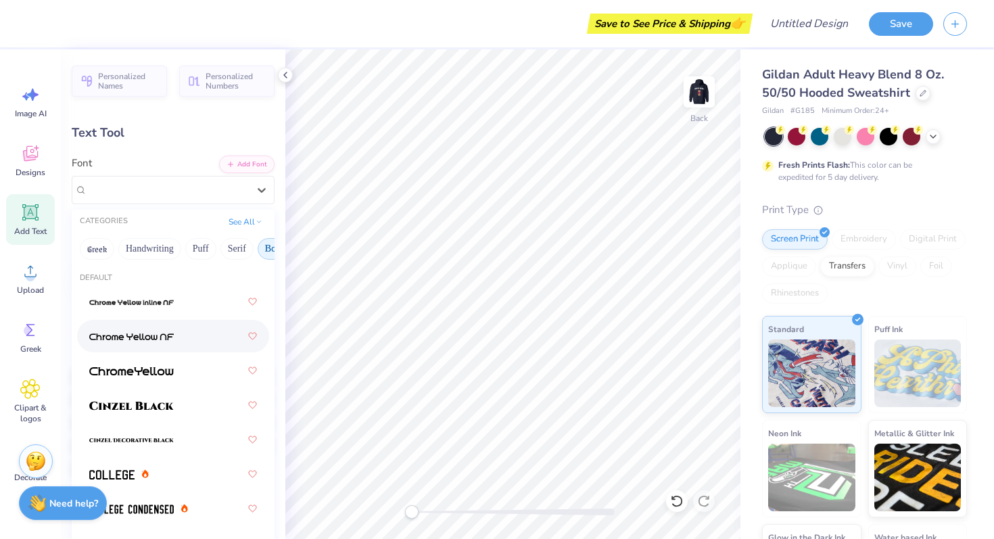
scroll to position [930, 0]
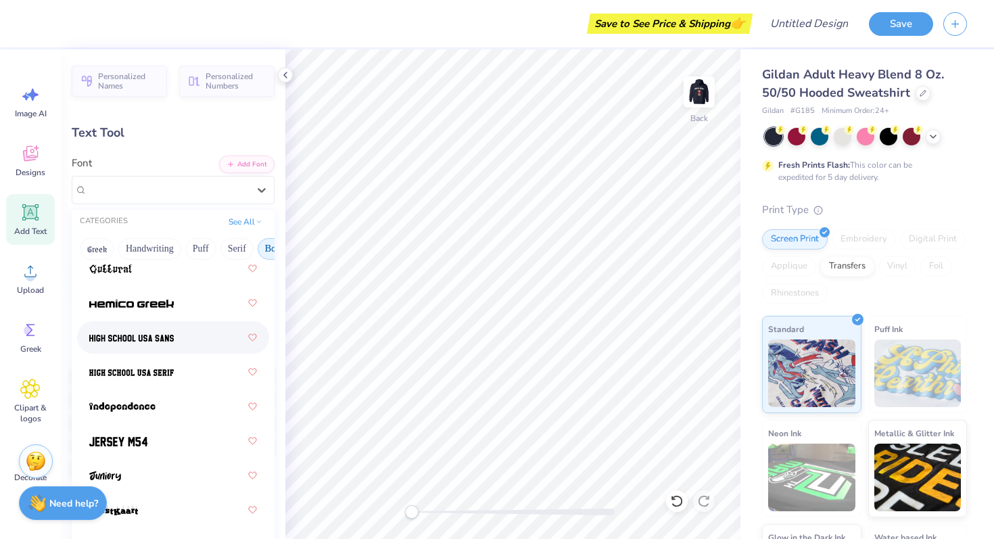
click at [158, 343] on img at bounding box center [131, 337] width 85 height 9
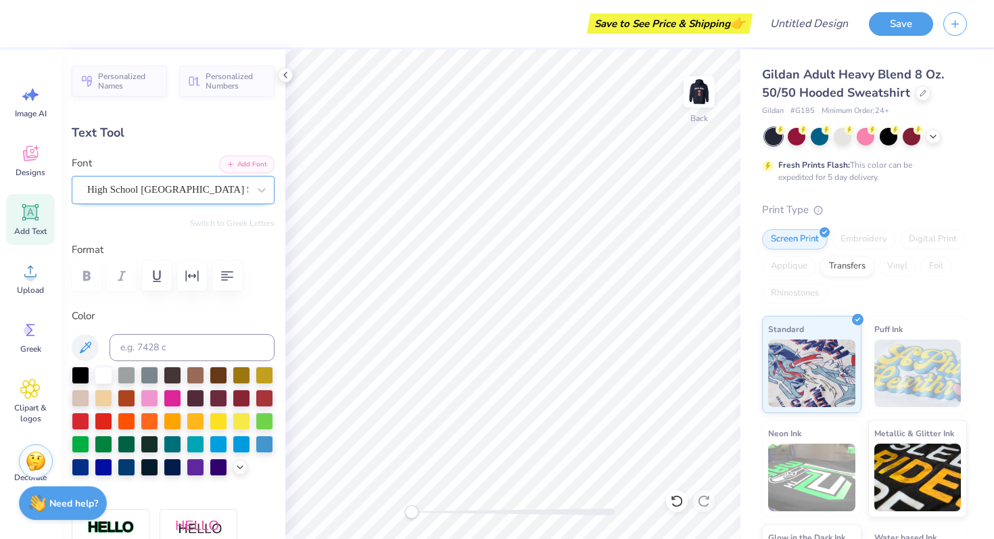
click at [123, 180] on div at bounding box center [167, 189] width 161 height 18
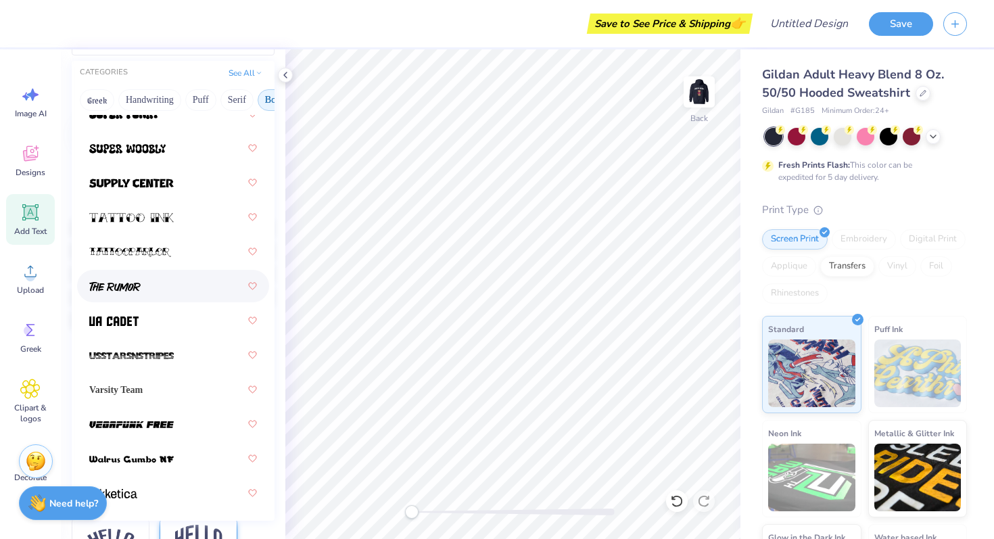
scroll to position [389, 0]
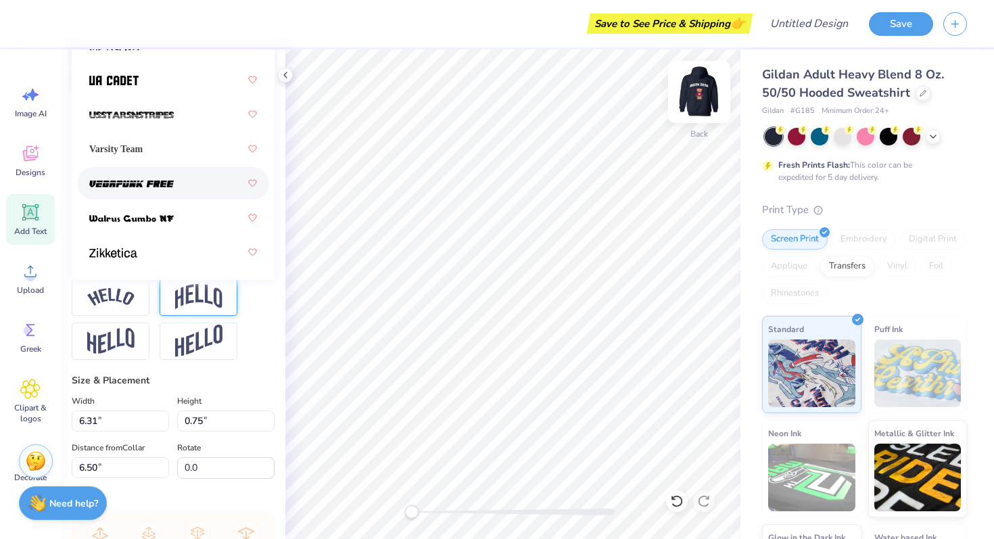
click at [704, 96] on img at bounding box center [699, 92] width 54 height 54
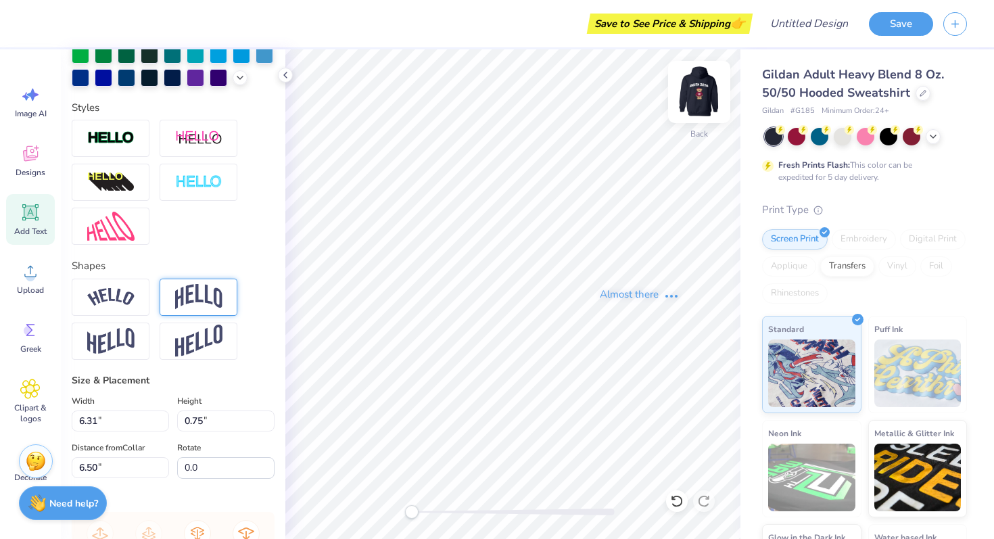
type input "5.39"
type input "0.85"
type input "6.40"
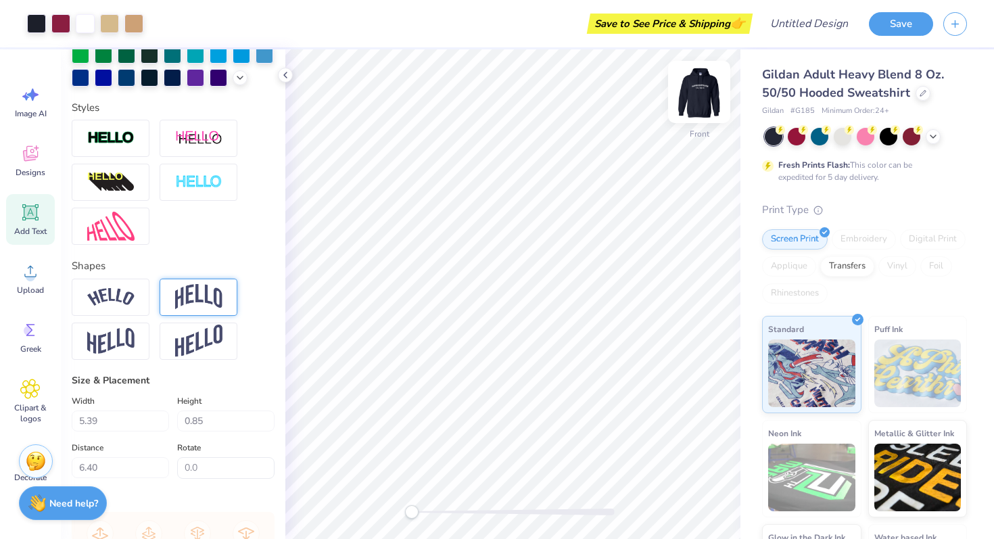
click at [703, 103] on img at bounding box center [699, 92] width 54 height 54
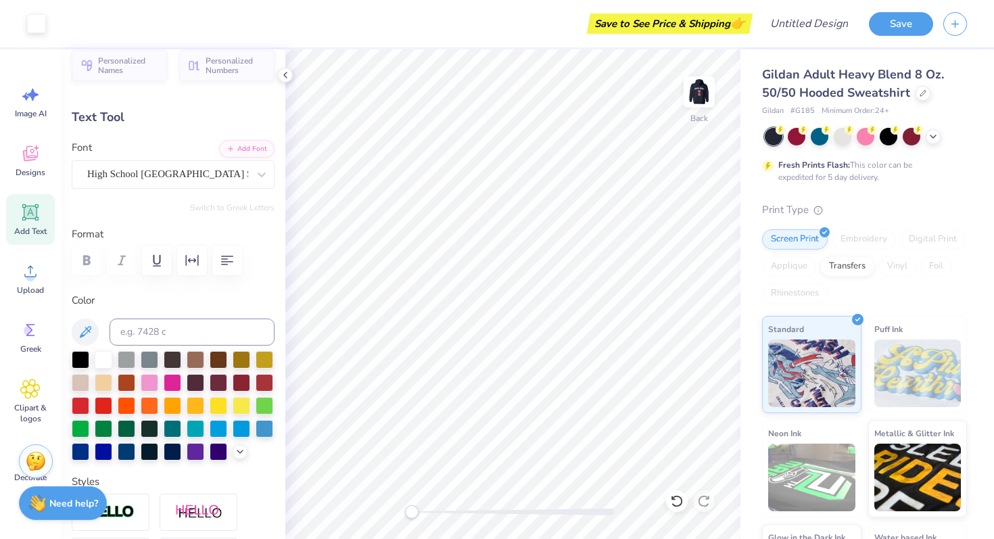
scroll to position [0, 0]
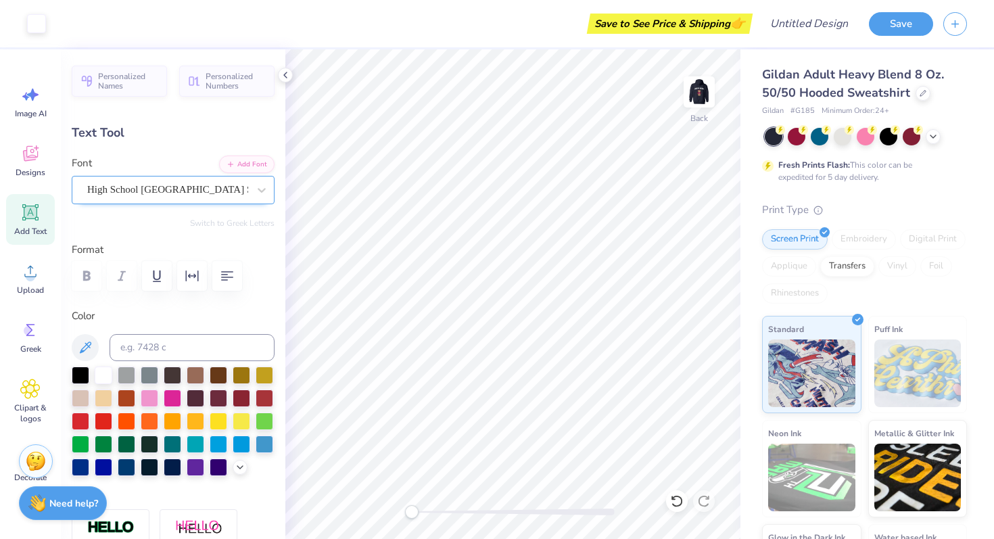
click at [194, 190] on div "High School USA Sans" at bounding box center [168, 189] width 164 height 21
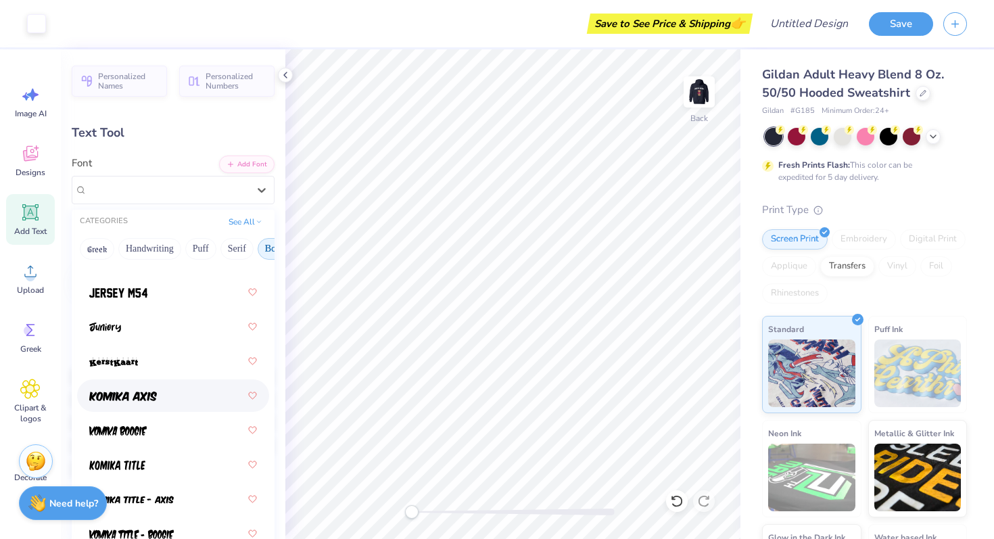
scroll to position [1081, 0]
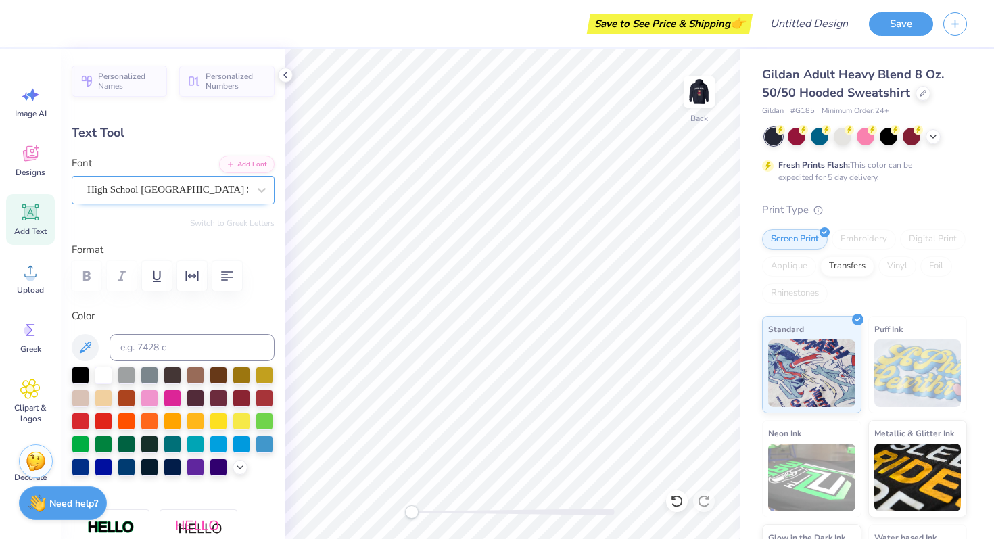
click at [239, 193] on div "High School USA Sans" at bounding box center [168, 189] width 164 height 21
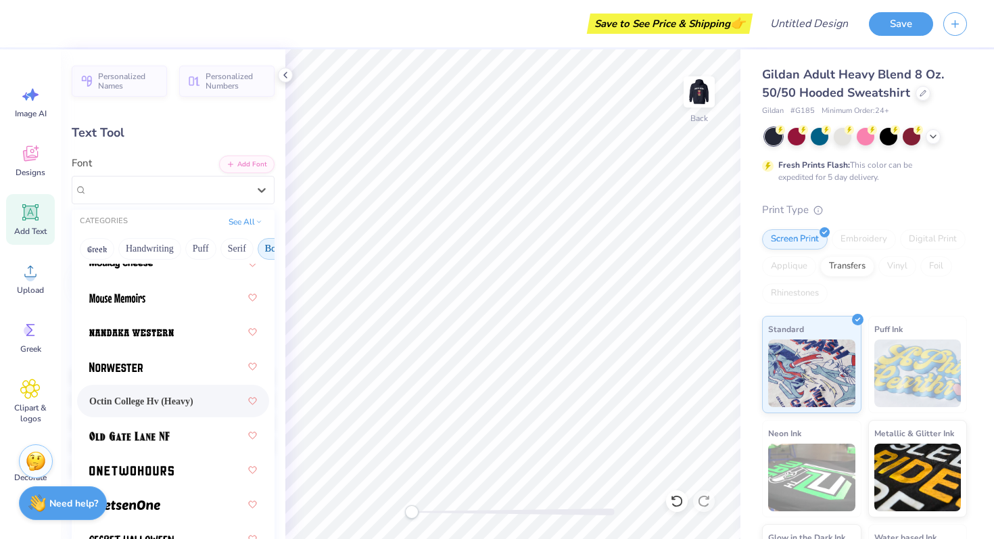
scroll to position [1660, 0]
click at [220, 360] on div at bounding box center [173, 366] width 168 height 24
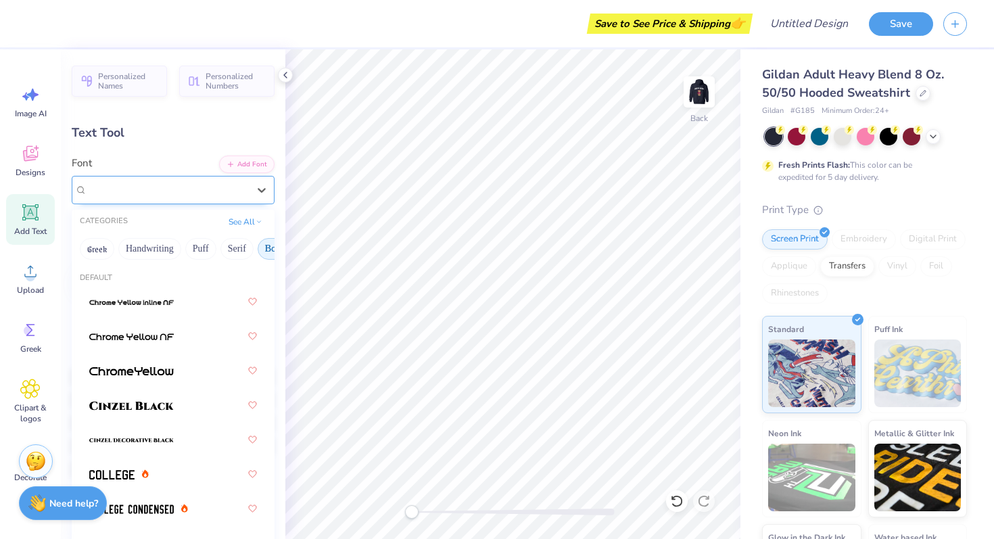
click at [213, 198] on div "Norwester" at bounding box center [168, 189] width 164 height 21
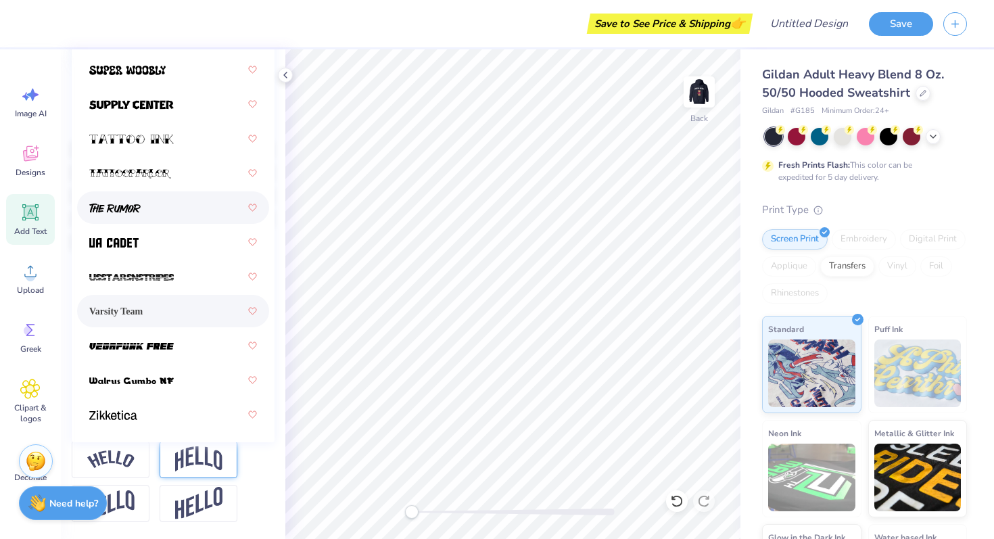
scroll to position [233, 0]
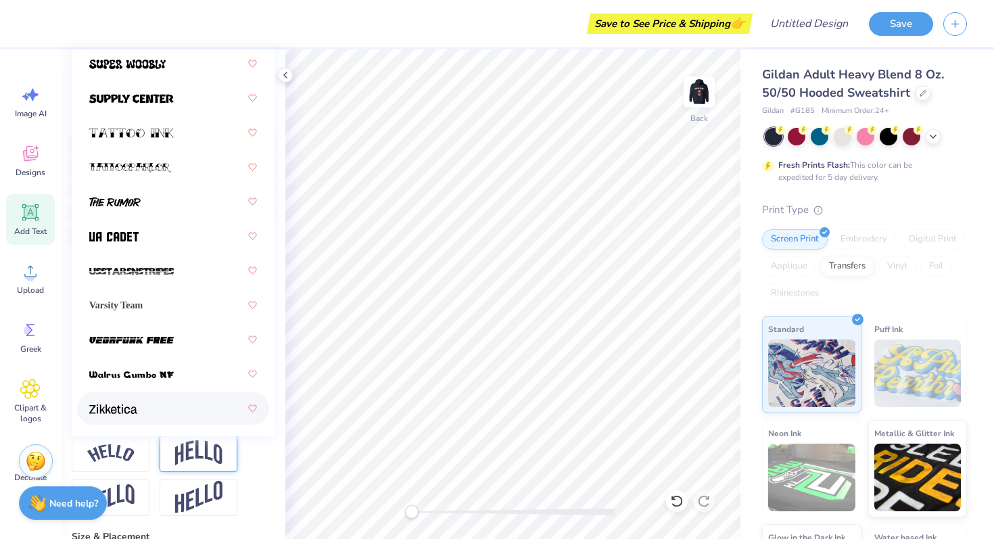
click at [164, 408] on div at bounding box center [173, 408] width 168 height 24
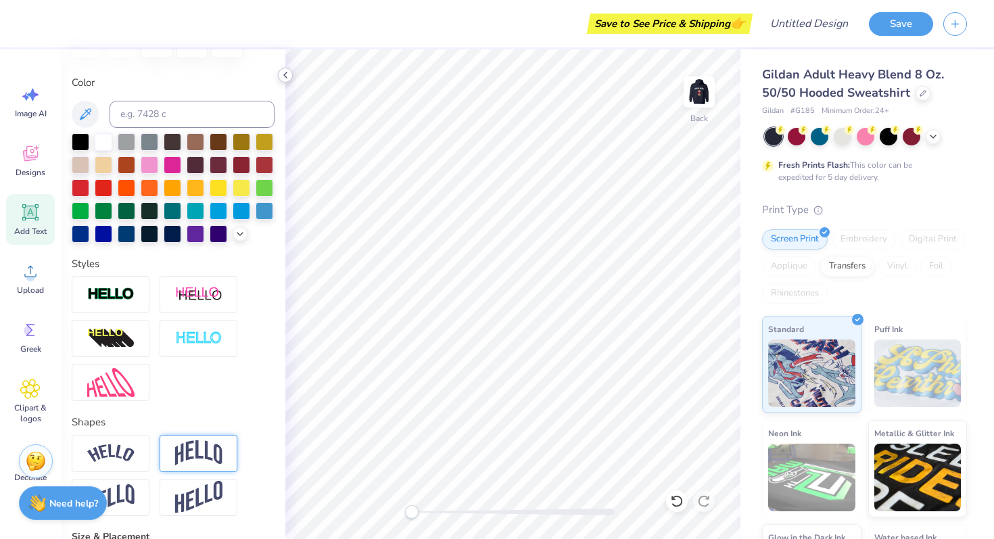
click at [287, 80] on div at bounding box center [285, 75] width 15 height 15
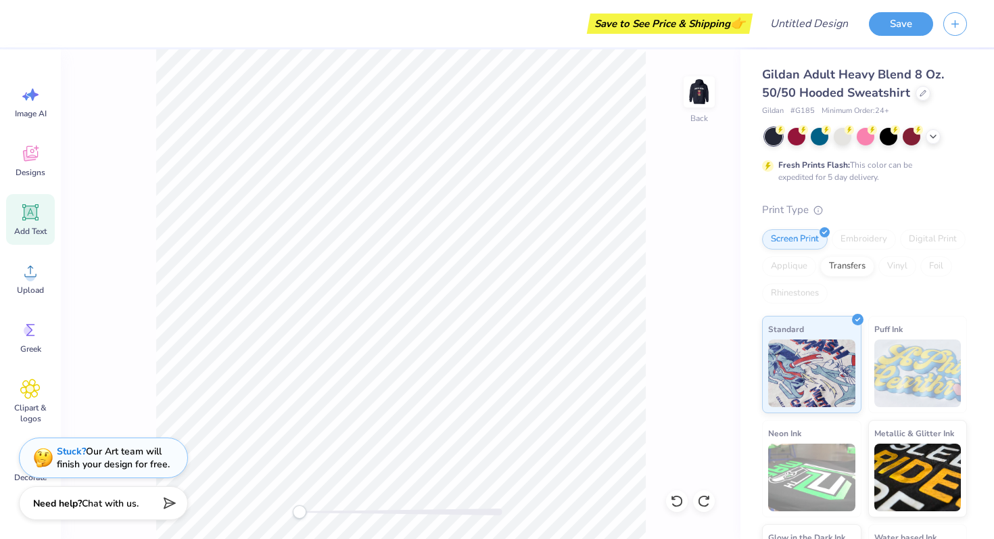
click at [36, 220] on icon at bounding box center [30, 212] width 20 height 20
type input "6.48"
type input "1.88"
type input "6.31"
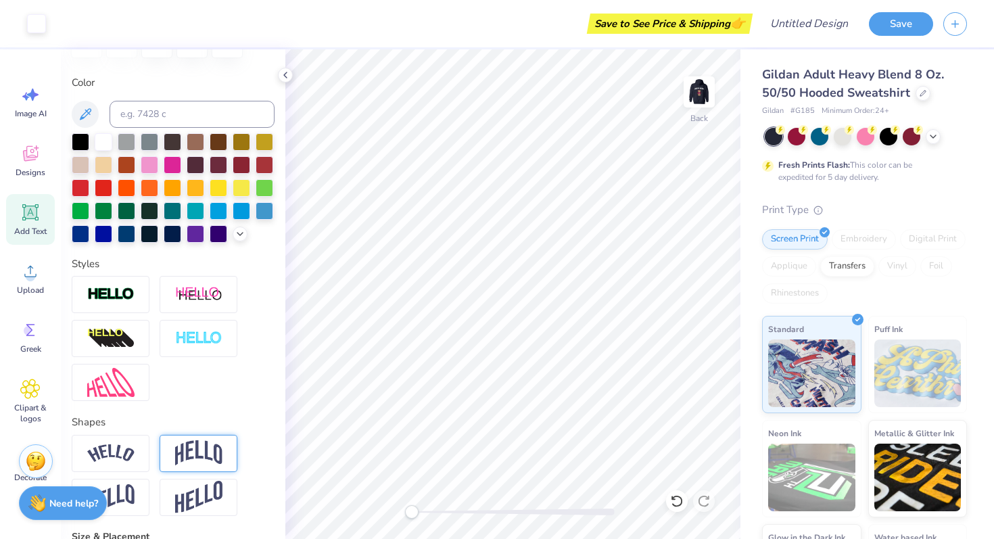
type input "4.79"
type input "0.85"
type input "6.40"
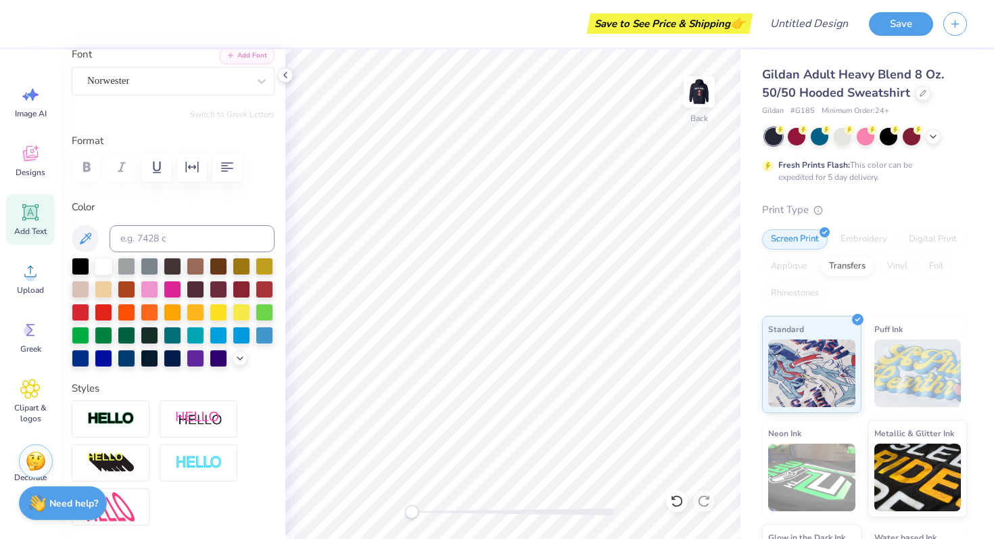
scroll to position [0, 0]
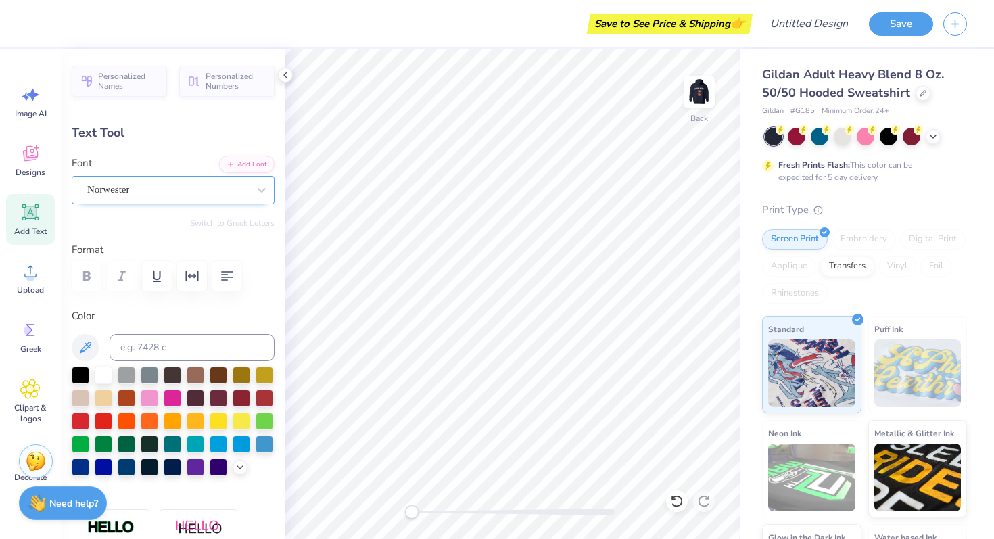
click at [155, 198] on div at bounding box center [167, 189] width 161 height 18
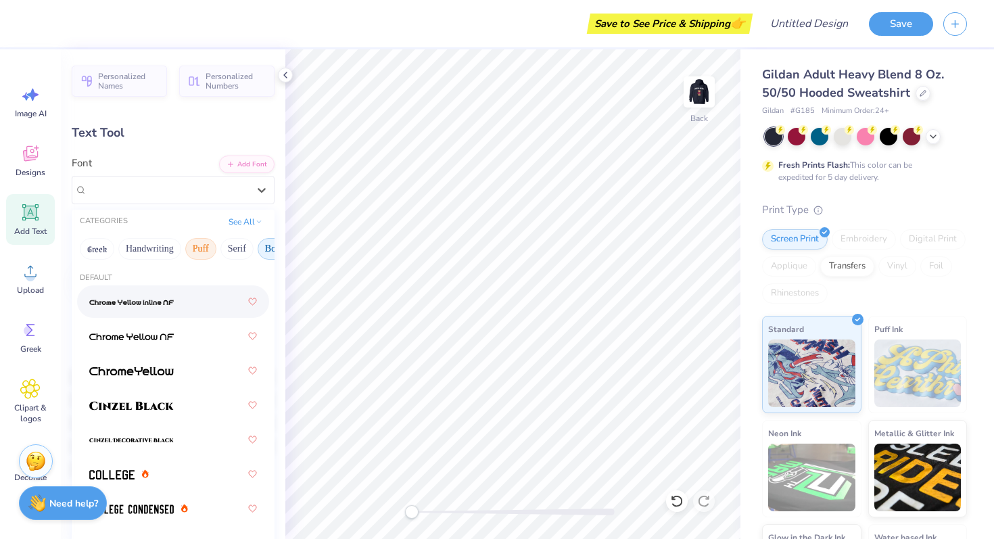
click at [199, 256] on button "Puff" at bounding box center [200, 249] width 31 height 22
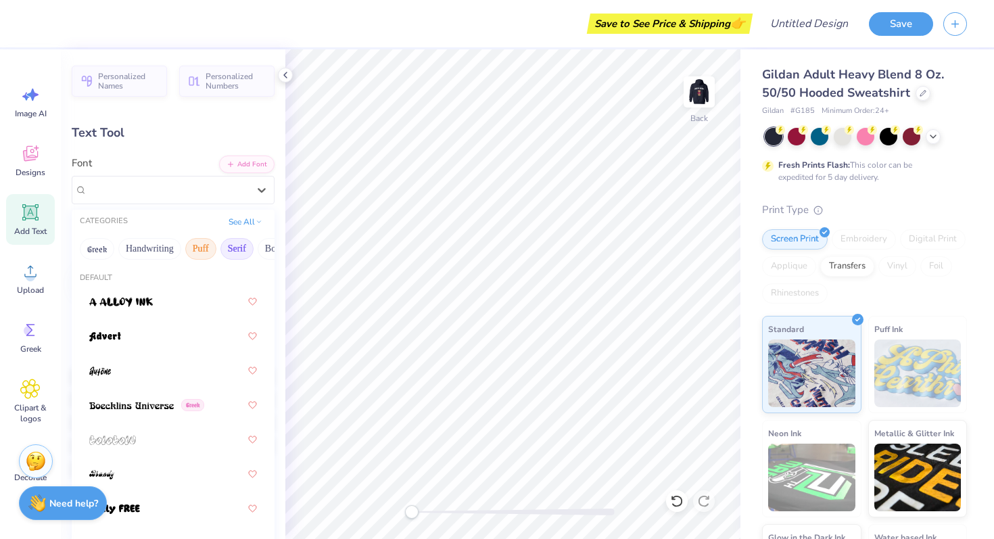
click at [231, 256] on button "Serif" at bounding box center [236, 249] width 33 height 22
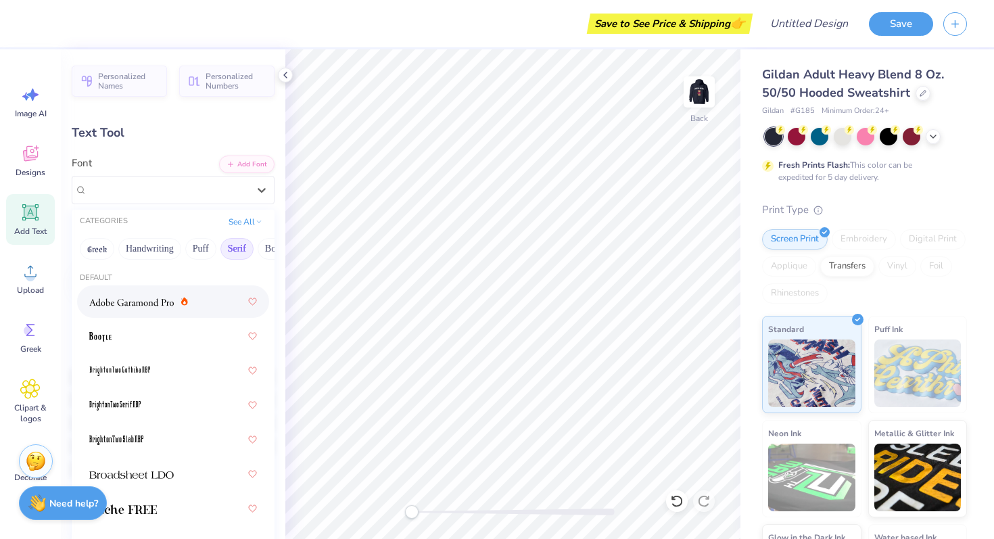
click at [193, 305] on div at bounding box center [173, 301] width 168 height 24
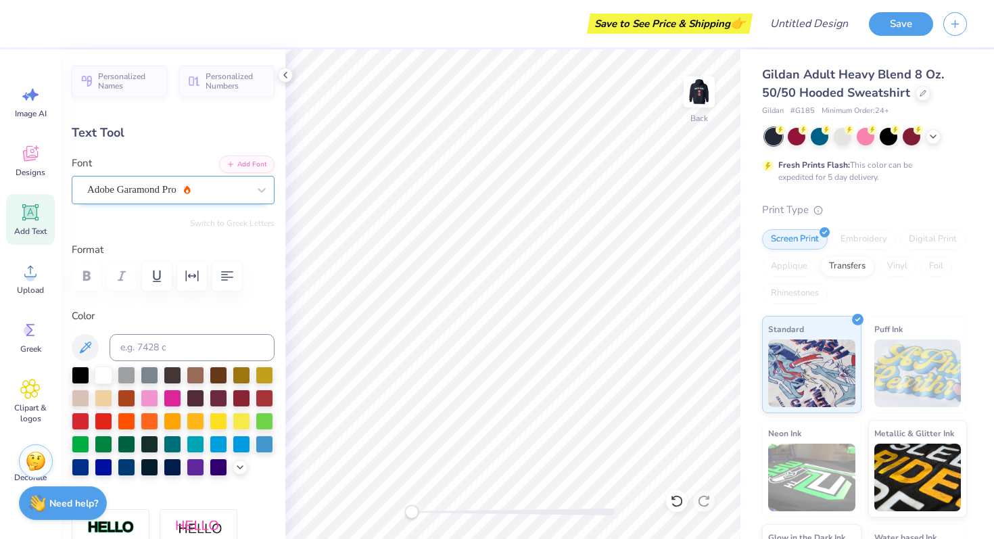
click at [242, 184] on div "Adobe Garamond Pro" at bounding box center [168, 189] width 164 height 21
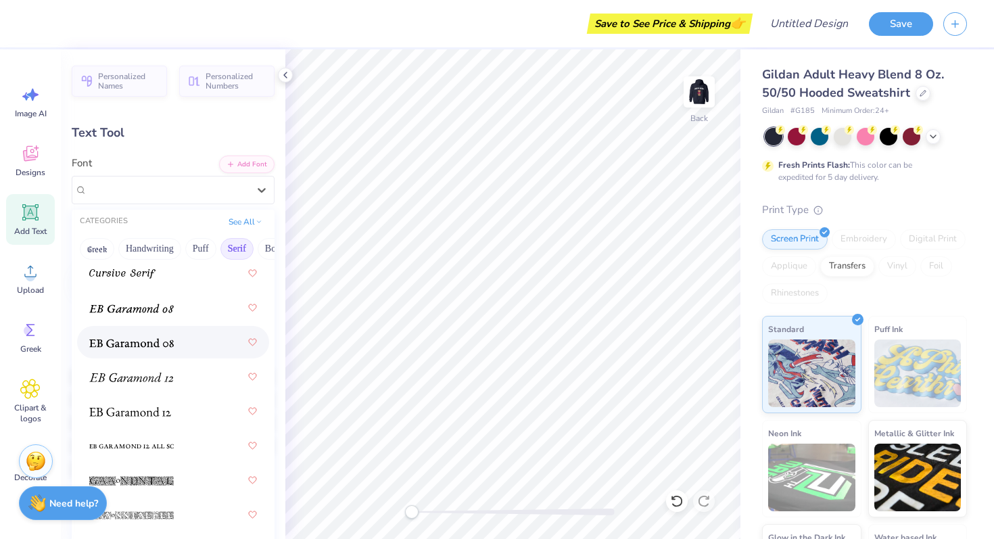
scroll to position [1137, 0]
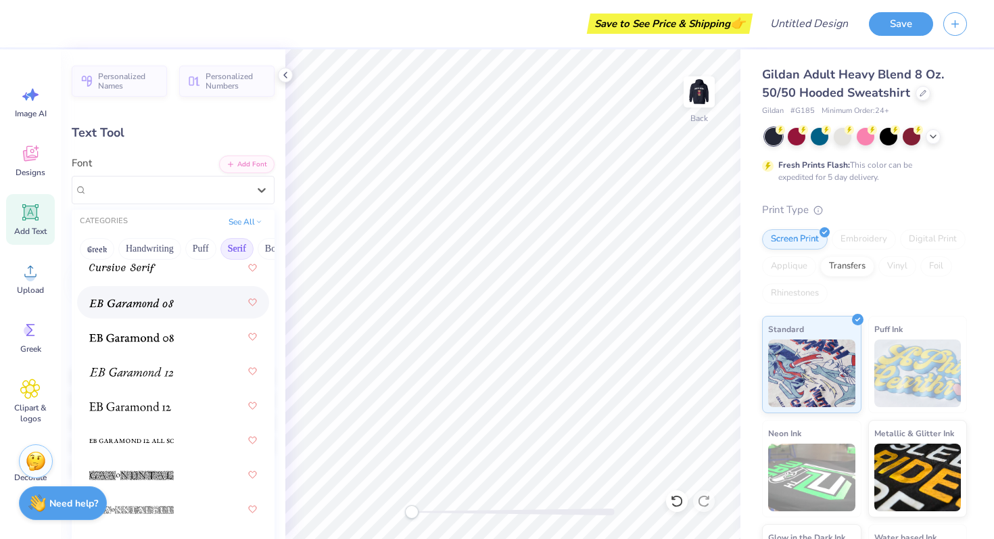
click at [225, 313] on div at bounding box center [173, 302] width 168 height 24
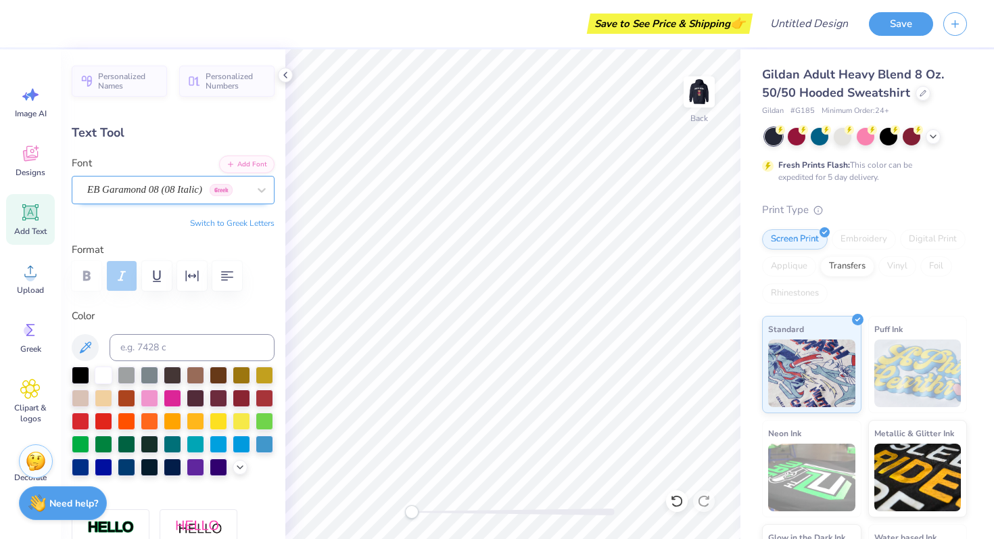
click at [240, 193] on div "EB Garamond 08 (08 Italic) Greek" at bounding box center [168, 189] width 164 height 21
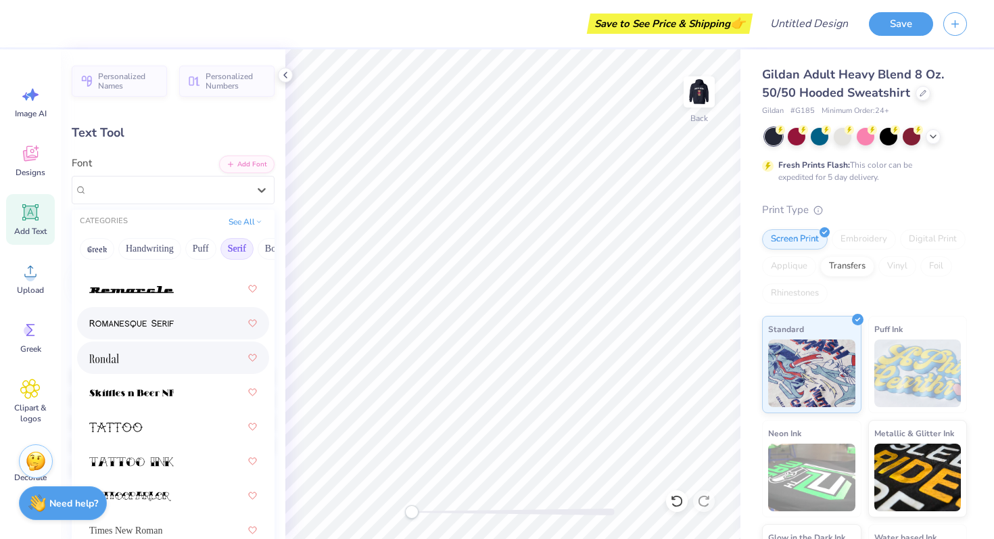
scroll to position [2218, 0]
click at [199, 329] on div at bounding box center [173, 324] width 168 height 24
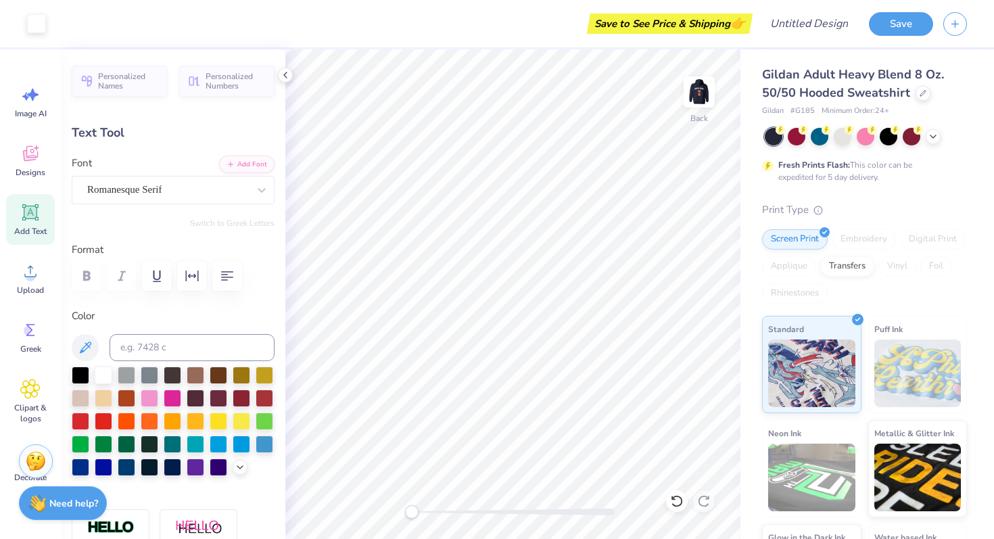
type input "6.15"
type input "0.82"
type input "6.45"
type input "5.24"
type input "0.70"
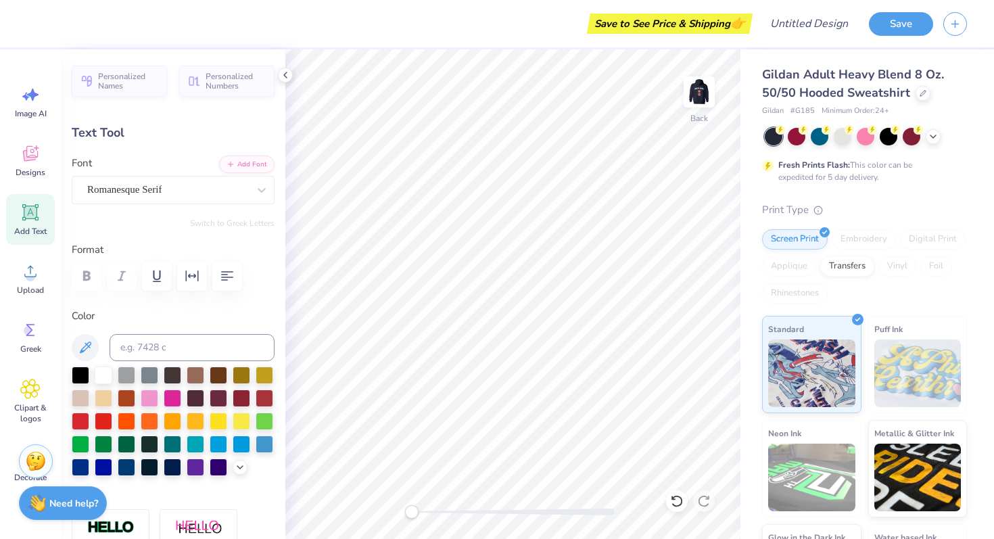
type input "6.41"
click at [690, 100] on img at bounding box center [699, 92] width 54 height 54
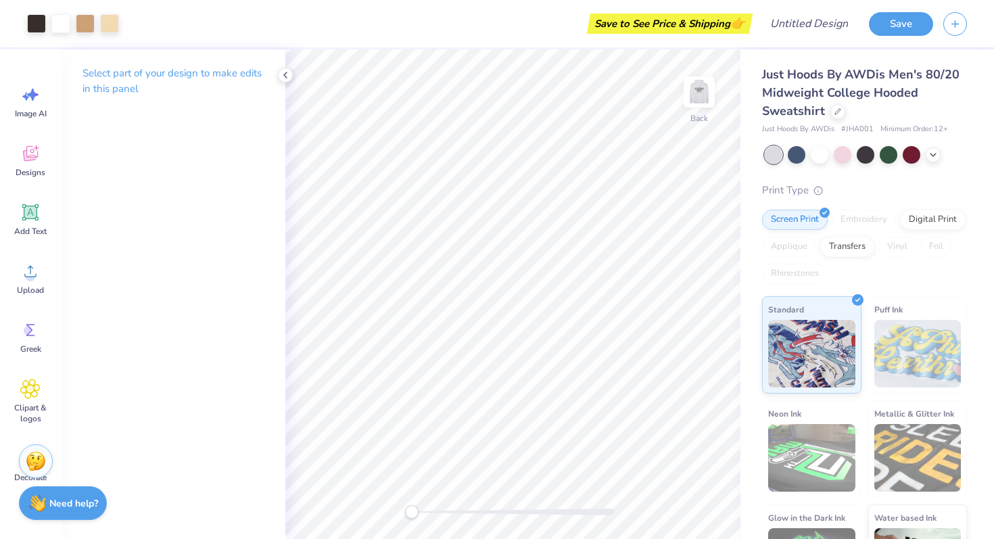
click at [192, 73] on p "Select part of your design to make edits in this panel" at bounding box center [172, 81] width 181 height 31
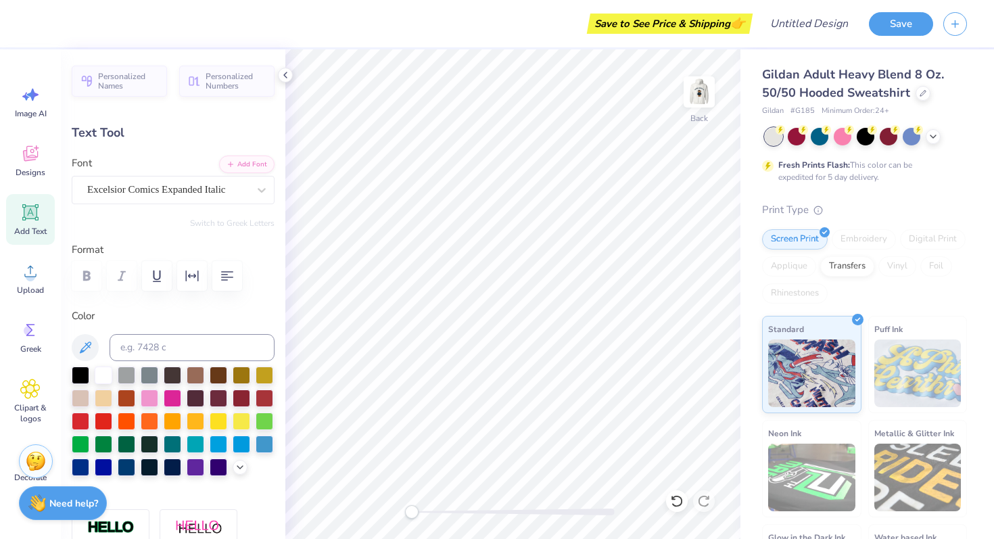
scroll to position [0, 3]
type textarea "ALPHA Kappa Psi"
type input "1.81"
type input "5.07"
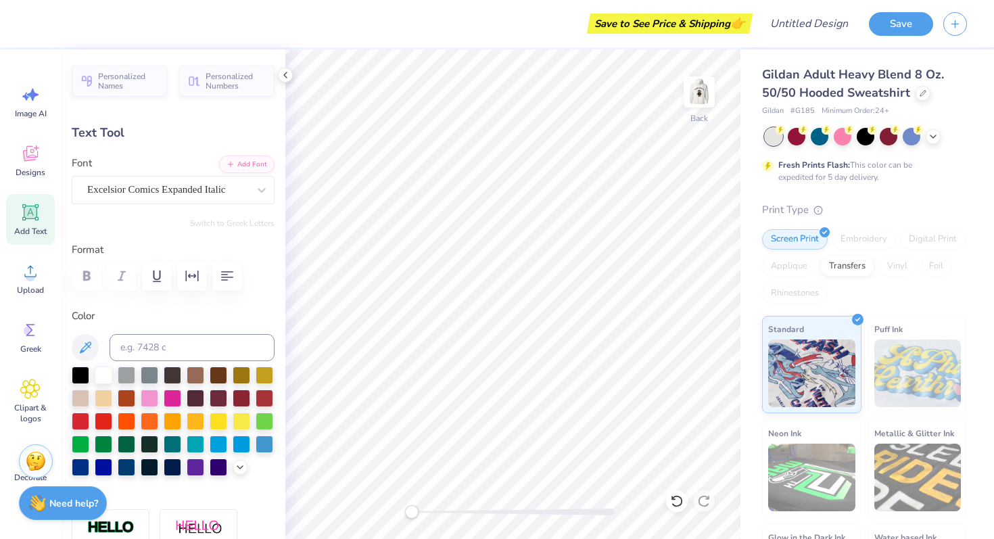
type textarea "Fall"
type input "2.09"
type textarea "2025"
type input "2.43"
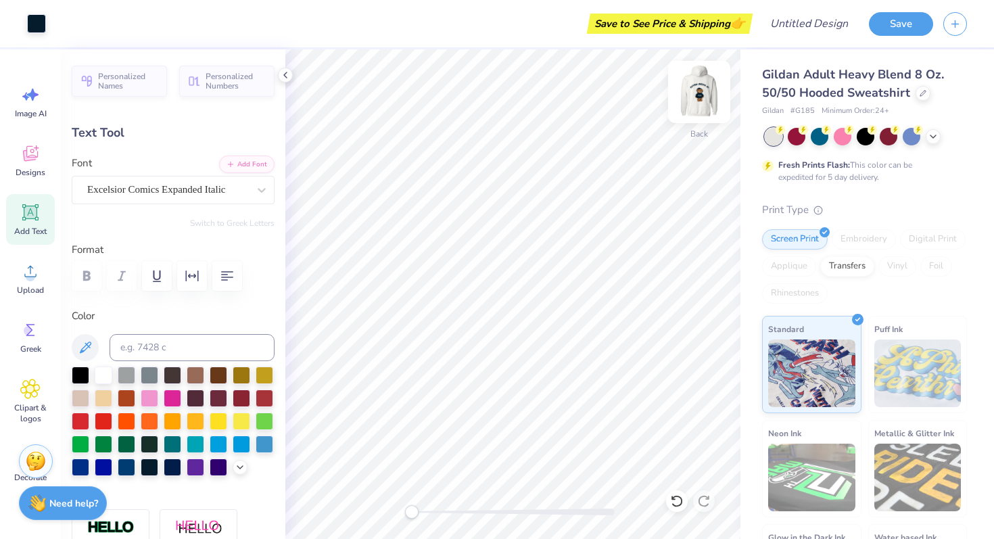
type input "0.82"
type textarea "'25"
type input "1.34"
type input "0.83"
type input "5.15"
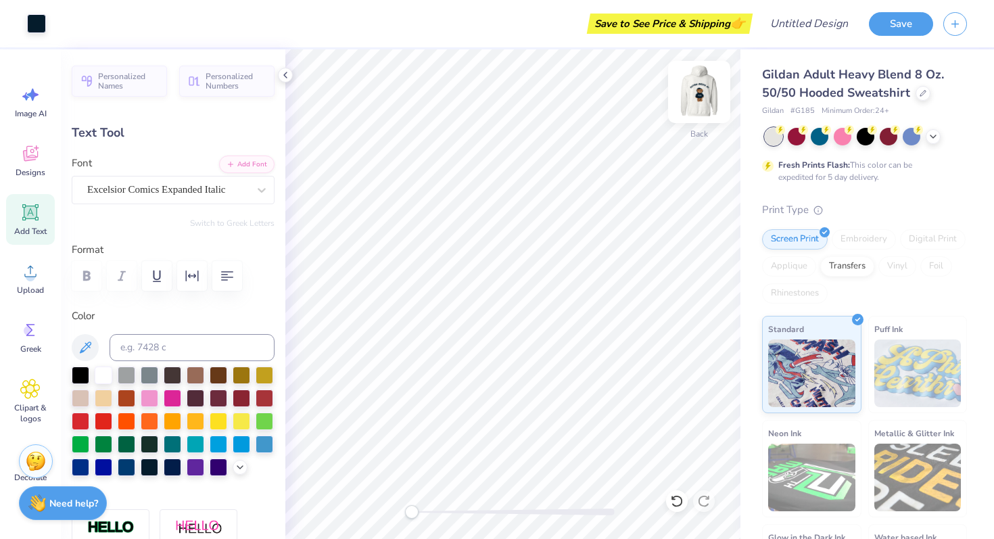
click at [687, 92] on img at bounding box center [699, 92] width 54 height 54
type textarea "ALPHA Kappa PsI"
click at [24, 164] on div "Designs" at bounding box center [30, 160] width 49 height 51
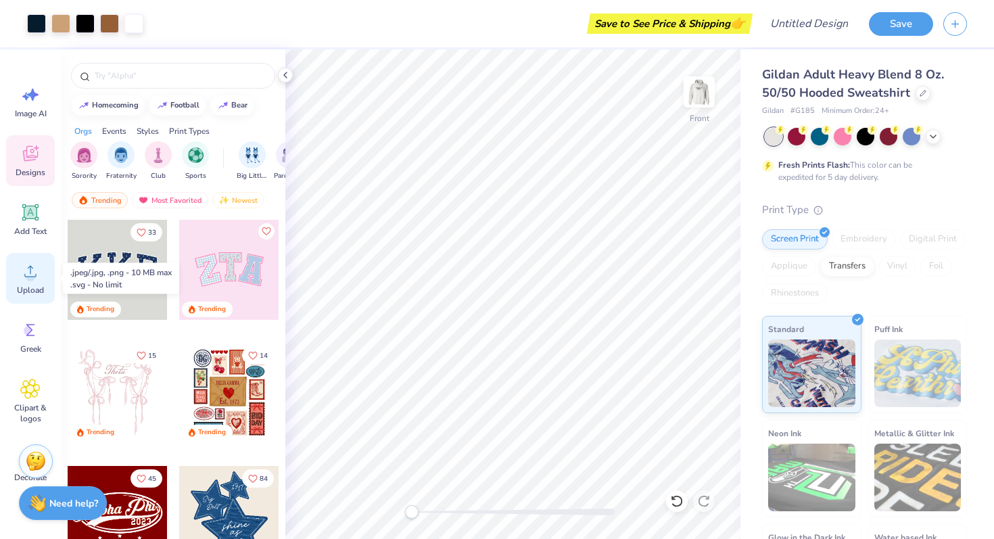
click at [15, 295] on div "Upload" at bounding box center [30, 278] width 49 height 51
click at [25, 281] on div "Upload" at bounding box center [30, 278] width 49 height 51
click at [42, 276] on div "Upload" at bounding box center [30, 278] width 49 height 51
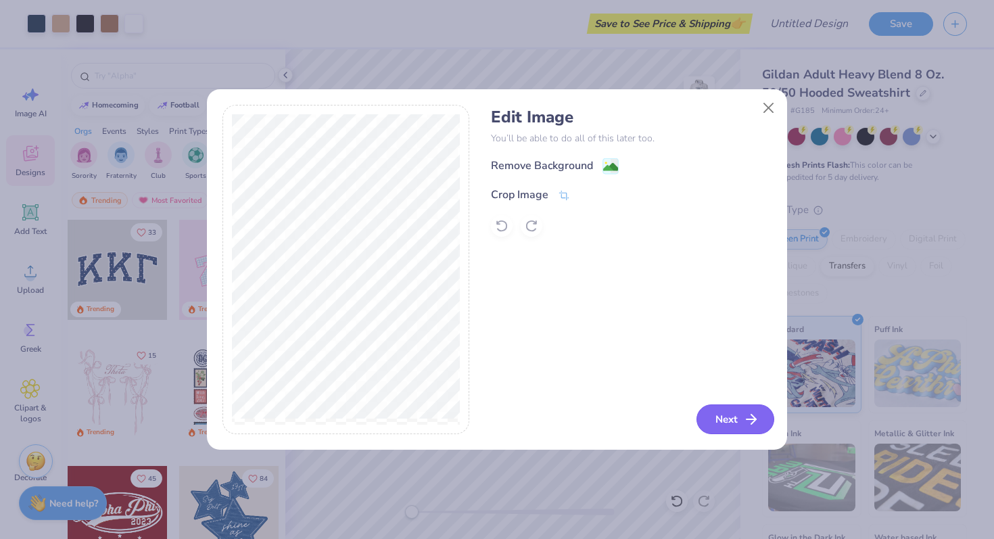
click at [717, 414] on button "Next" at bounding box center [735, 419] width 78 height 30
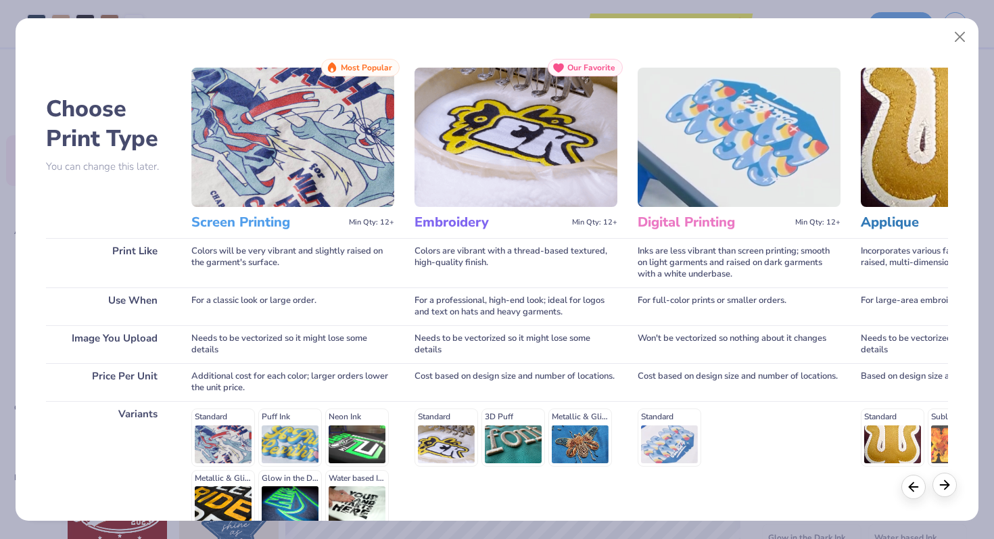
click at [938, 486] on icon at bounding box center [944, 484] width 15 height 15
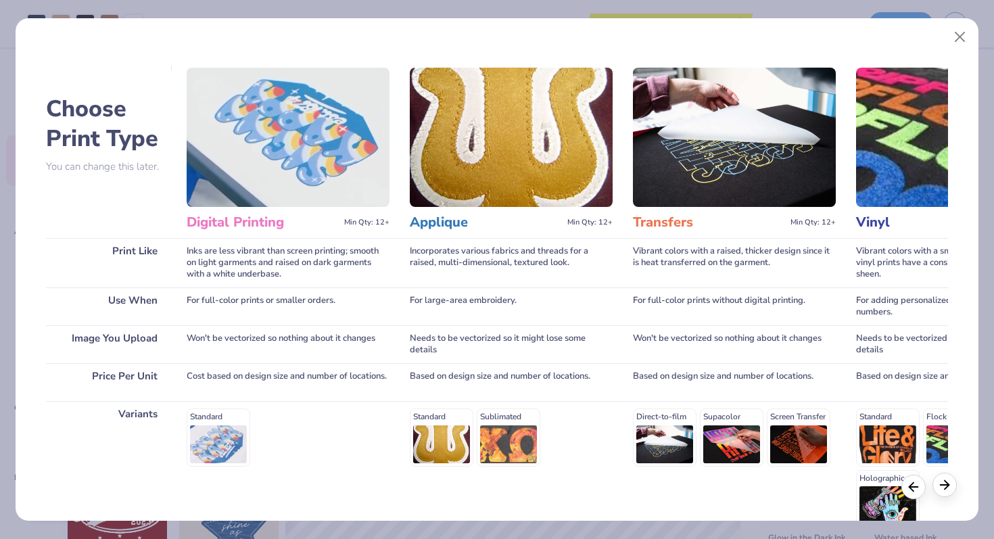
click at [938, 486] on icon at bounding box center [944, 484] width 15 height 15
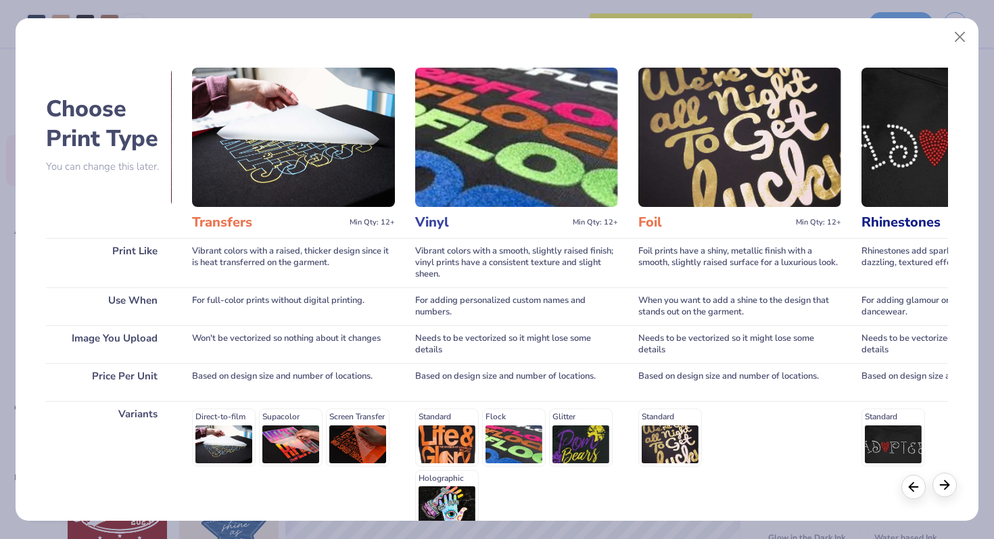
click at [938, 487] on icon at bounding box center [944, 484] width 15 height 15
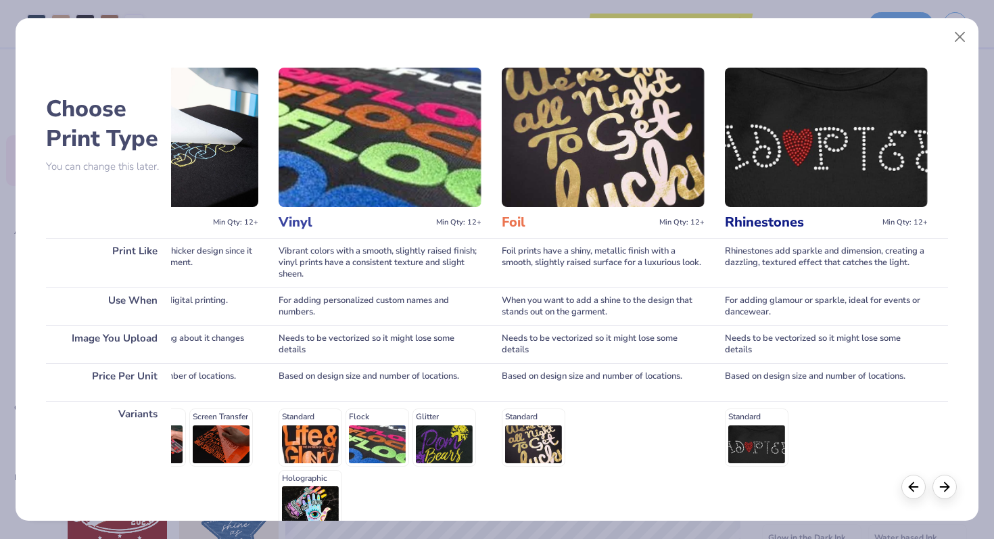
scroll to position [135, 0]
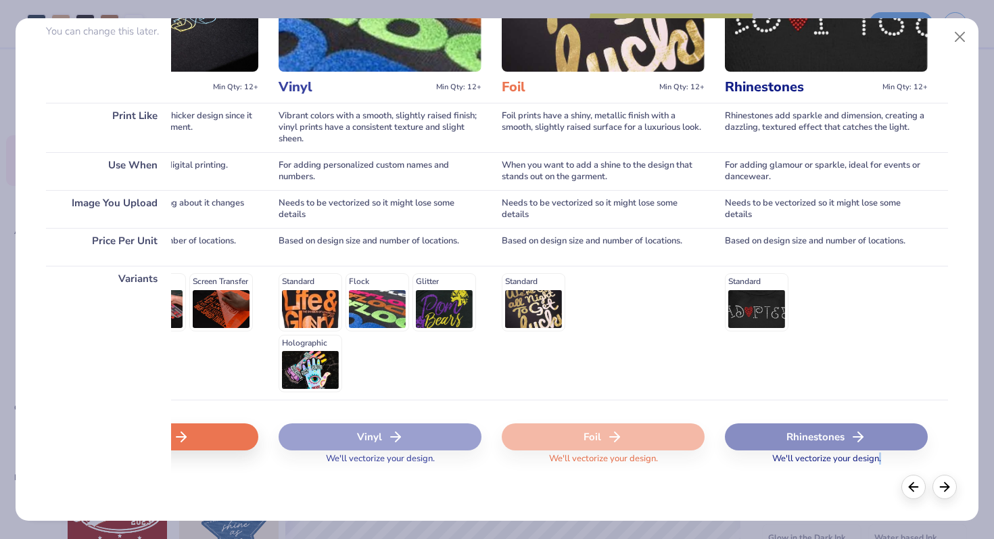
click at [187, 431] on icon at bounding box center [181, 437] width 16 height 16
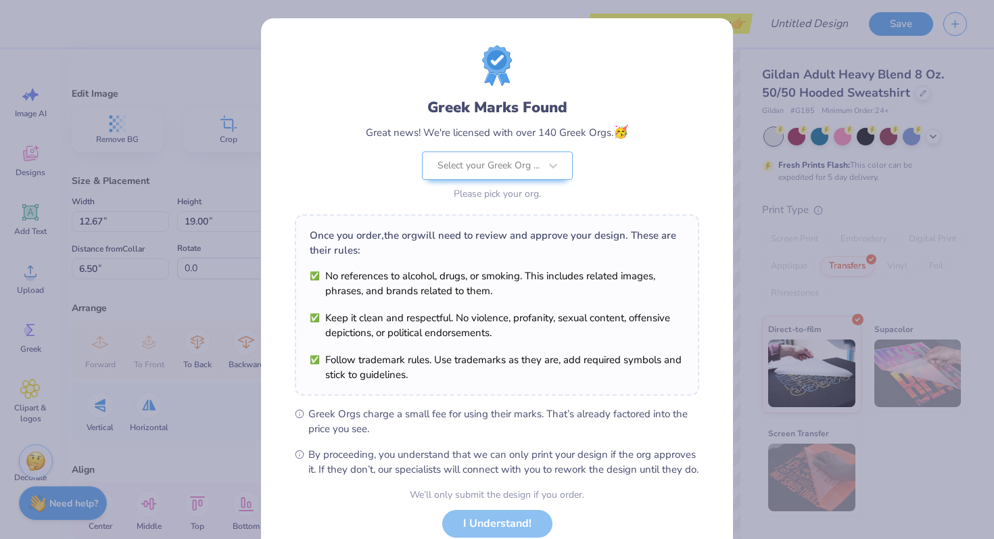
scroll to position [94, 0]
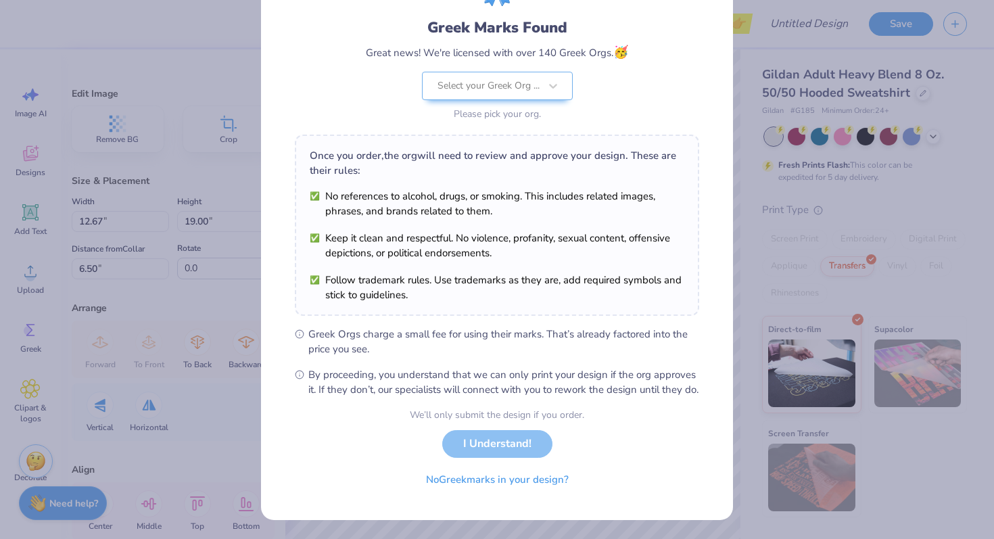
click at [472, 452] on div "We’ll only submit the design if you order. I Understand! No Greek marks in your…" at bounding box center [497, 450] width 174 height 85
click at [471, 444] on div "We’ll only submit the design if you order. I Understand! No Greek marks in your…" at bounding box center [497, 450] width 174 height 85
click at [539, 80] on div "Select your Greek Org ..." at bounding box center [488, 85] width 105 height 27
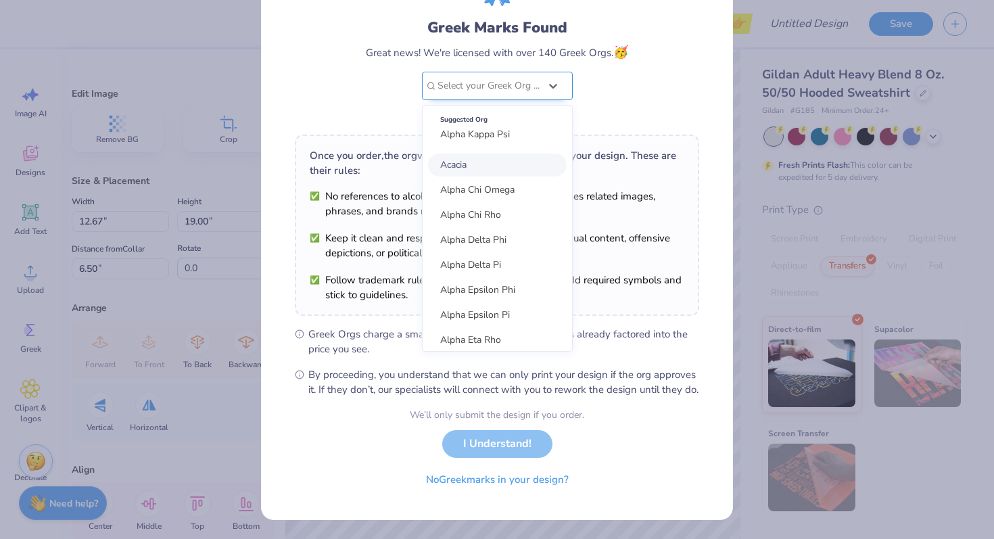
scroll to position [0, 0]
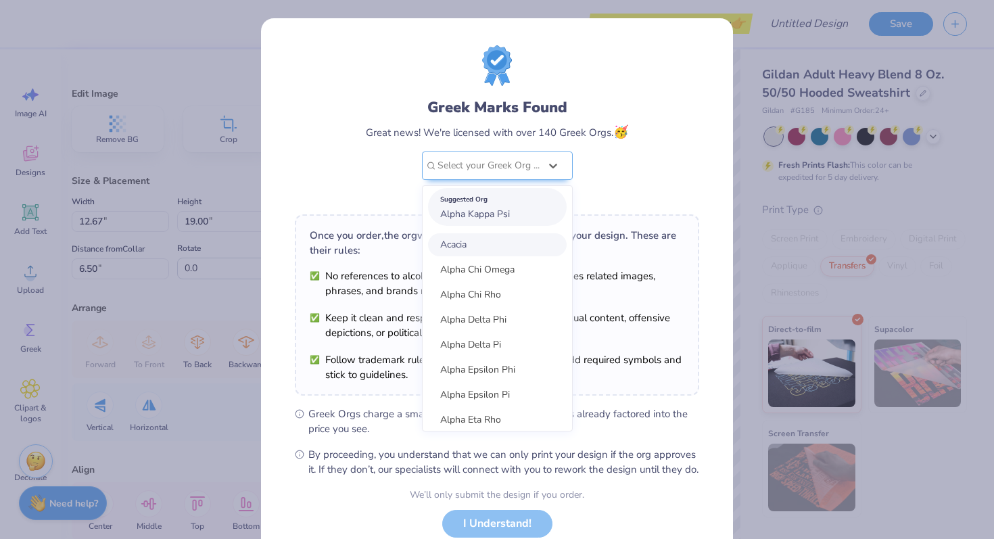
click at [518, 205] on div "Suggested Org" at bounding box center [497, 199] width 114 height 15
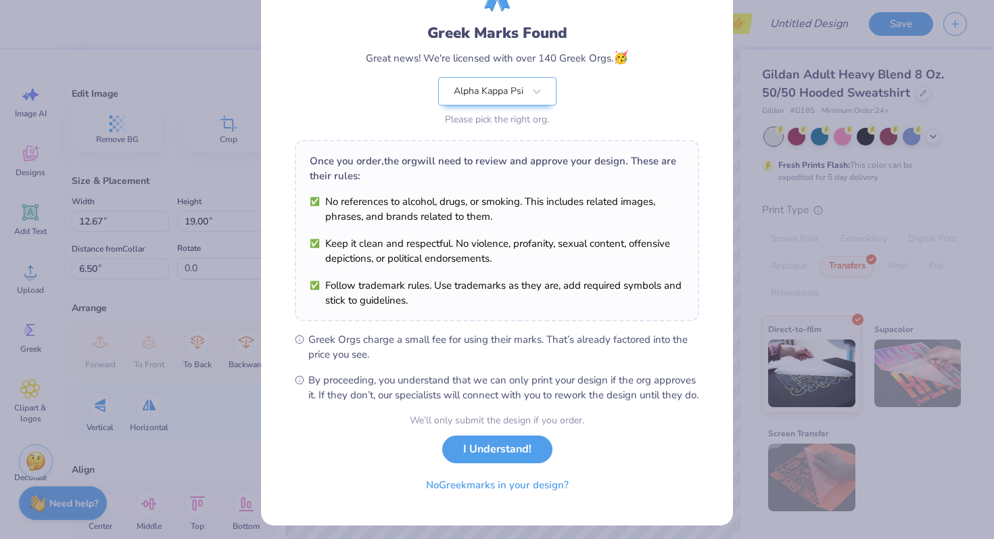
scroll to position [94, 0]
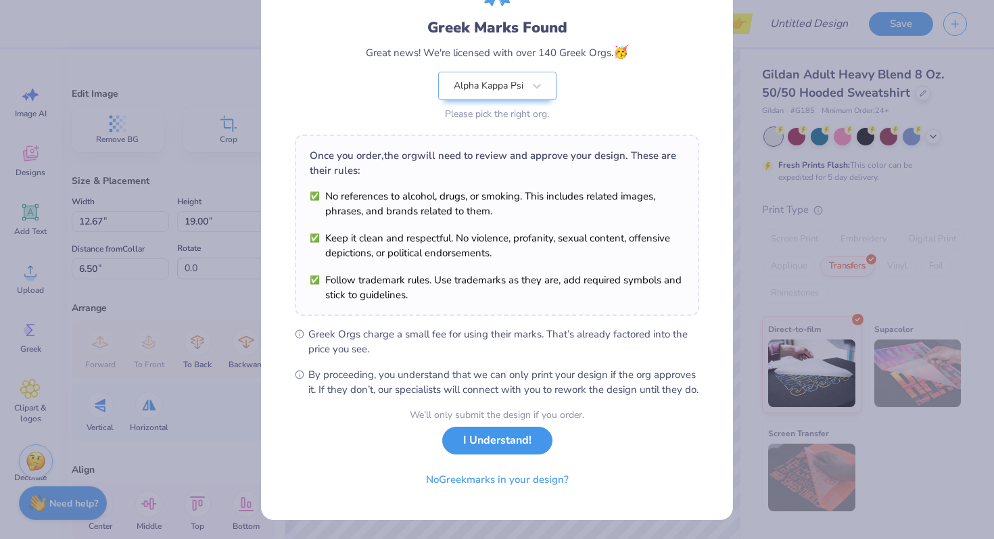
click at [494, 451] on button "I Understand!" at bounding box center [497, 441] width 110 height 28
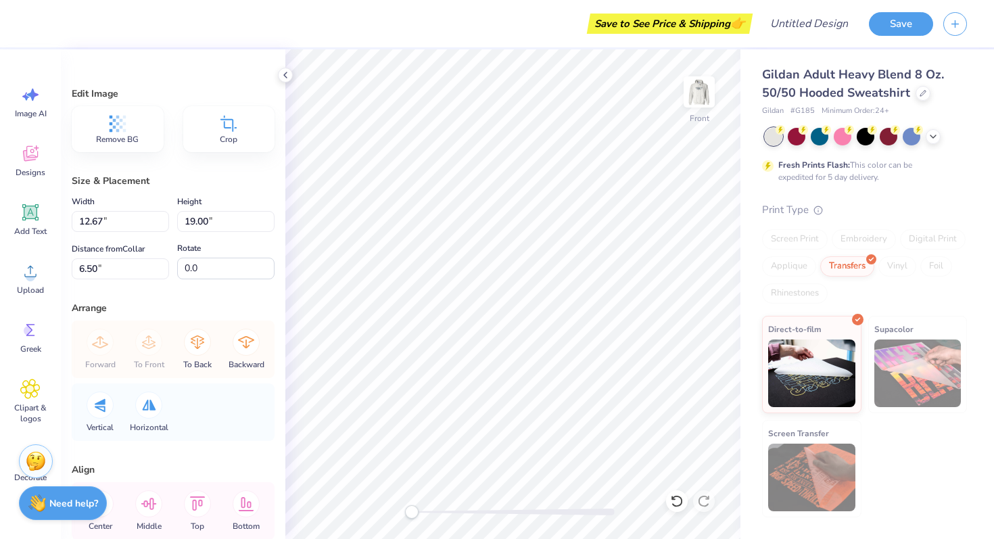
scroll to position [0, 0]
type input "3.92"
type input "5.89"
type input "6.32"
type input "9.47"
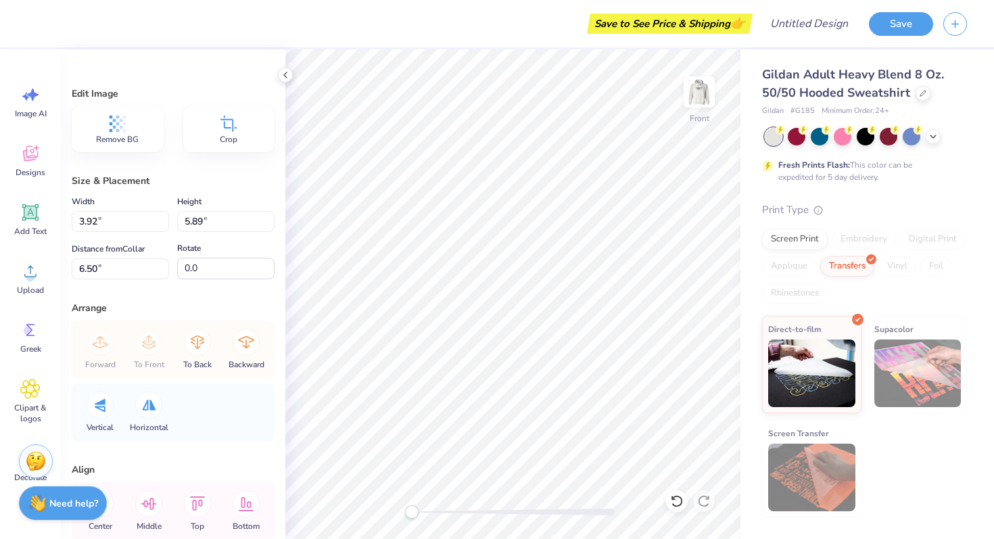
type input "9.42"
drag, startPoint x: 410, startPoint y: 512, endPoint x: 473, endPoint y: 515, distance: 63.6
click at [473, 515] on div "Accessibility label" at bounding box center [473, 512] width 14 height 14
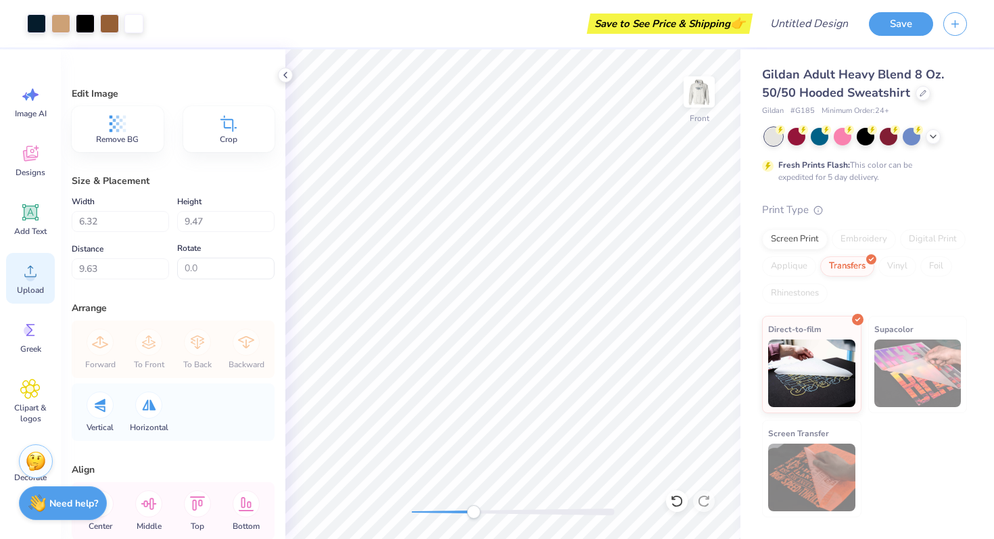
click at [20, 265] on icon at bounding box center [30, 271] width 20 height 20
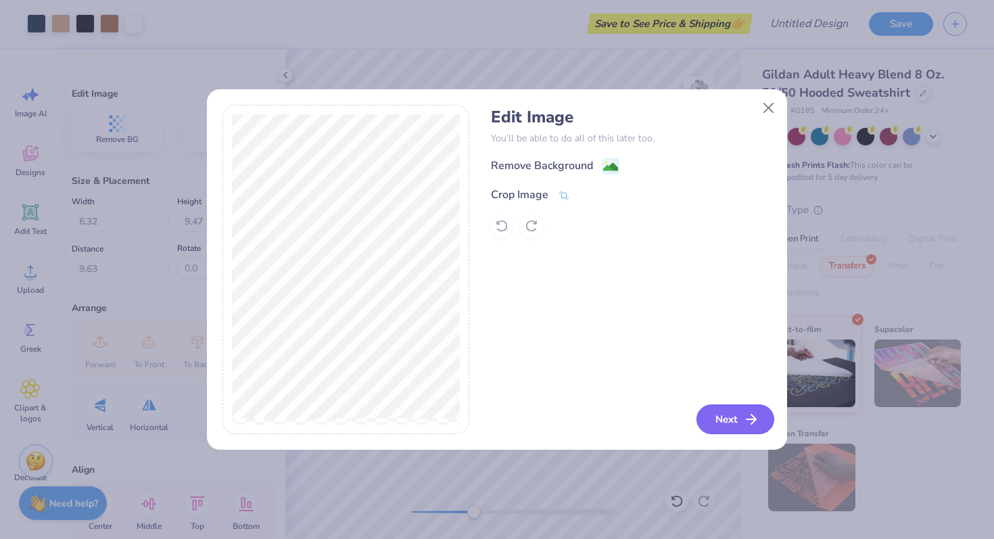
click at [722, 421] on button "Next" at bounding box center [735, 419] width 78 height 30
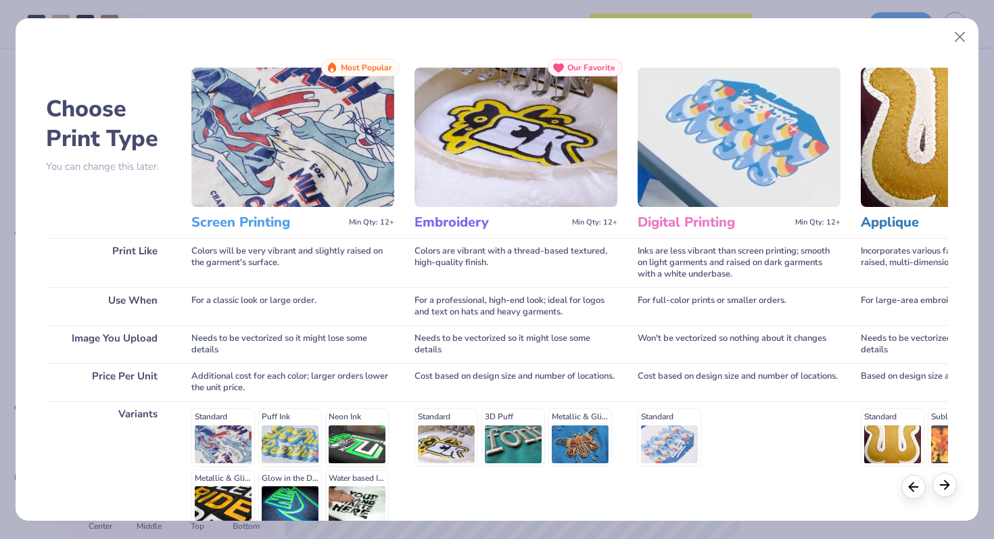
click at [940, 489] on icon at bounding box center [944, 484] width 15 height 15
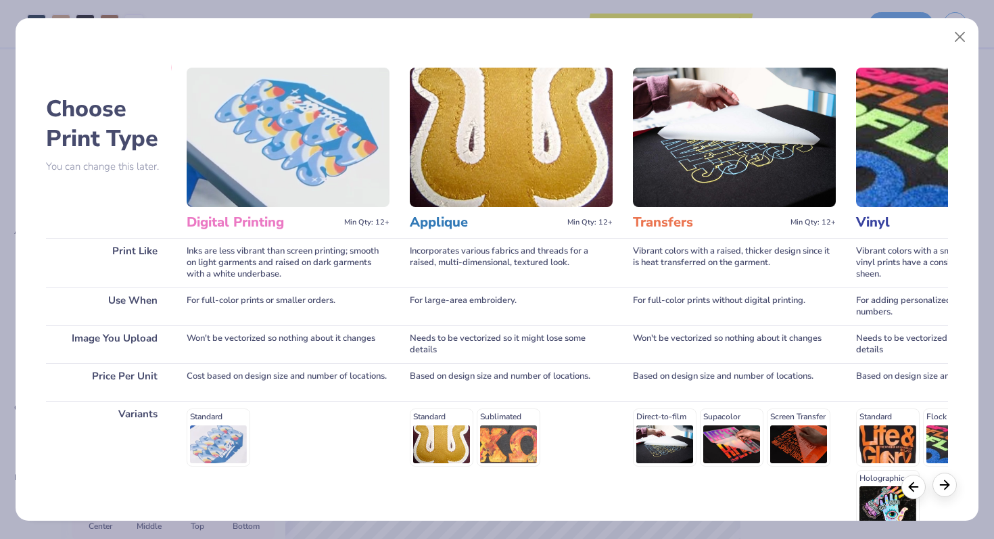
click at [941, 493] on div at bounding box center [944, 485] width 24 height 24
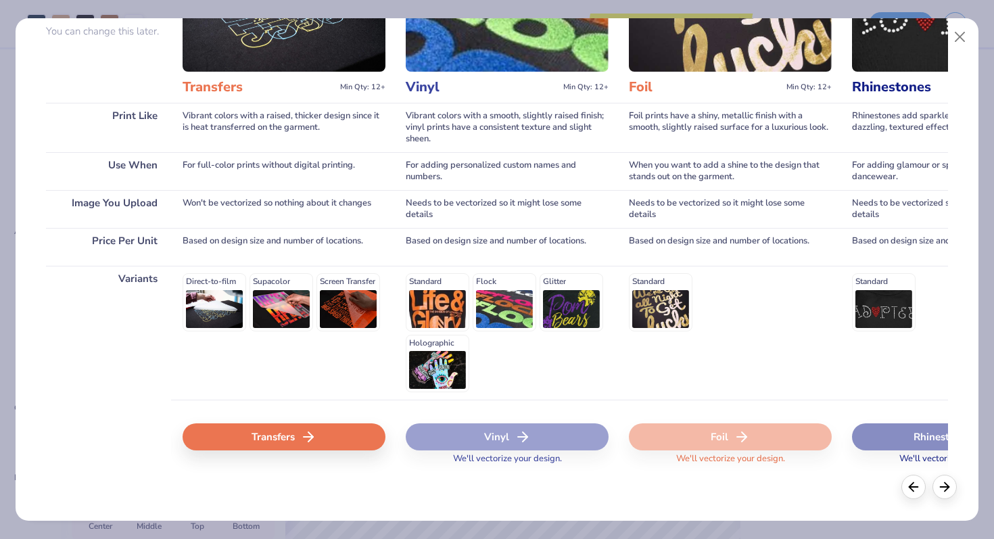
scroll to position [0, 902]
click at [263, 425] on div "Transfers" at bounding box center [283, 436] width 203 height 27
type input "11.95"
type input "4.79"
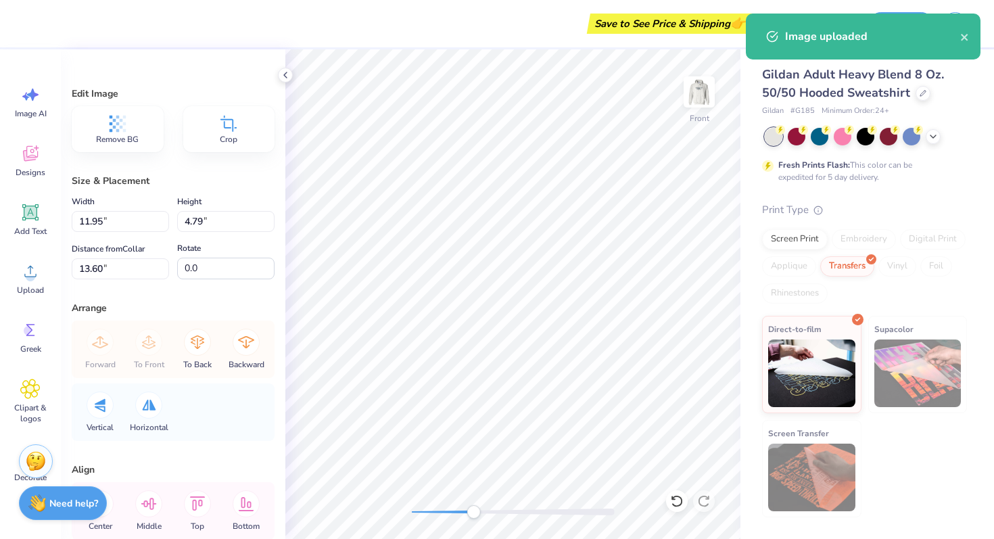
type input "10.22"
click at [769, 291] on div "Save to See Price & Shipping 👉 Design Title Save Image AI Designs Add Text Uplo…" at bounding box center [497, 269] width 994 height 539
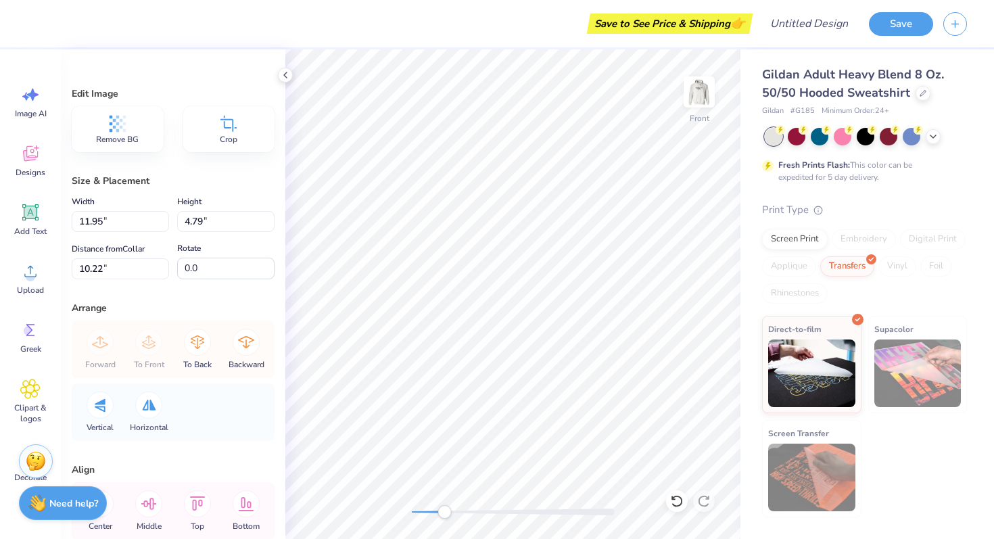
drag, startPoint x: 474, startPoint y: 508, endPoint x: 428, endPoint y: 507, distance: 46.0
click at [437, 507] on div "Accessibility label" at bounding box center [444, 512] width 14 height 14
type input "2.85"
type input "1.14"
click at [697, 95] on img at bounding box center [699, 92] width 54 height 54
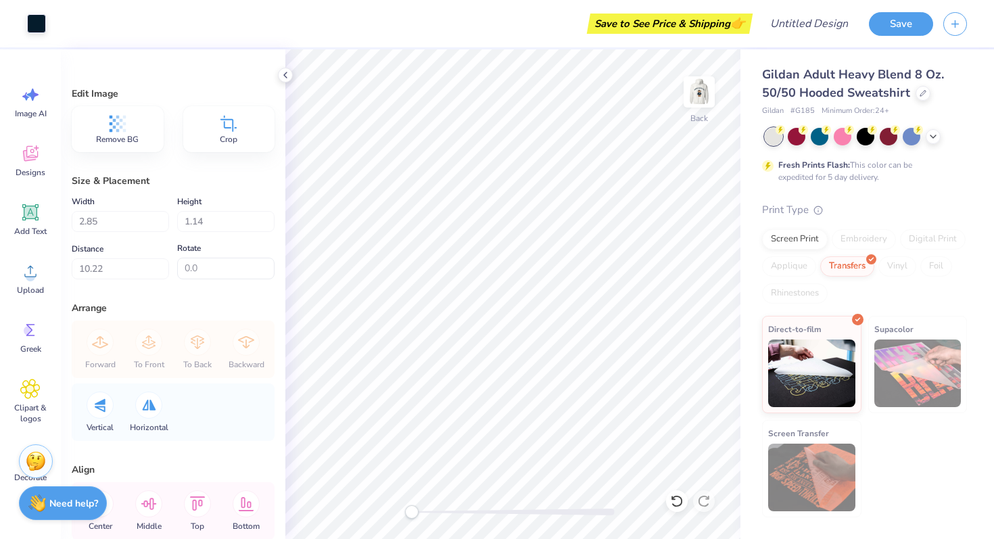
click at [381, 512] on div "Back" at bounding box center [512, 293] width 455 height 489
click at [697, 112] on div "Back" at bounding box center [698, 100] width 31 height 48
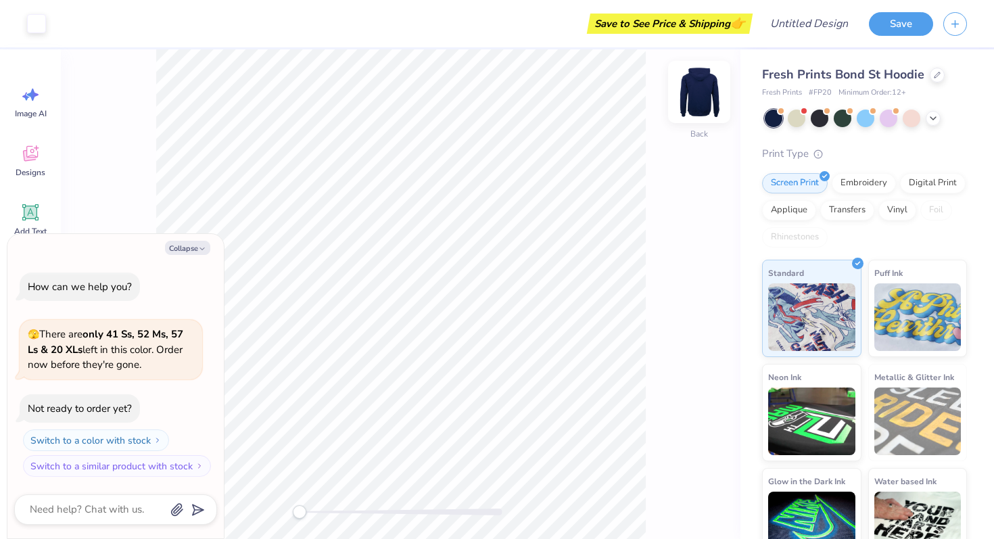
click at [685, 91] on img at bounding box center [699, 92] width 54 height 54
type textarea "x"
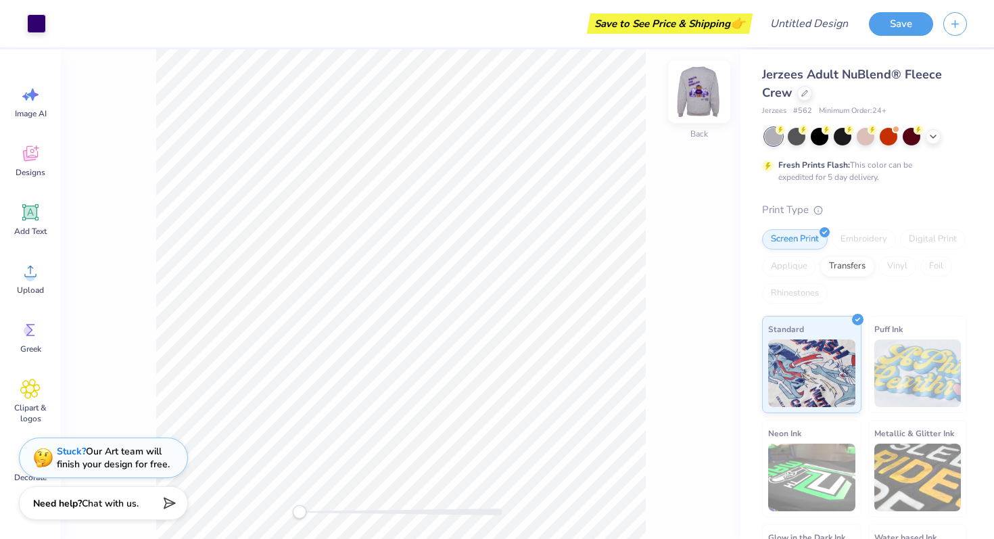
click at [690, 95] on img at bounding box center [699, 92] width 54 height 54
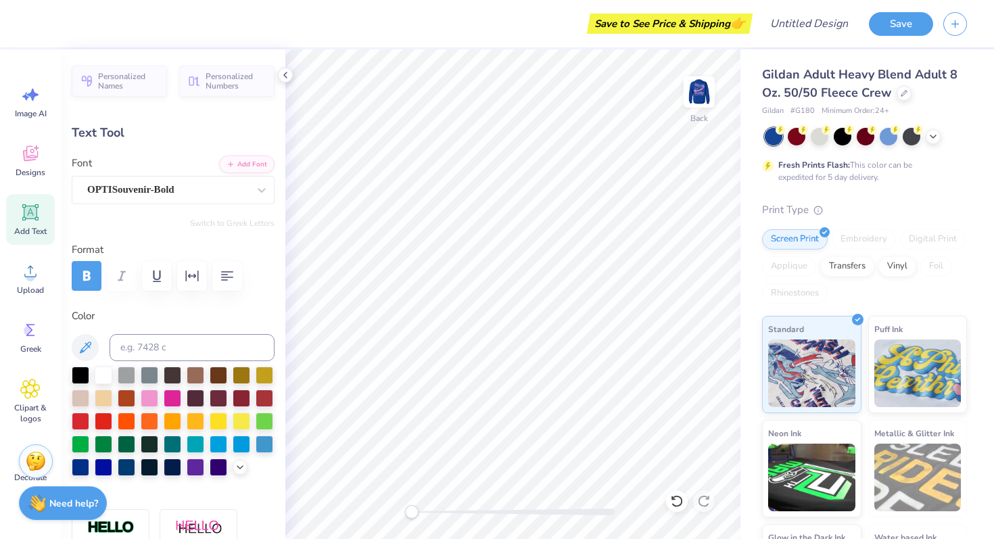
scroll to position [0, 3]
type textarea "alpha kappa psi"
click at [103, 375] on div at bounding box center [104, 374] width 18 height 18
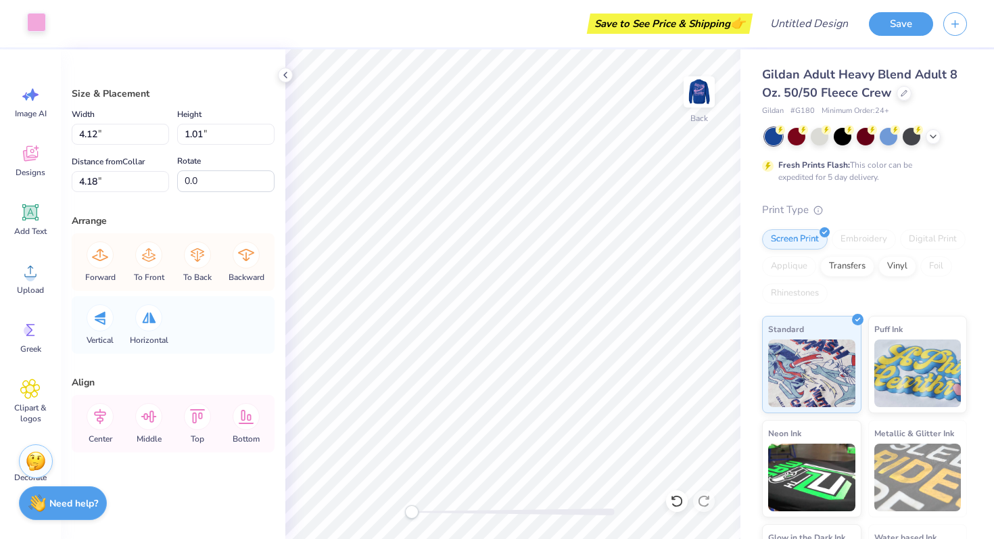
click at [27, 31] on div at bounding box center [36, 22] width 19 height 19
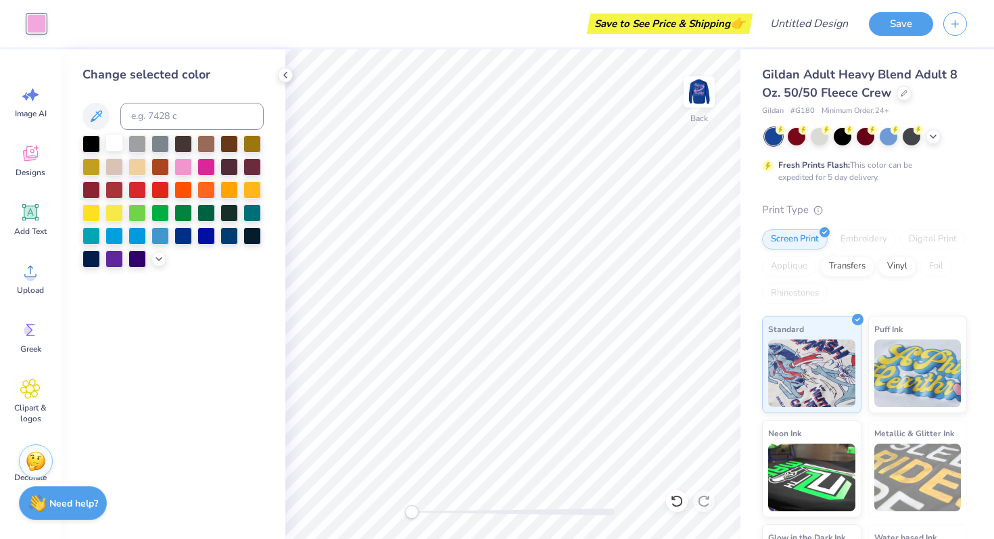
click at [110, 140] on div at bounding box center [114, 143] width 18 height 18
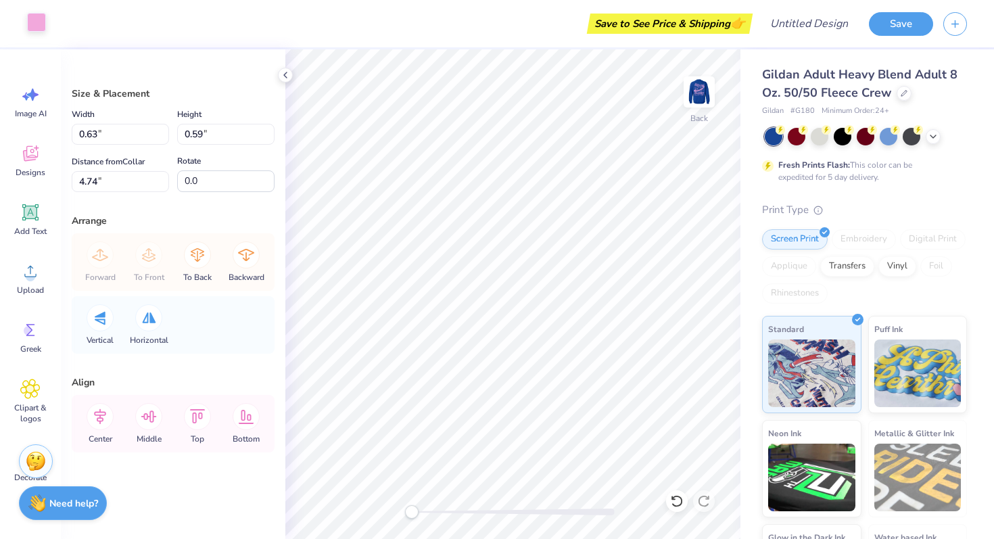
click at [37, 26] on div at bounding box center [36, 22] width 19 height 19
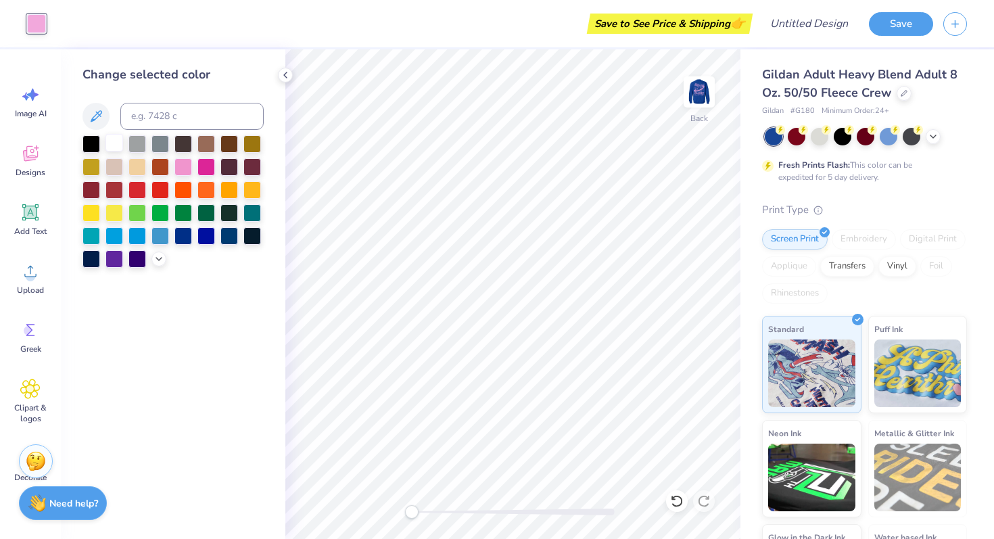
click at [116, 143] on div at bounding box center [114, 143] width 18 height 18
click at [405, 36] on div "Save to See Price & Shipping 👉" at bounding box center [402, 23] width 693 height 47
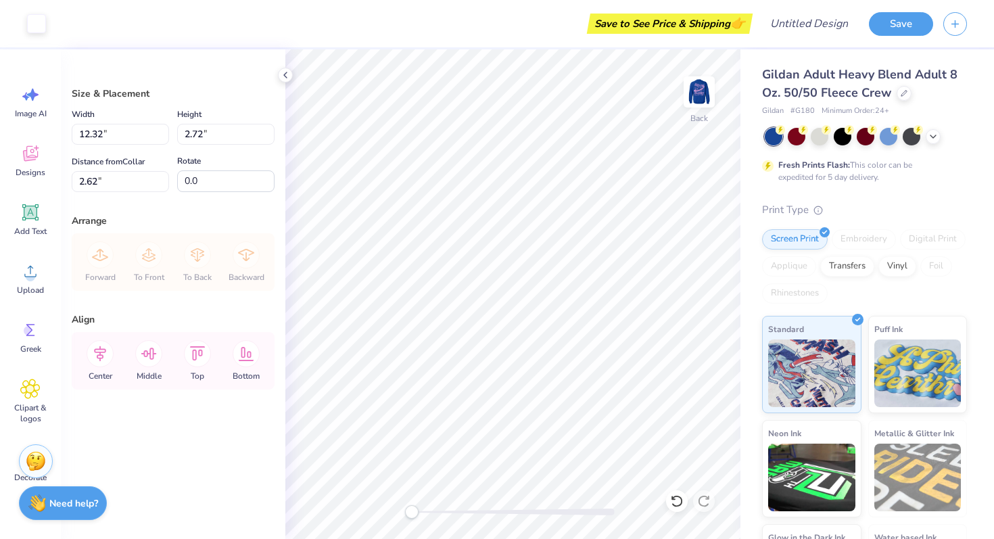
type input "3.74"
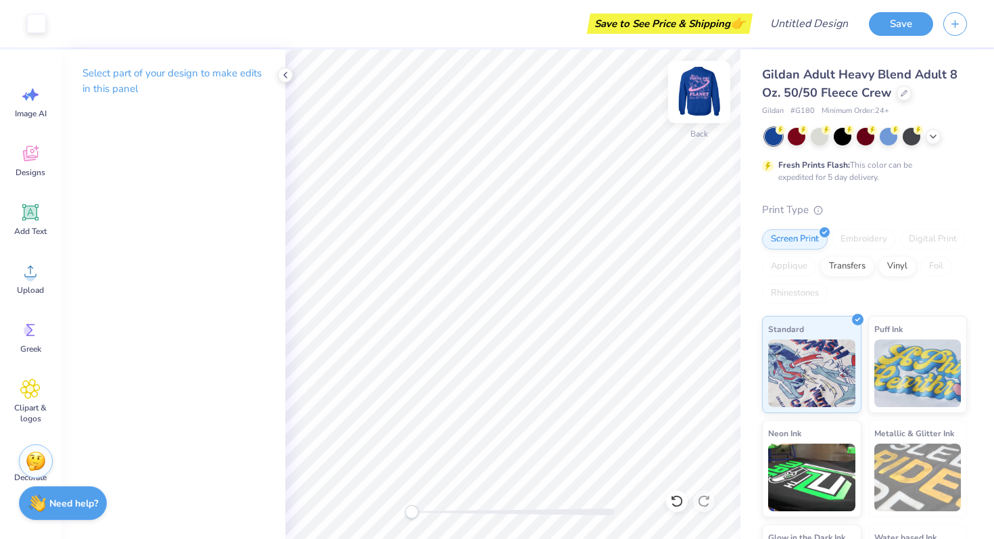
click at [695, 99] on img at bounding box center [699, 92] width 54 height 54
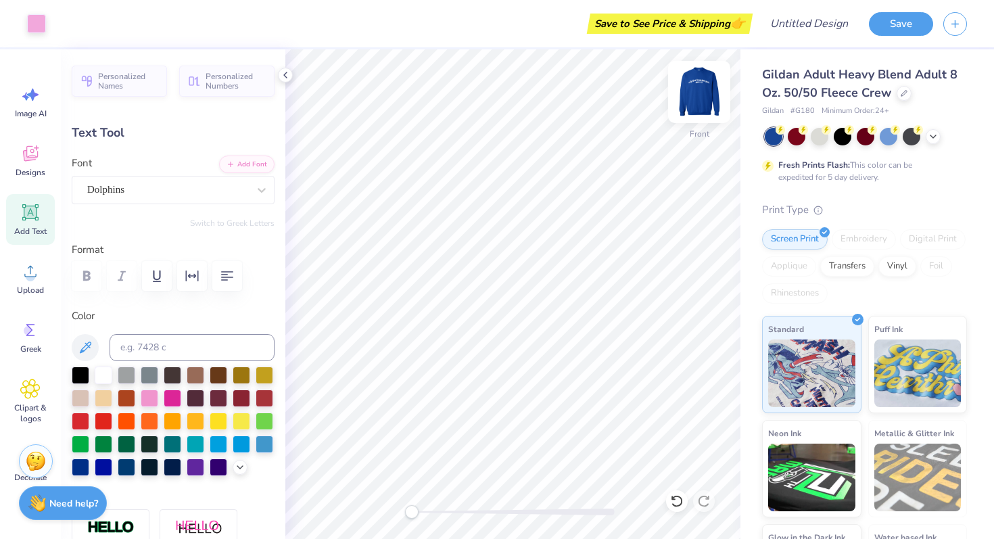
click at [687, 99] on img at bounding box center [699, 92] width 54 height 54
click at [692, 94] on img at bounding box center [698, 91] width 27 height 27
click at [698, 103] on img at bounding box center [699, 92] width 54 height 54
type input "12.32"
type input "2.72"
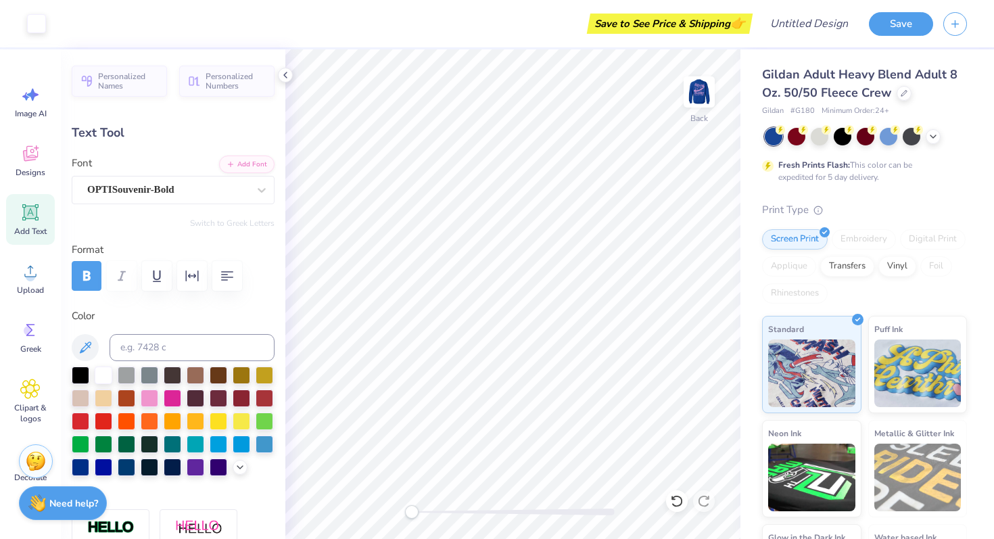
type input "3.69"
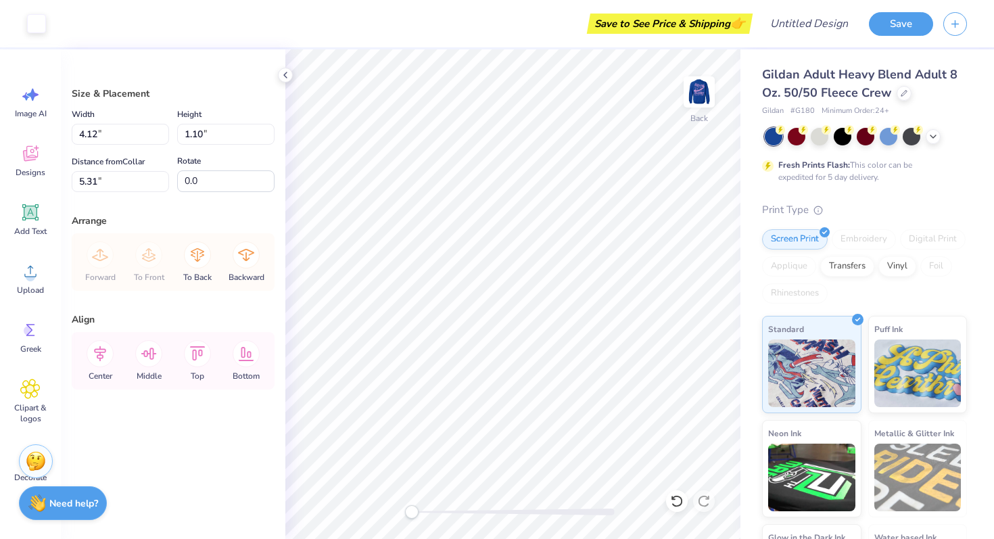
type input "5.72"
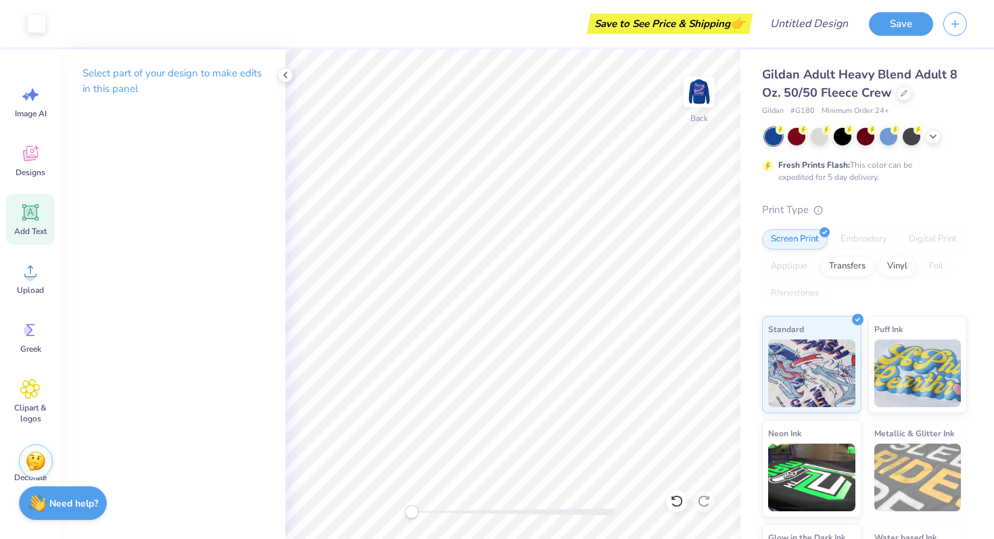
click at [30, 217] on icon at bounding box center [30, 212] width 13 height 13
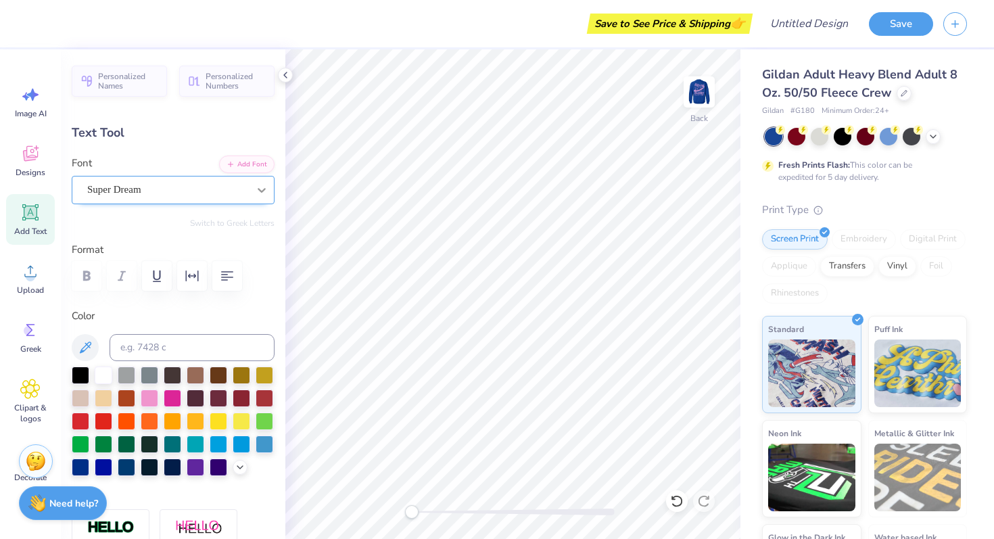
click at [262, 193] on icon at bounding box center [262, 190] width 14 height 14
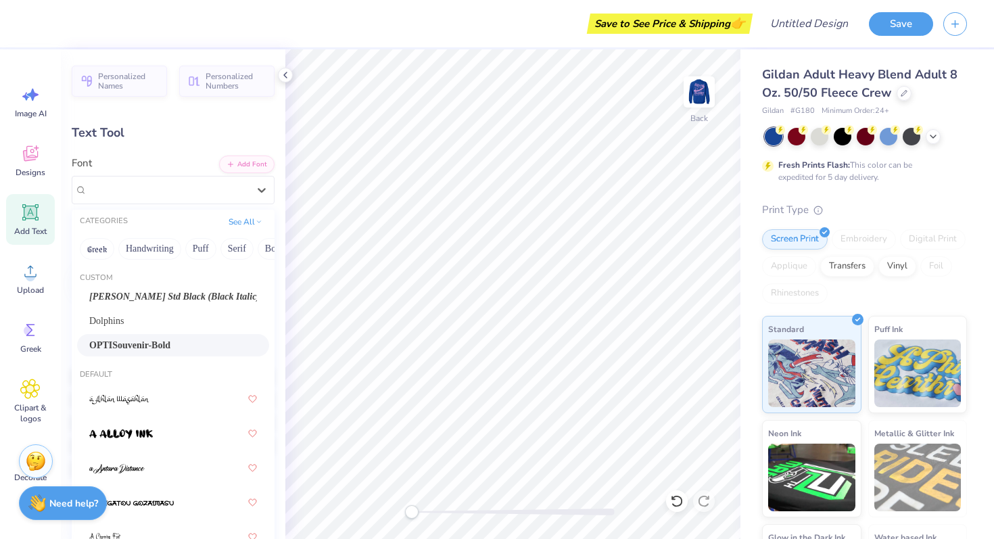
click at [166, 343] on span "OPTISouvenir-Bold" at bounding box center [129, 345] width 81 height 14
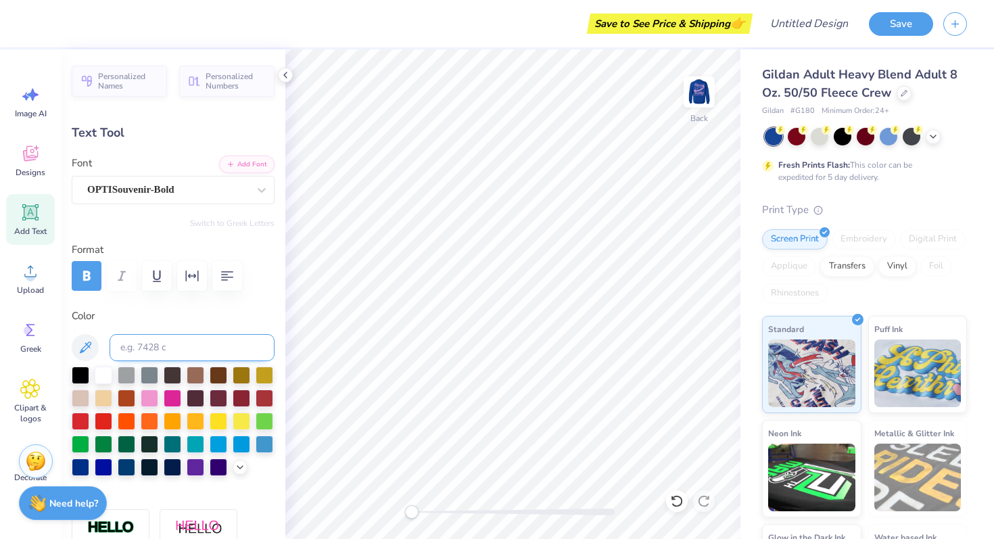
scroll to position [0, 0]
type textarea "fall '25 pc"
type input "13.66"
type input "2.43"
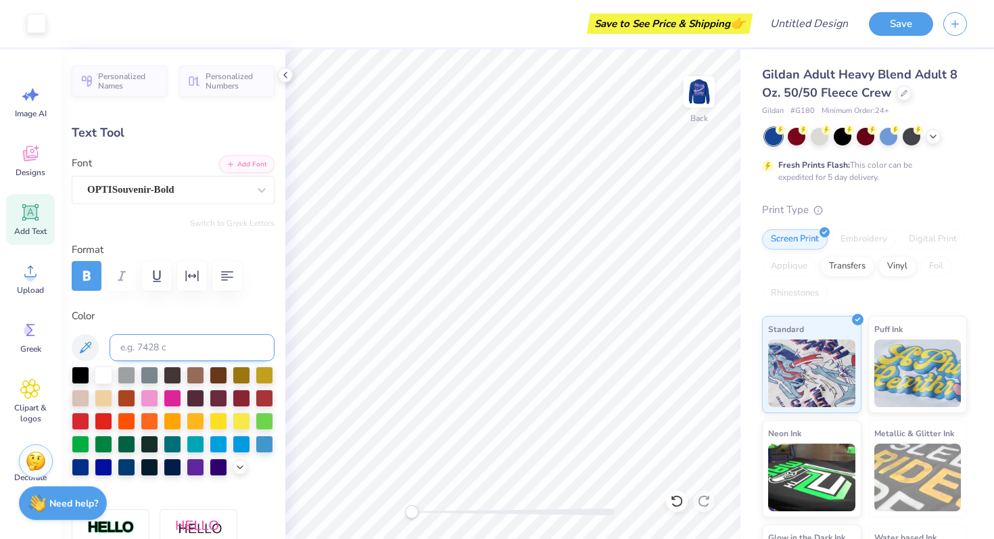
type input "10.66"
click at [198, 193] on div "OPTISouvenir-Bold" at bounding box center [168, 189] width 164 height 21
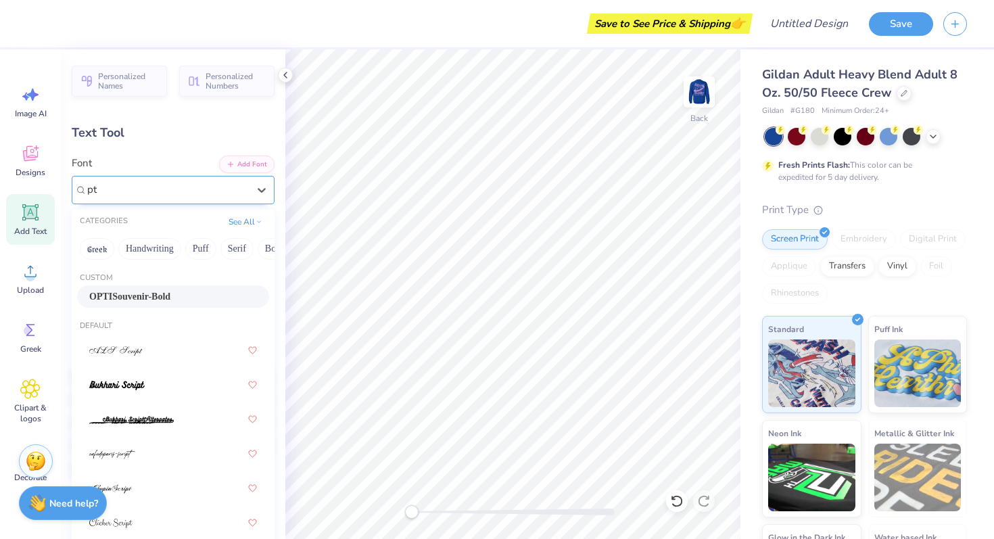
type input "p"
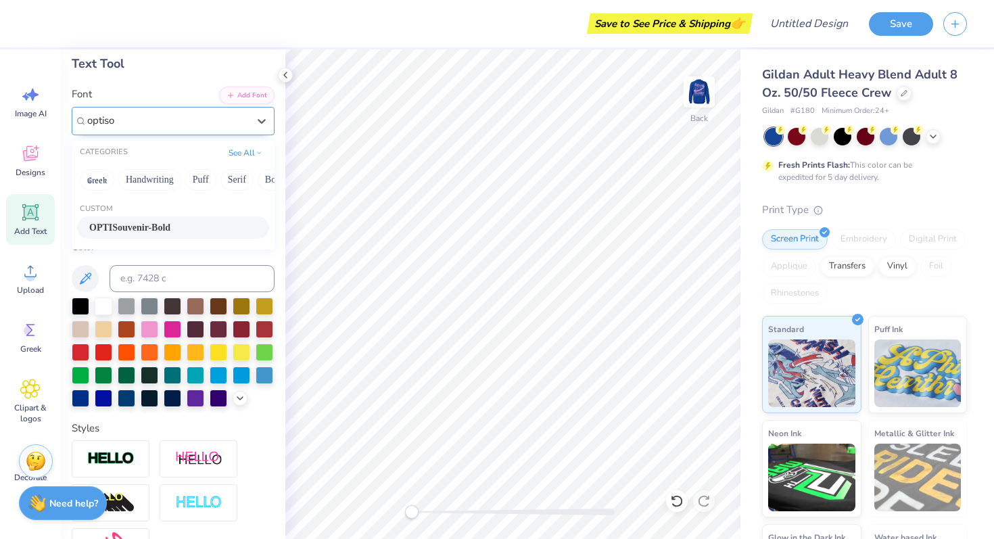
scroll to position [72, 0]
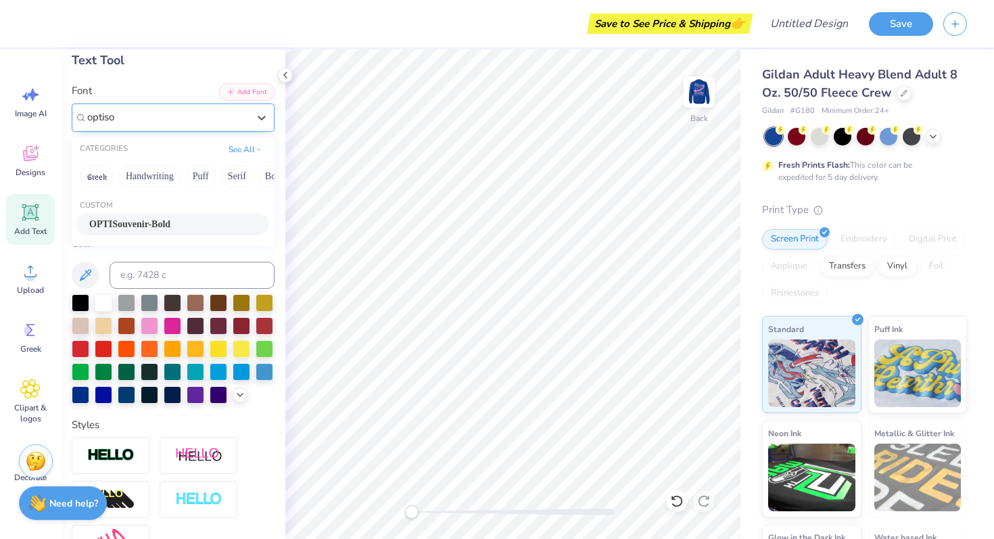
type input "optiso"
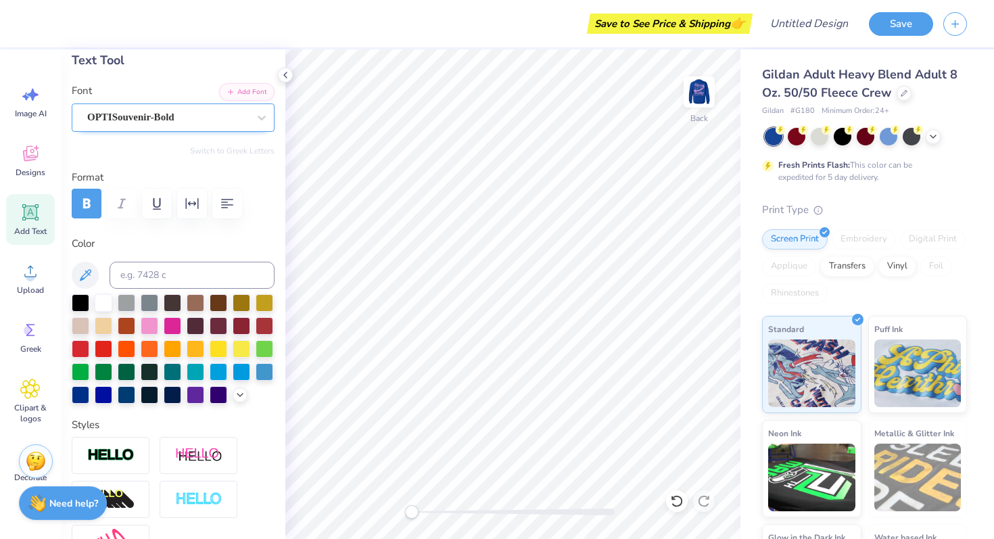
type input "6.84"
type input "1.22"
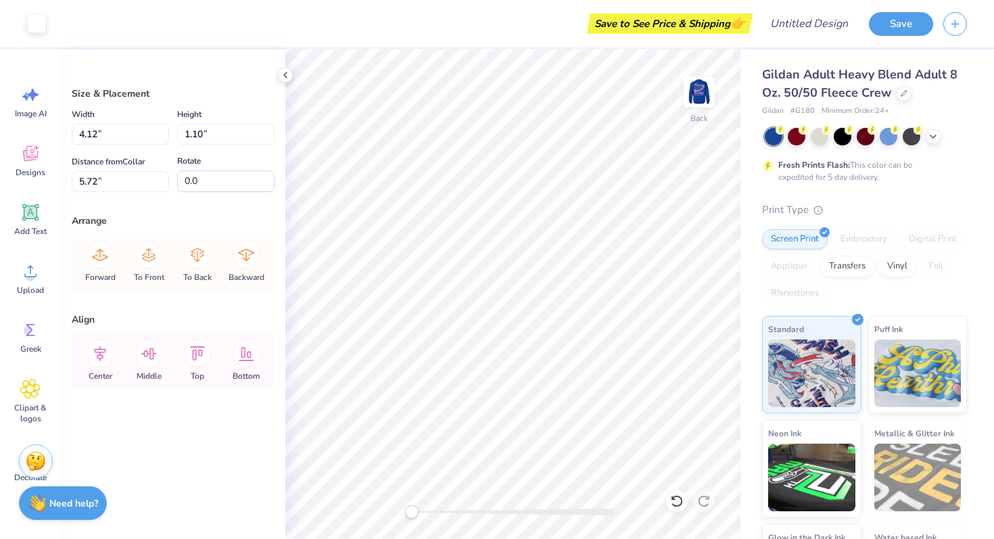
type input "6.14"
type input "6.08"
type input "1.62"
type input "6.27"
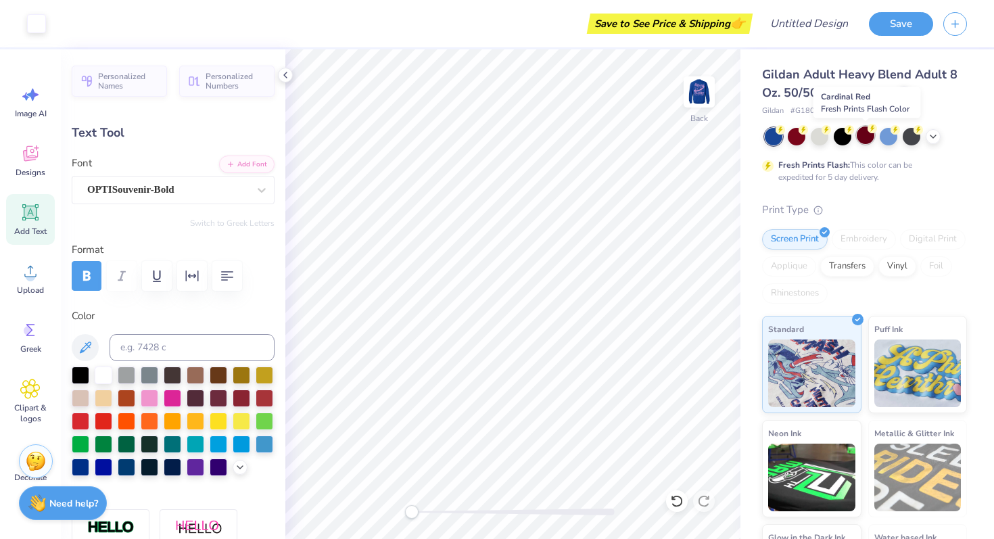
click at [863, 140] on div at bounding box center [866, 135] width 18 height 18
click at [843, 137] on div at bounding box center [843, 135] width 18 height 18
click at [907, 141] on div at bounding box center [911, 135] width 18 height 18
click at [790, 137] on div at bounding box center [797, 135] width 18 height 18
click at [794, 137] on div at bounding box center [797, 135] width 18 height 18
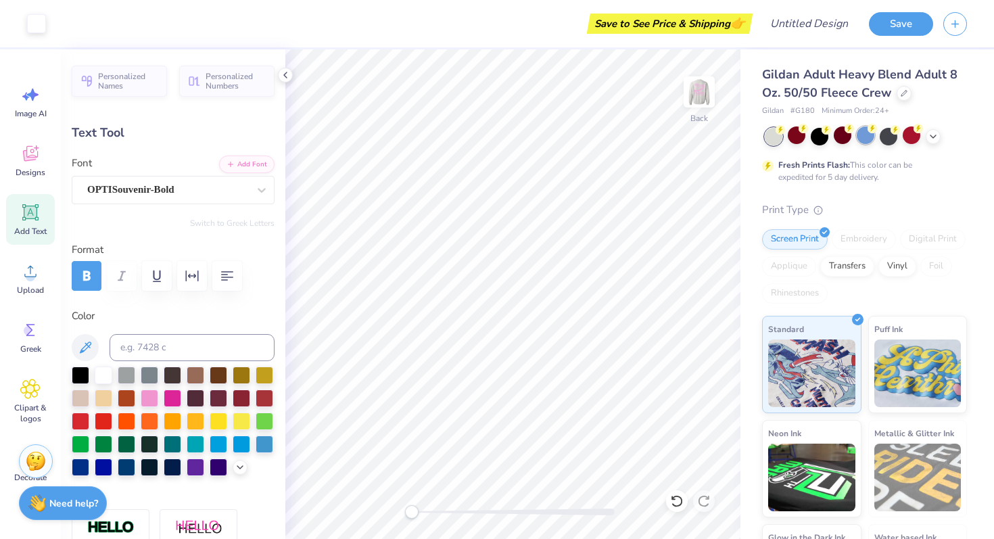
click at [869, 137] on div at bounding box center [866, 135] width 18 height 18
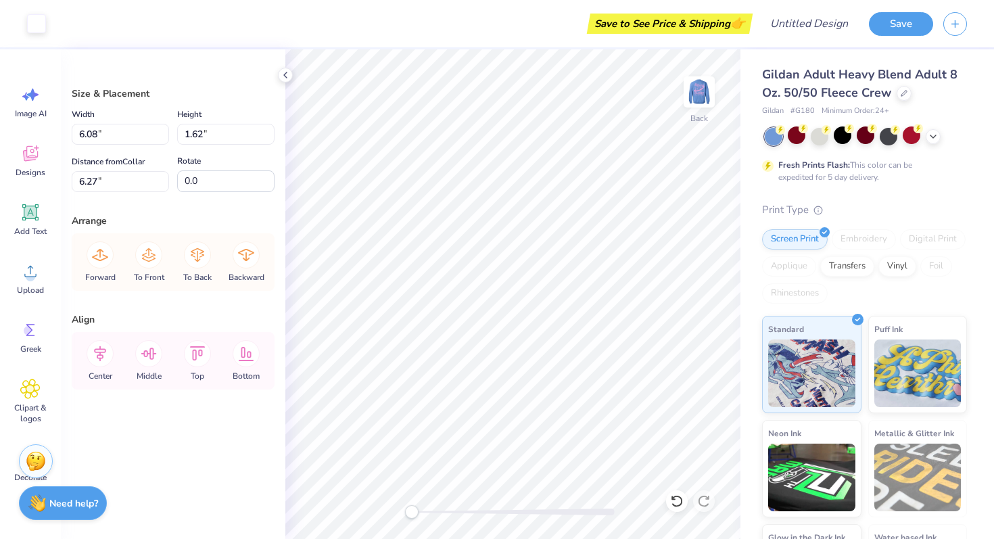
type input "6.82"
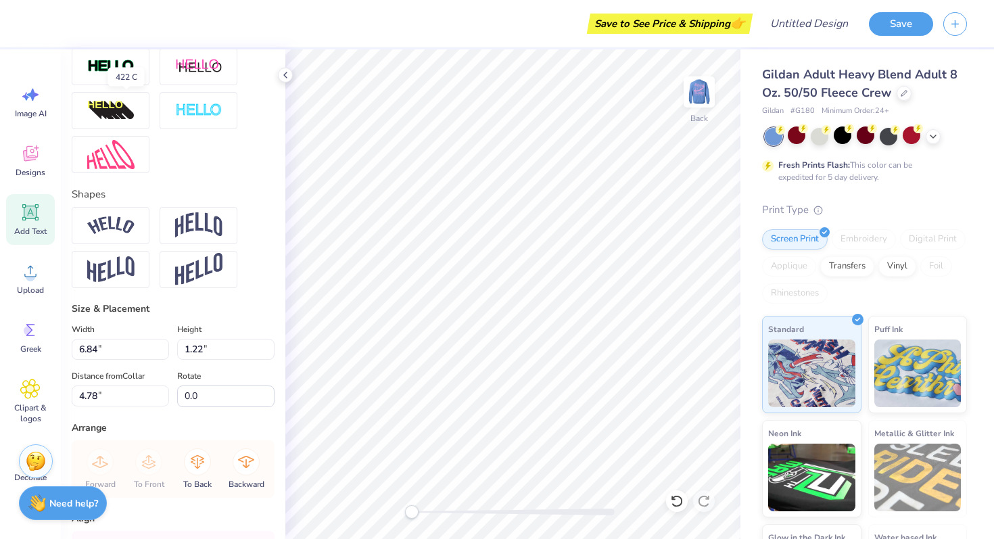
scroll to position [545, 0]
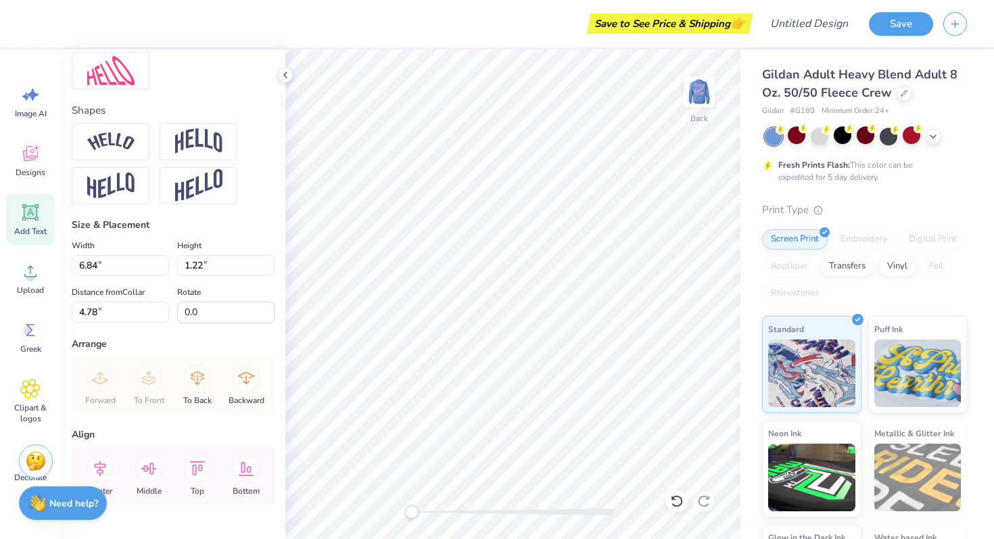
type input "5.06"
type input "0.90"
type input "4.81"
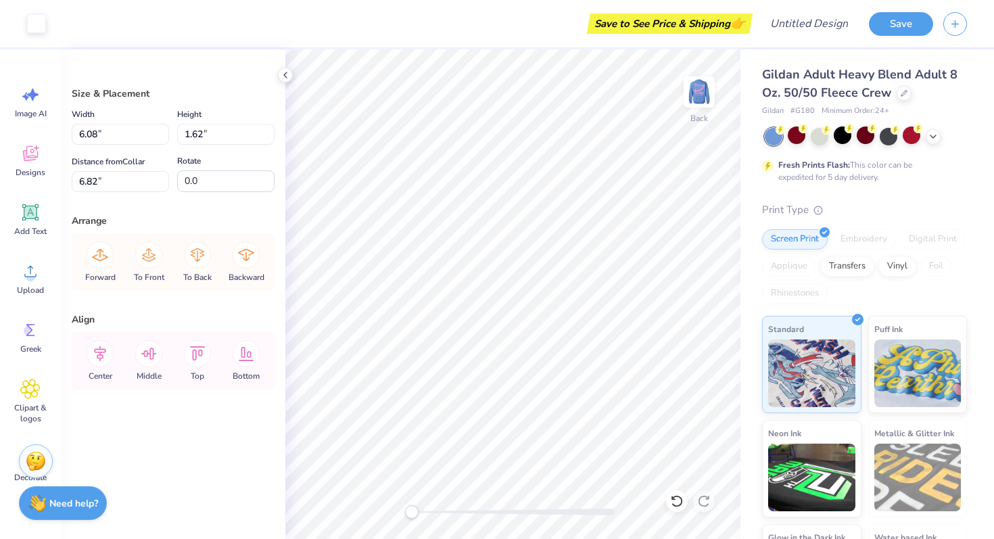
type input "6.33"
click at [32, 20] on div at bounding box center [36, 22] width 19 height 19
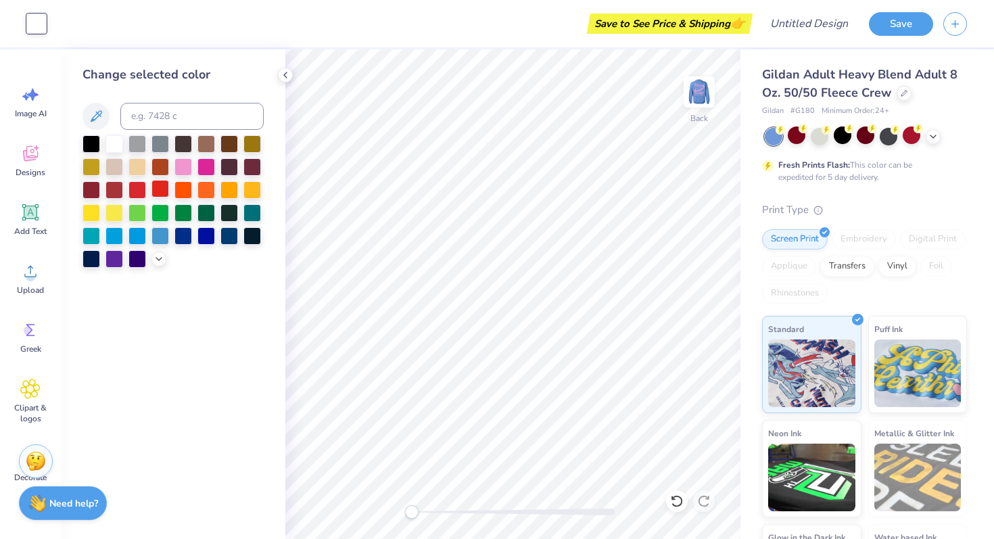
click at [156, 189] on div at bounding box center [160, 189] width 18 height 18
click at [260, 205] on div at bounding box center [252, 212] width 18 height 18
click at [212, 161] on div at bounding box center [206, 166] width 18 height 18
click at [164, 166] on div at bounding box center [160, 166] width 18 height 18
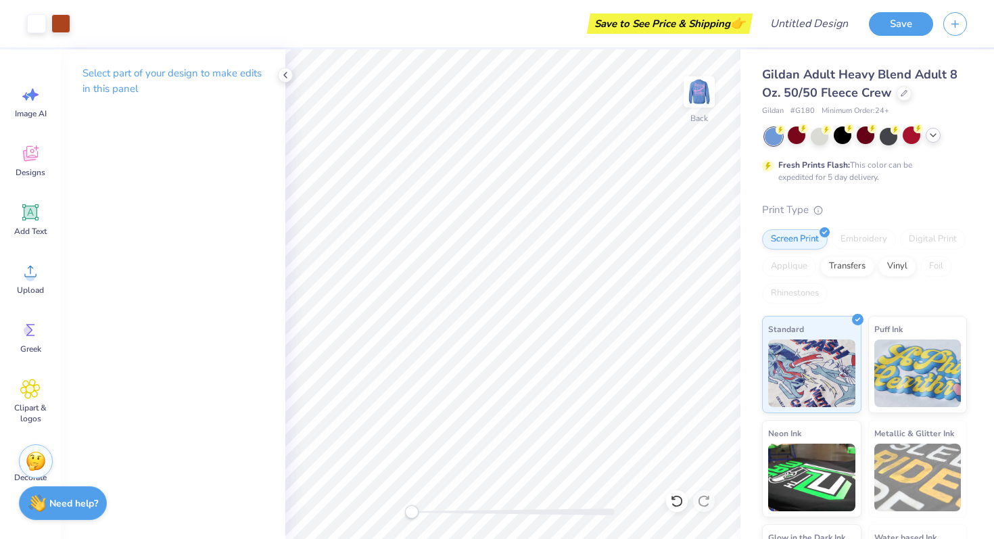
click at [930, 130] on icon at bounding box center [932, 135] width 11 height 11
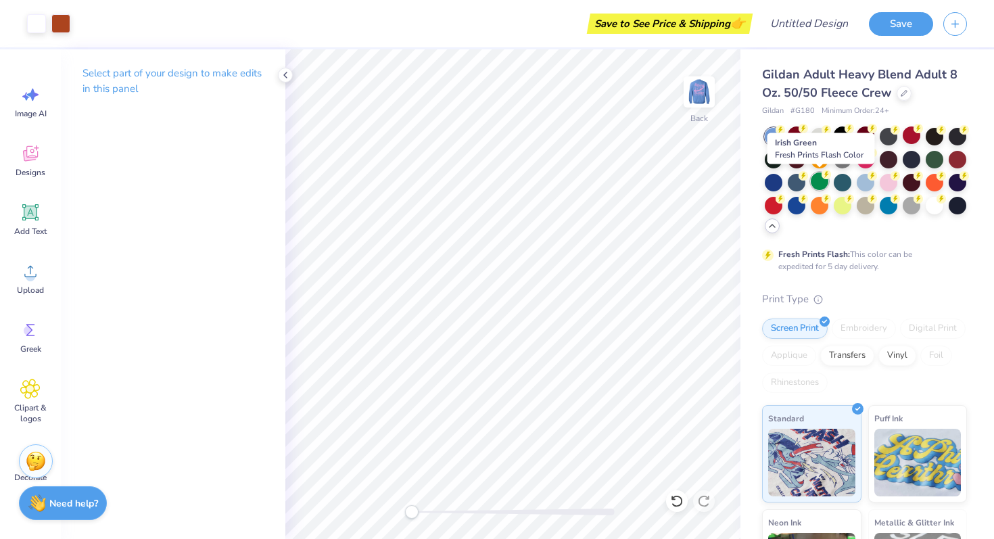
click at [815, 183] on div at bounding box center [820, 181] width 18 height 18
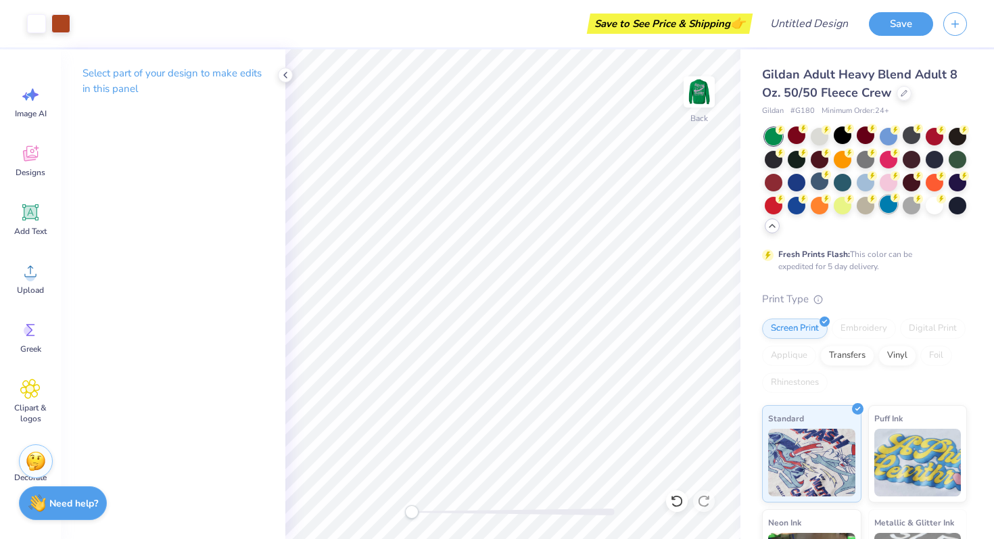
click at [888, 210] on div at bounding box center [888, 204] width 18 height 18
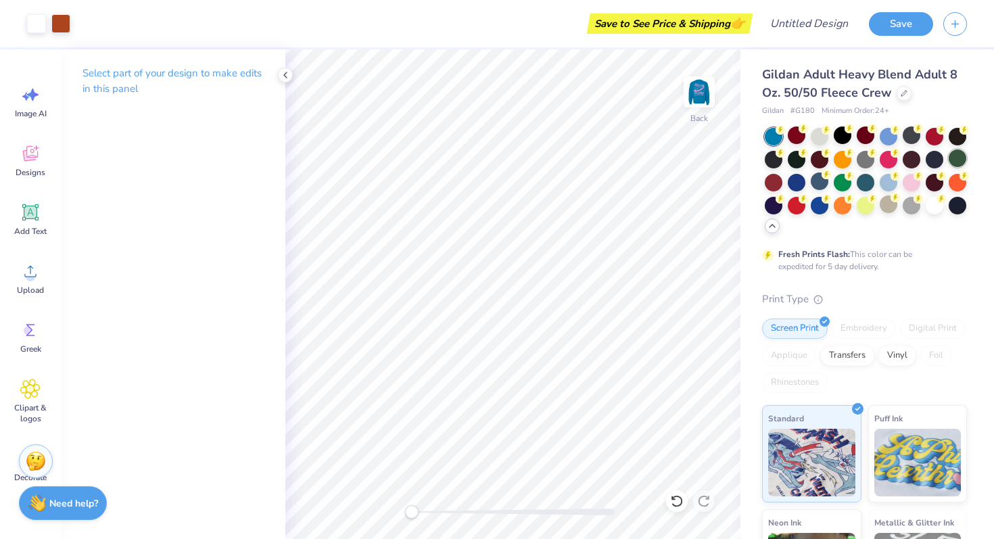
click at [955, 168] on div at bounding box center [866, 181] width 202 height 107
click at [955, 166] on div at bounding box center [957, 158] width 18 height 18
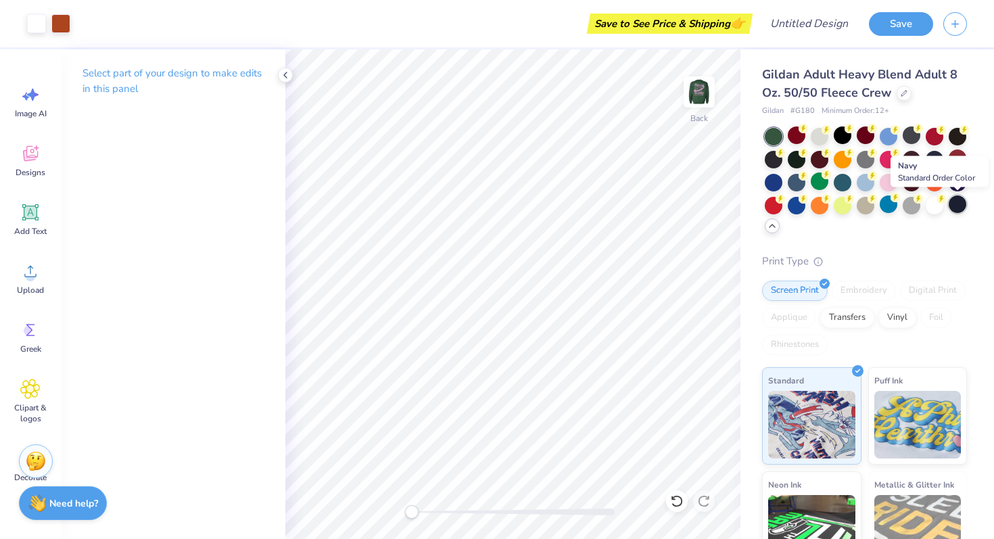
click at [956, 207] on div at bounding box center [957, 204] width 18 height 18
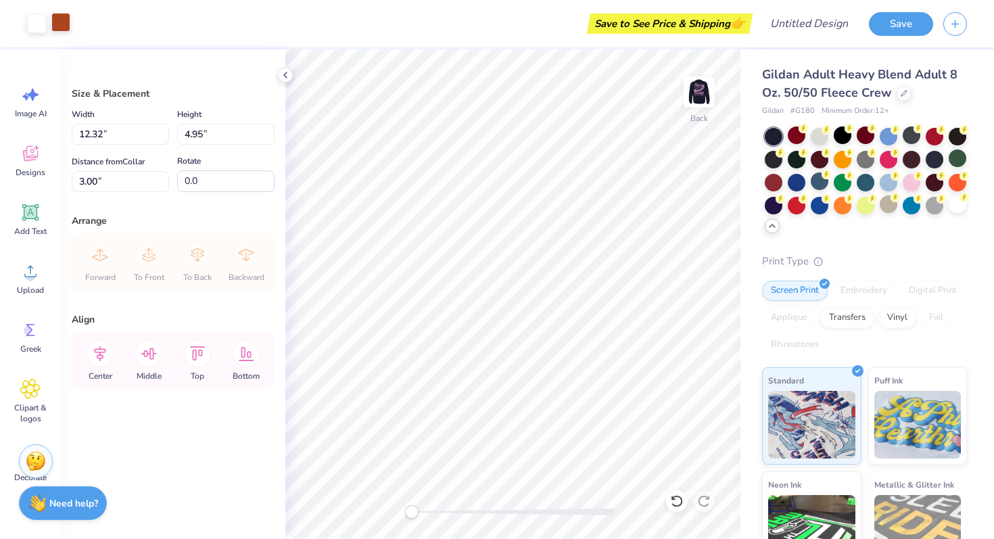
click at [64, 22] on div at bounding box center [60, 22] width 19 height 19
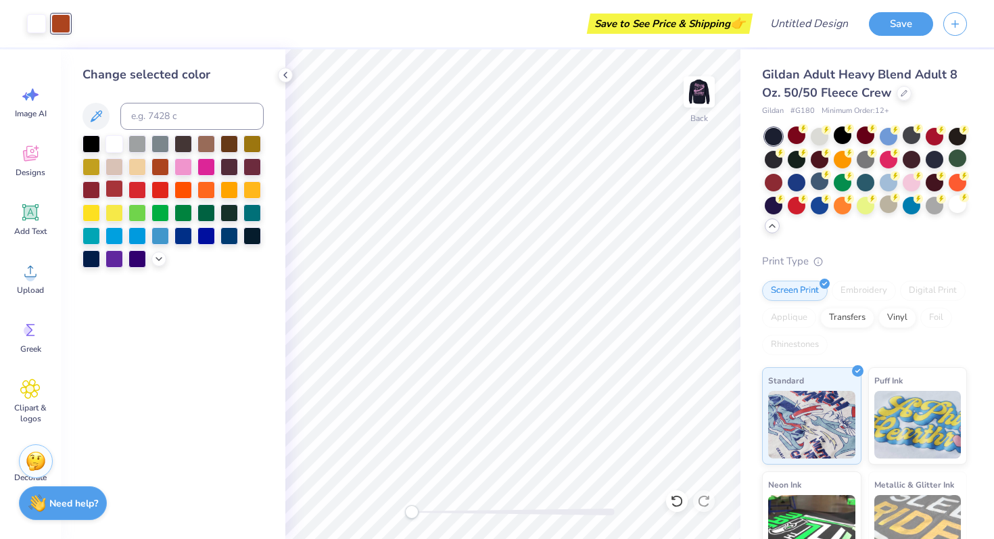
click at [114, 184] on div at bounding box center [114, 189] width 18 height 18
click at [112, 185] on div at bounding box center [114, 189] width 18 height 18
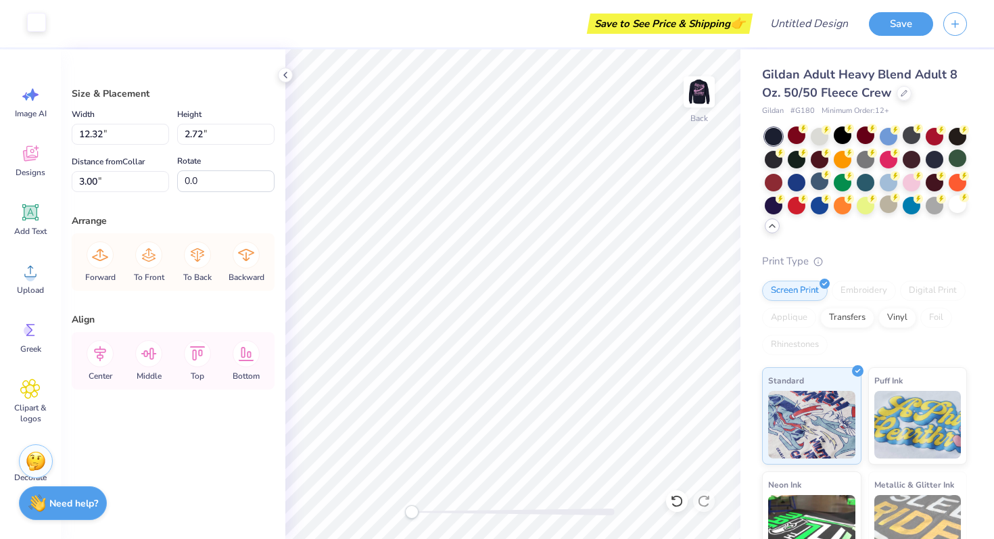
click at [41, 21] on div at bounding box center [36, 22] width 19 height 19
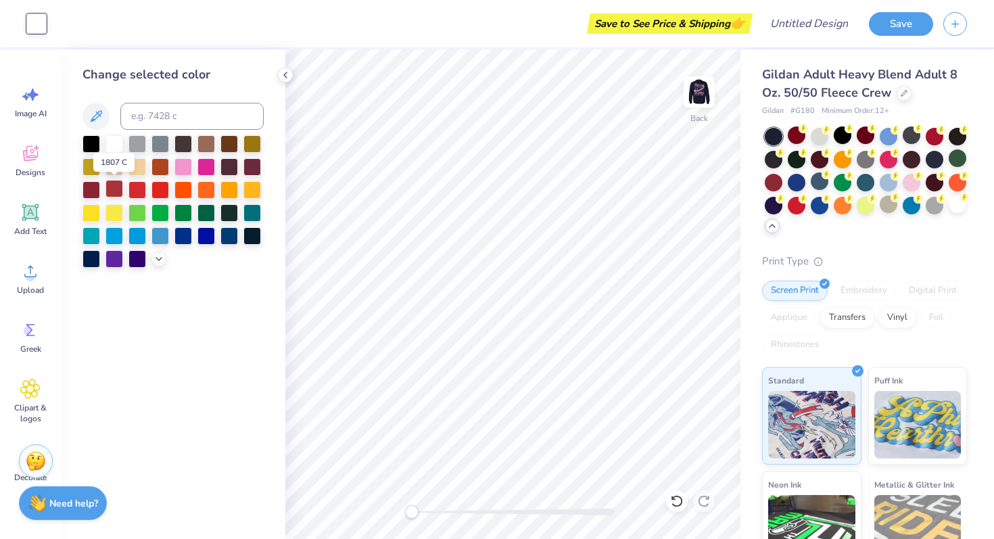
click at [112, 189] on div at bounding box center [114, 189] width 18 height 18
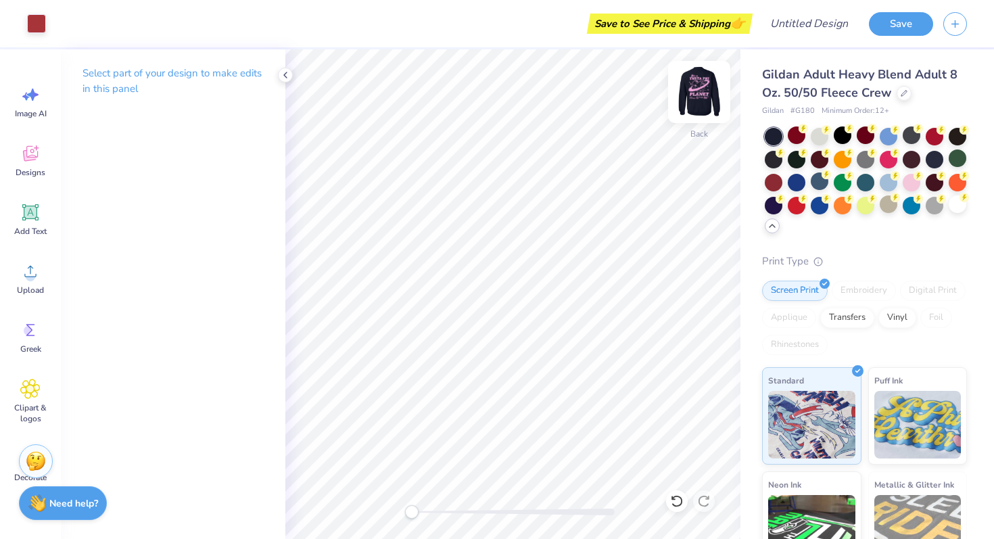
click at [700, 93] on img at bounding box center [699, 92] width 54 height 54
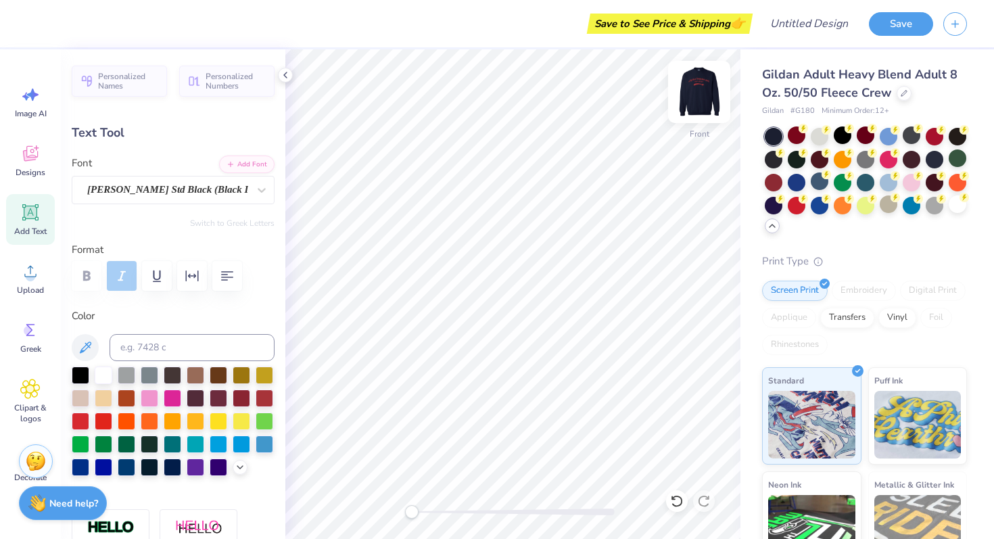
type input "3.87"
type input "1.31"
type input "3.54"
type textarea "It's an"
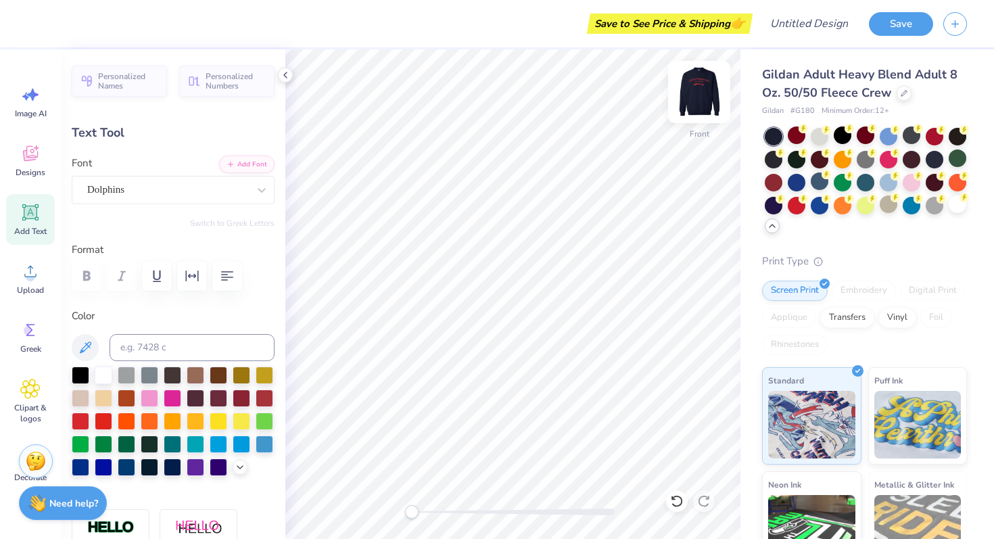
scroll to position [0, 0]
type input "11.63"
type input "1.46"
type input "5.06"
type textarea "AKPSI"
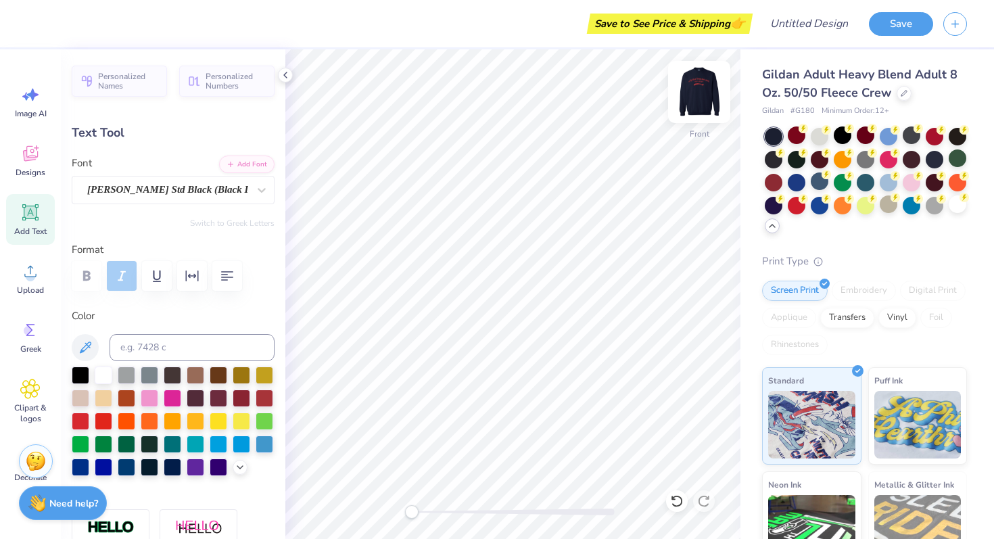
scroll to position [0, 1]
click at [596, 49] on div "Art colors Save to See Price & Shipping 👉 Design Title Save Image AI Designs Ad…" at bounding box center [497, 269] width 994 height 539
type input "6.80"
type input "1.47"
type input "5.05"
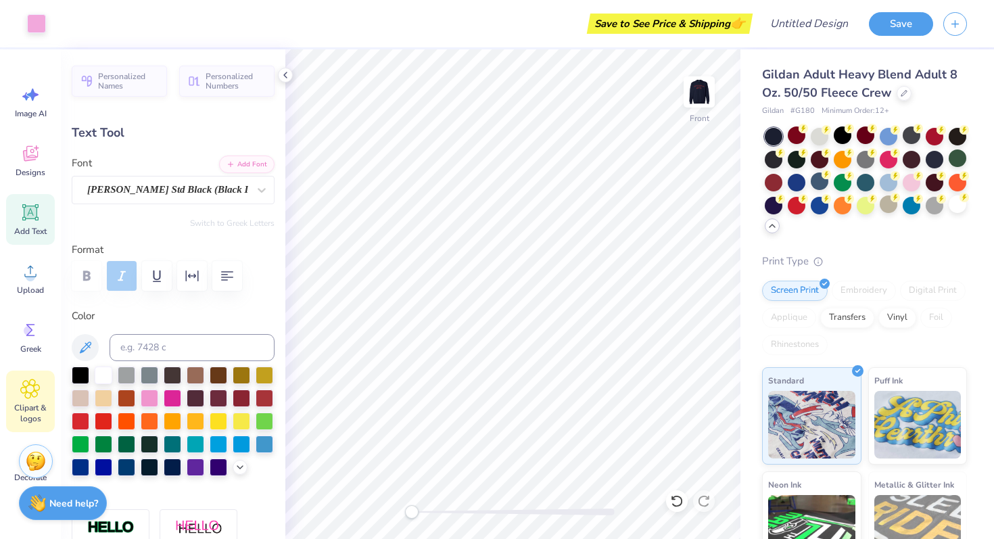
click at [23, 393] on icon at bounding box center [30, 388] width 19 height 19
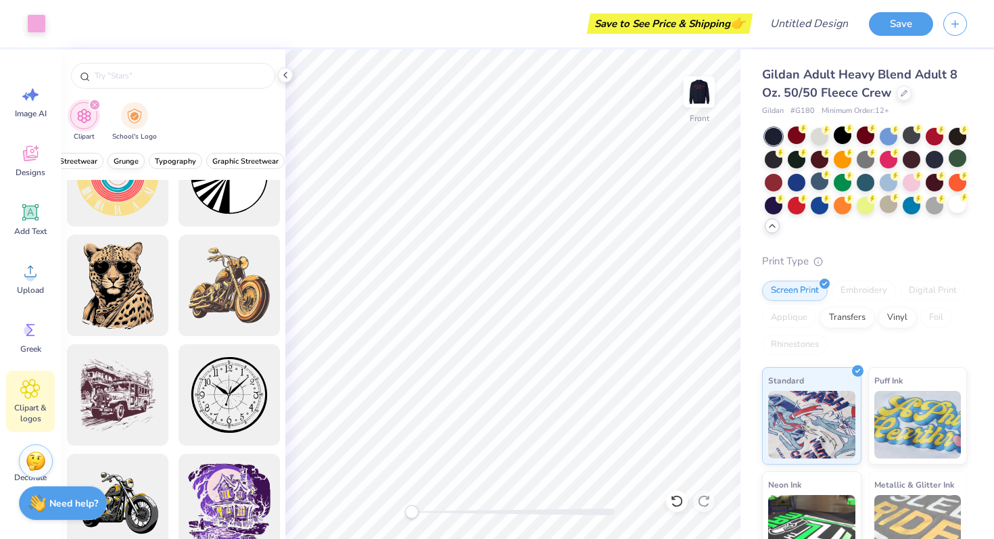
scroll to position [0, 135]
click at [228, 168] on button "Graphic Streetwear" at bounding box center [204, 161] width 78 height 16
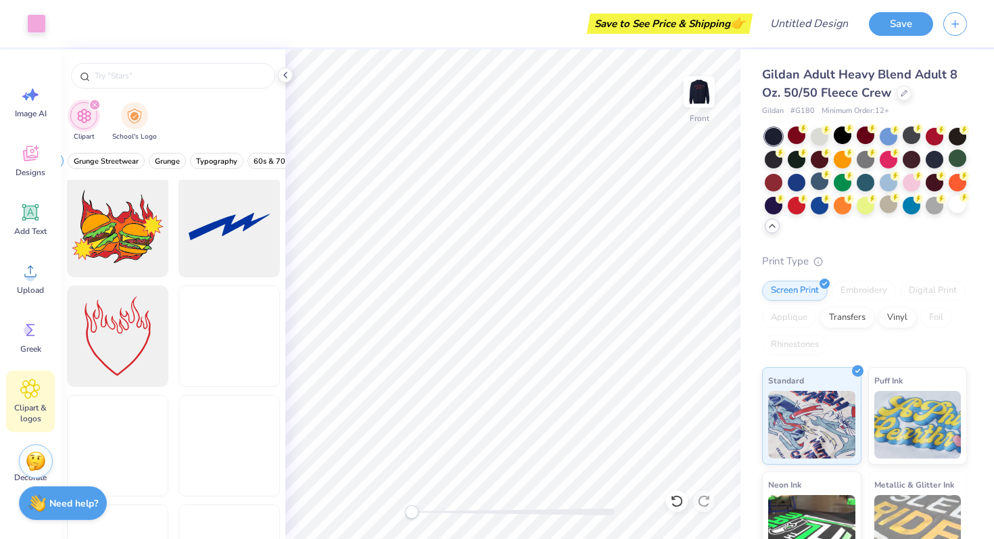
scroll to position [4060, 0]
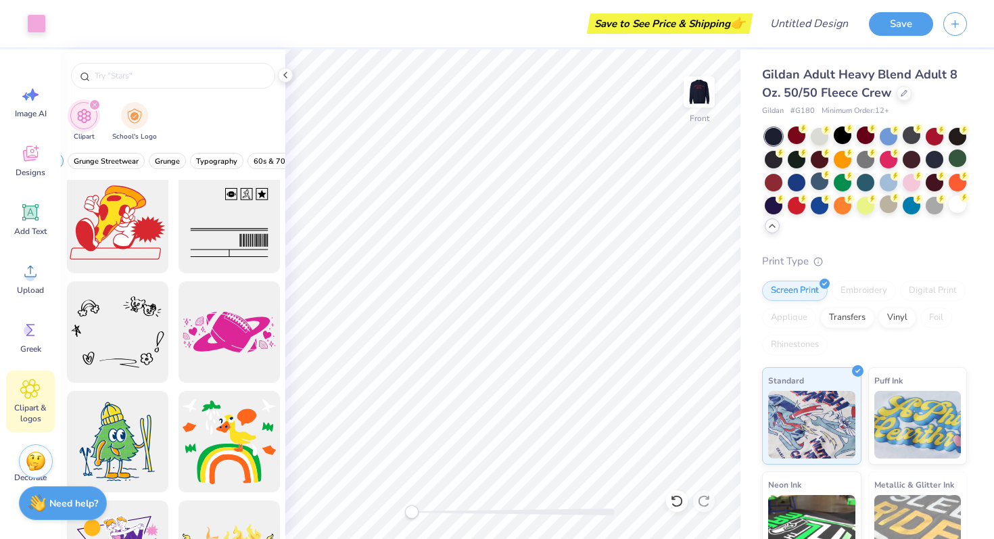
click at [185, 54] on div at bounding box center [173, 72] width 224 height 46
click at [185, 69] on input "text" at bounding box center [179, 76] width 173 height 14
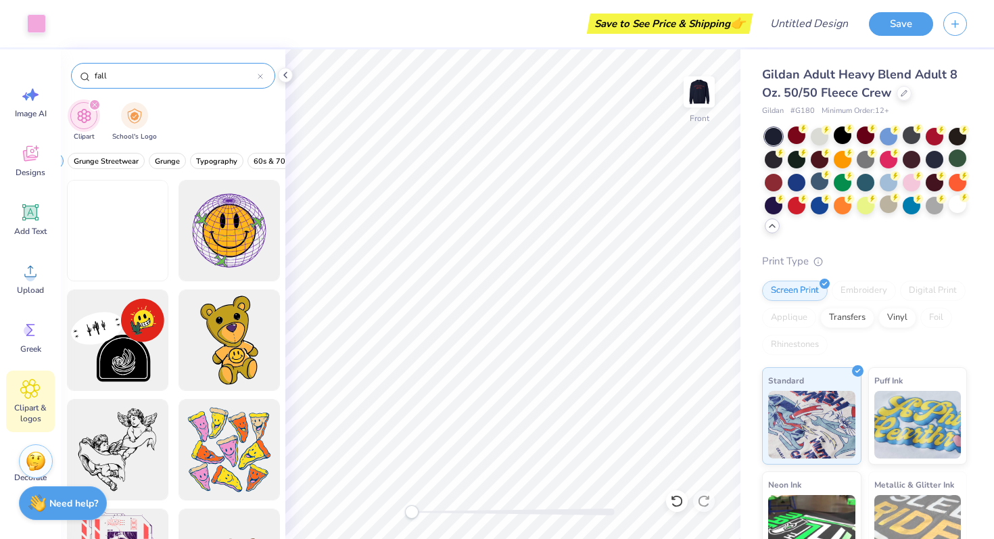
type input "fall"
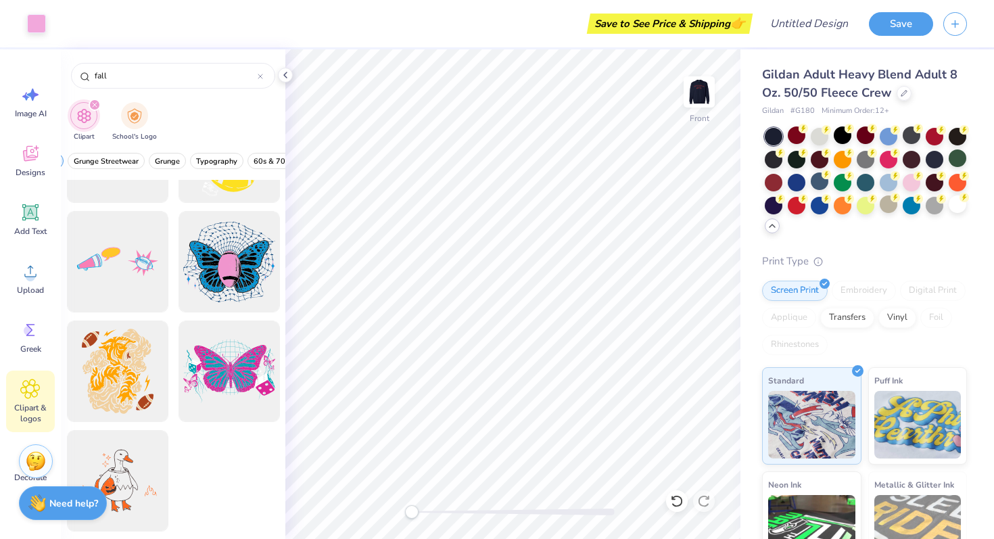
scroll to position [209, 0]
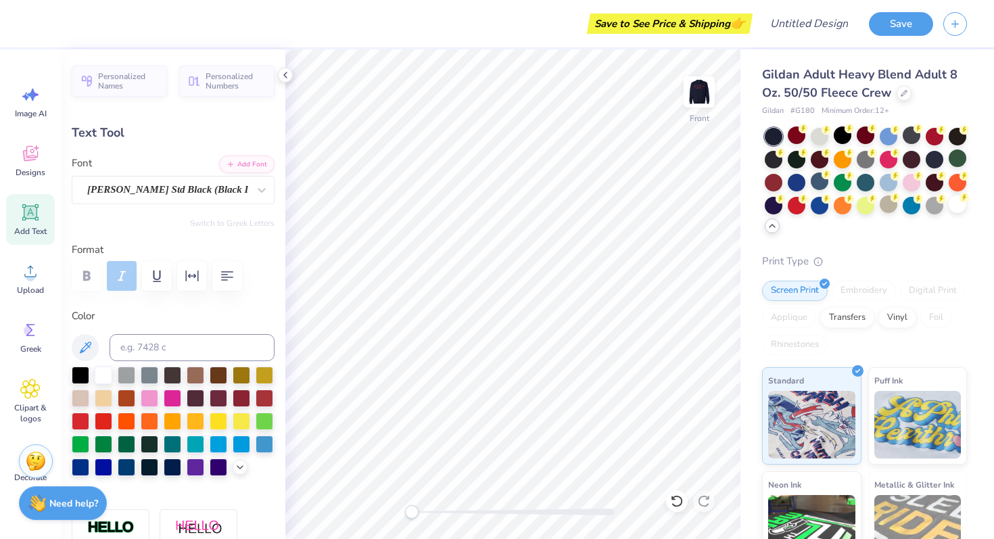
type textarea "w"
type textarea "WORLD"
type input "10.75"
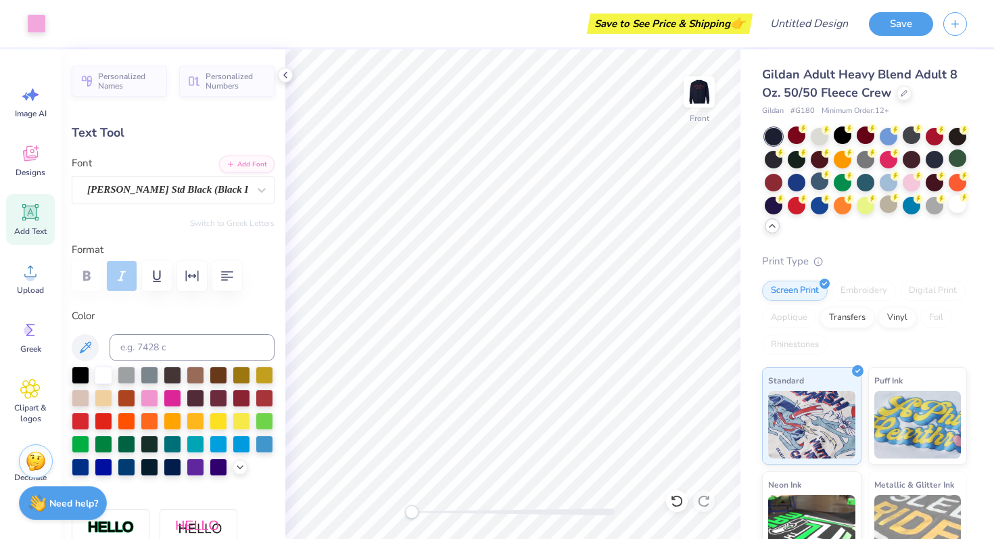
type input "1.94"
type input "14.13"
type textarea "PLANET"
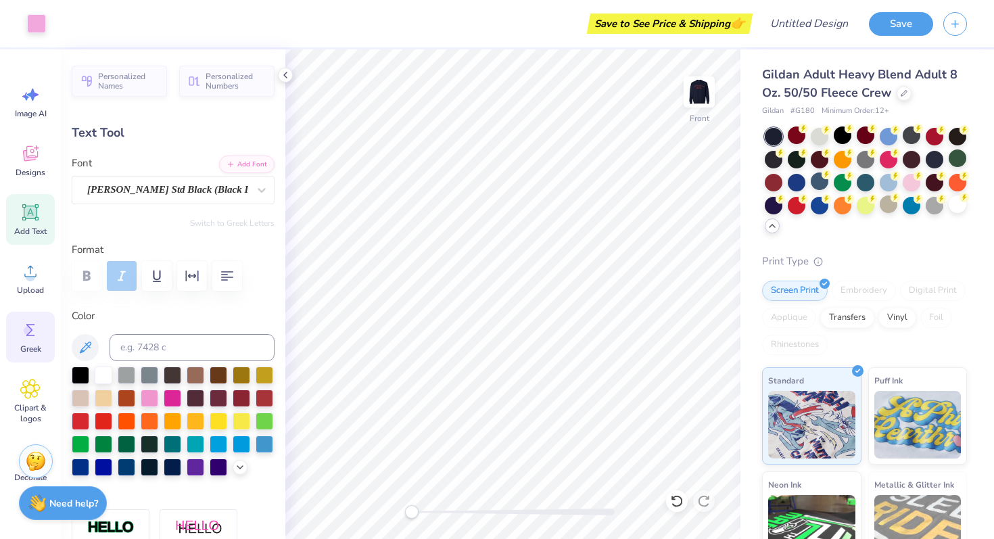
click at [24, 358] on div "Greek" at bounding box center [30, 337] width 49 height 51
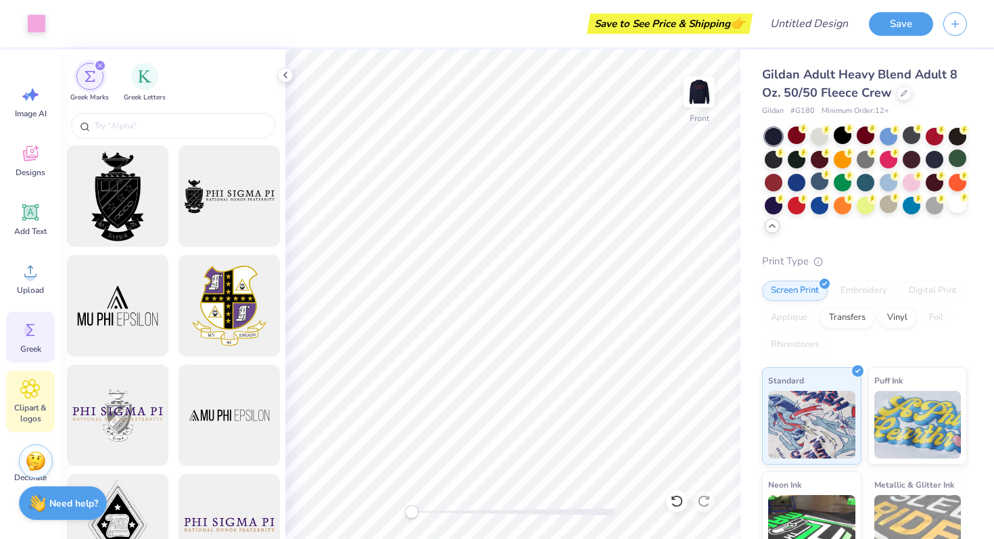
click at [26, 399] on div "Clipart & logos" at bounding box center [30, 401] width 49 height 62
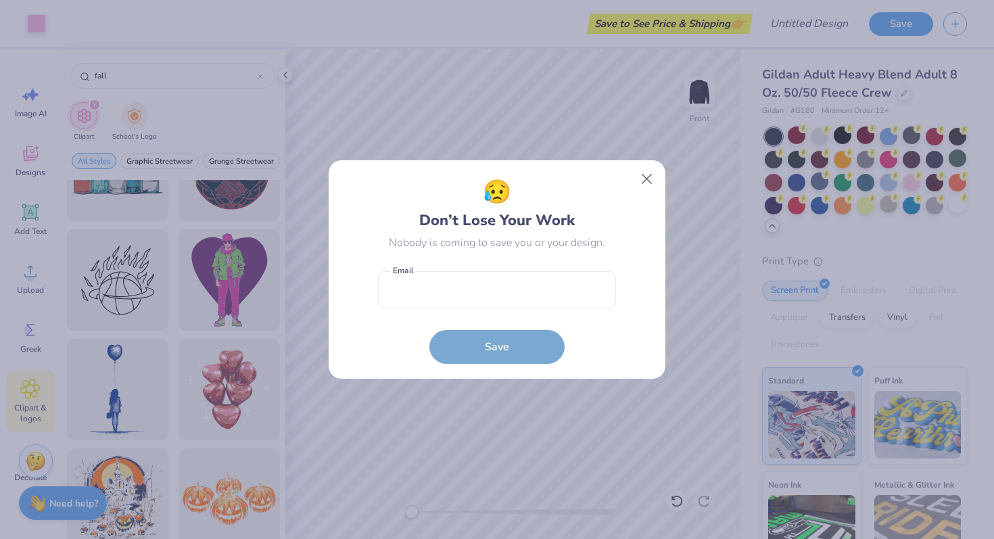
scroll to position [3018, 0]
click at [642, 180] on button "Close" at bounding box center [647, 179] width 26 height 26
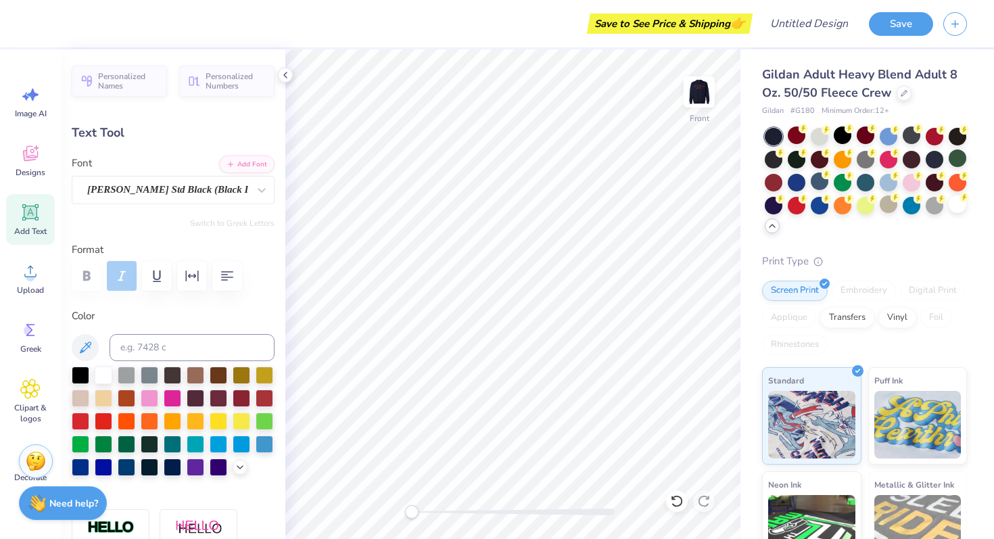
scroll to position [0, 0]
type textarea "s"
type textarea "AKPsi"
click at [34, 345] on span "Greek" at bounding box center [30, 348] width 21 height 11
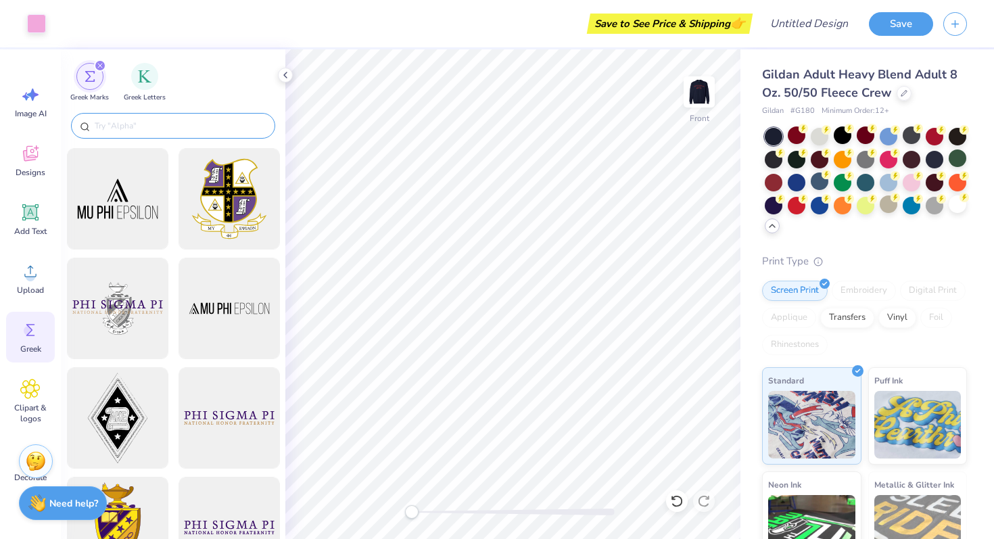
scroll to position [114, 0]
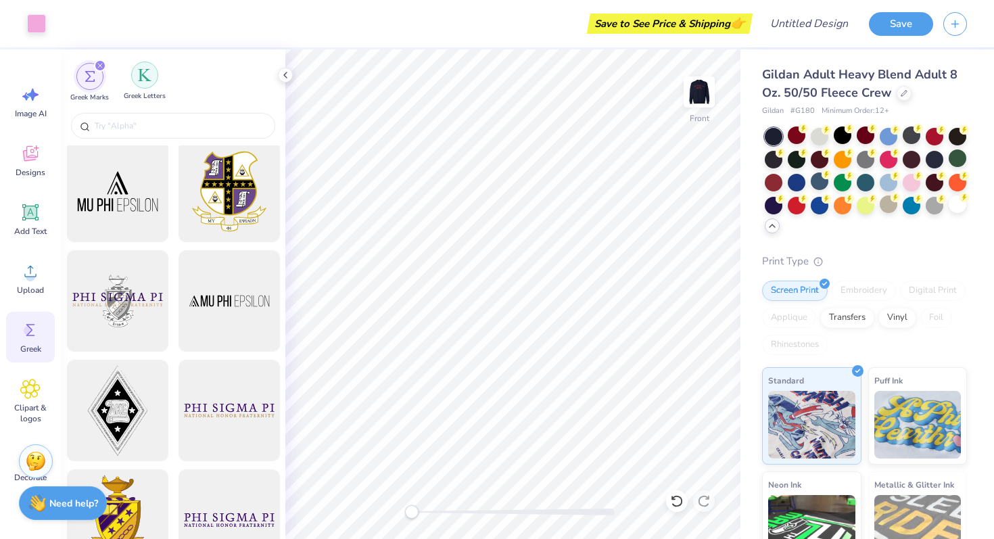
click at [149, 72] on img "filter for Greek Letters" at bounding box center [145, 75] width 14 height 14
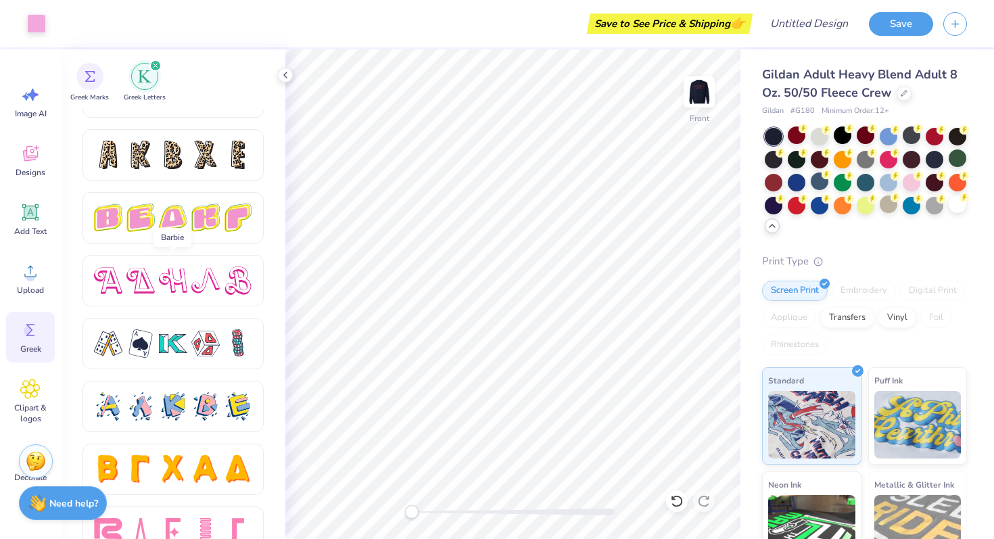
scroll to position [2272, 0]
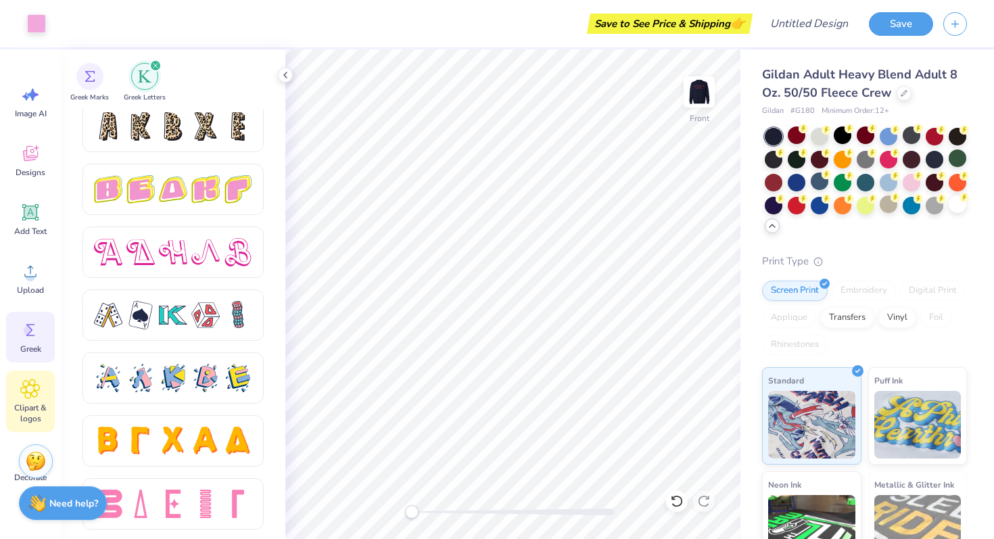
click at [24, 404] on span "Clipart & logos" at bounding box center [30, 413] width 45 height 22
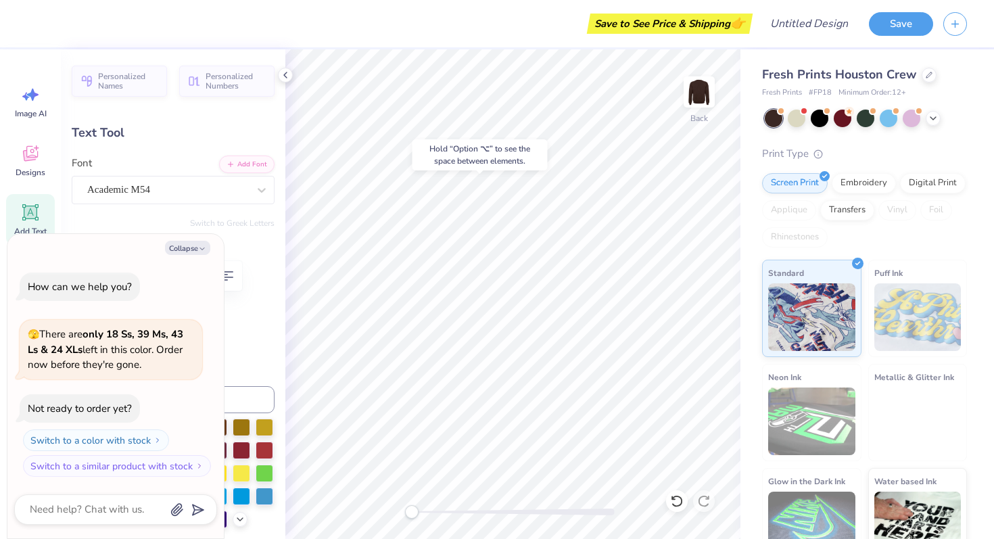
type textarea "x"
type input "1.80"
type input "2.61"
type input "5.67"
type input "-3.5"
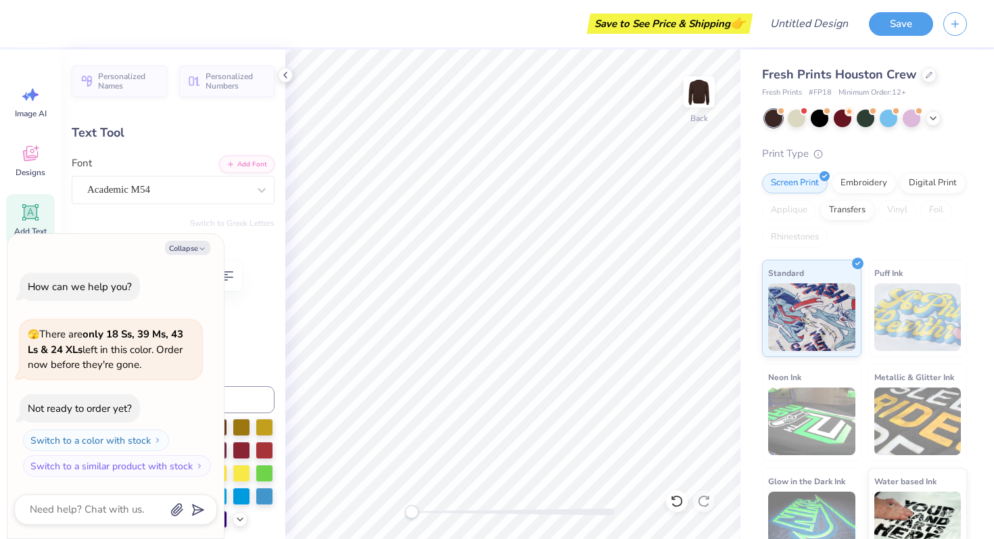
type textarea "x"
type input "2.05"
type input "2.70"
type input "5.43"
type input "-5.5"
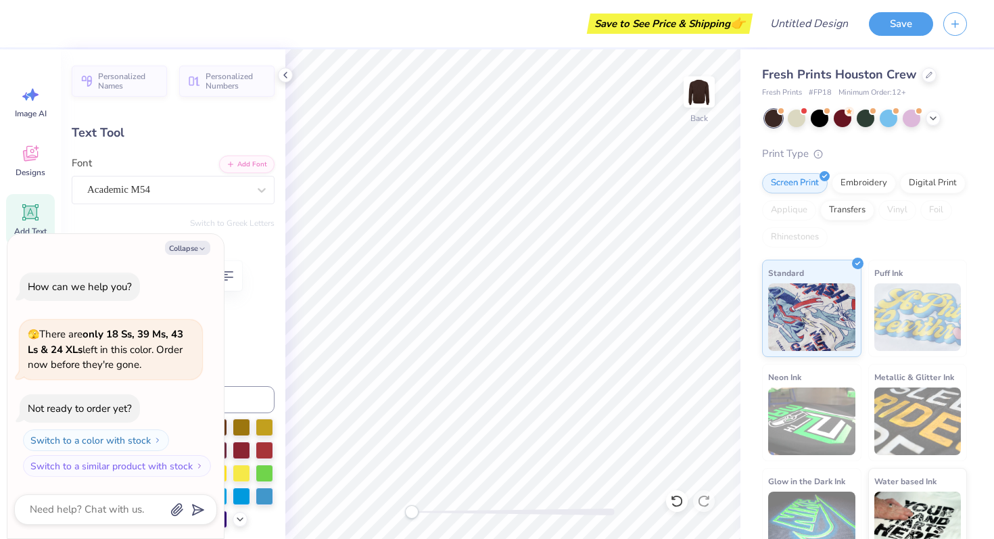
type textarea "x"
type input "1.80"
type input "2.61"
type input "5.03"
type input "-3.5"
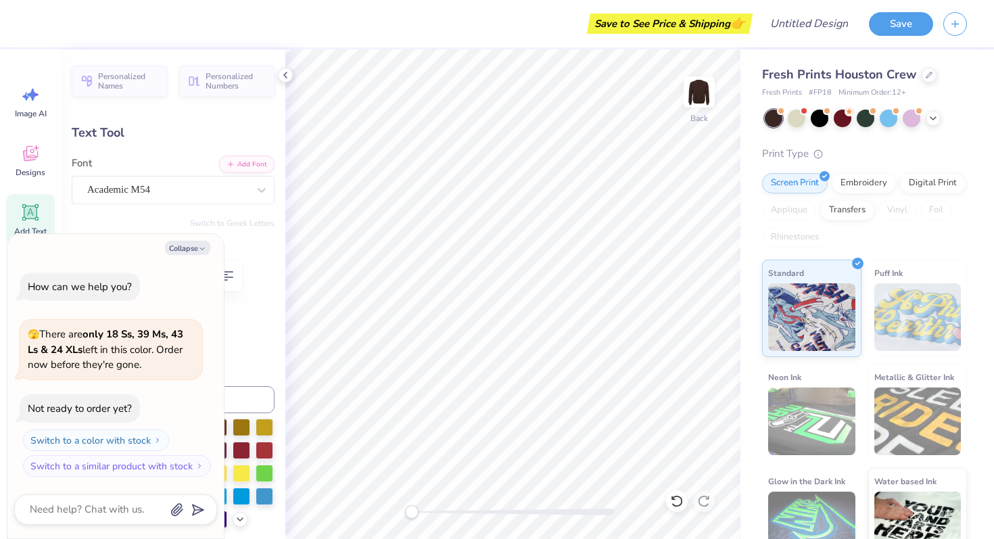
type textarea "x"
type input "1.64"
type input "2.59"
type input "5.67"
type input "-2.2"
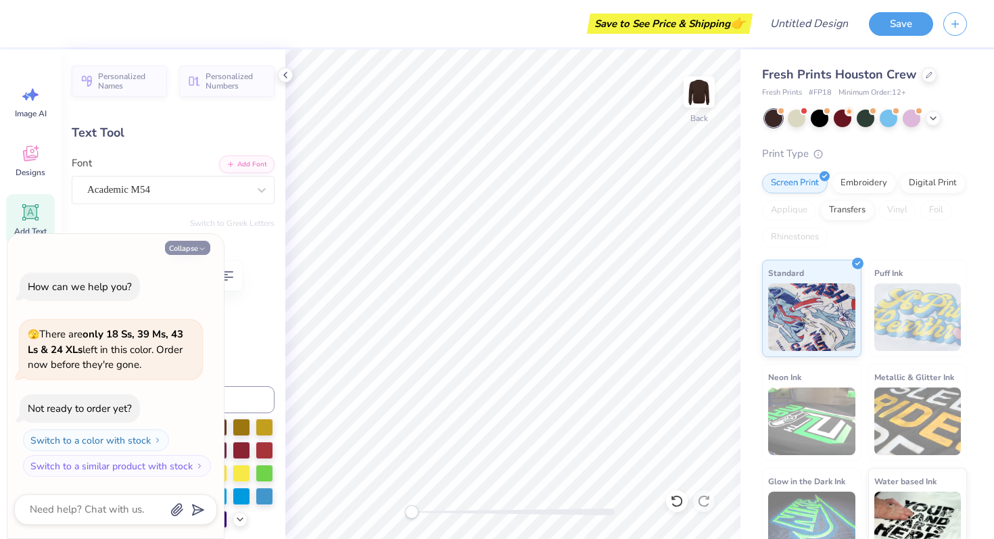
click at [193, 254] on button "Collapse" at bounding box center [187, 248] width 45 height 14
type textarea "x"
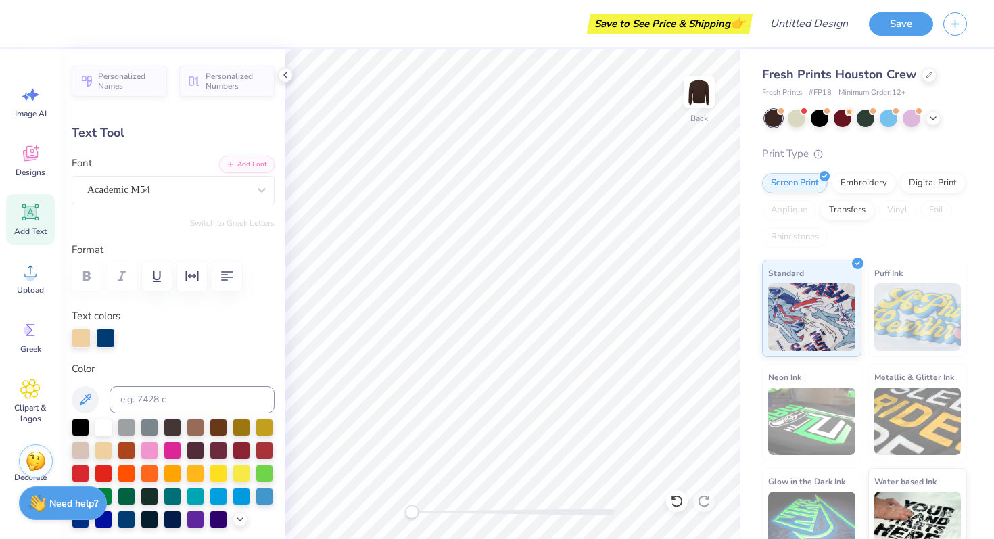
type textarea "S"
type input "0.0"
type input "1.82"
type input "2.72"
type input "5.43"
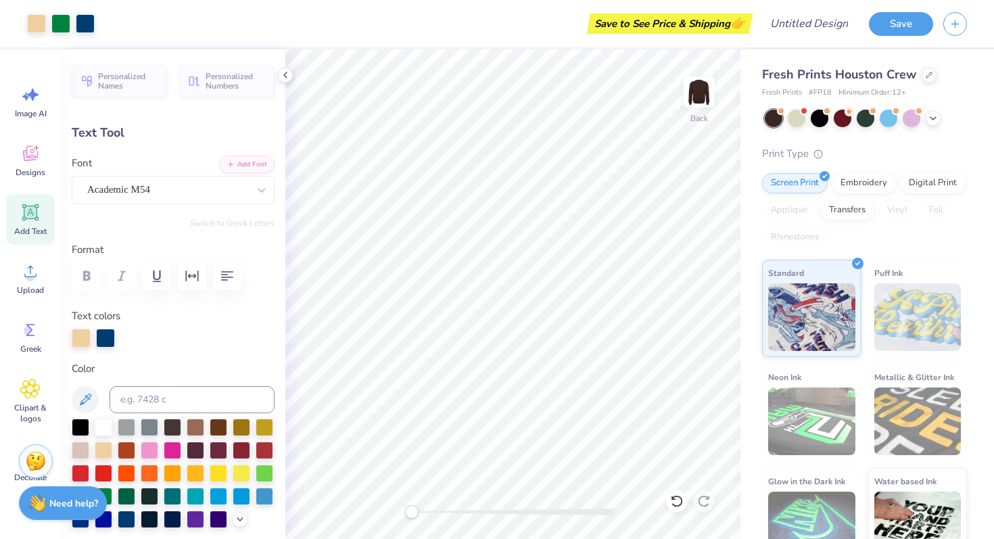
type input "10.4"
type textarea "I"
type input "0.0"
type input "1.53"
type input "2.59"
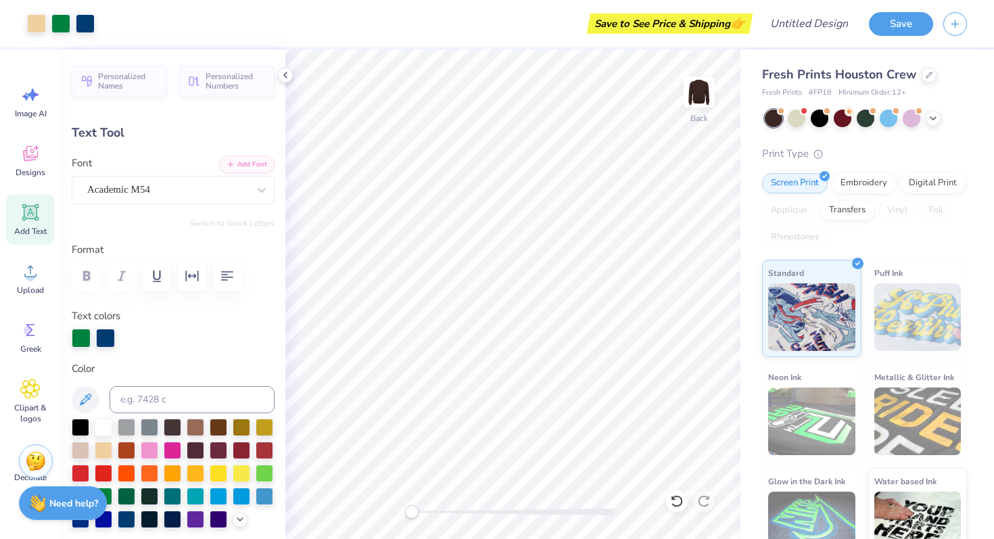
type input "5.55"
type input "-2.2"
type input "1.59"
type input "2.55"
type input "5.10"
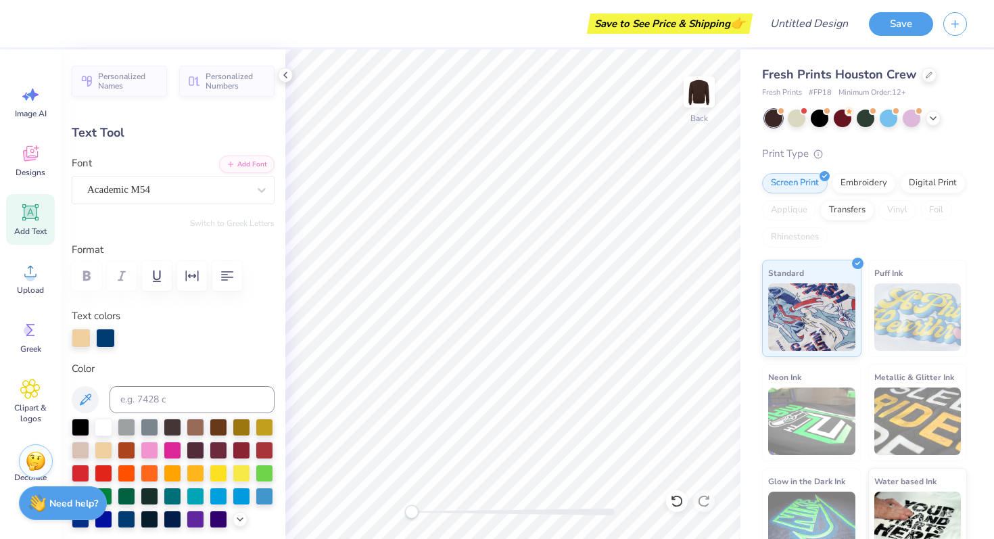
type input "0.0"
type input "5.17"
type input "1.53"
type input "2.59"
type input "5.78"
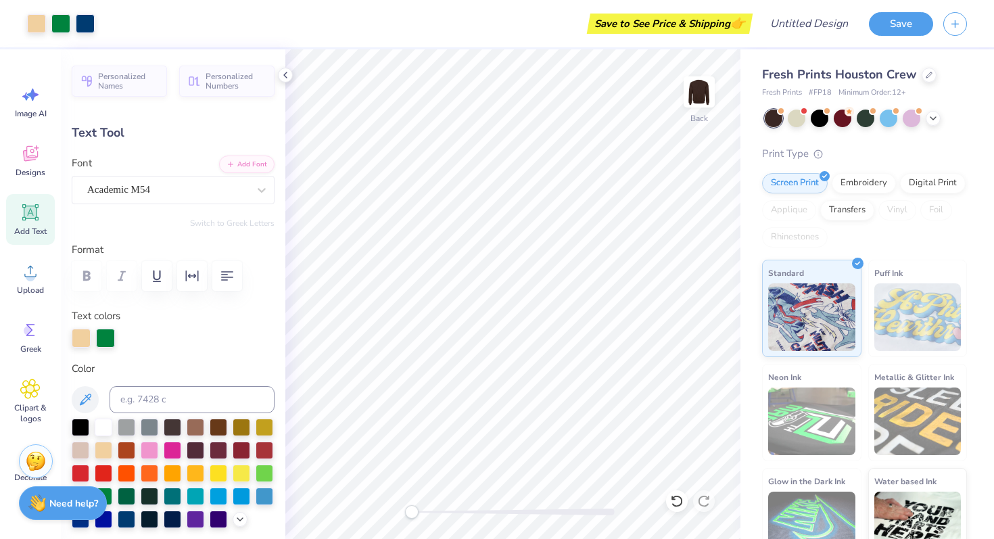
type input "-2.2"
type input "1.59"
type input "2.55"
type input "5.43"
type input "0.0"
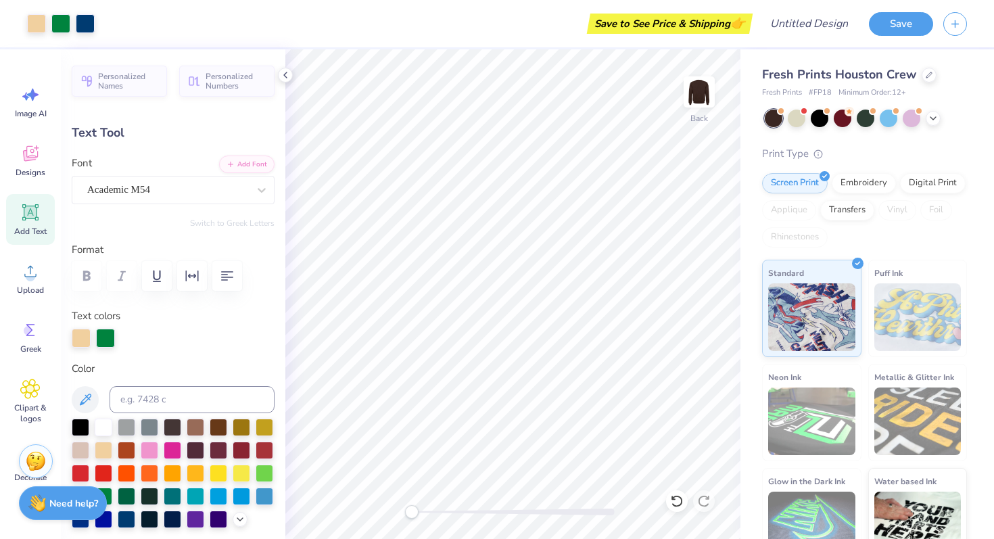
type input "2.05"
type input "2.70"
type input "5.67"
type input "-5.5"
type input "1.80"
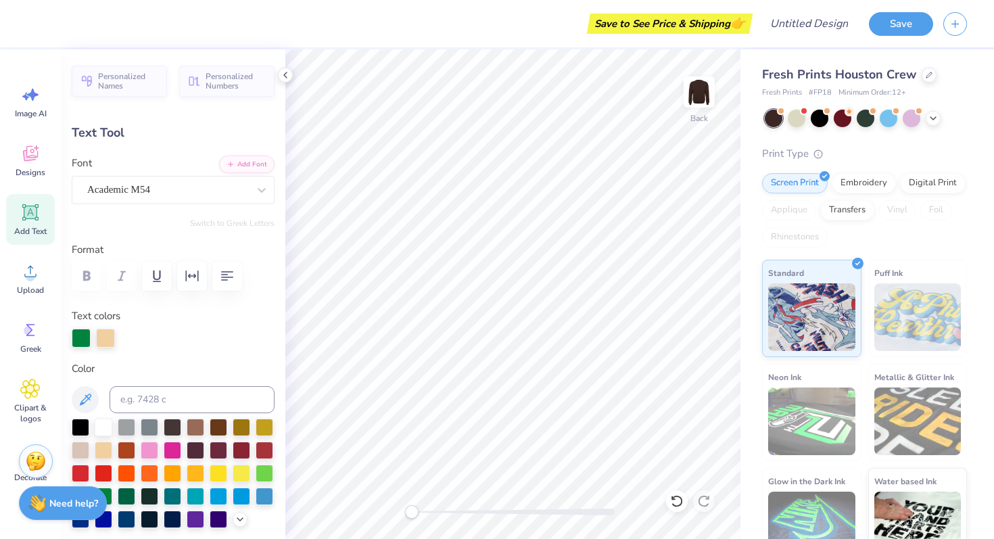
type input "2.61"
type input "5.10"
type input "-3.5"
type input "2.05"
type input "2.70"
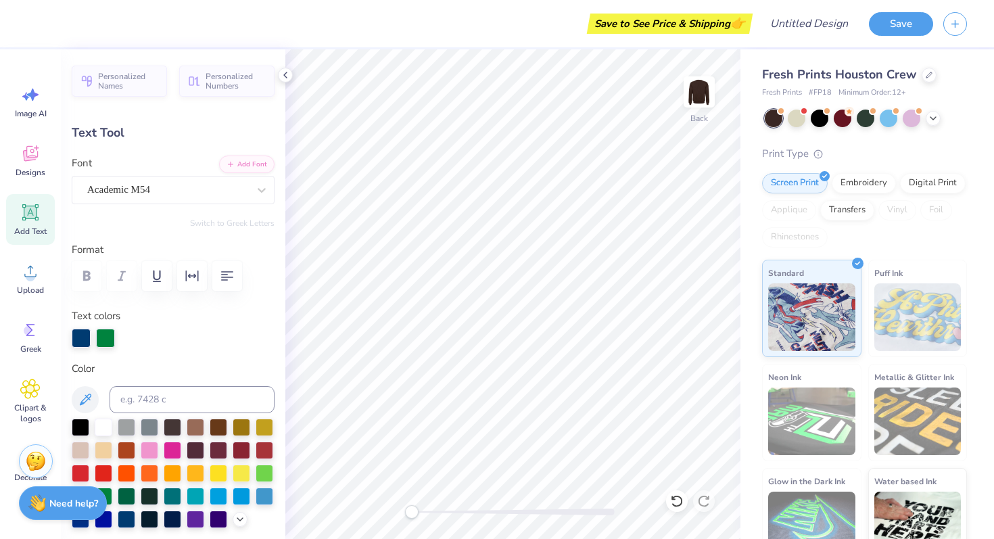
type input "5.67"
type input "0.0"
type input "1.53"
type input "2.59"
type input "5.78"
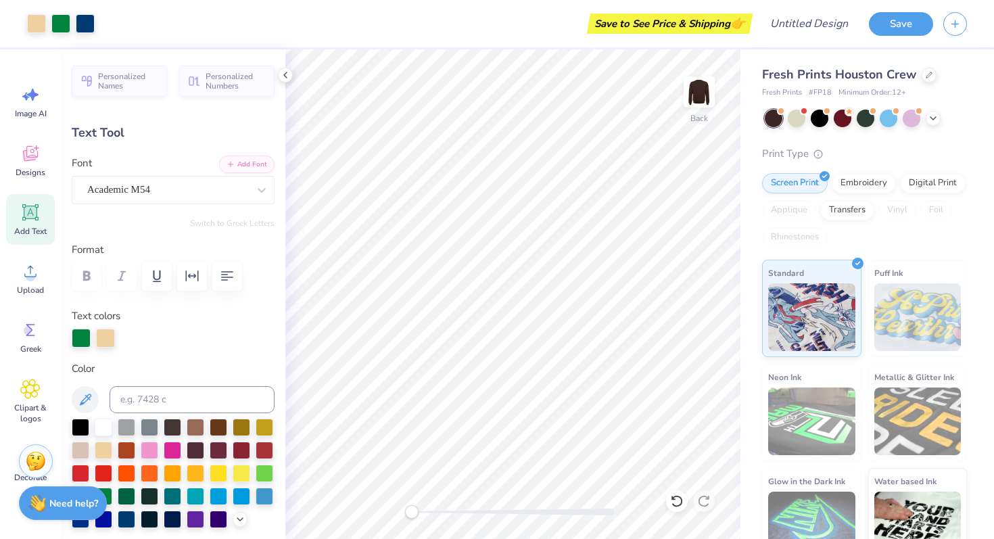
type input "-2.2"
type input "1.23"
type input "2.63"
type input "5.43"
type input "10.4"
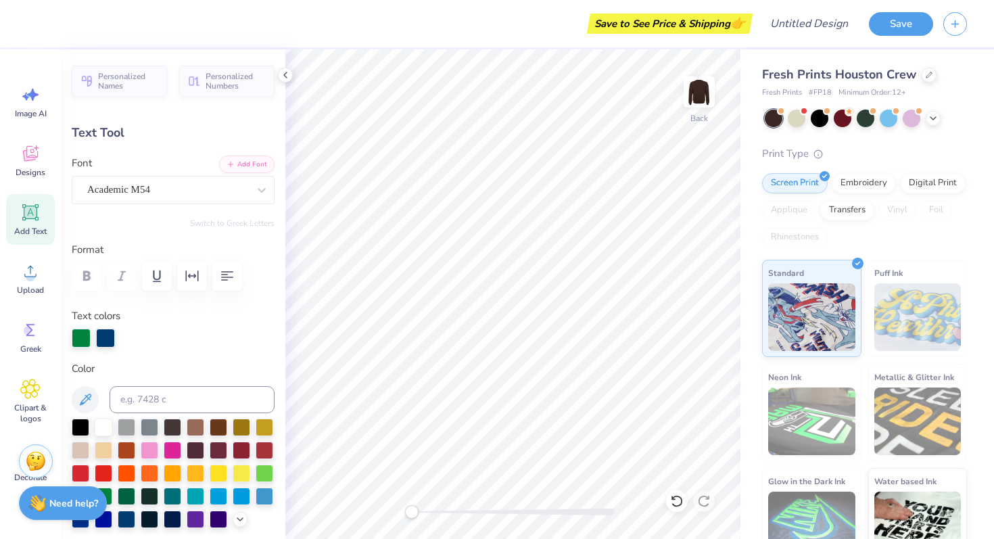
type input "2.30"
type input "0.36"
type input "8.80"
type input "0.0"
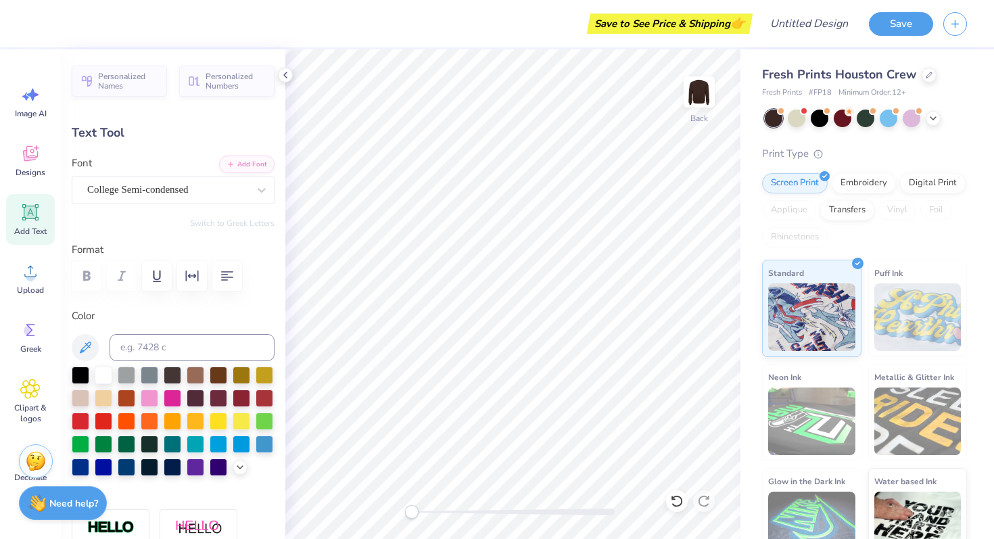
type textarea "F"
type textarea "Fall PleDGE CLASS"
type input "3.96"
type input "8.88"
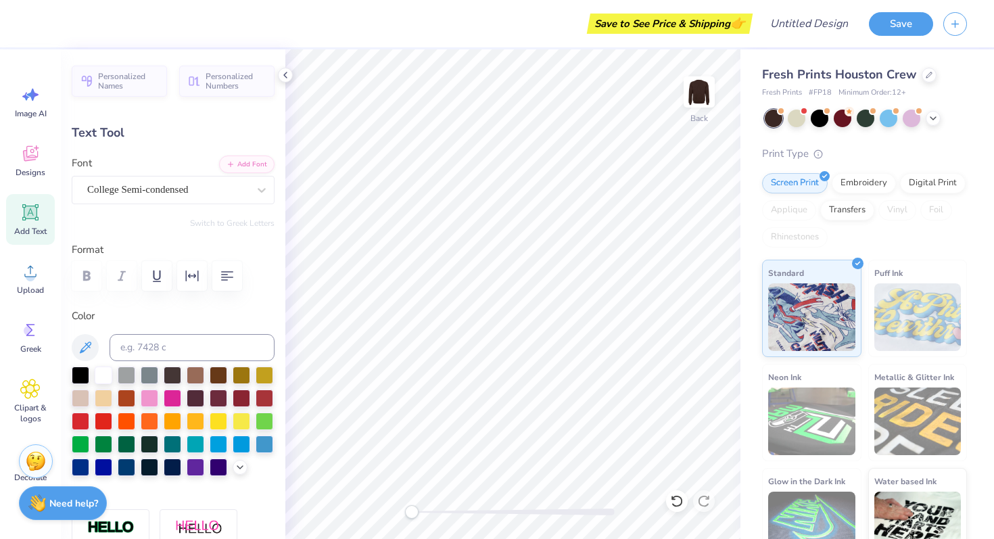
scroll to position [0, 0]
type textarea "Fall PC"
type input "1.58"
type input "9.03"
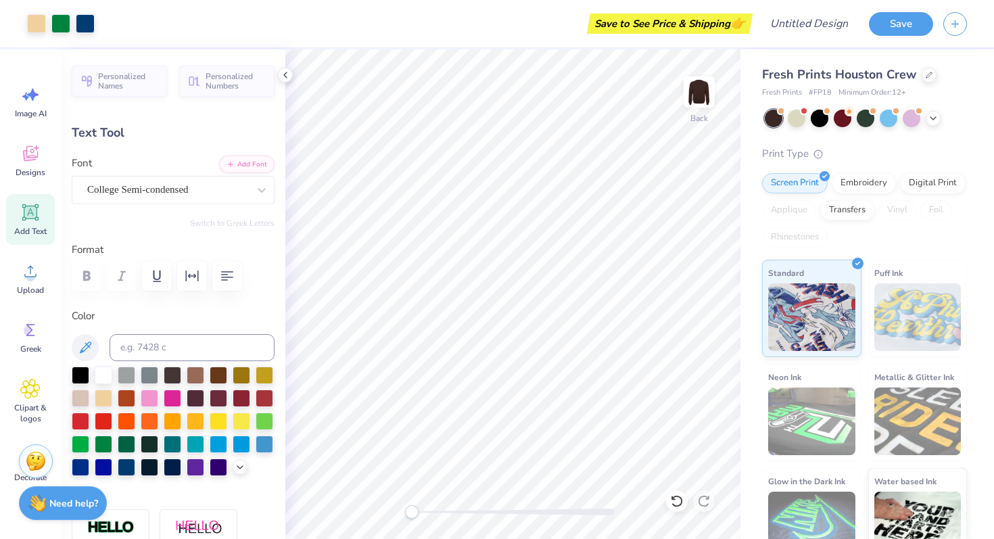
type input "0.75"
type input "0.25"
type input "9.38"
type textarea "2025"
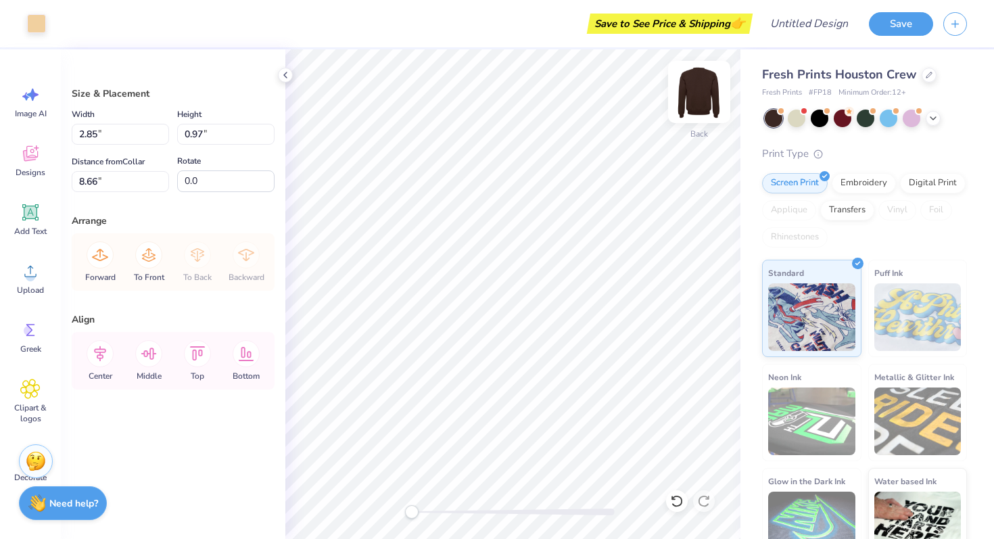
type input "3.53"
type input "1.21"
type input "8.67"
type input "8.80"
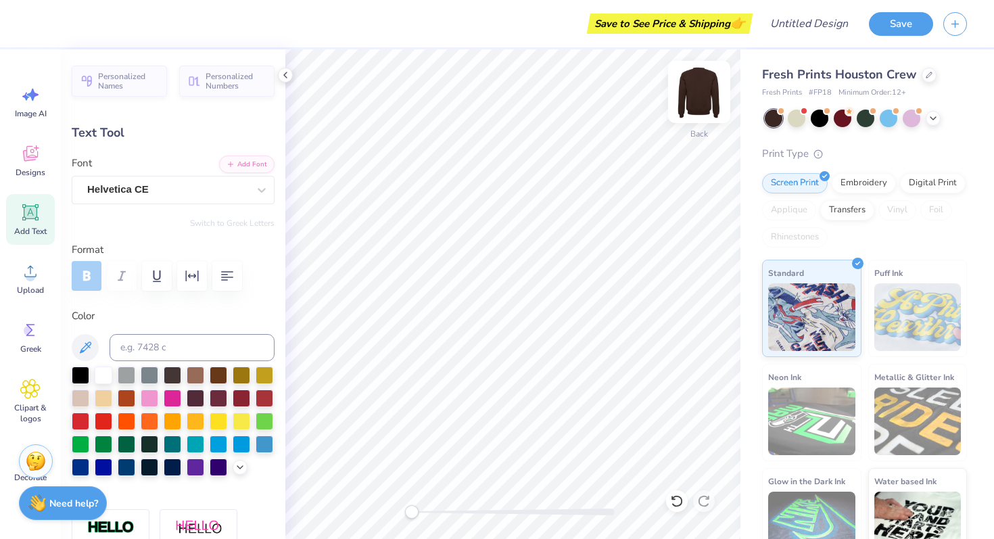
scroll to position [0, 0]
type textarea "INDIANA"
click at [698, 107] on img at bounding box center [699, 92] width 54 height 54
click at [31, 146] on icon at bounding box center [30, 154] width 15 height 16
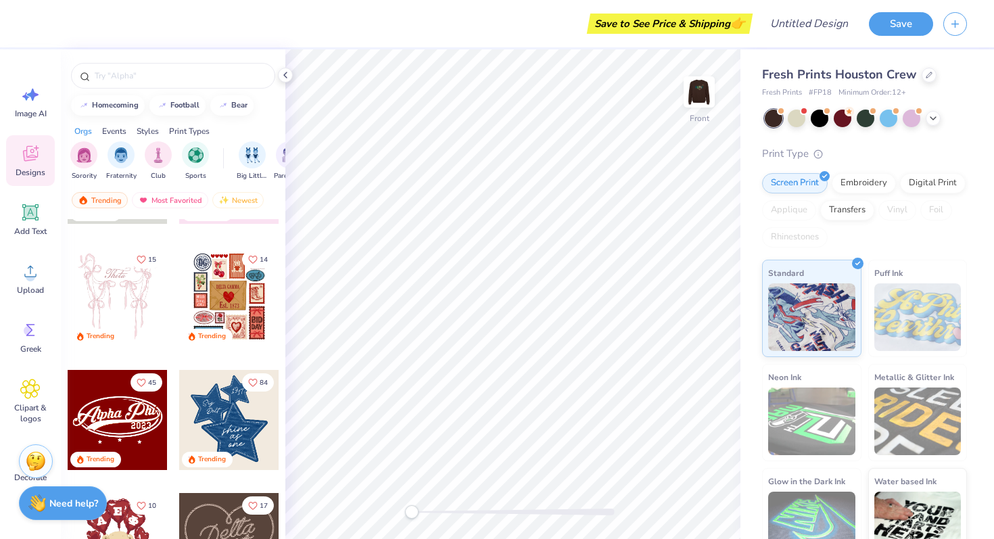
scroll to position [0, 0]
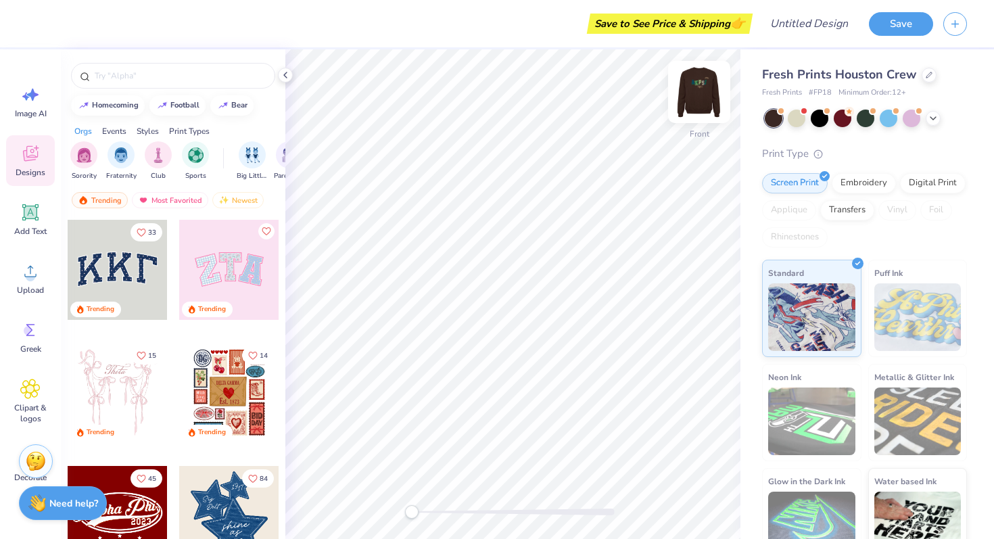
click at [687, 103] on img at bounding box center [699, 92] width 54 height 54
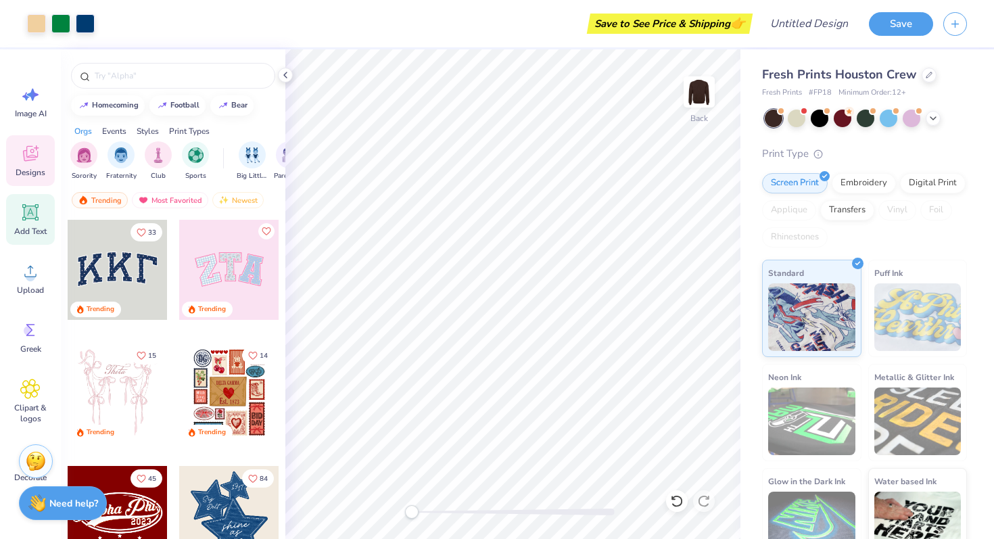
click at [22, 209] on icon at bounding box center [30, 212] width 20 height 20
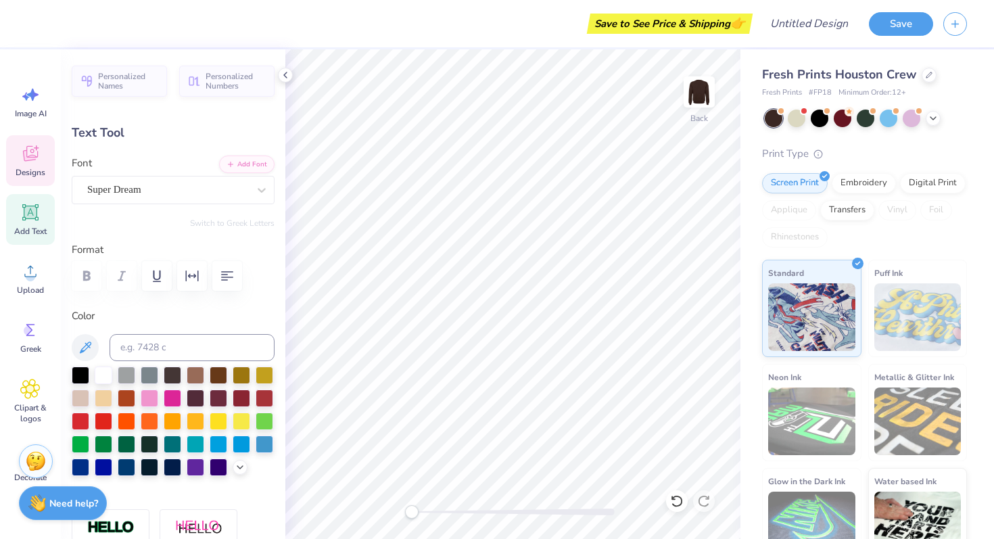
click at [49, 149] on div "Designs" at bounding box center [30, 160] width 49 height 51
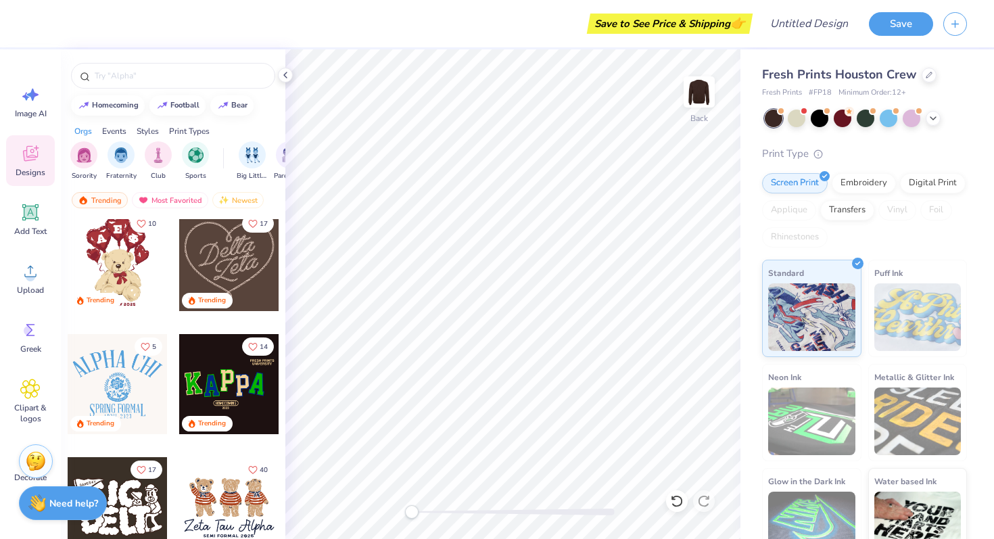
scroll to position [380, 0]
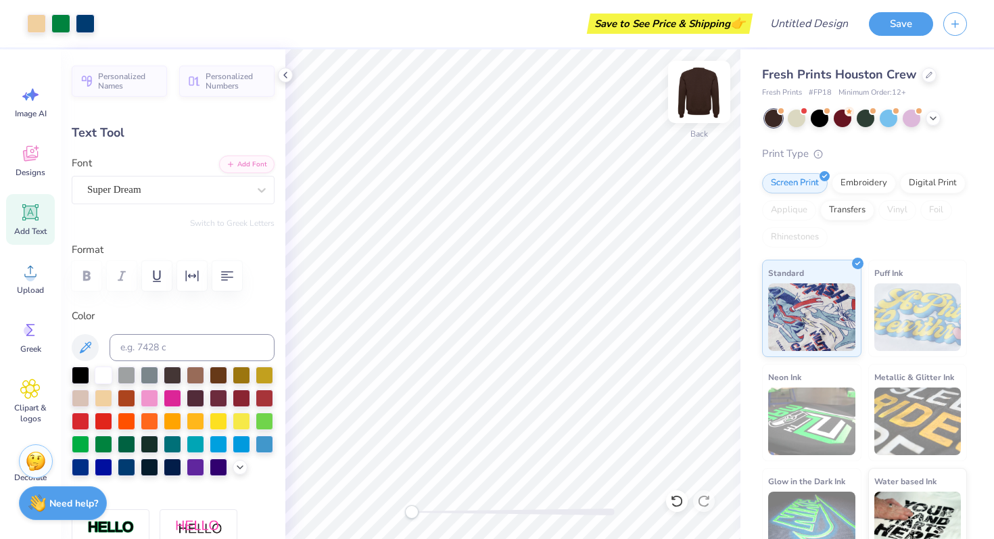
click at [695, 95] on img at bounding box center [699, 92] width 54 height 54
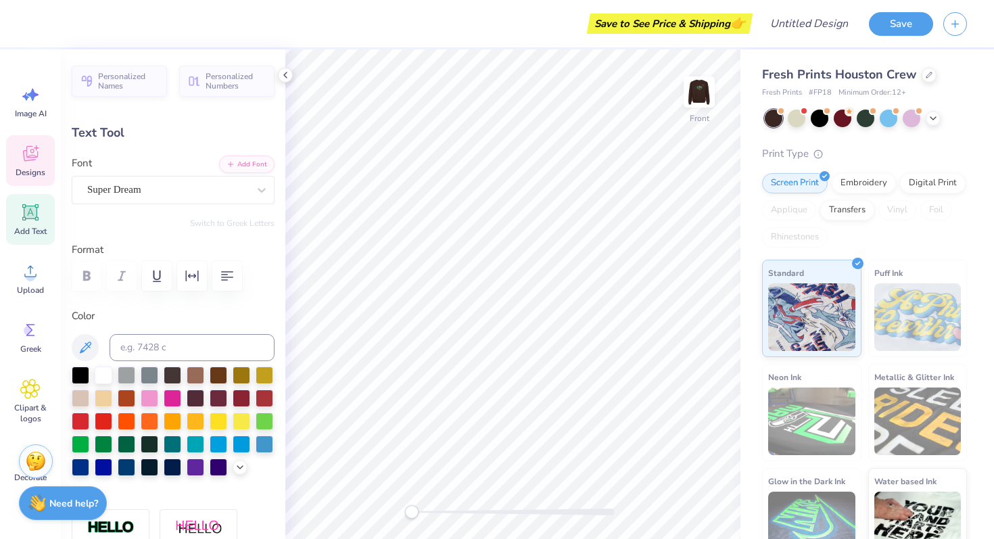
click at [41, 149] on div "Designs" at bounding box center [30, 160] width 49 height 51
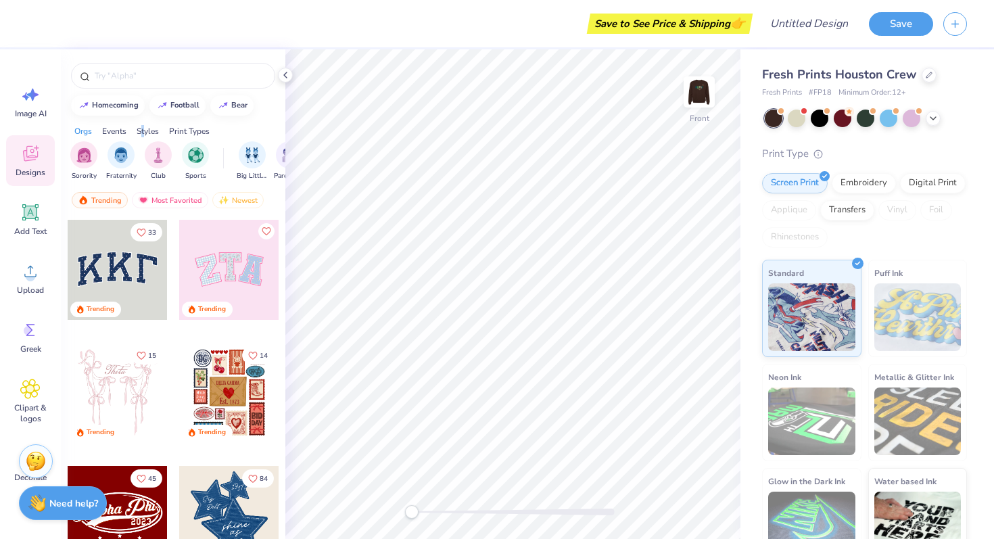
click at [143, 126] on div "Styles" at bounding box center [148, 131] width 22 height 12
click at [184, 152] on div "filter for Varsity" at bounding box center [195, 153] width 27 height 27
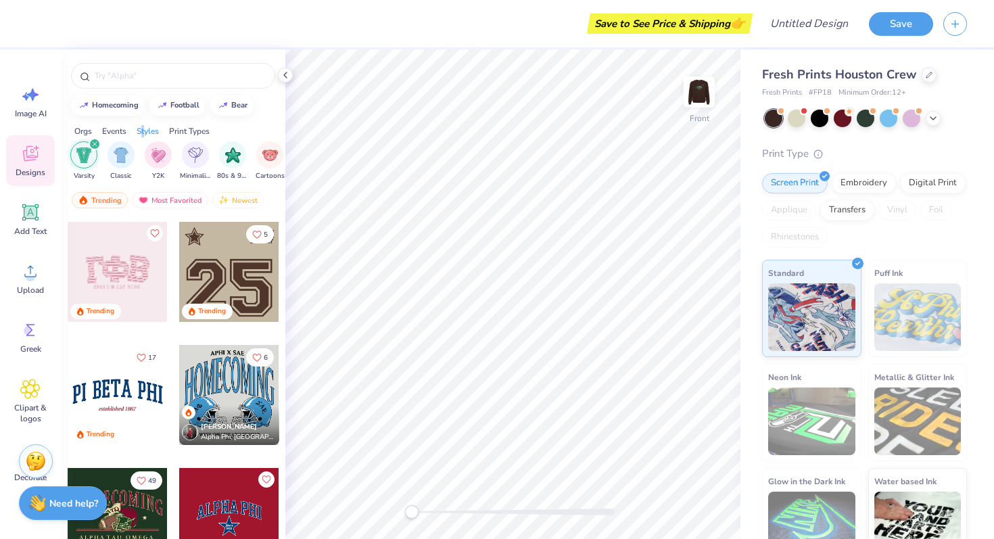
scroll to position [246, 0]
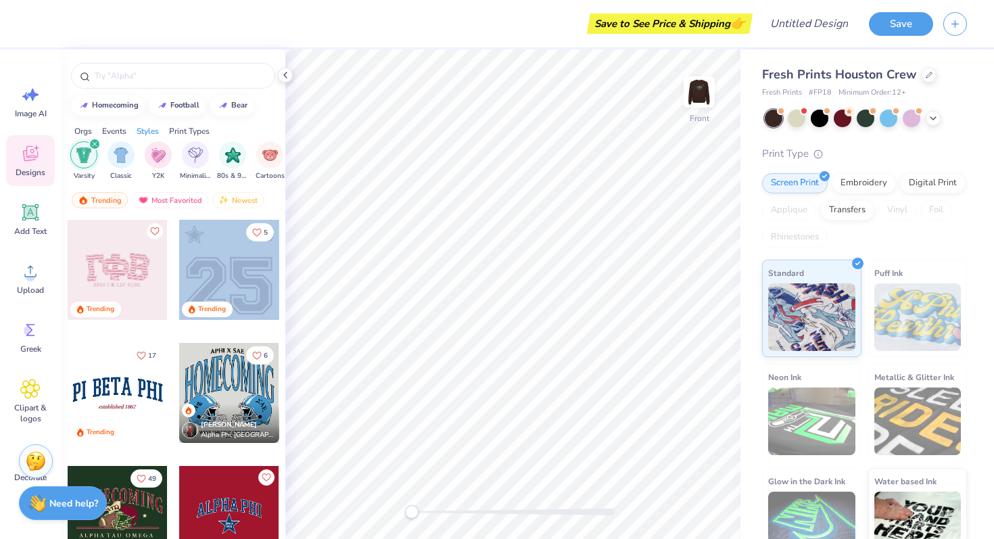
drag, startPoint x: 215, startPoint y: 282, endPoint x: 269, endPoint y: 284, distance: 54.1
click at [269, 284] on div at bounding box center [329, 270] width 300 height 100
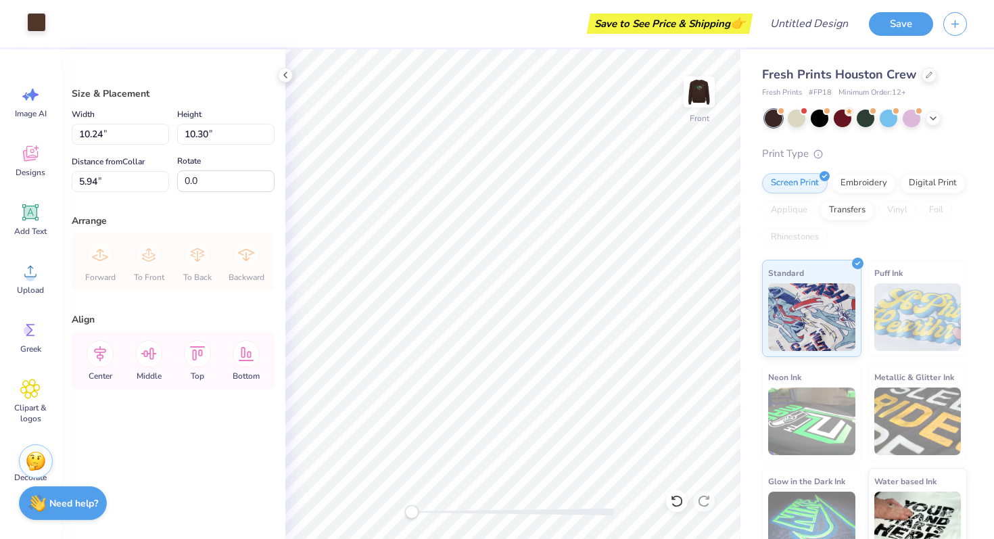
click at [32, 20] on div at bounding box center [36, 22] width 19 height 19
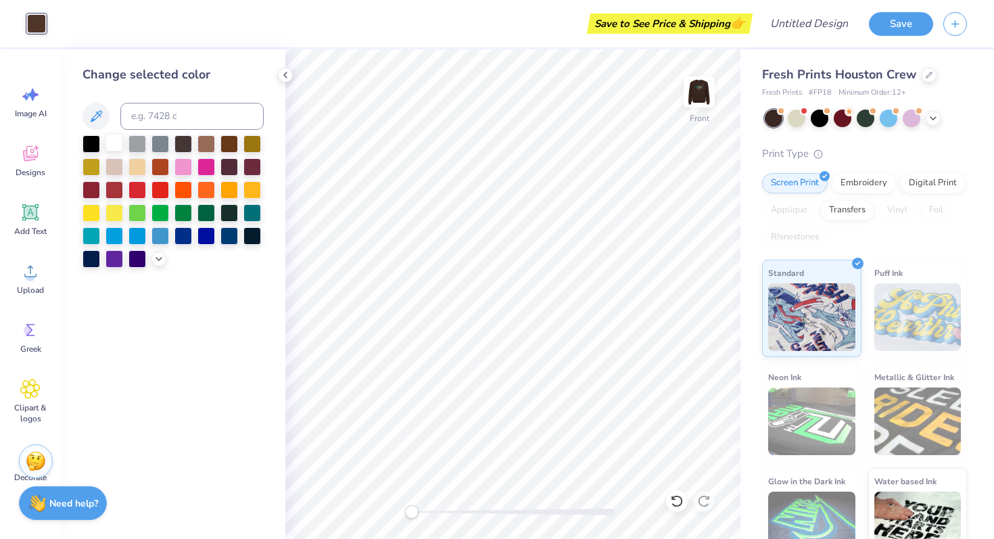
click at [111, 141] on div at bounding box center [114, 143] width 18 height 18
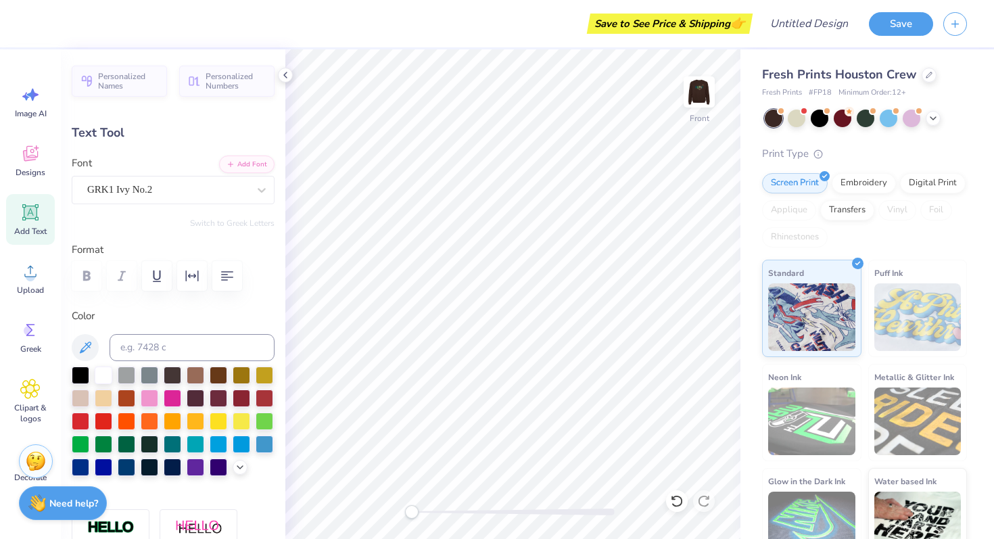
paste textarea
type input "6.08"
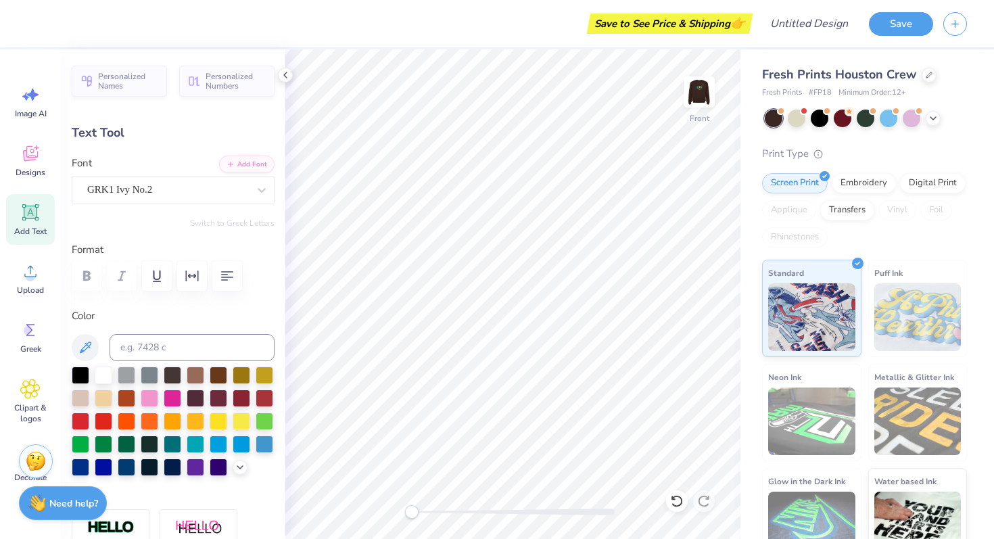
paste textarea ")"
type textarea "AK"
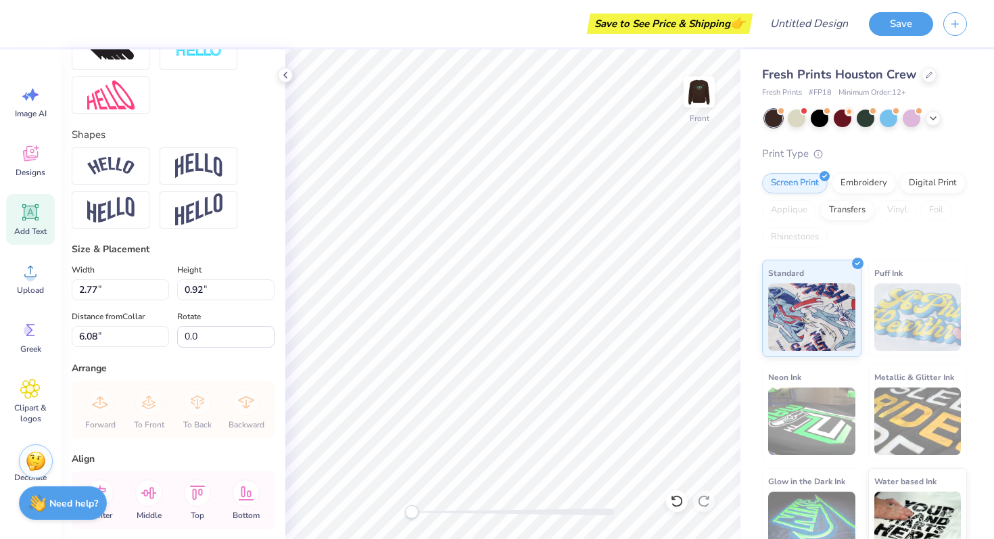
scroll to position [577, 0]
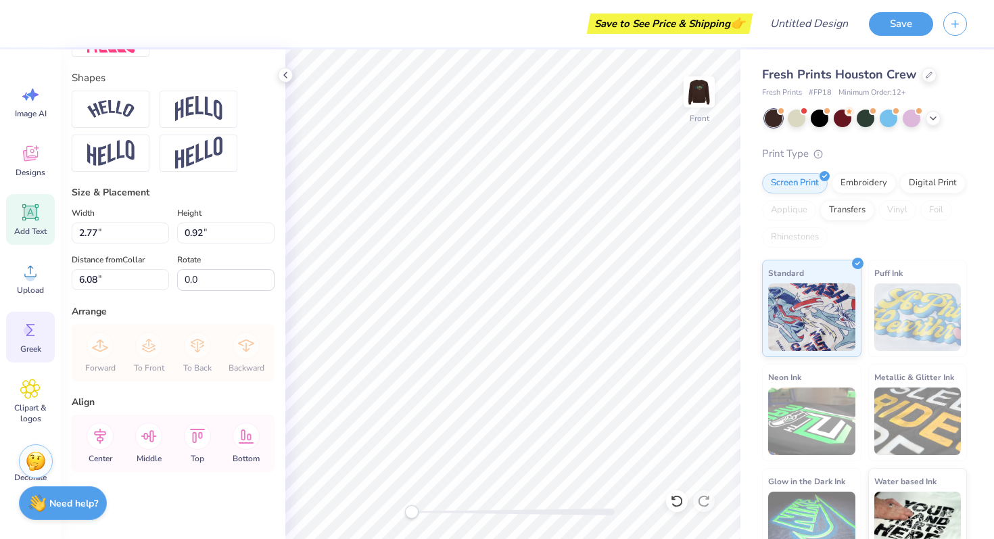
click at [33, 323] on icon at bounding box center [30, 330] width 20 height 20
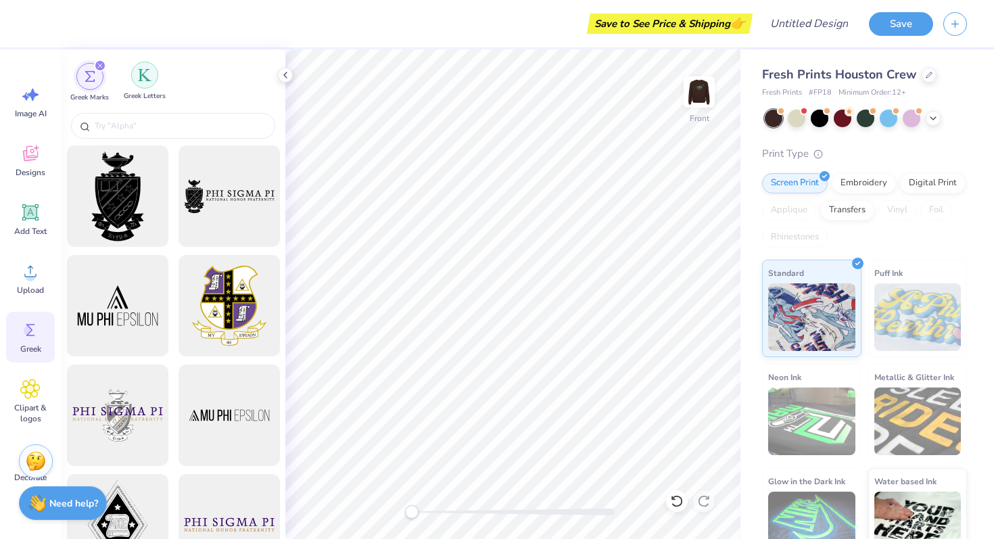
click at [143, 70] on img "filter for Greek Letters" at bounding box center [145, 75] width 14 height 14
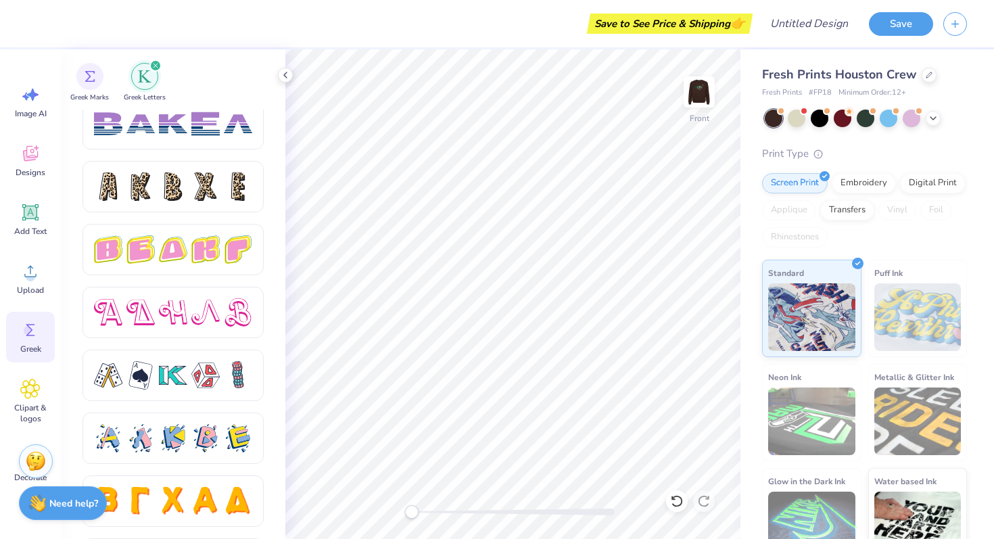
scroll to position [2272, 0]
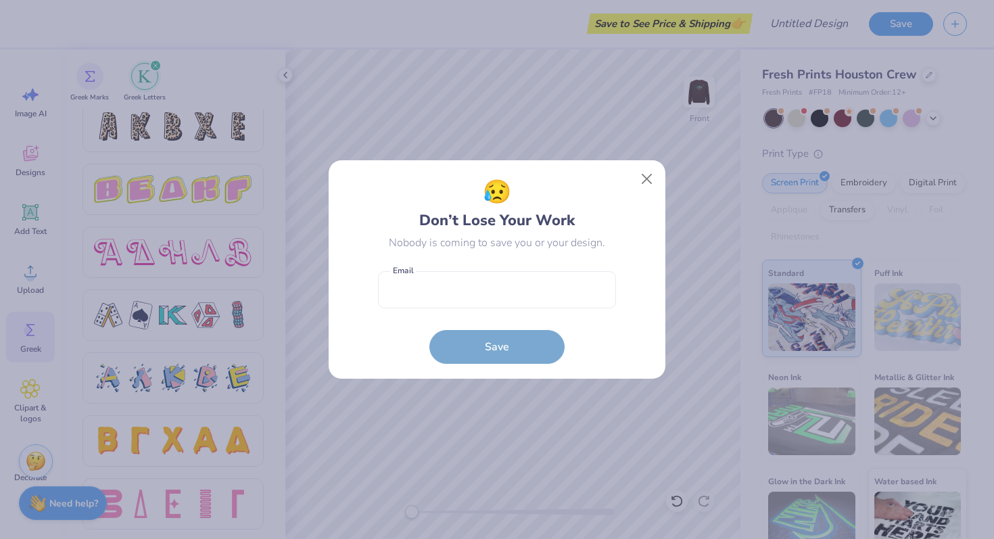
drag, startPoint x: 282, startPoint y: 121, endPoint x: 318, endPoint y: 112, distance: 37.7
click at [318, 112] on div "😥 Don’t Lose Your Work Nobody is coming to save you or your design. Email is a …" at bounding box center [497, 269] width 994 height 539
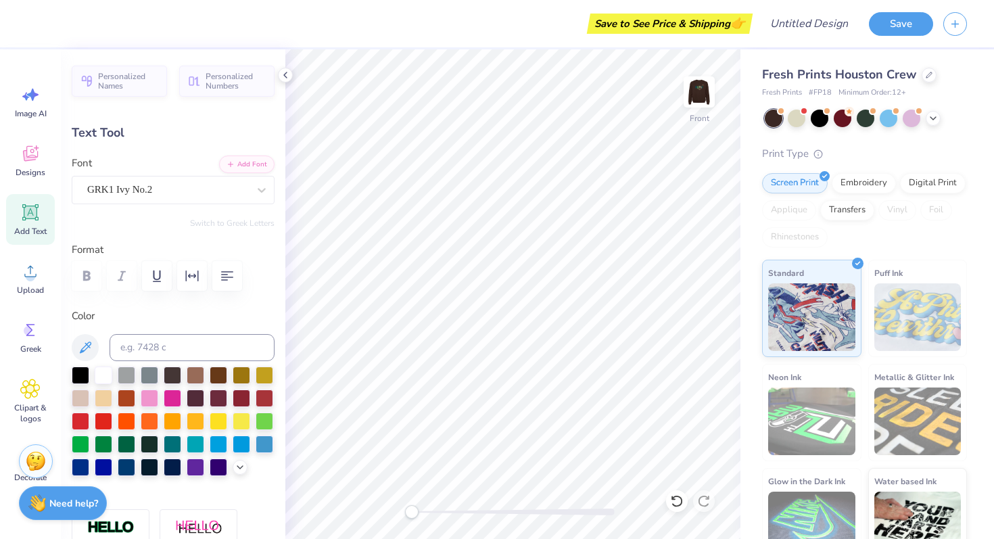
scroll to position [0, 0]
type textarea "AKY"
type input "2.64"
type input "0.53"
type input "7.29"
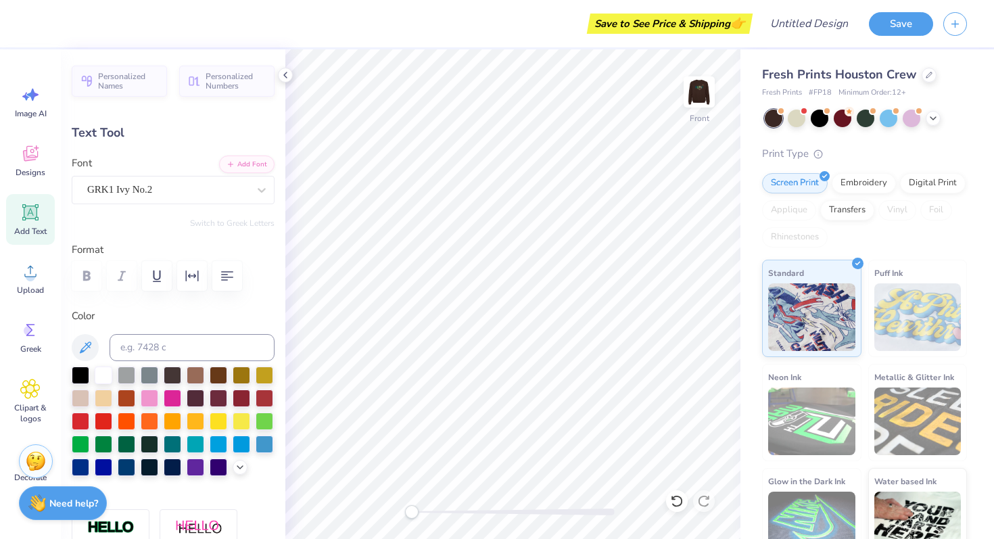
type textarea "p"
type textarea "fall pc"
click at [701, 88] on img at bounding box center [699, 92] width 54 height 54
click at [702, 97] on img at bounding box center [699, 92] width 54 height 54
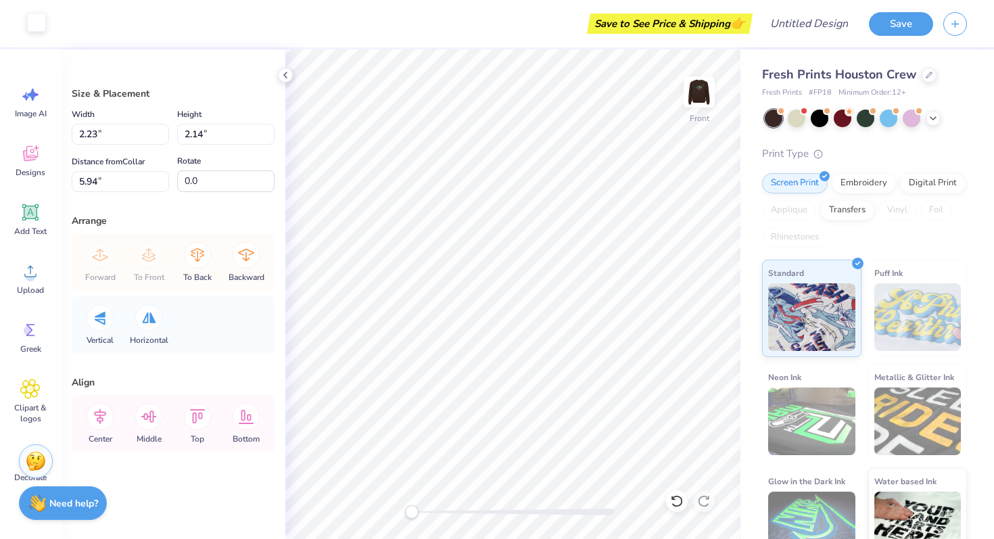
click at [34, 19] on div at bounding box center [36, 22] width 19 height 19
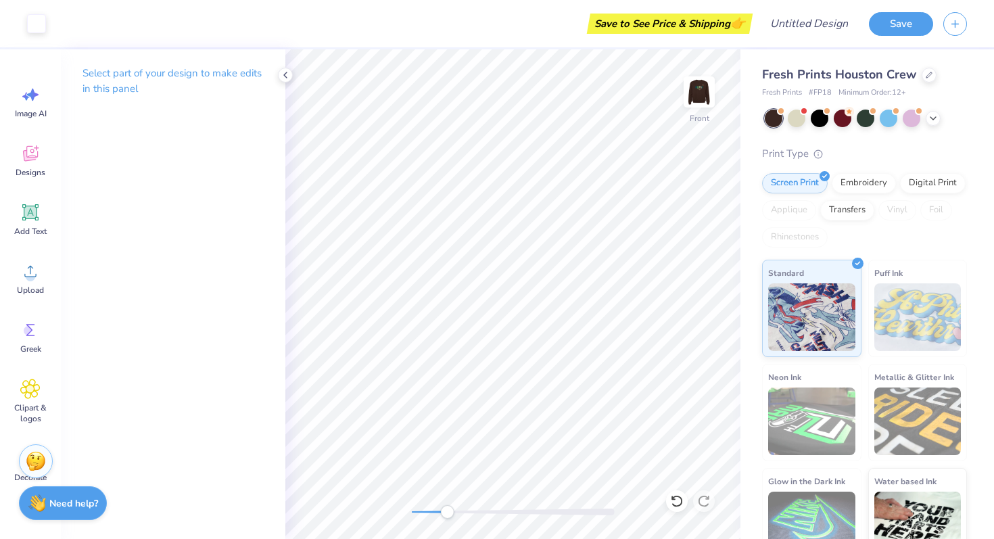
drag, startPoint x: 413, startPoint y: 510, endPoint x: 445, endPoint y: 511, distance: 32.5
click at [445, 511] on div "Accessibility label" at bounding box center [447, 512] width 14 height 14
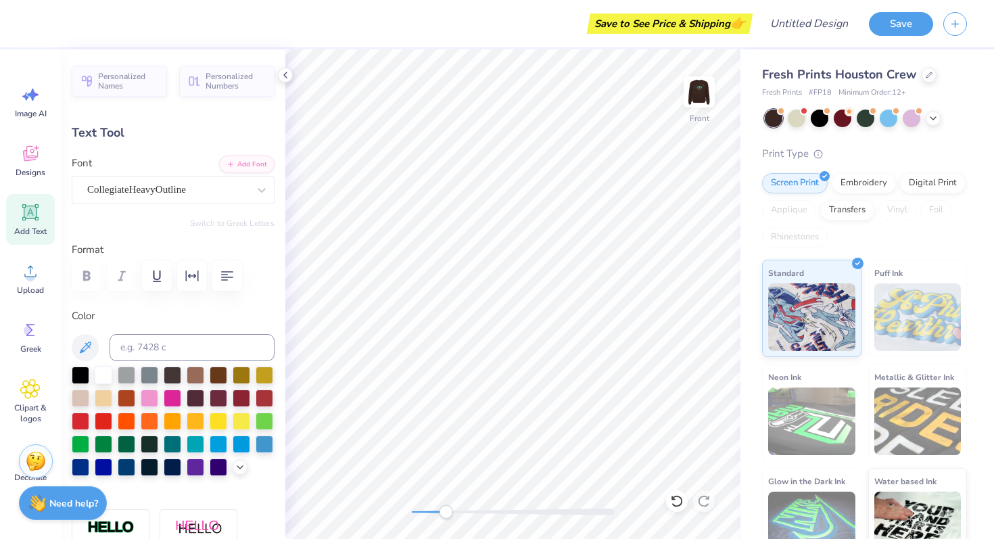
click at [116, 446] on div at bounding box center [173, 421] width 203 height 110
click at [118, 446] on div at bounding box center [127, 443] width 18 height 18
click at [704, 94] on img at bounding box center [699, 92] width 54 height 54
type input "2.05"
type input "2.70"
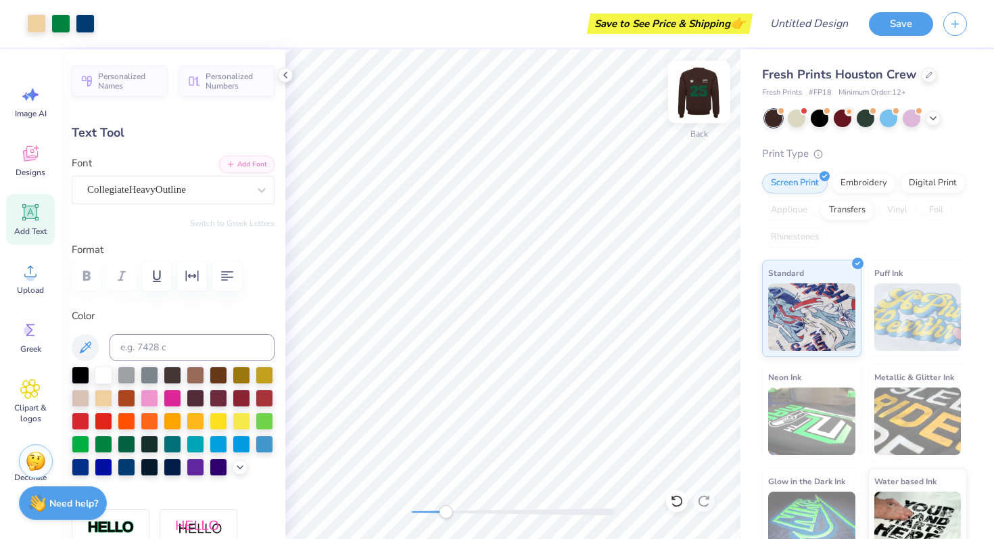
type input "5.78"
type input "-5.5"
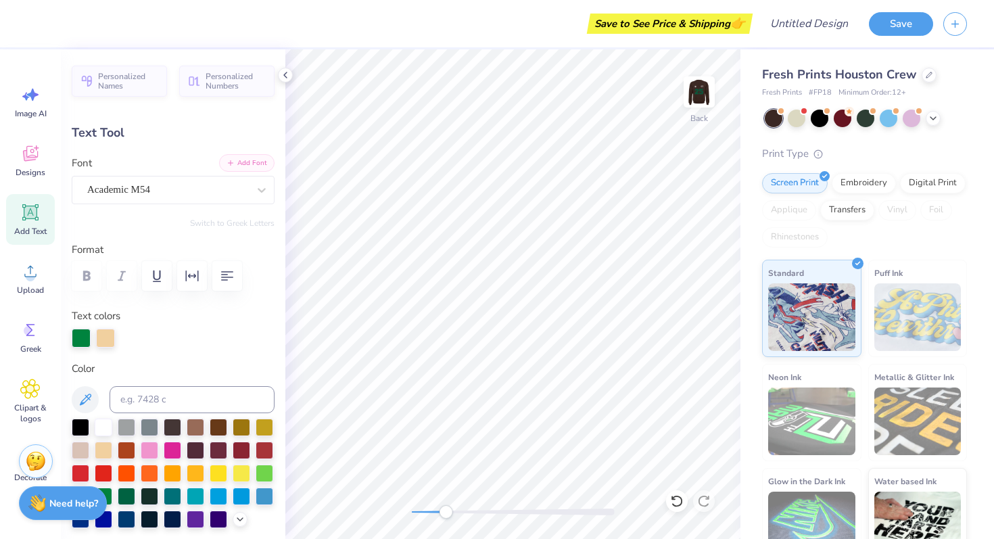
type input "1.80"
type input "2.61"
type input "5.36"
type input "-3.5"
click at [702, 89] on img at bounding box center [699, 92] width 54 height 54
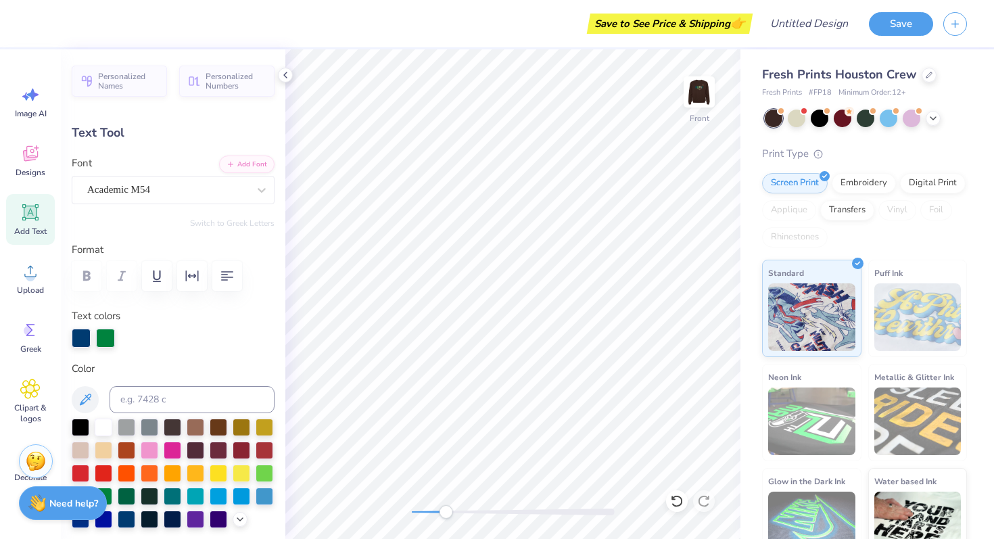
type input "1.81"
type input "2.63"
type input "6.33"
type input "2.82"
type input "0.91"
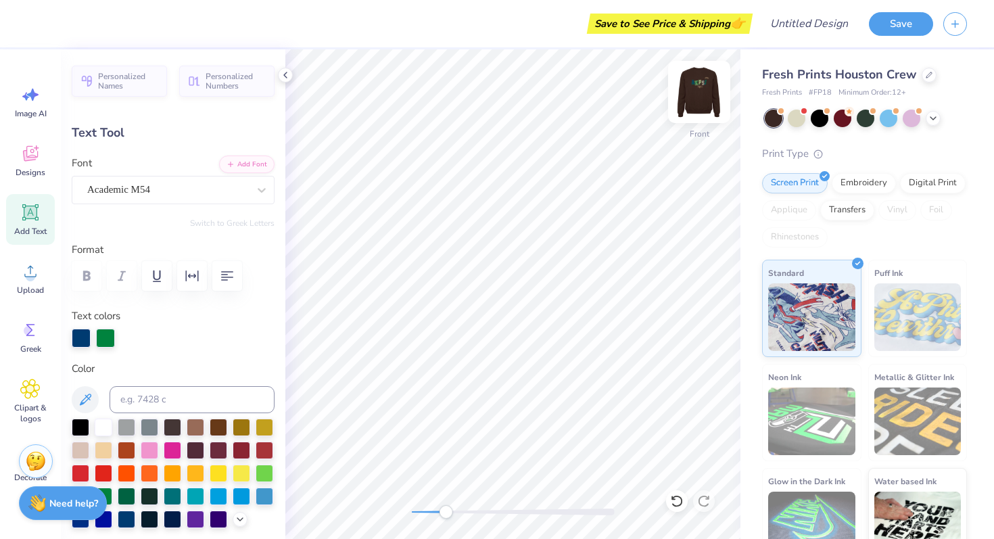
type input "6.09"
type input "0.0"
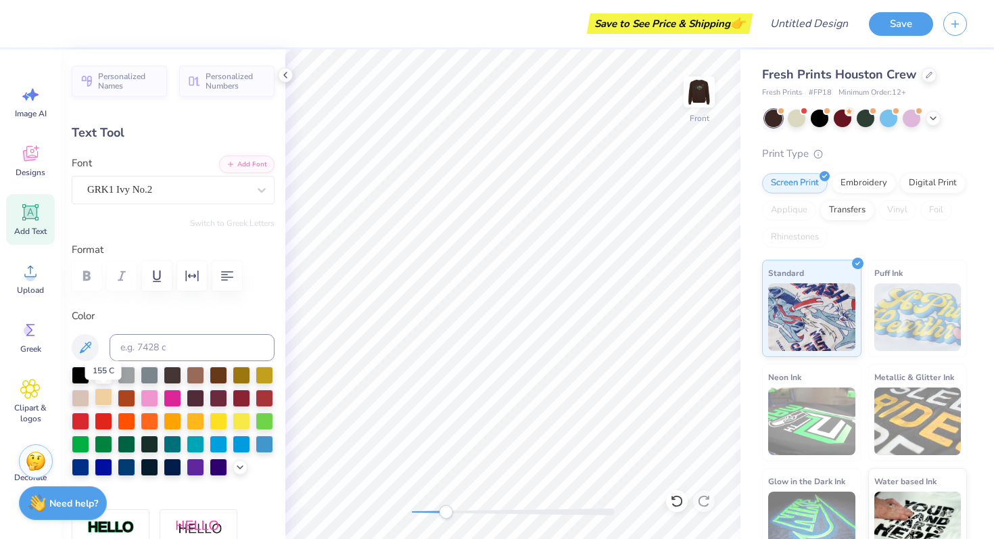
click at [104, 396] on div at bounding box center [104, 397] width 18 height 18
type input "2.66"
type input "0.50"
type input "7.36"
click at [162, 339] on input at bounding box center [192, 347] width 165 height 27
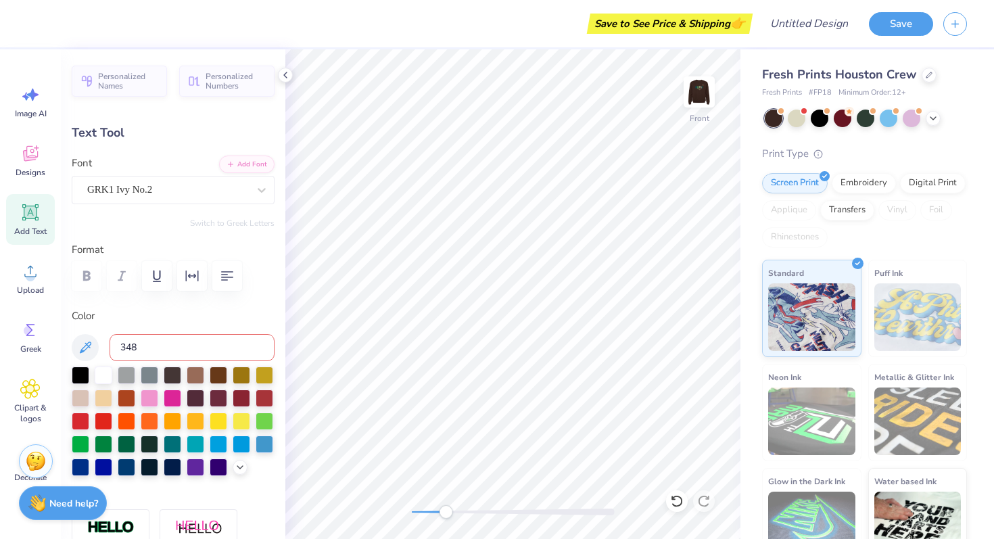
type input "348"
click at [107, 443] on div at bounding box center [104, 443] width 18 height 18
type input "9.84"
type input "6.64"
type input "9.59"
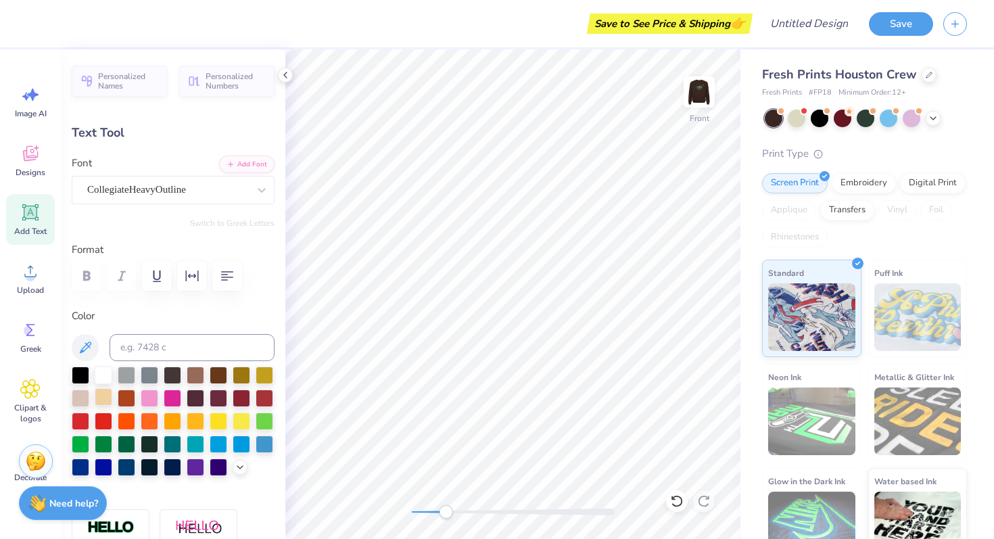
click at [107, 392] on div at bounding box center [104, 397] width 18 height 18
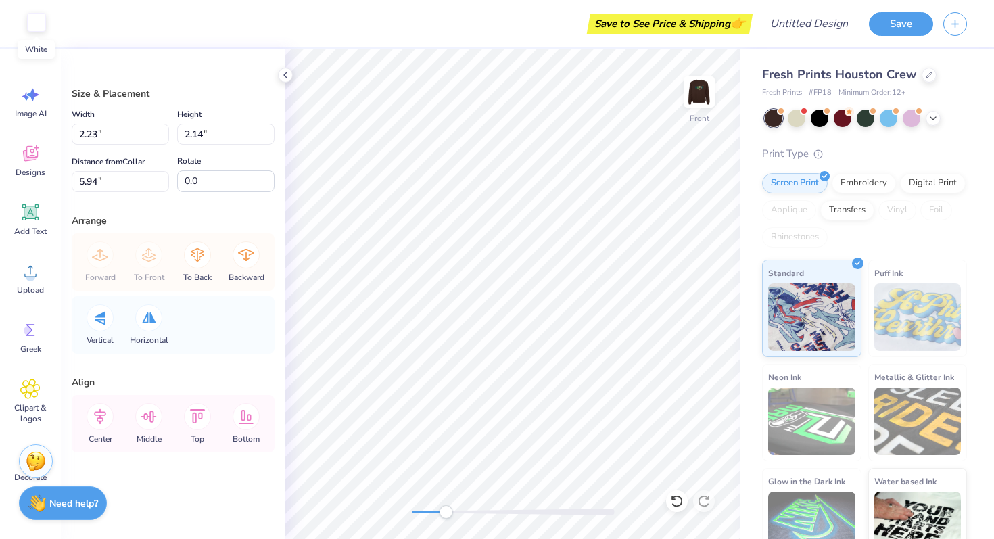
click at [35, 18] on div at bounding box center [36, 22] width 19 height 19
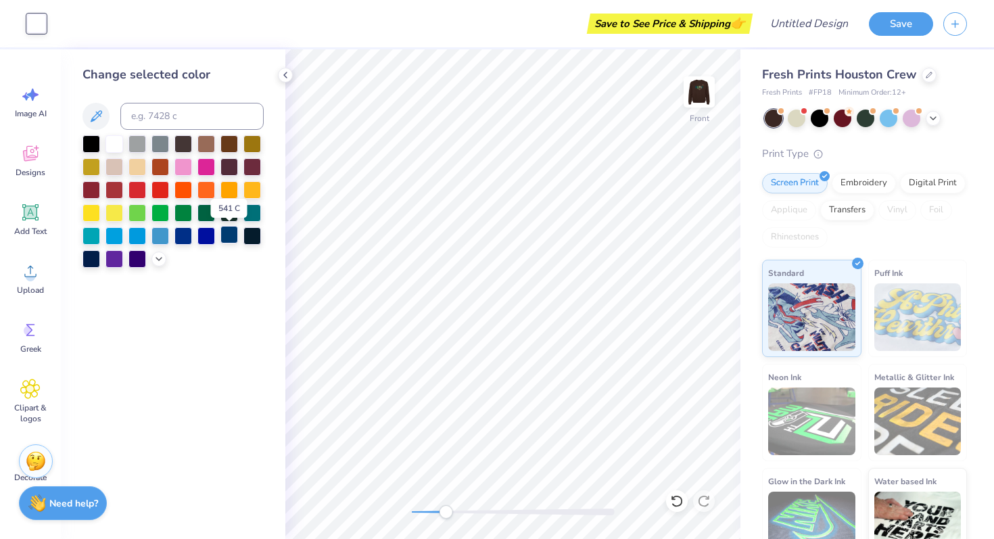
click at [224, 241] on div at bounding box center [229, 235] width 18 height 18
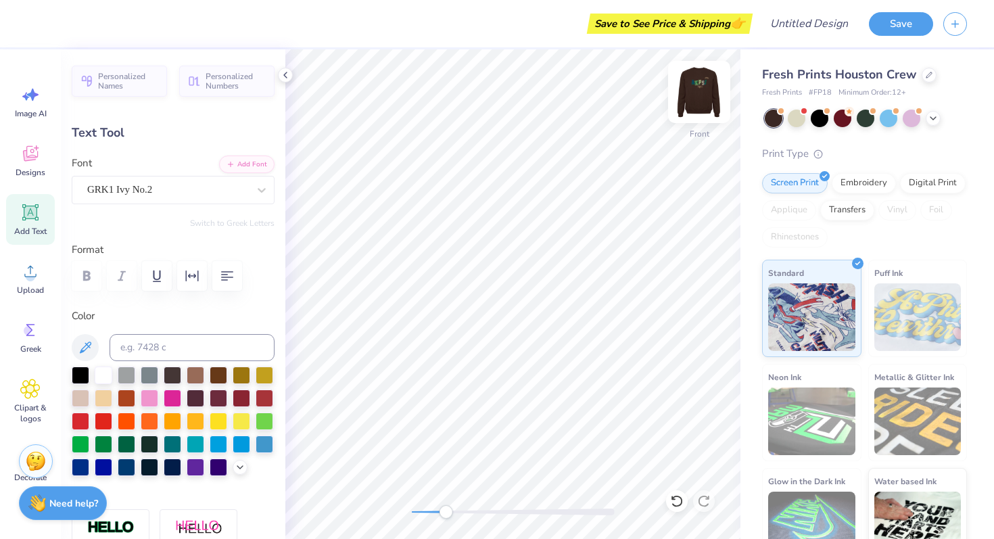
click at [714, 96] on img at bounding box center [699, 92] width 54 height 54
type input "2.80"
type input "0.90"
type input "5.14"
click at [353, 531] on div "Back" at bounding box center [512, 293] width 455 height 489
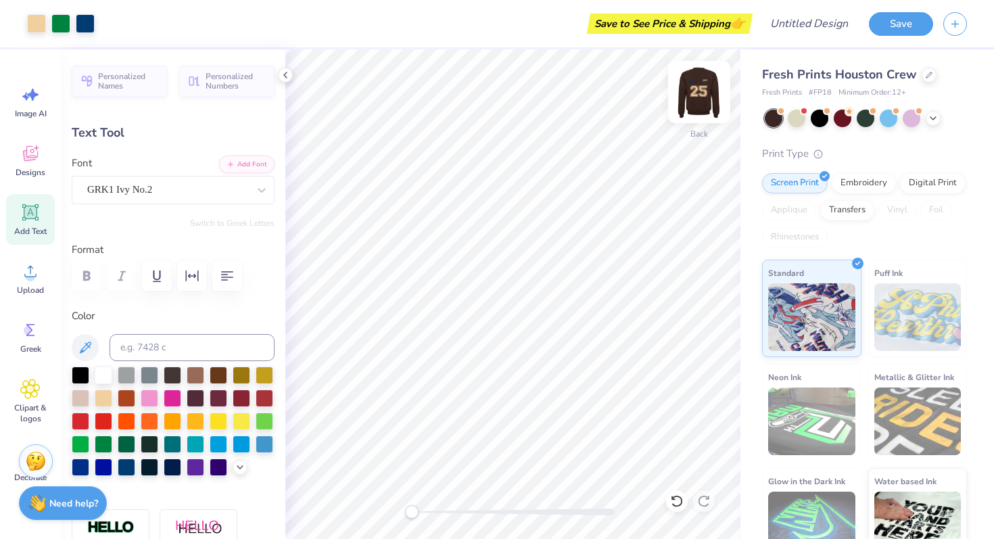
click at [699, 90] on img at bounding box center [699, 92] width 54 height 54
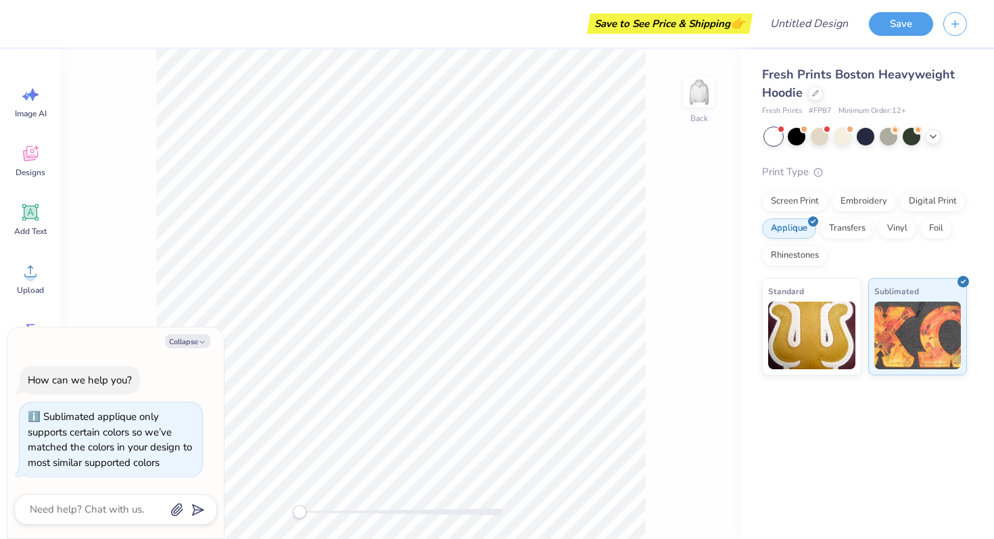
scroll to position [11, 0]
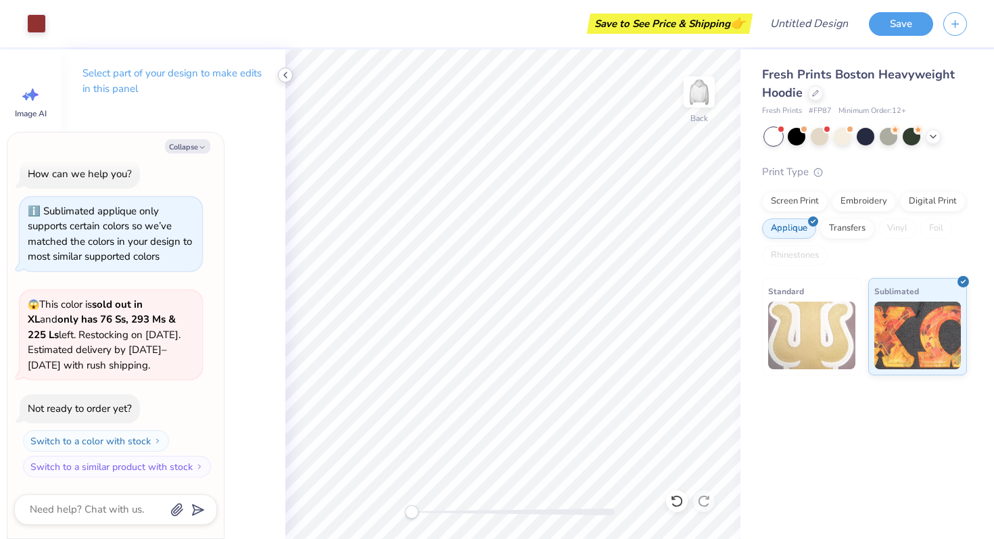
click at [287, 74] on icon at bounding box center [285, 75] width 11 height 11
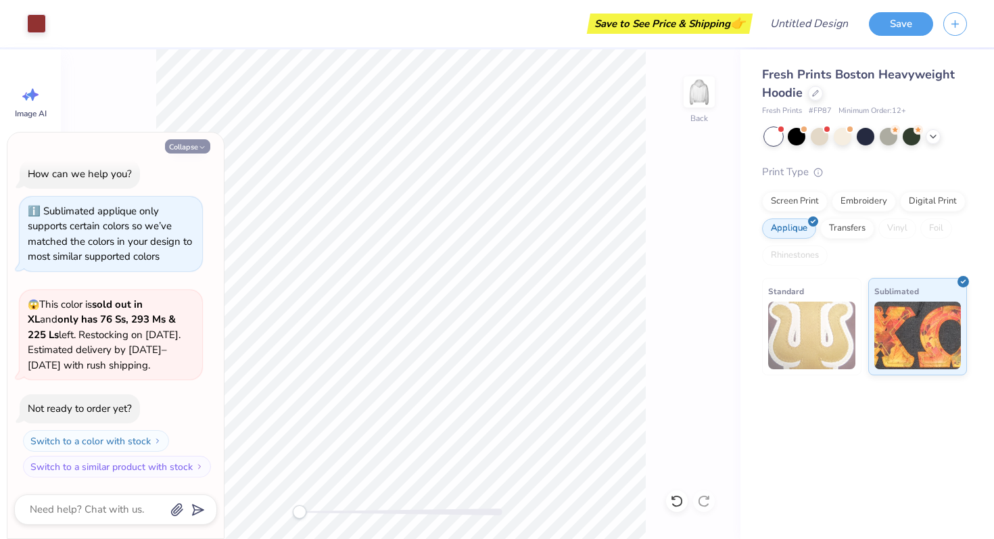
click at [189, 149] on button "Collapse" at bounding box center [187, 146] width 45 height 14
type textarea "x"
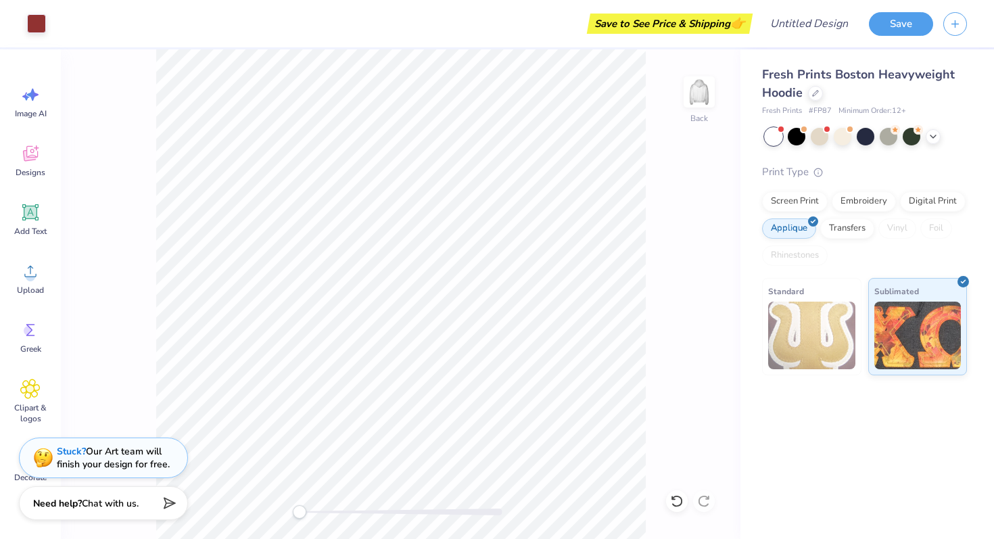
scroll to position [53, 0]
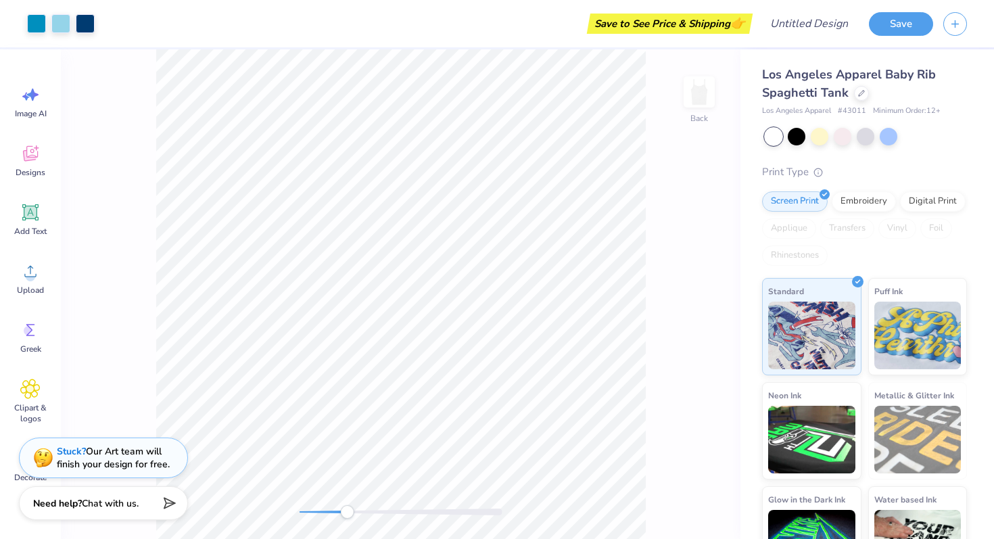
click at [238, 538] on div "Back" at bounding box center [400, 293] width 679 height 489
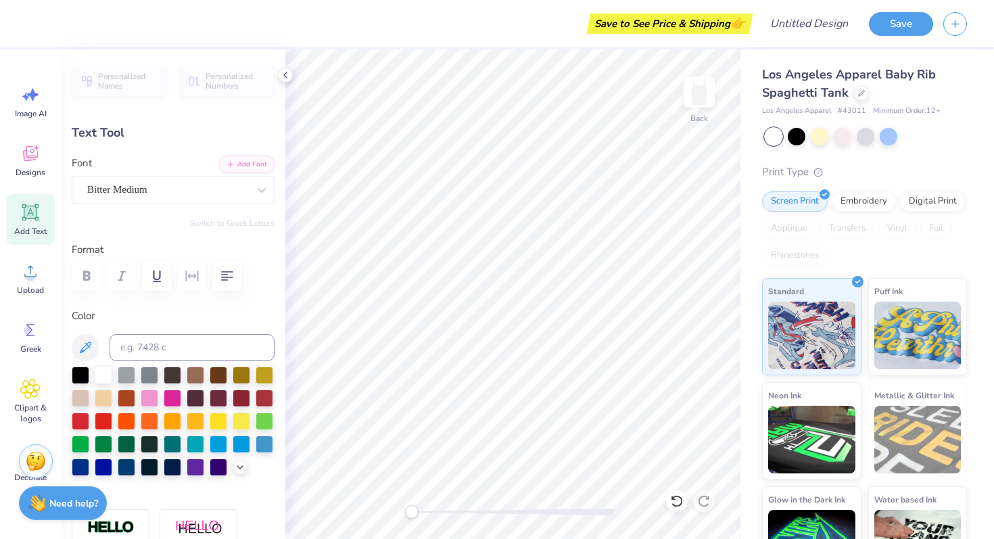
type textarea "IN"
type input "0.85"
type input "0.42"
type input "2.33"
type textarea "DIA"
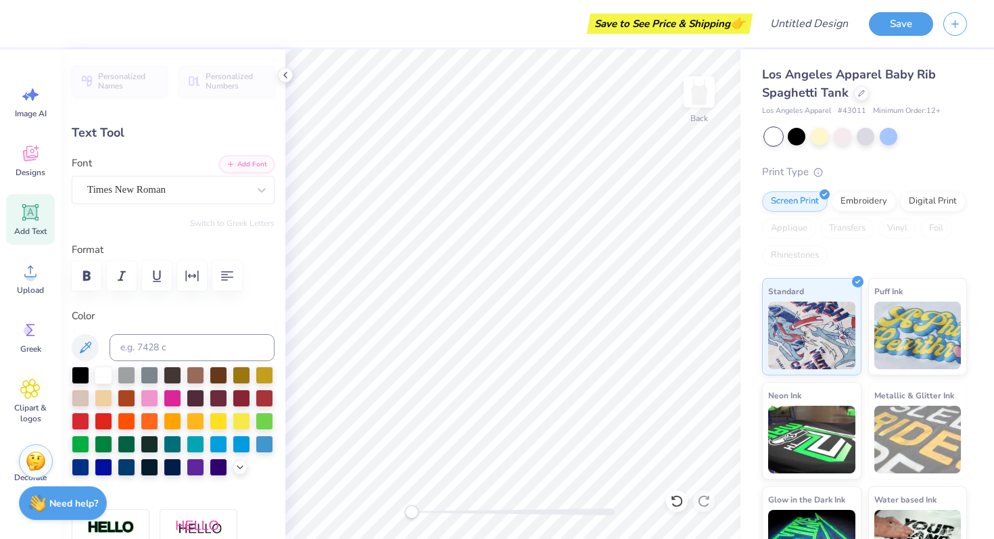
type input "0.88"
type input "0.31"
type input "2.36"
type input "0.85"
type input "0.42"
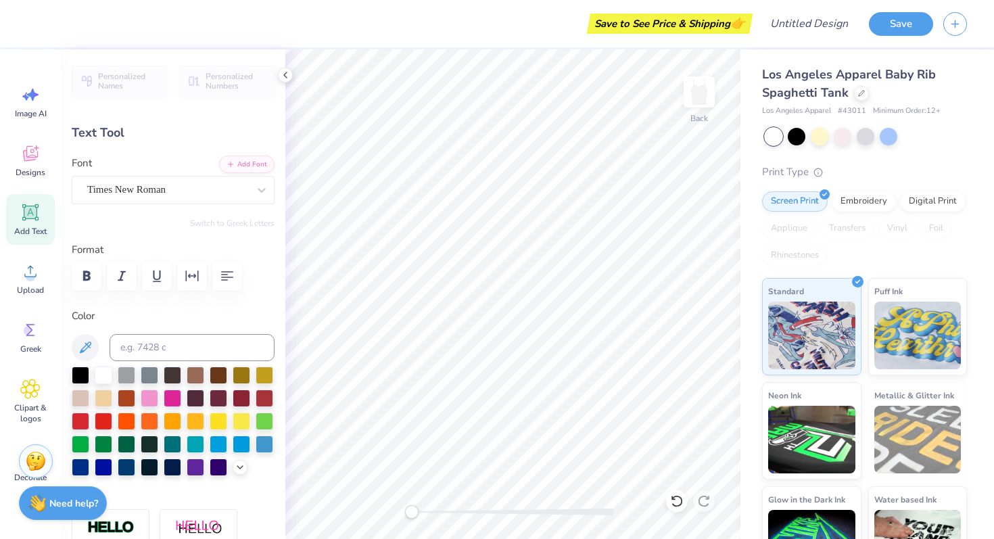
type input "2.33"
type textarea "DI"
type input "0.88"
type input "0.31"
type input "2.36"
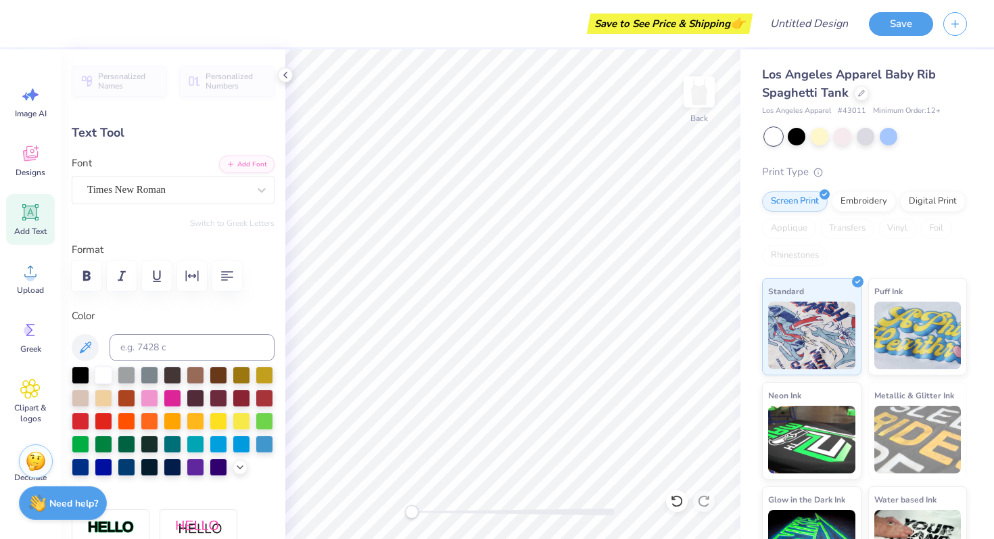
type textarea "A"
type input "0.85"
type input "0.34"
type input "2.47"
type textarea "NA"
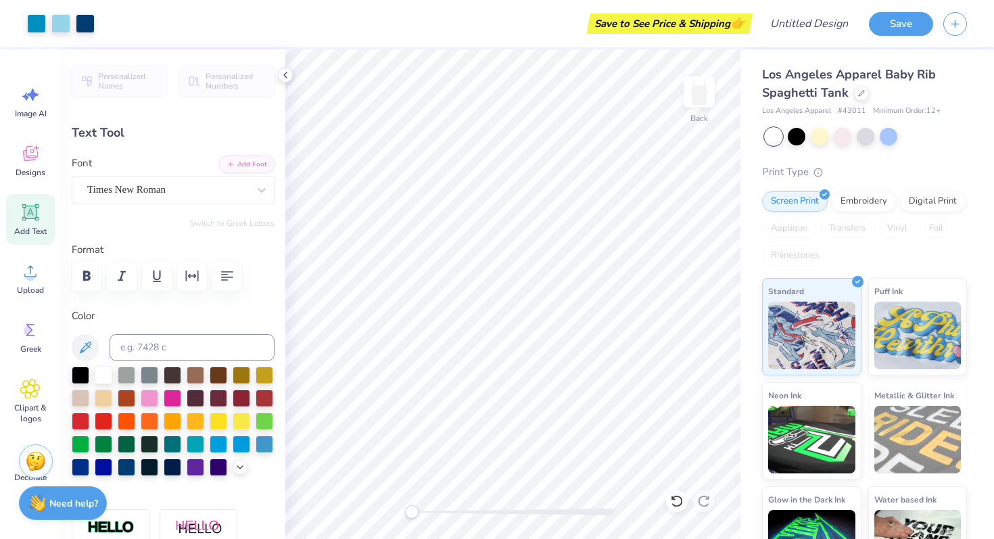
type input "0.68"
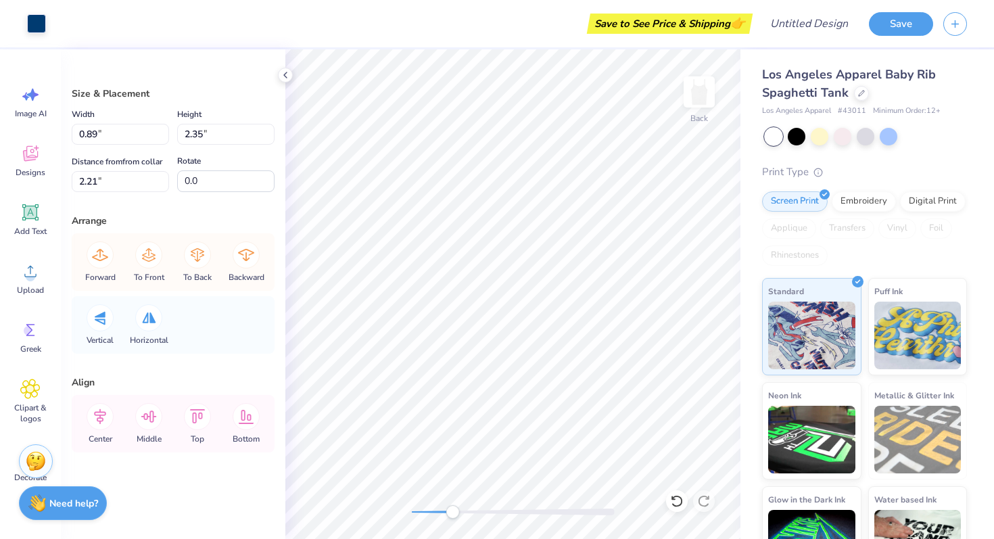
drag, startPoint x: 412, startPoint y: 510, endPoint x: 465, endPoint y: 517, distance: 53.9
click at [459, 517] on div "Accessibility label" at bounding box center [452, 512] width 14 height 14
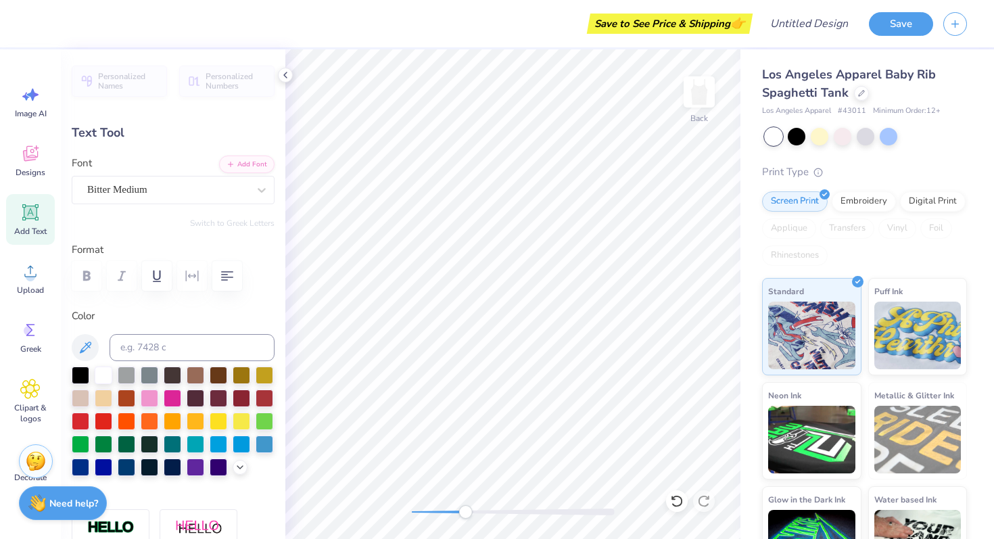
type input "0.31"
type input "0.30"
type input "2.36"
type input "0.52"
type input "0.51"
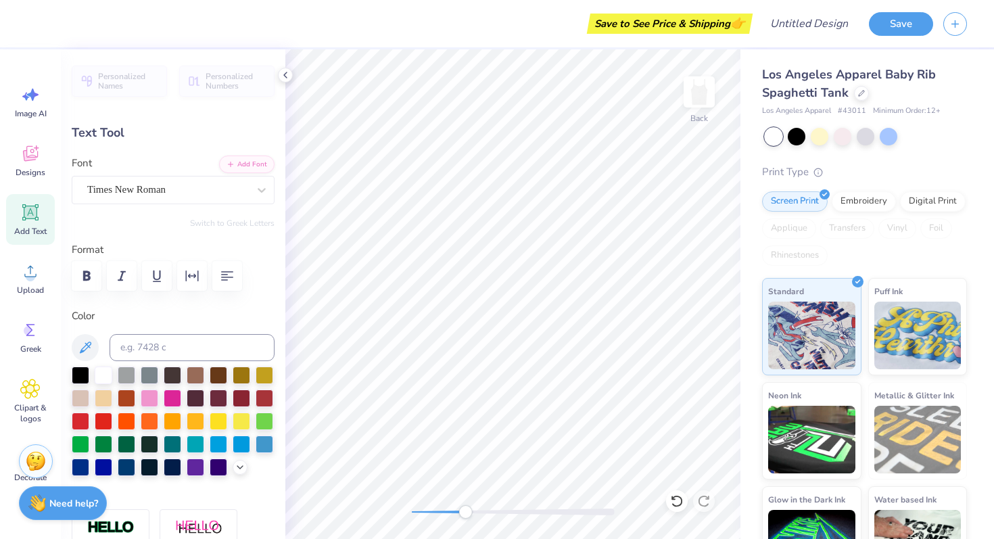
type input "2.38"
type input "0.46"
type input "0.28"
type input "2.51"
type input "0.58"
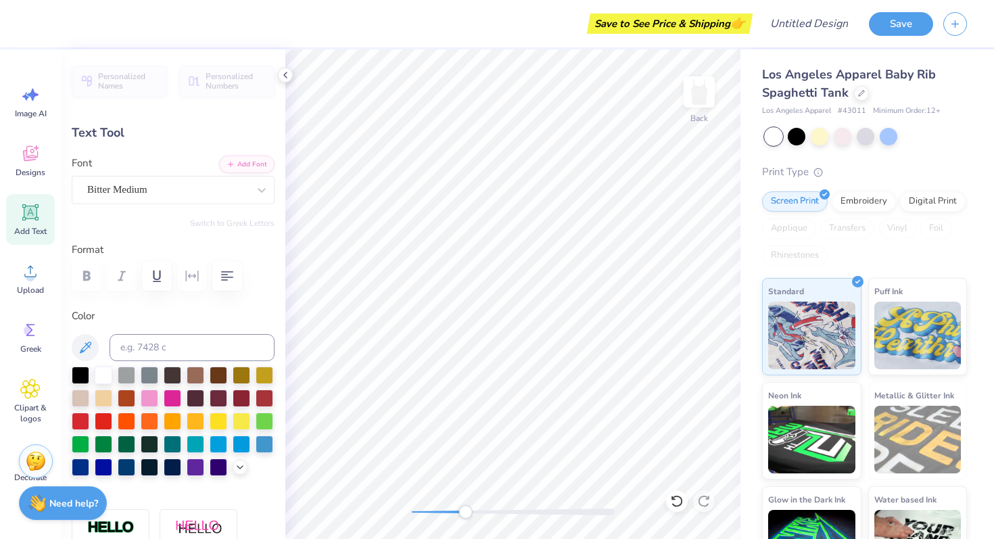
type input "0.35"
type input "0.50"
type input "1.33"
type input "3.12"
type textarea "D"
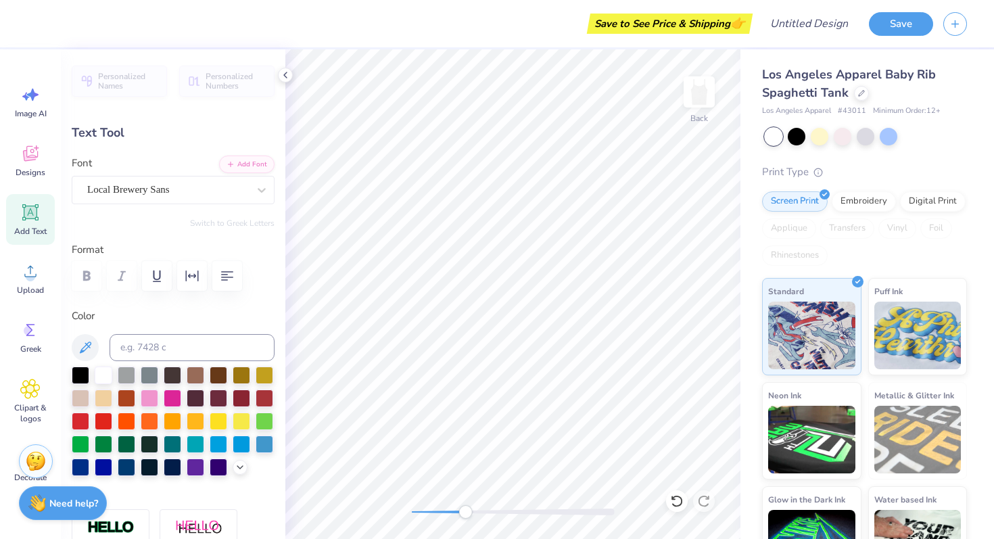
type textarea "k"
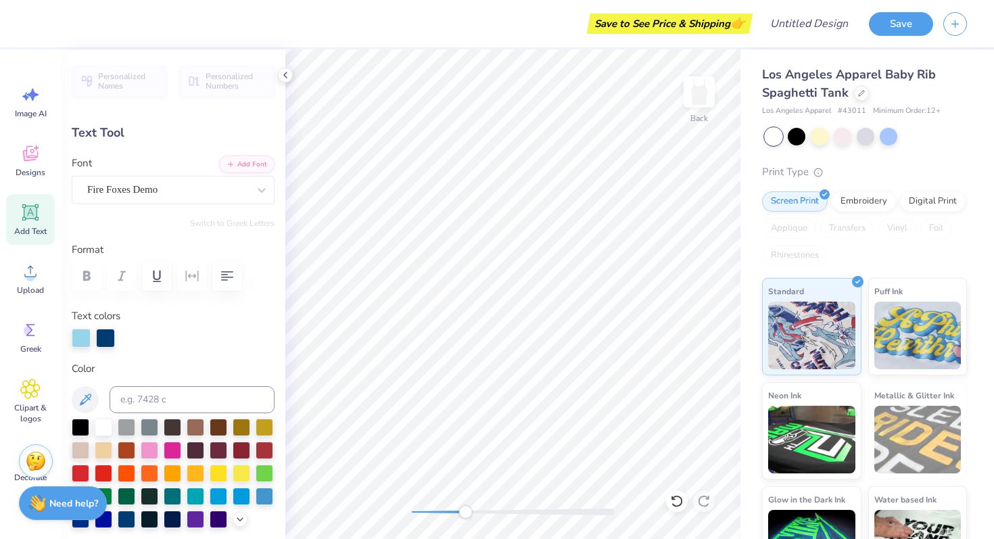
type input "0.59"
type input "1.11"
type input "3.05"
type input "0.24"
type input "1.13"
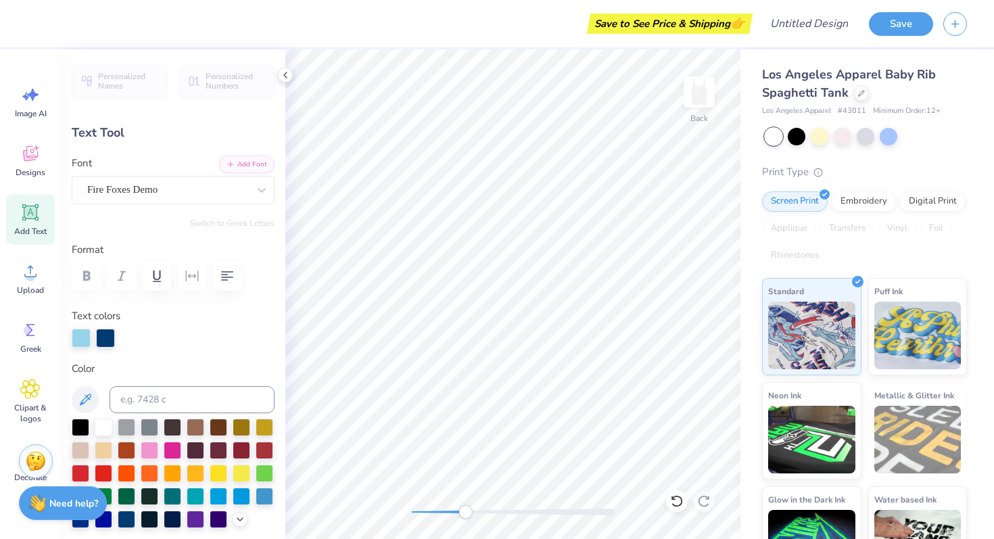
type input "3.35"
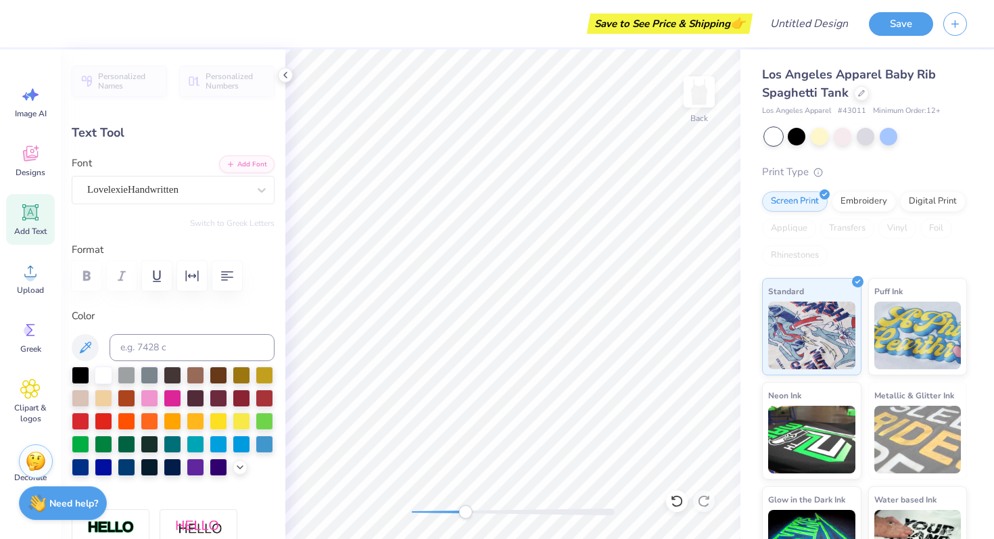
type input "0.59"
type input "1.11"
type input "3.05"
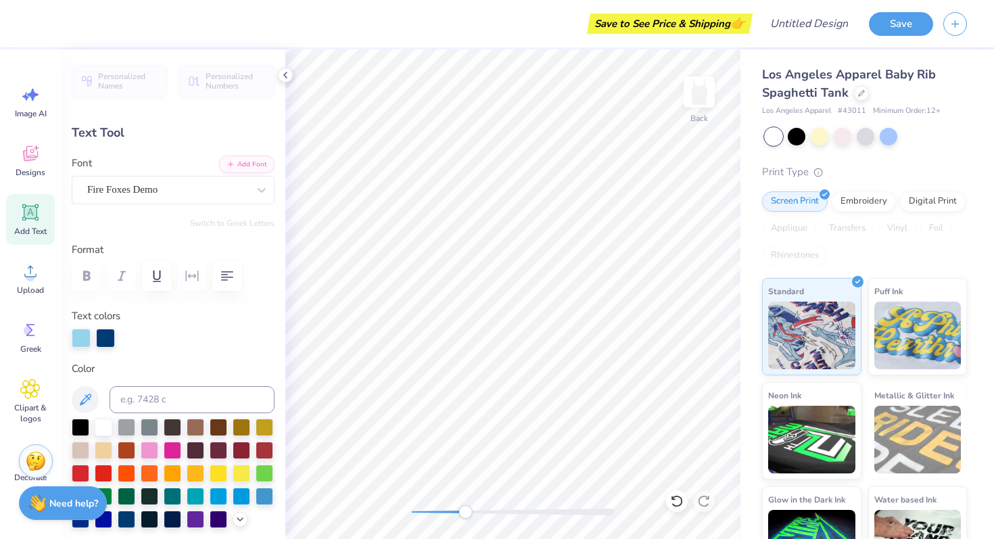
type input "0.60"
type input "1.32"
type input "3.08"
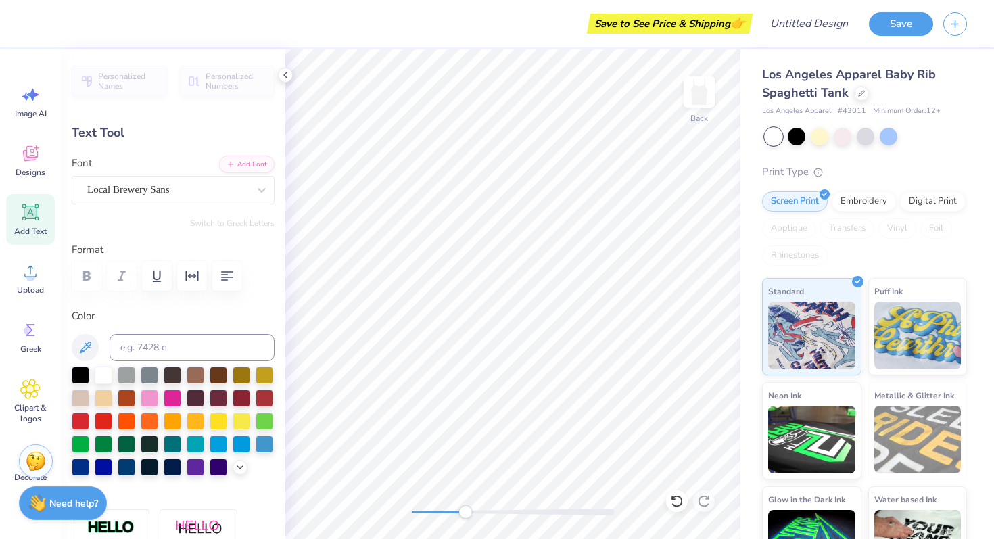
type input "1.33"
type input "0.52"
type input "0.51"
type input "2.29"
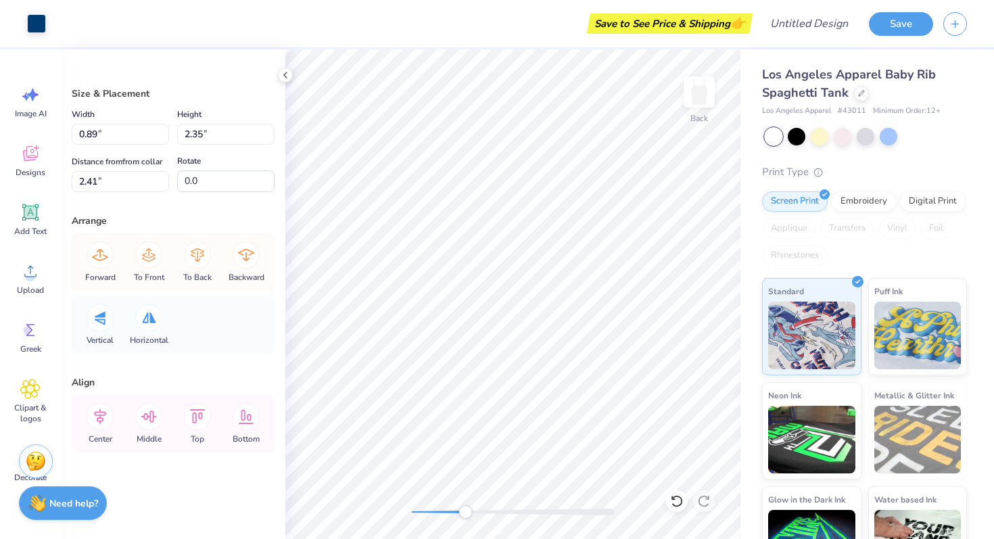
type input "0.97"
type input "2.56"
click at [189, 258] on icon at bounding box center [197, 254] width 27 height 27
type input "2.27"
click at [199, 260] on div "Forward To Front To Back Backward" at bounding box center [173, 261] width 195 height 57
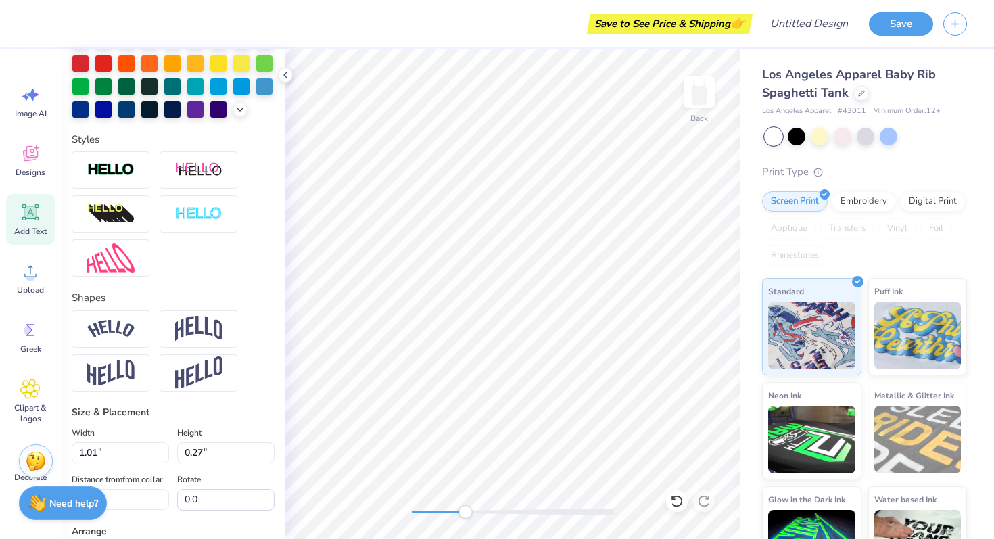
scroll to position [577, 0]
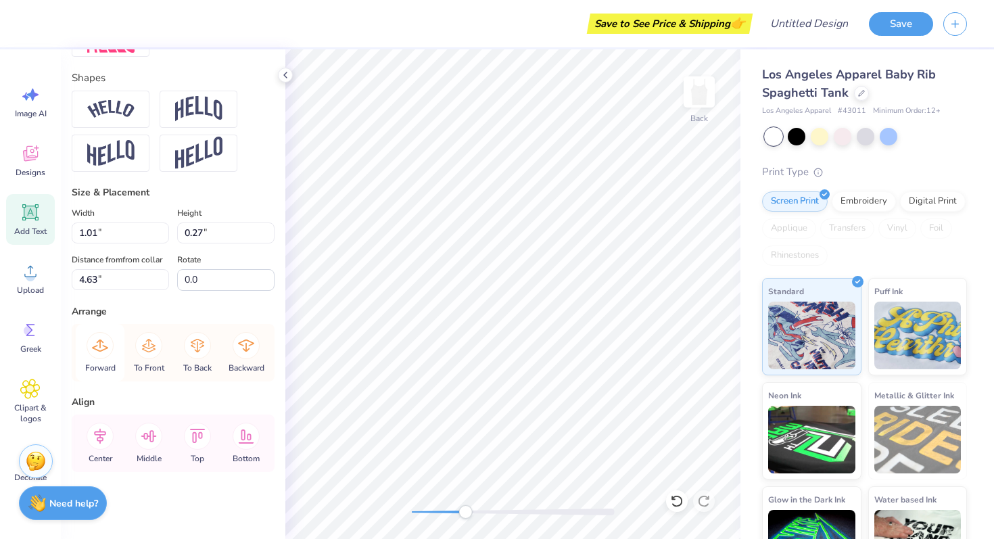
click at [99, 354] on icon at bounding box center [100, 345] width 27 height 27
type input "0.19"
type input "4.60"
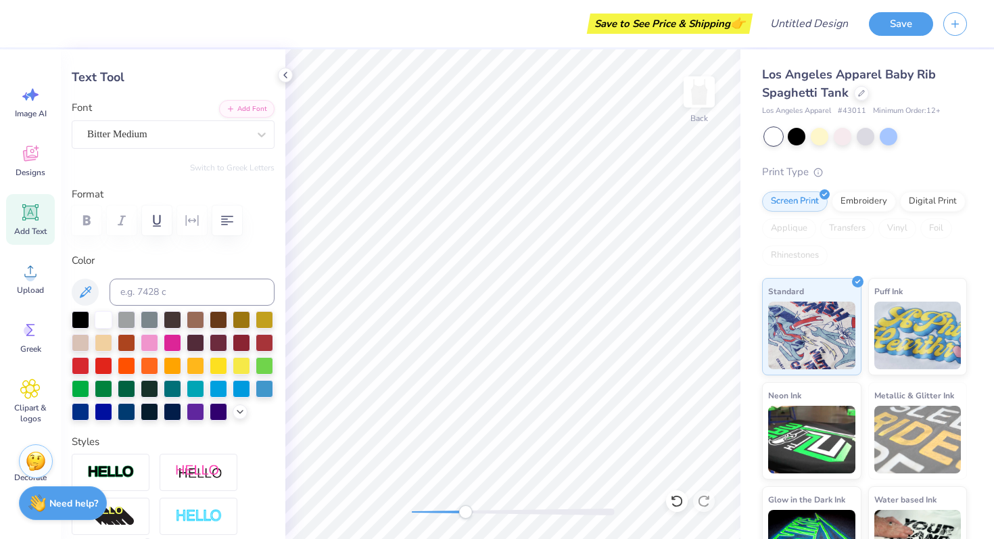
scroll to position [0, 0]
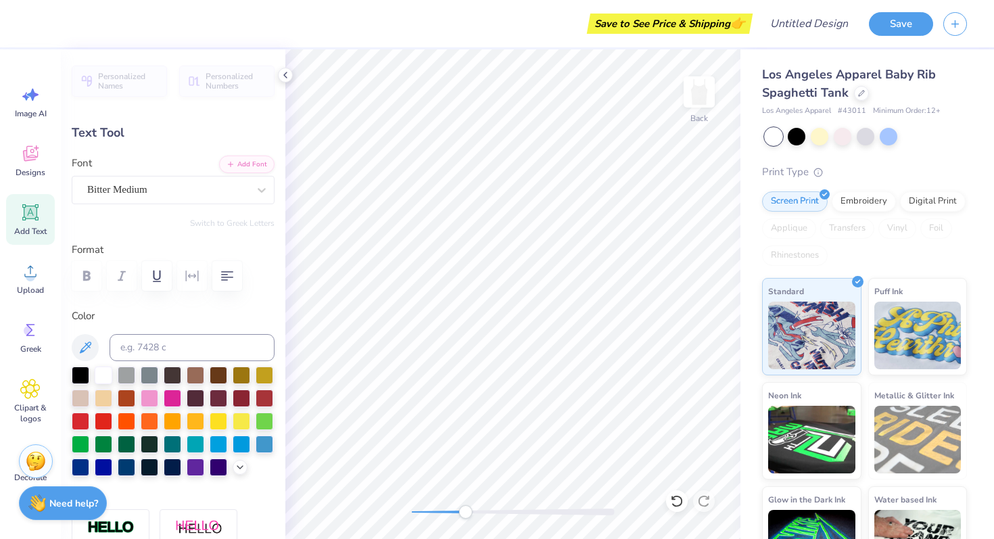
type input "0.43"
type input "0.28"
type input "4.59"
click at [284, 77] on icon at bounding box center [285, 75] width 11 height 11
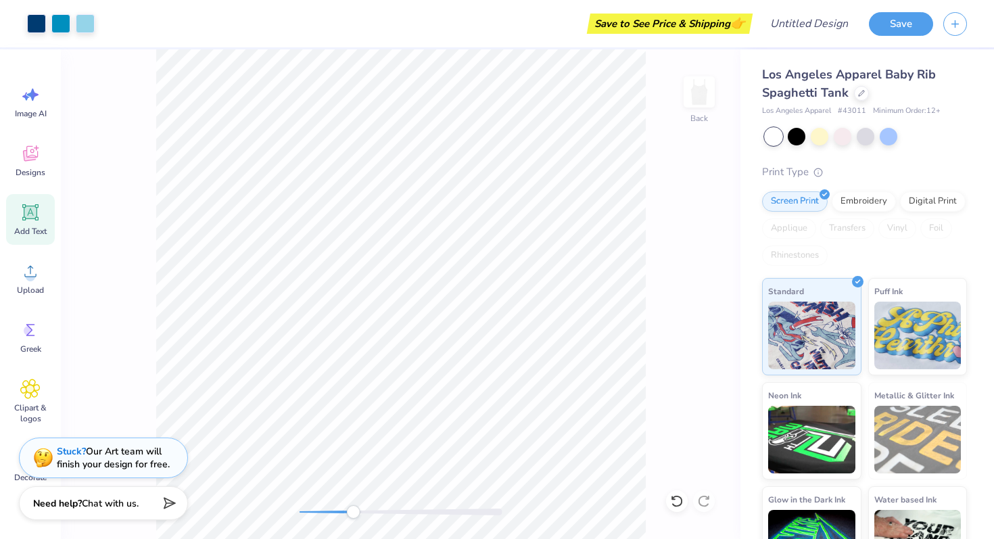
type input "1.01"
type input "0.27"
type input "4.63"
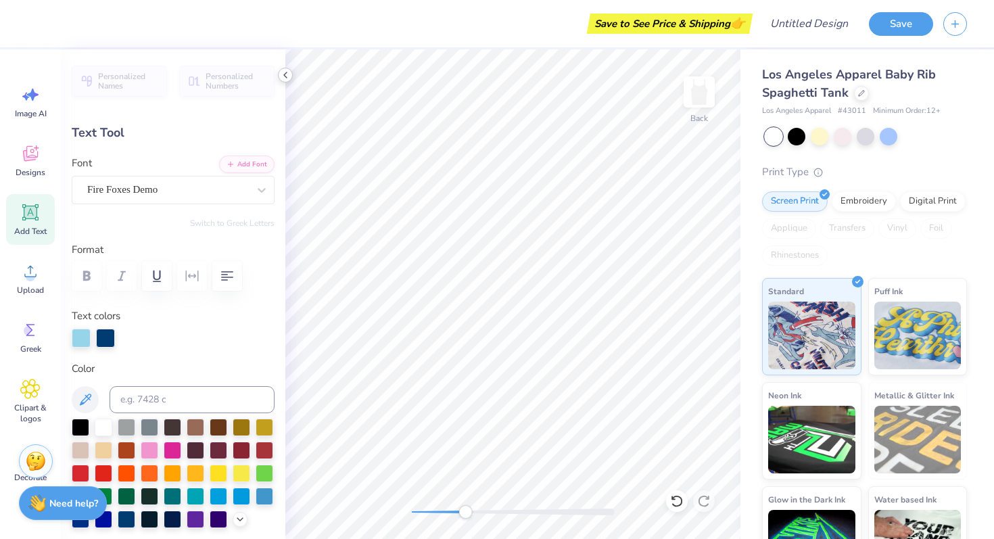
type textarea "K"
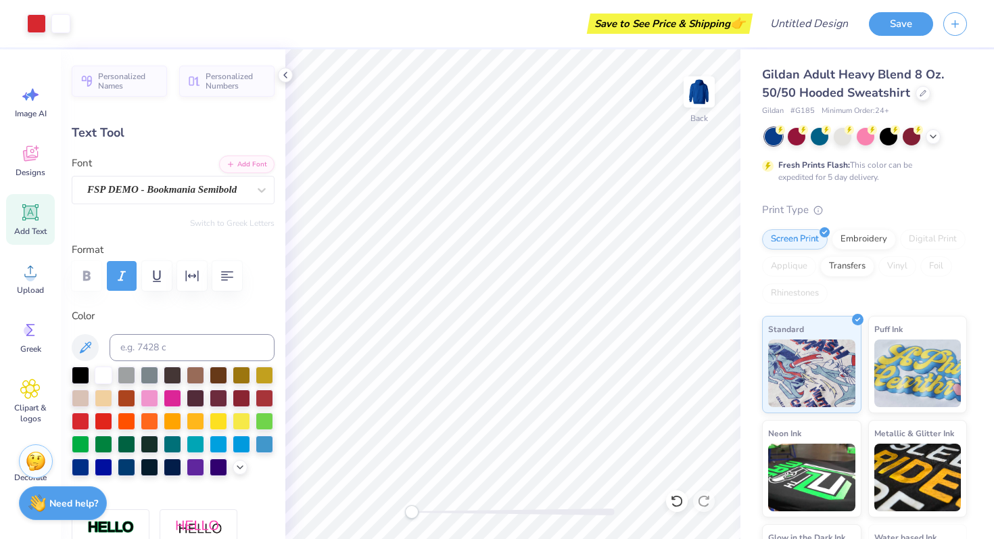
type input "0.55"
type input "0.69"
type input "4.07"
type input "0.61"
type input "0.63"
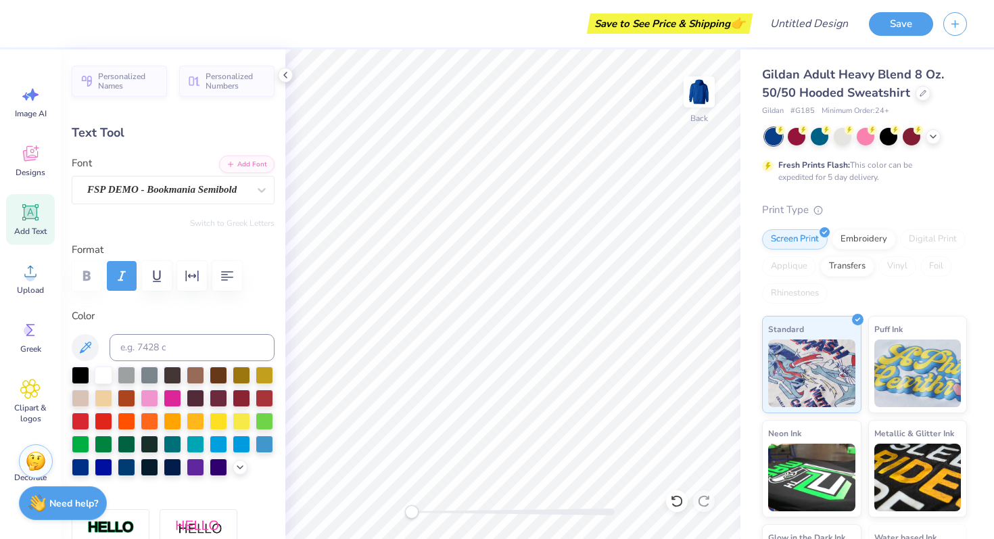
type input "4.33"
click at [700, 97] on img at bounding box center [699, 92] width 54 height 54
click at [21, 163] on icon at bounding box center [30, 153] width 20 height 20
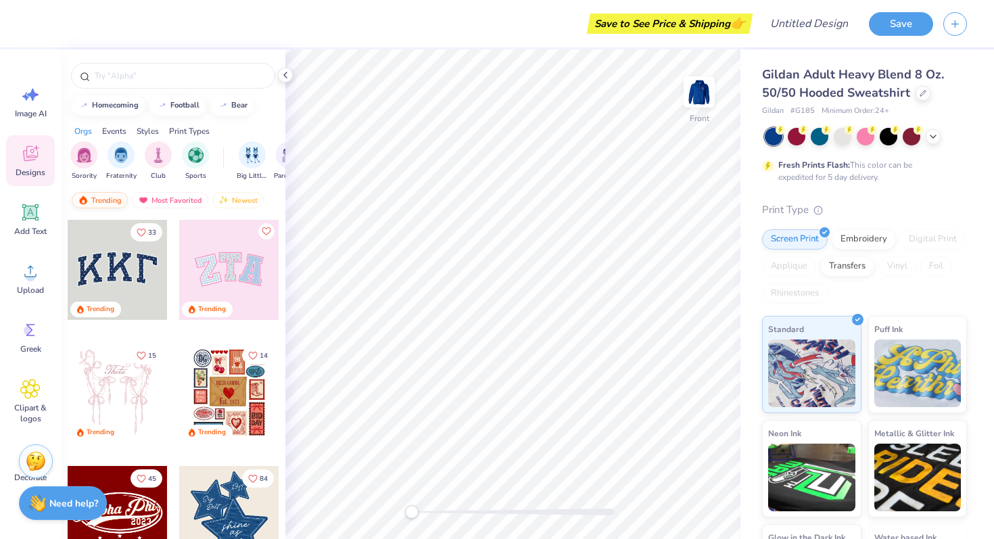
click at [104, 193] on div "Trending" at bounding box center [100, 200] width 56 height 16
click at [105, 203] on div "Trending" at bounding box center [100, 200] width 56 height 16
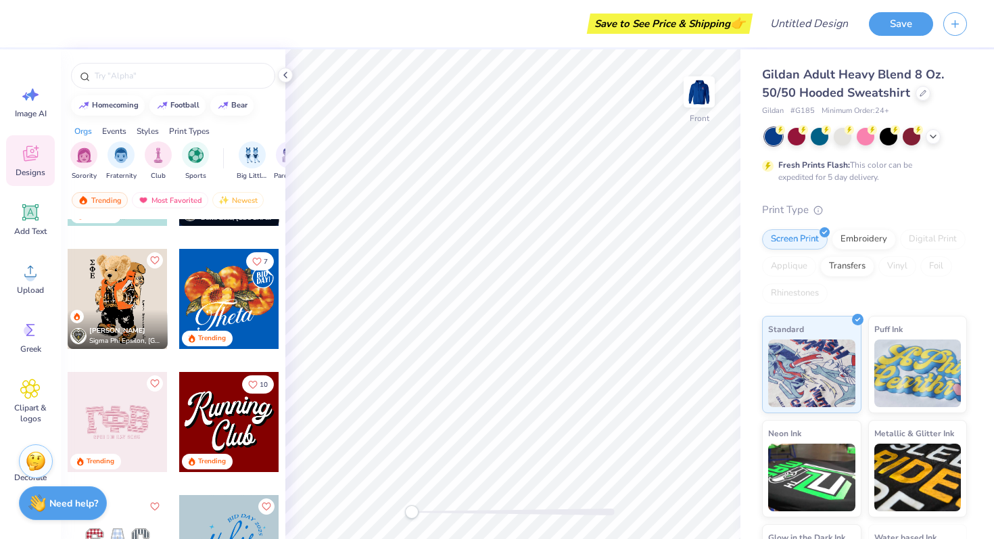
scroll to position [1330, 0]
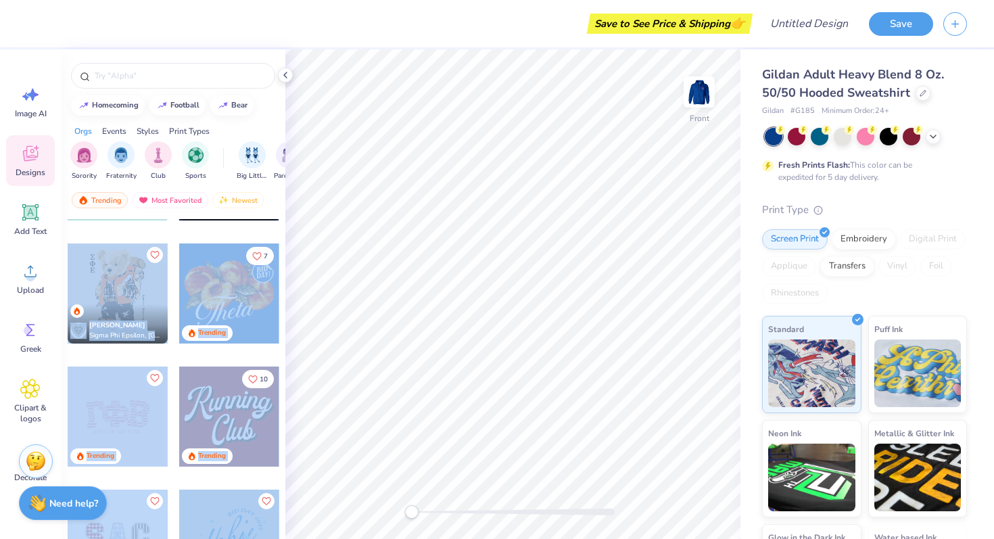
click at [458, 345] on div "Save to See Price & Shipping 👉 Design Title Save Image AI Designs Add Text Uplo…" at bounding box center [497, 269] width 994 height 539
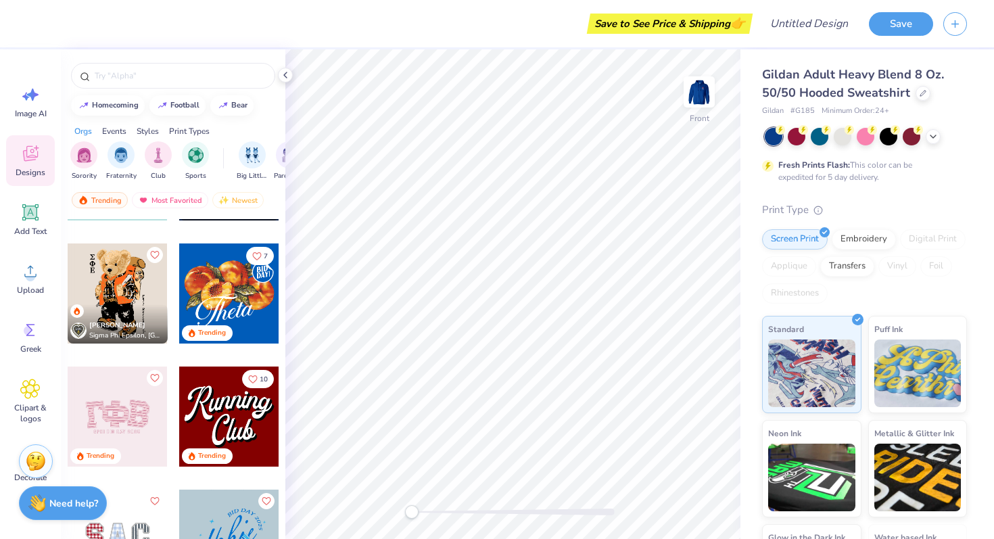
click at [162, 312] on div "Nikho [PERSON_NAME] Sigma Phi Epsilon, [GEOGRAPHIC_DATA][US_STATE]" at bounding box center [118, 323] width 100 height 39
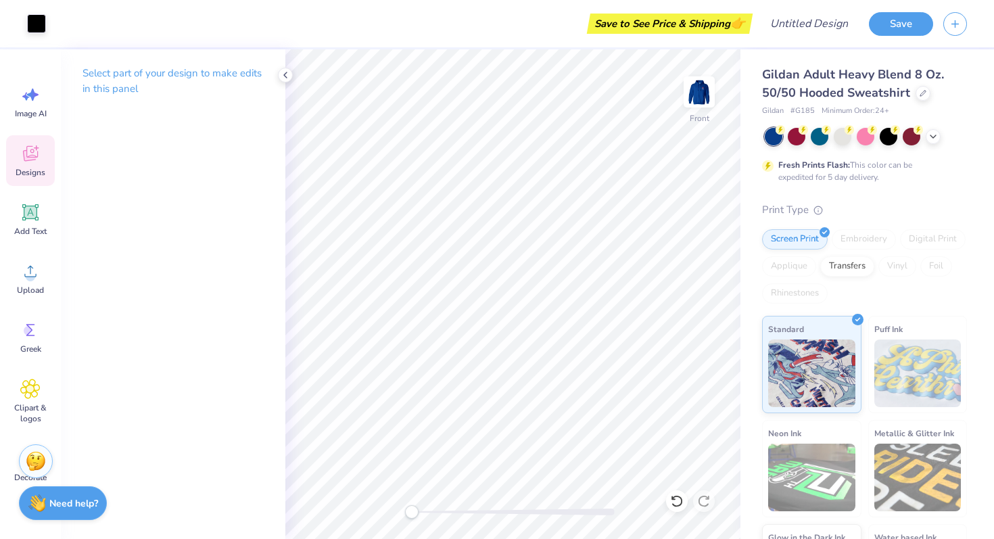
click at [40, 156] on div "Designs" at bounding box center [30, 160] width 49 height 51
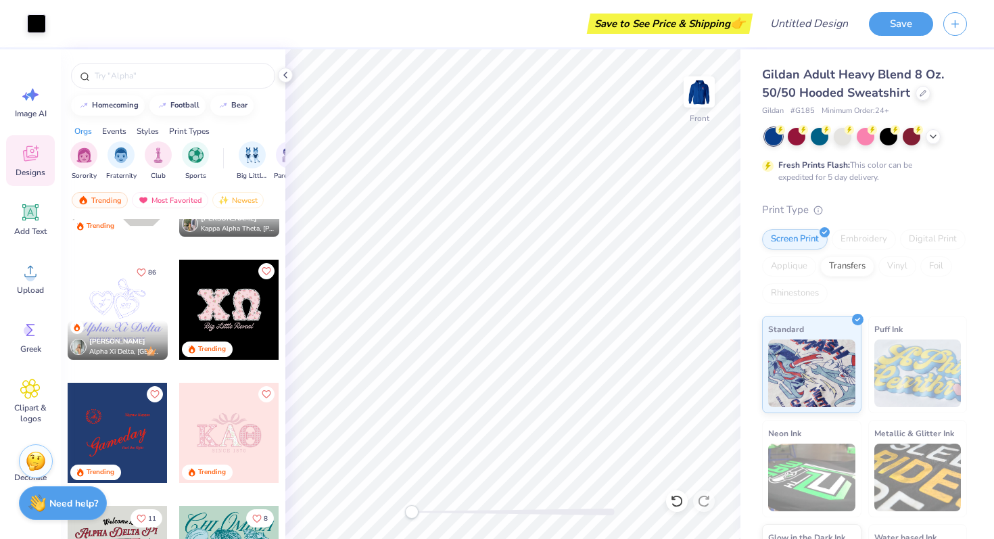
scroll to position [4057, 0]
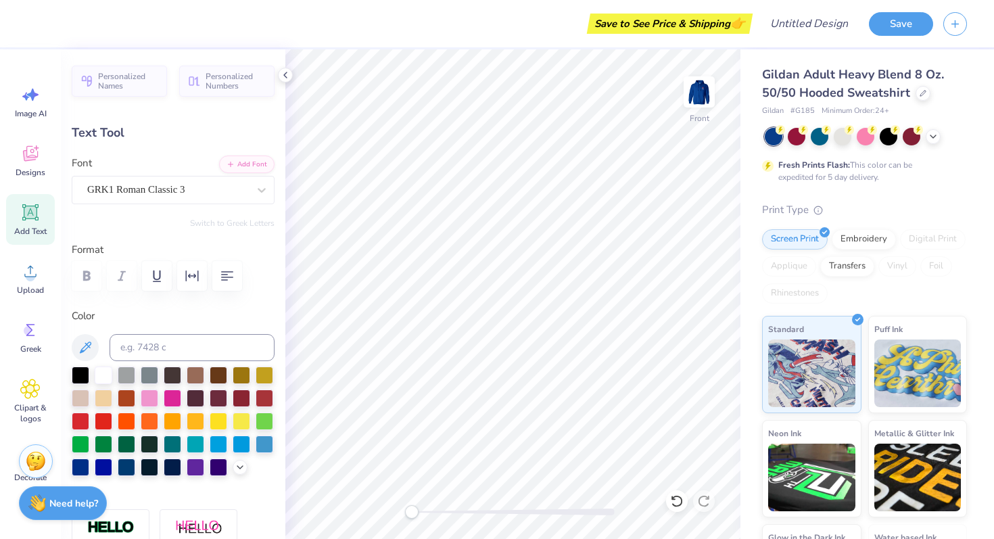
click at [30, 183] on div "Designs" at bounding box center [30, 160] width 49 height 51
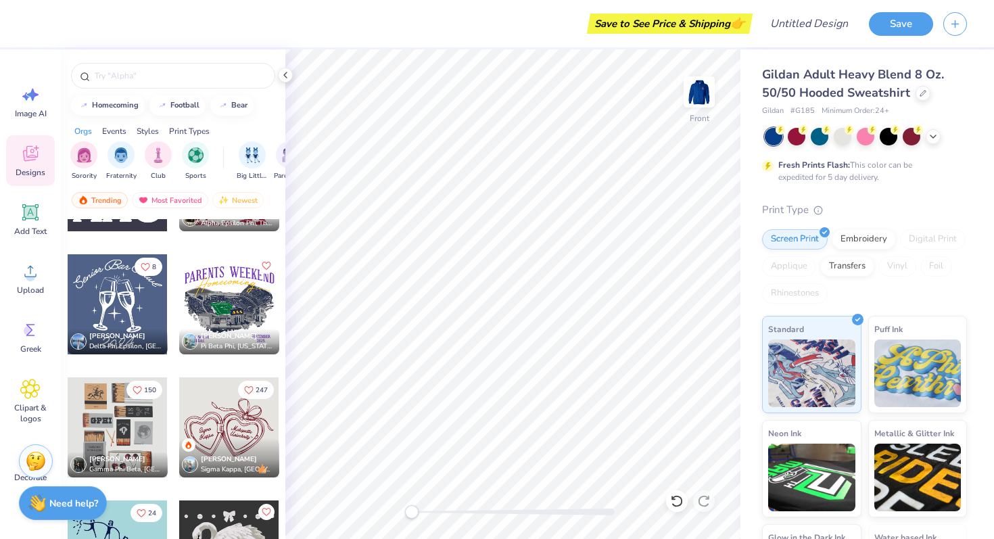
scroll to position [7578, 0]
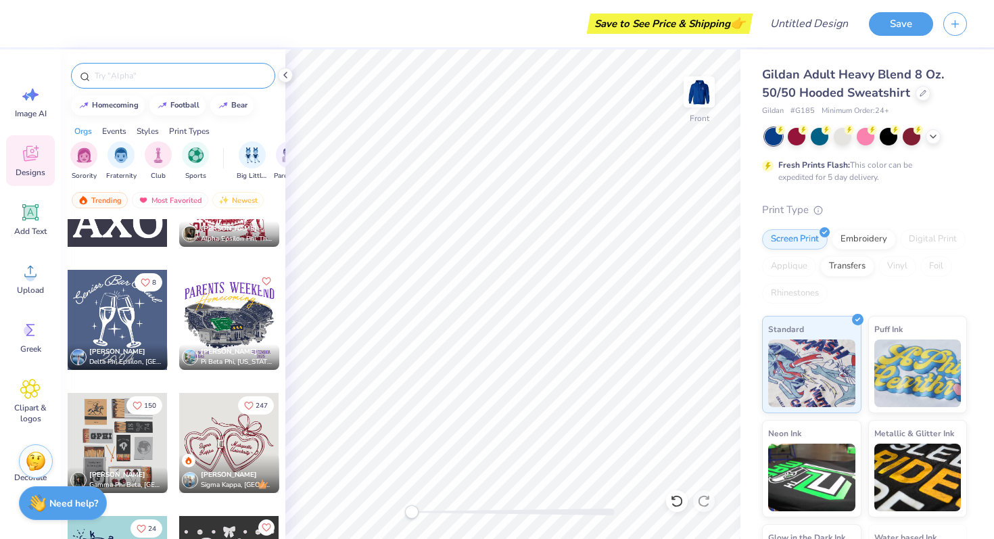
click at [164, 67] on div at bounding box center [173, 76] width 204 height 26
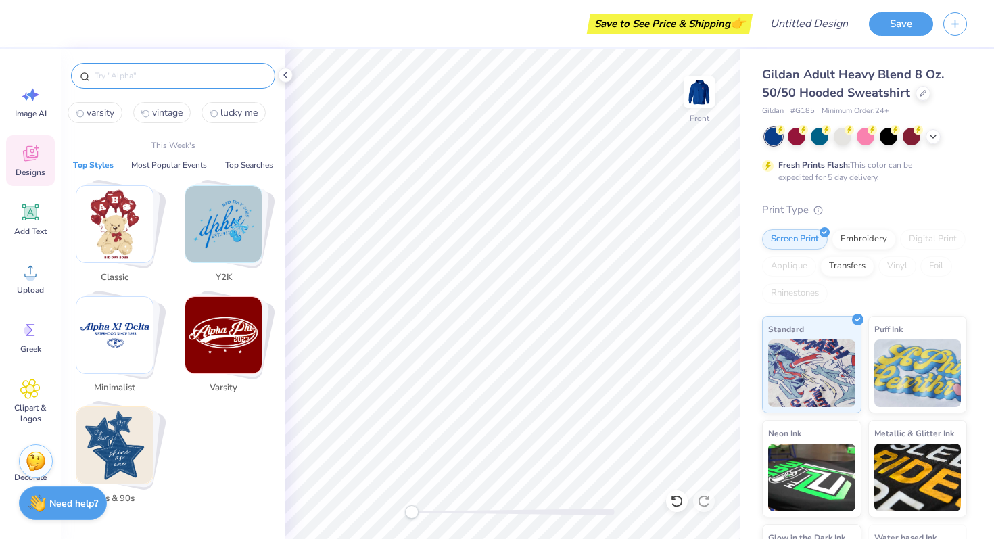
click at [165, 76] on input "text" at bounding box center [179, 76] width 173 height 14
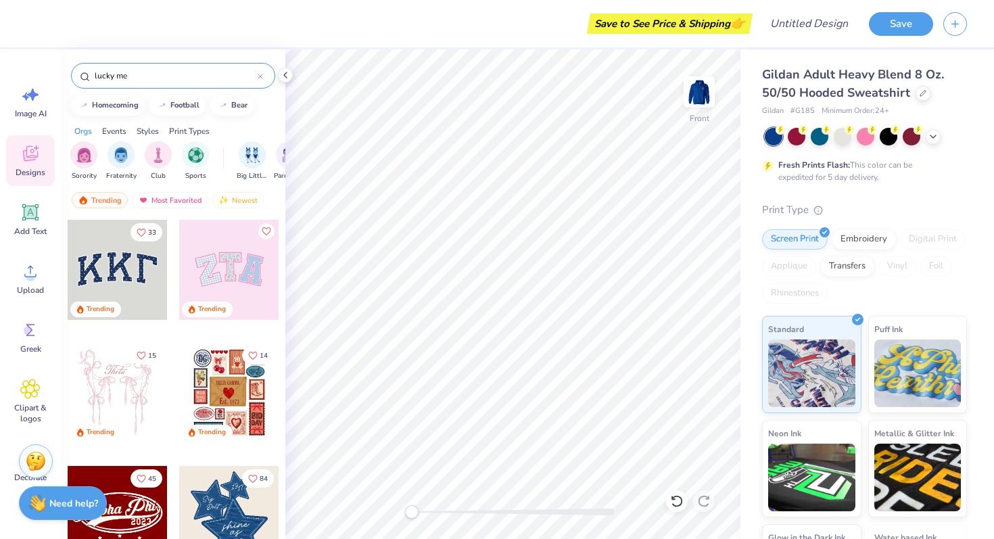
type input "lucky me"
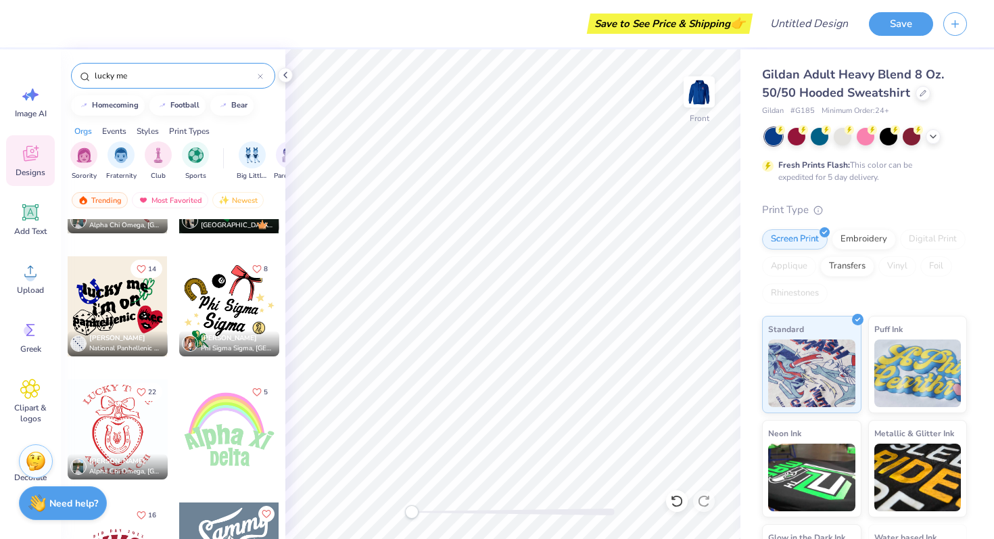
scroll to position [1678, 0]
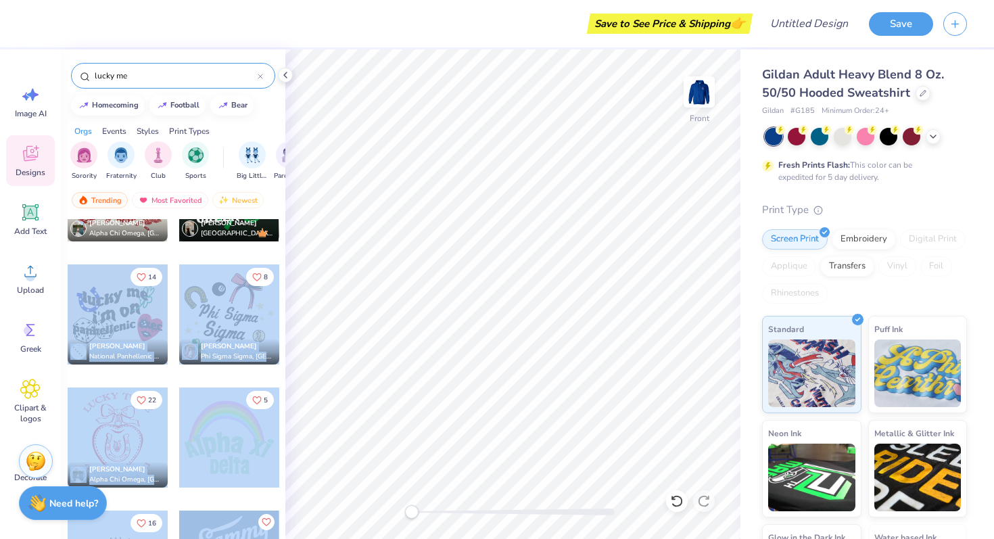
click at [490, 322] on div "Save to See Price & Shipping 👉 Design Title Save Image AI Designs Add Text Uplo…" at bounding box center [497, 269] width 994 height 539
click at [68, 318] on div at bounding box center [118, 314] width 100 height 100
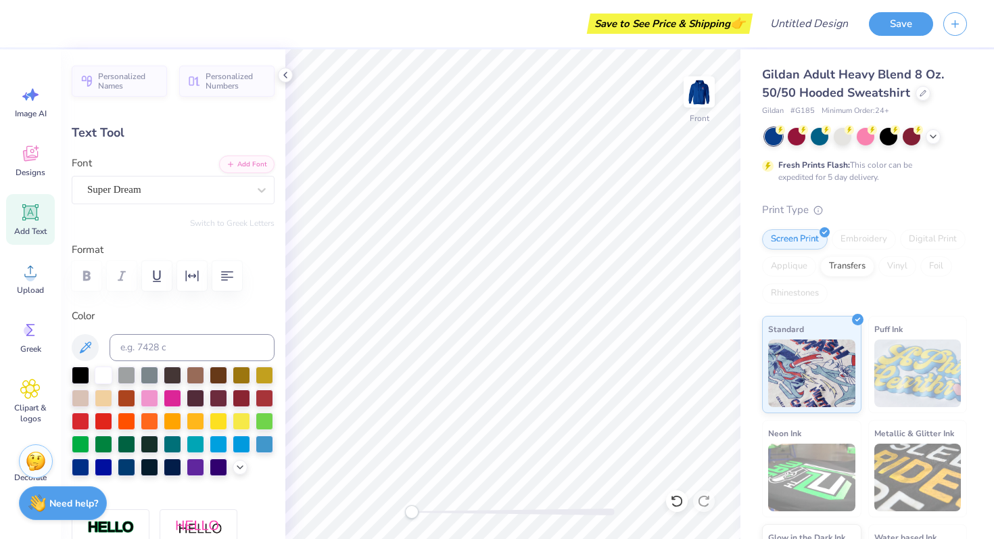
type textarea "in"
type input "13.05"
type input "2.09"
type input "12.94"
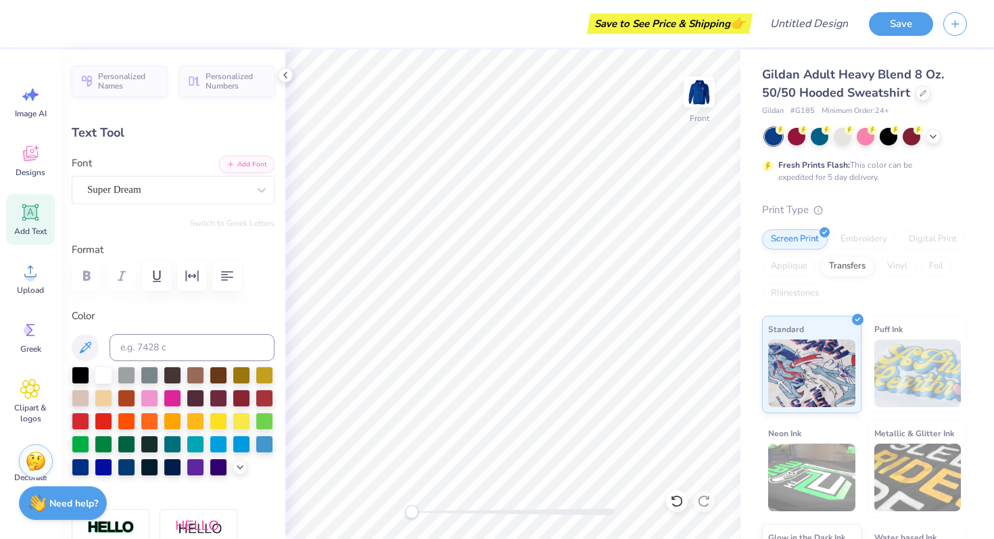
type textarea "fall '25"
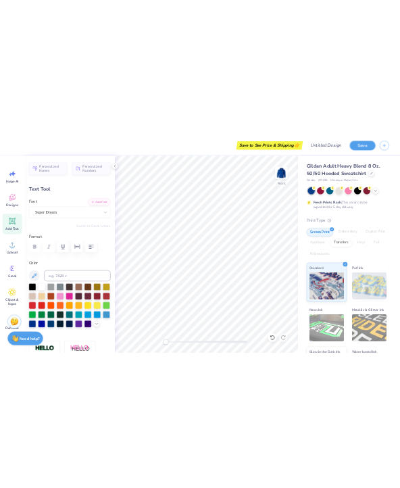
scroll to position [0, 1]
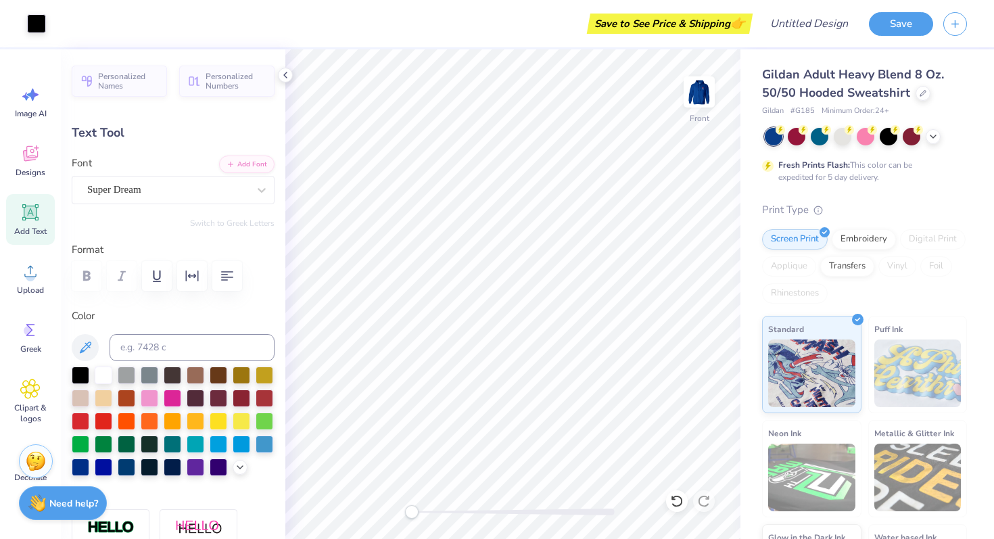
type input "9.53"
type input "2.62"
type input "8.19"
click at [100, 373] on div at bounding box center [104, 374] width 18 height 18
type input "3.40"
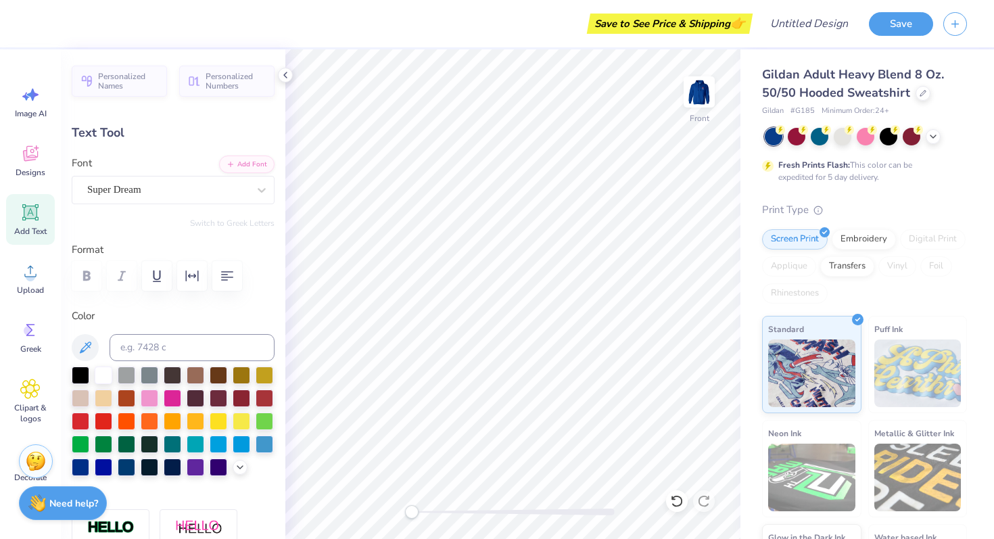
type input "2.09"
type input "11.30"
click at [100, 376] on div at bounding box center [104, 374] width 18 height 18
type input "2.31"
type input "2.21"
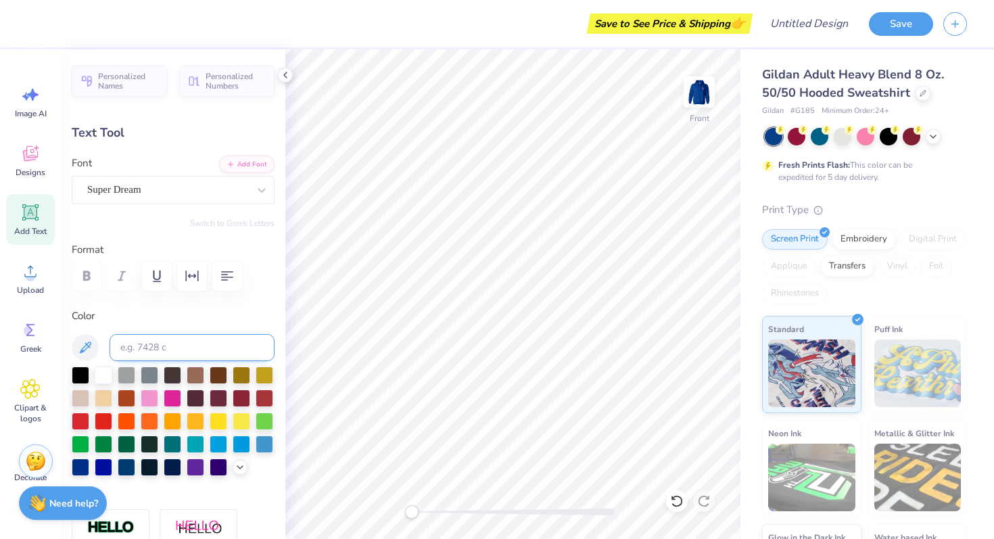
type input "10.46"
click at [106, 364] on div "Color" at bounding box center [173, 392] width 203 height 168
click at [103, 370] on div at bounding box center [104, 374] width 18 height 18
type input "5.38"
type input "2.07"
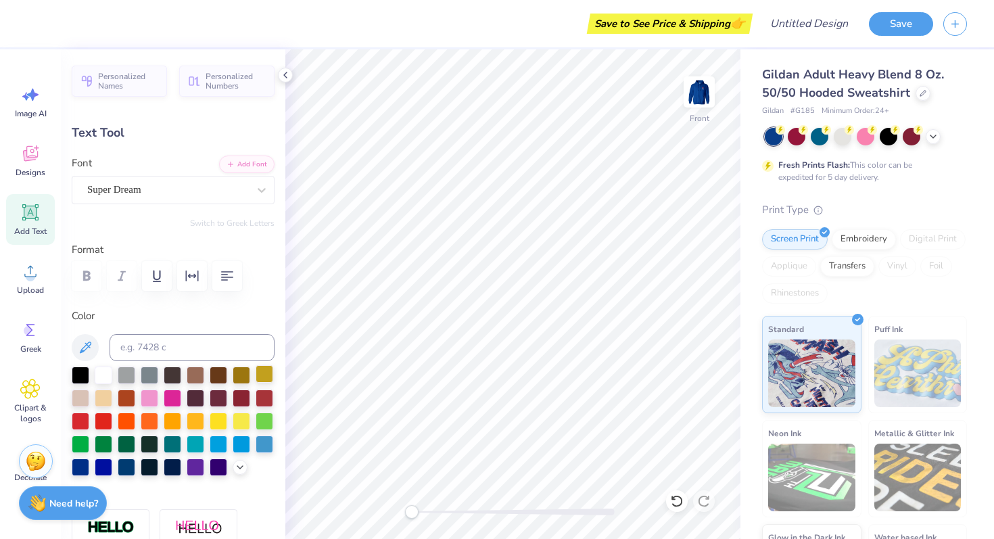
type input "12.91"
click at [103, 377] on div at bounding box center [104, 374] width 18 height 18
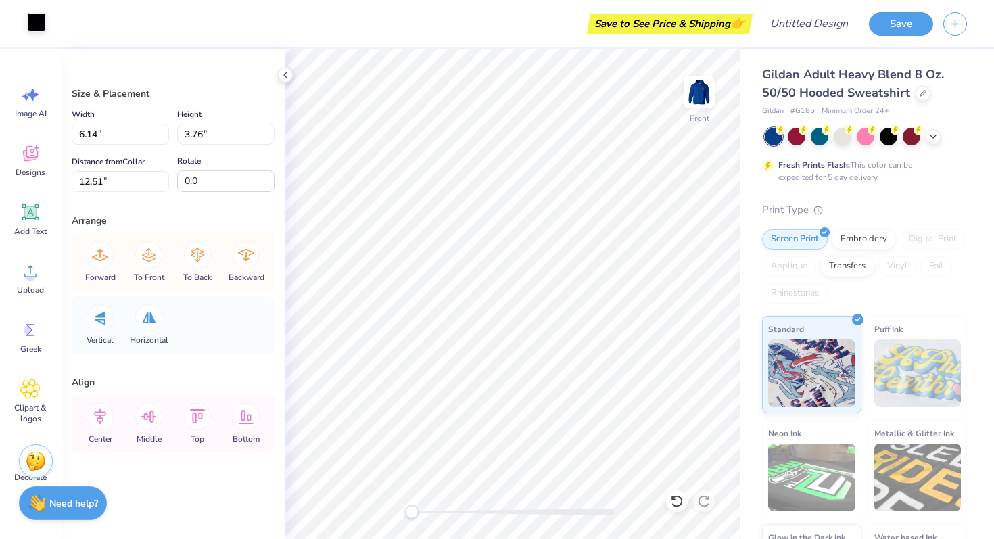
click at [45, 30] on div at bounding box center [36, 22] width 19 height 19
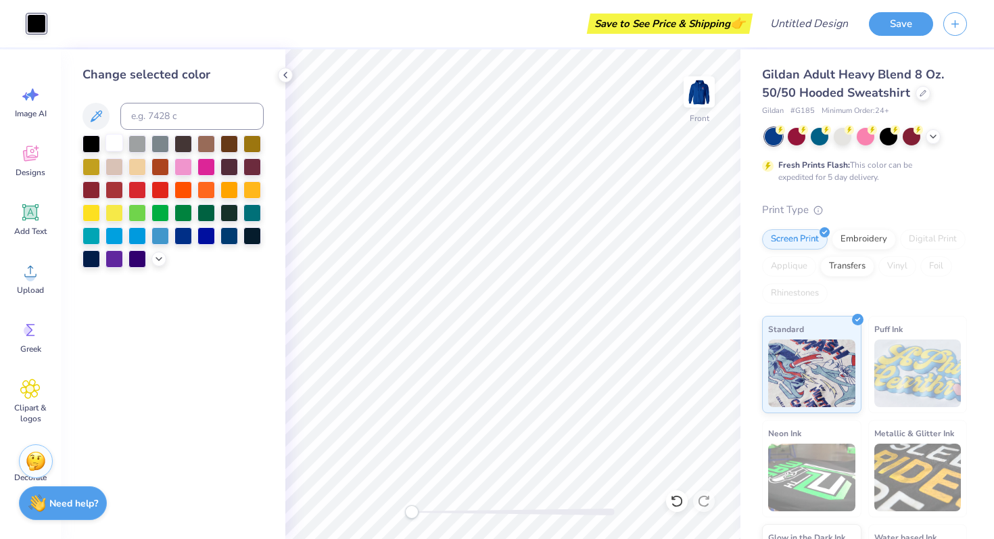
click at [120, 139] on div at bounding box center [114, 143] width 18 height 18
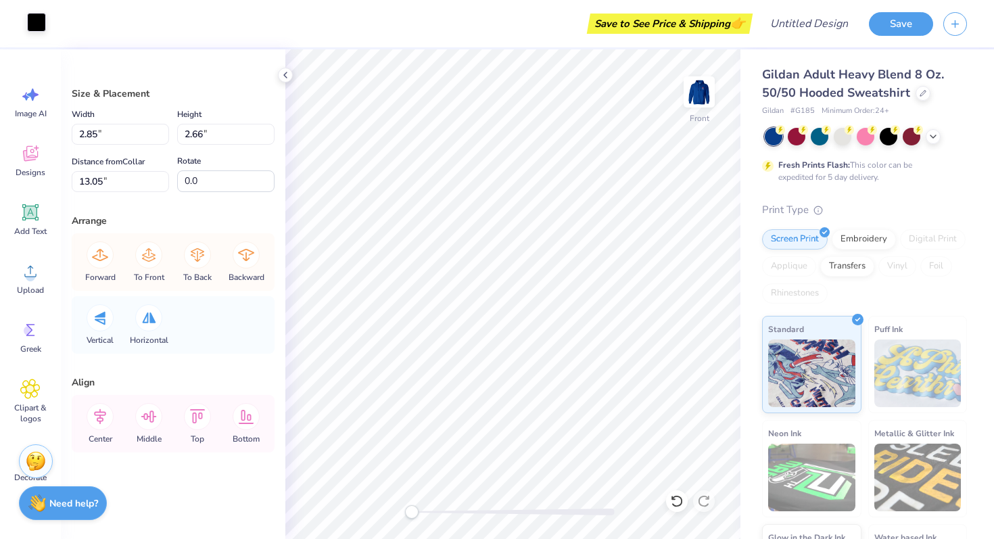
click at [35, 24] on div at bounding box center [36, 22] width 19 height 19
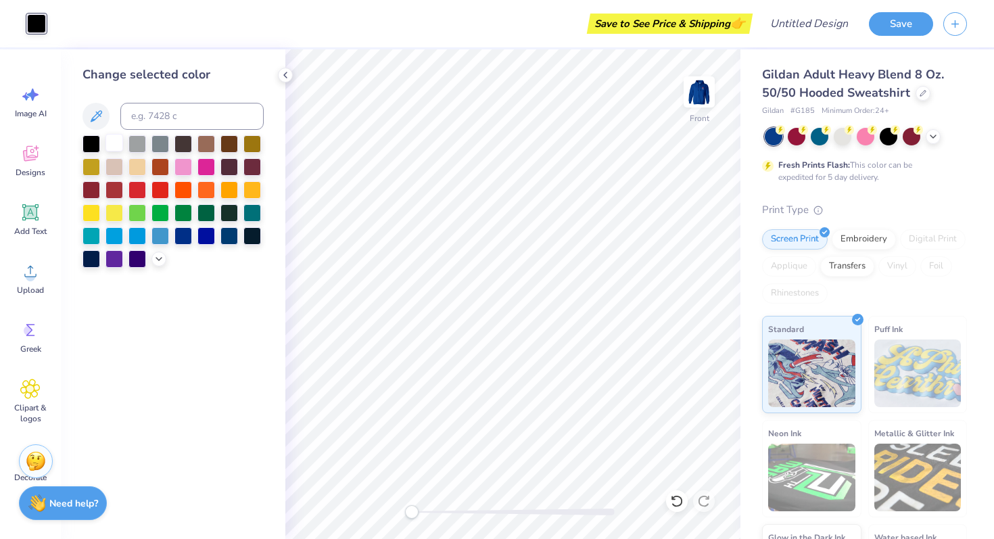
click at [113, 139] on div at bounding box center [114, 143] width 18 height 18
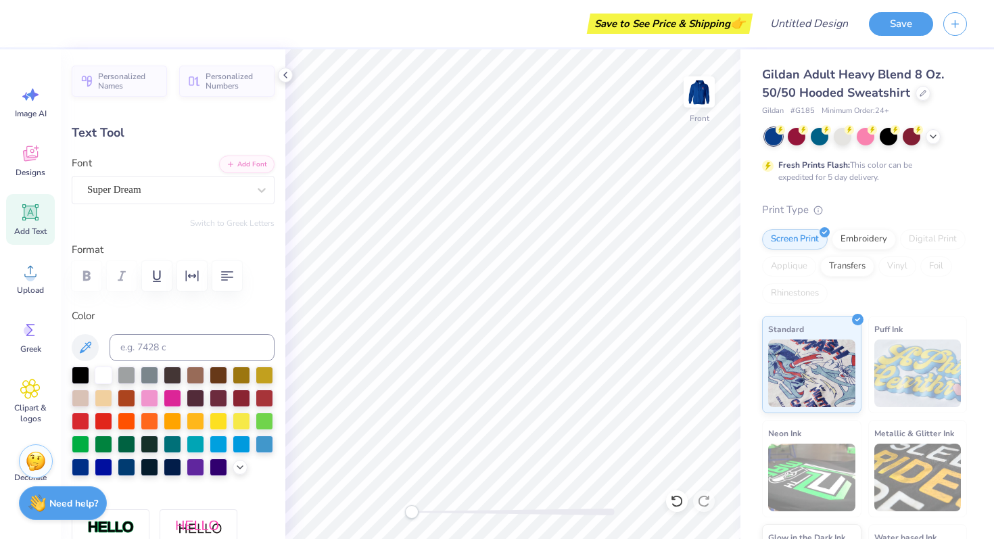
type input "3.40"
type input "2.09"
type input "11.45"
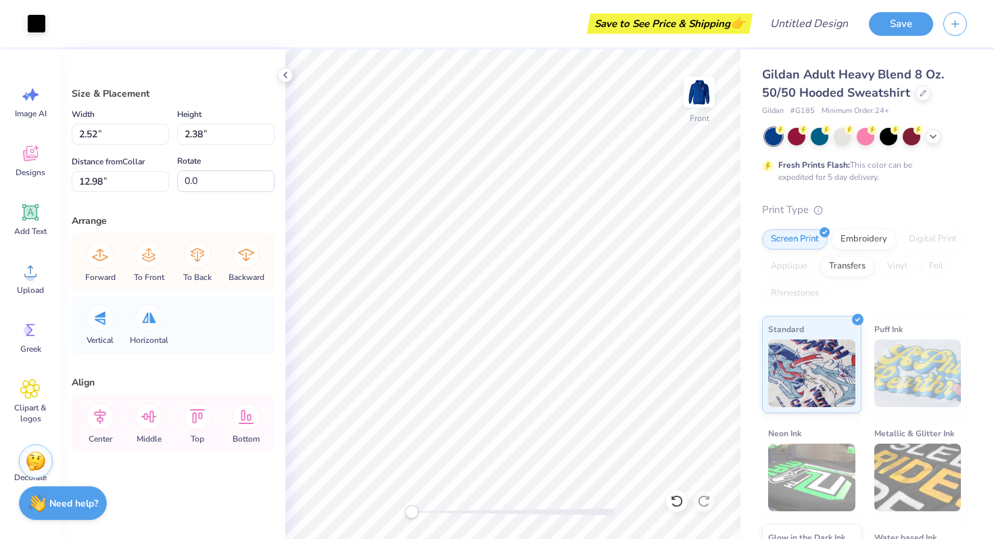
click at [38, 11] on div "Art colors" at bounding box center [23, 23] width 46 height 47
click at [39, 24] on div at bounding box center [36, 22] width 19 height 19
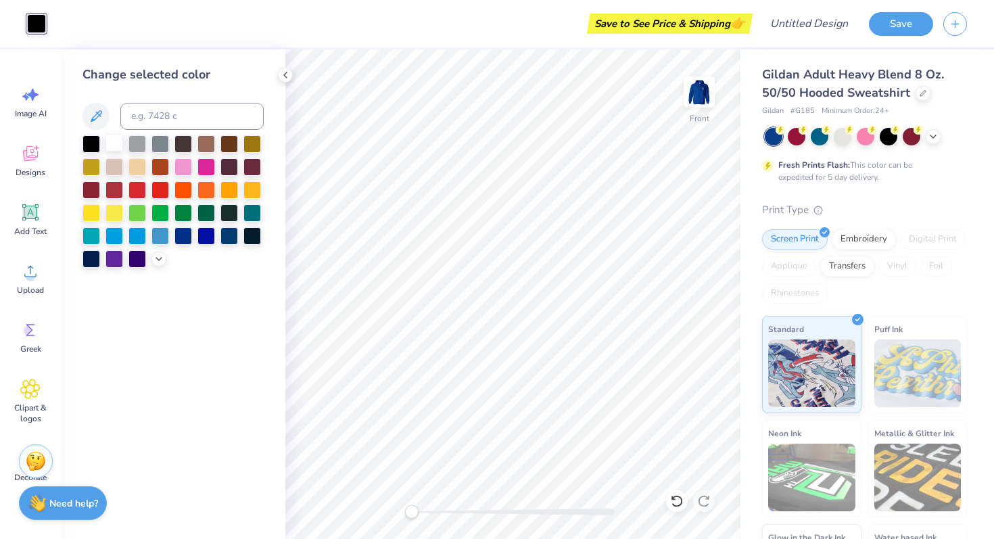
click at [120, 147] on div at bounding box center [114, 143] width 18 height 18
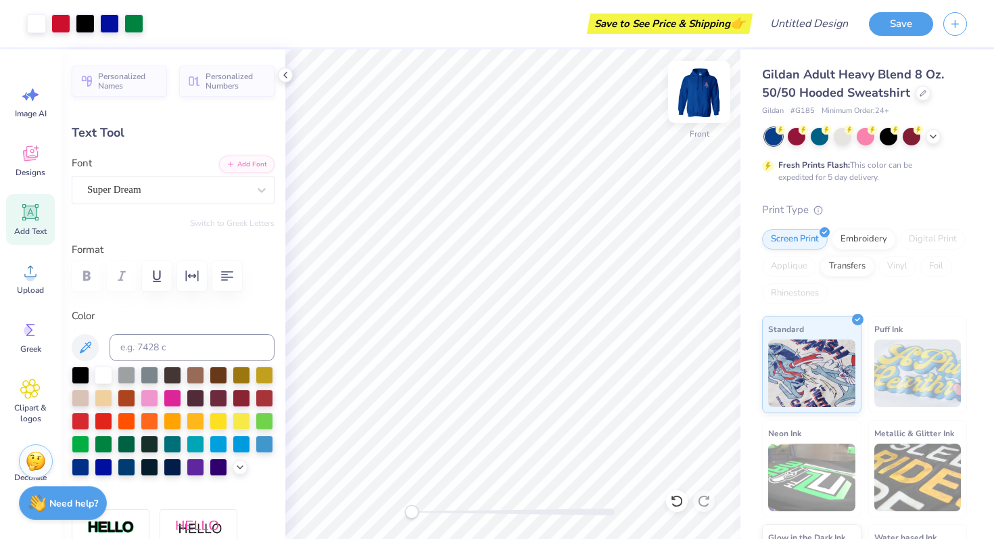
click at [695, 95] on img at bounding box center [699, 92] width 54 height 54
click at [694, 94] on img at bounding box center [699, 92] width 54 height 54
click at [704, 91] on img at bounding box center [699, 92] width 54 height 54
click at [704, 91] on img at bounding box center [698, 91] width 27 height 27
click at [701, 94] on img at bounding box center [699, 92] width 54 height 54
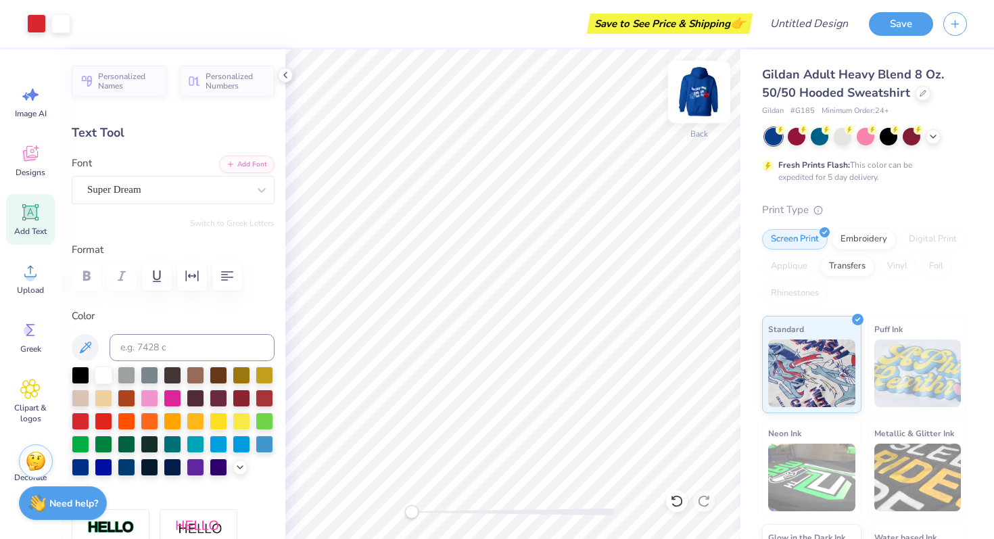
type input "0.55"
type input "0.69"
type input "4.07"
type input "0.61"
type input "0.63"
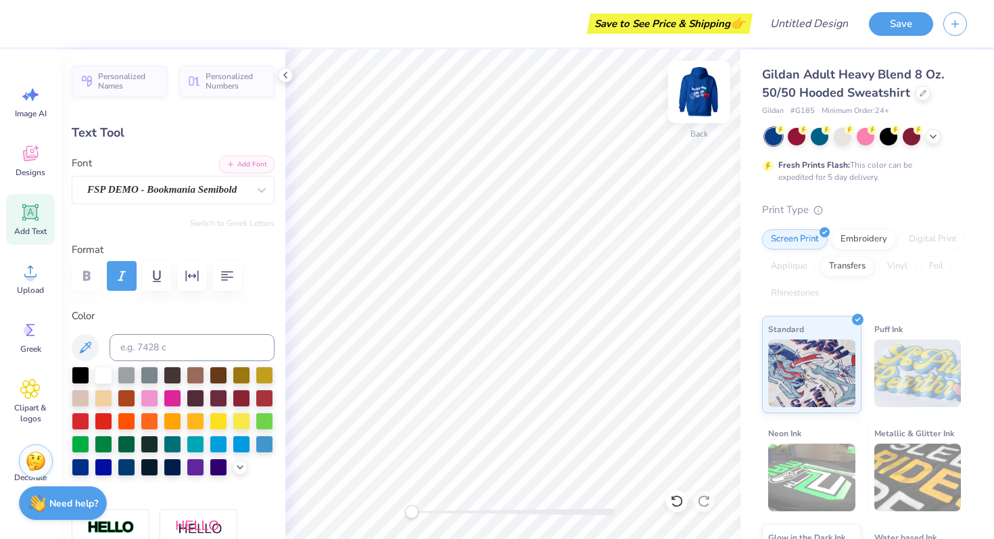
type input "4.33"
type input "0.38"
type input "0.40"
type input "4.56"
type input "0.61"
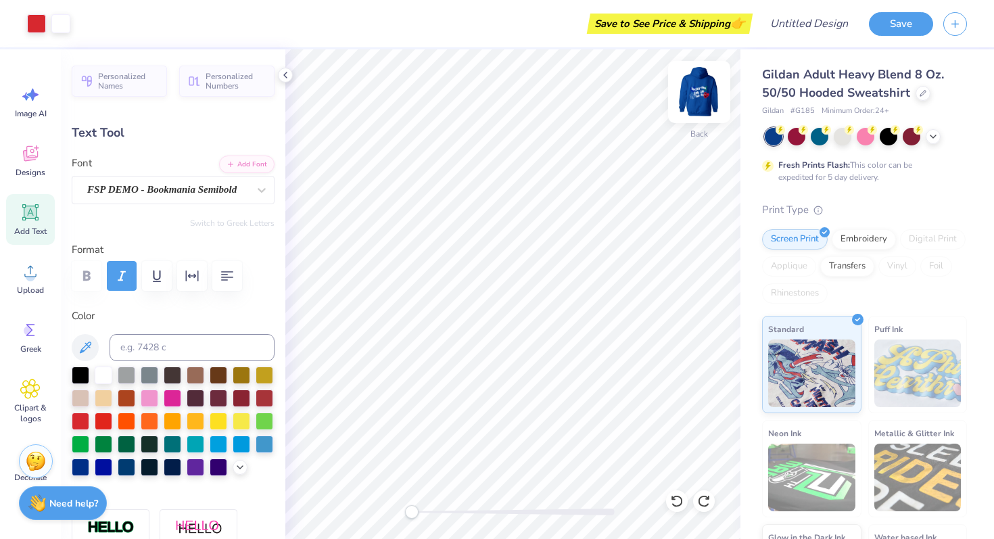
type input "0.63"
type input "4.33"
type textarea "a"
type input "0.55"
type input "0.69"
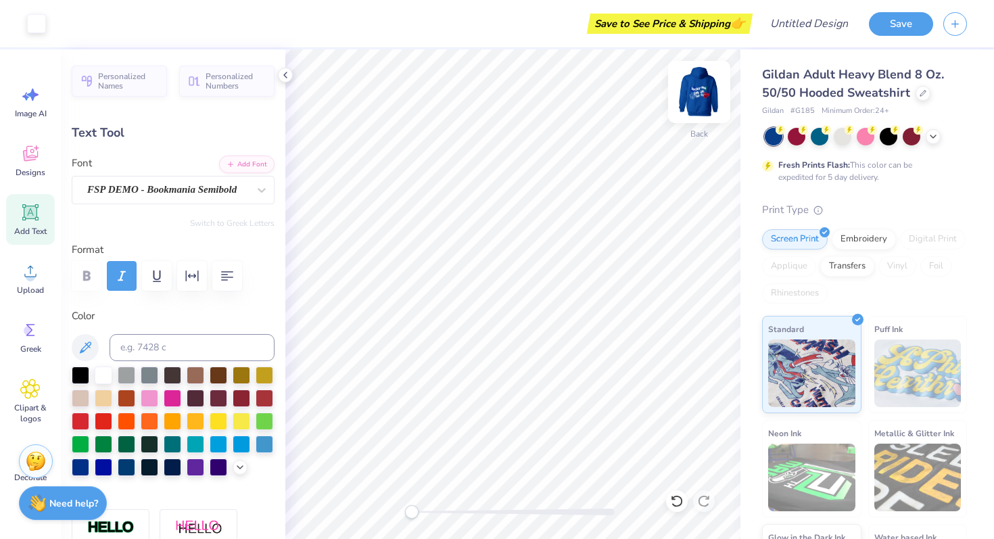
type input "4.07"
type textarea "l"
type input "0.36"
type input "0.72"
type input "4.11"
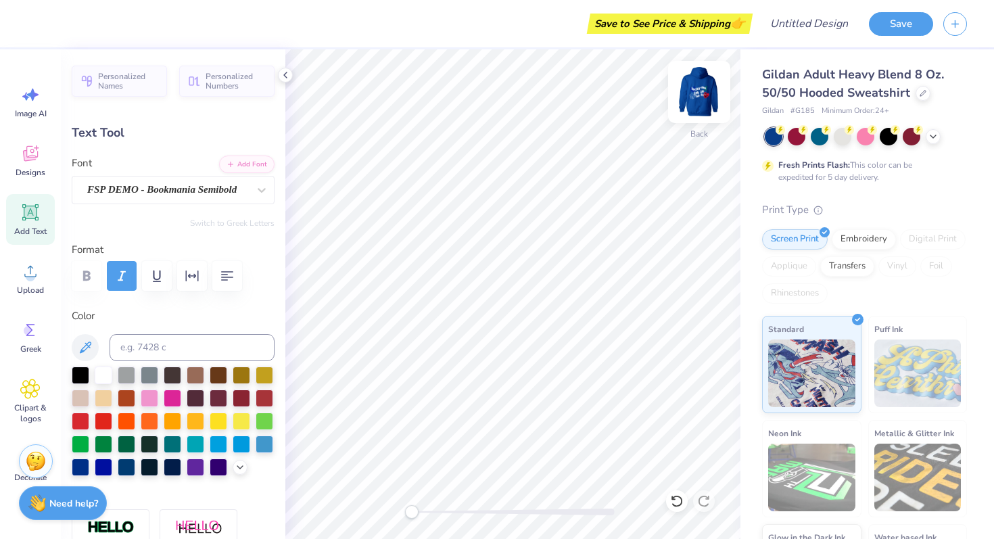
type input "0.46"
type input "4.41"
drag, startPoint x: 409, startPoint y: 511, endPoint x: 456, endPoint y: 512, distance: 46.6
click at [456, 512] on div "Accessibility label" at bounding box center [457, 512] width 14 height 14
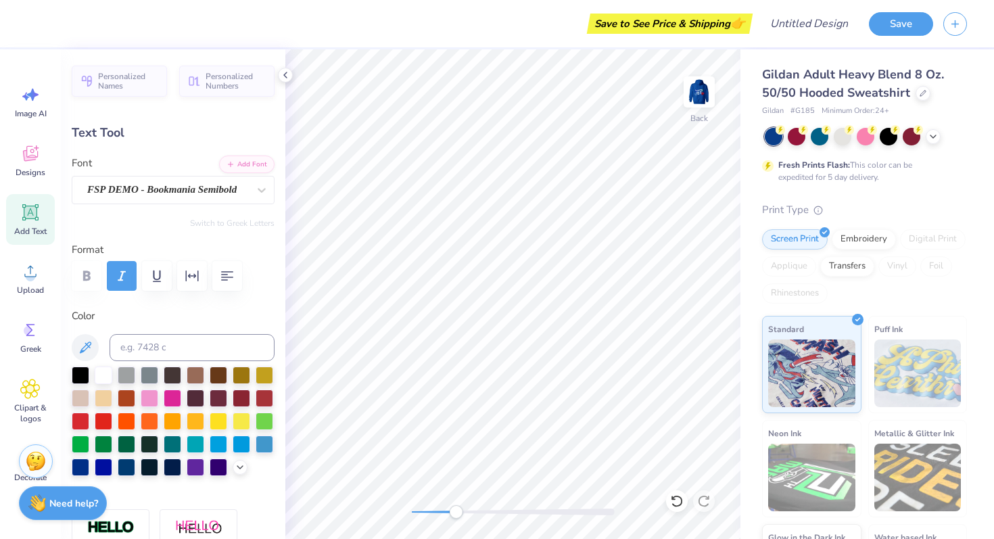
type input "0.35"
type input "0.69"
type input "4.11"
type input "0.61"
type input "0.63"
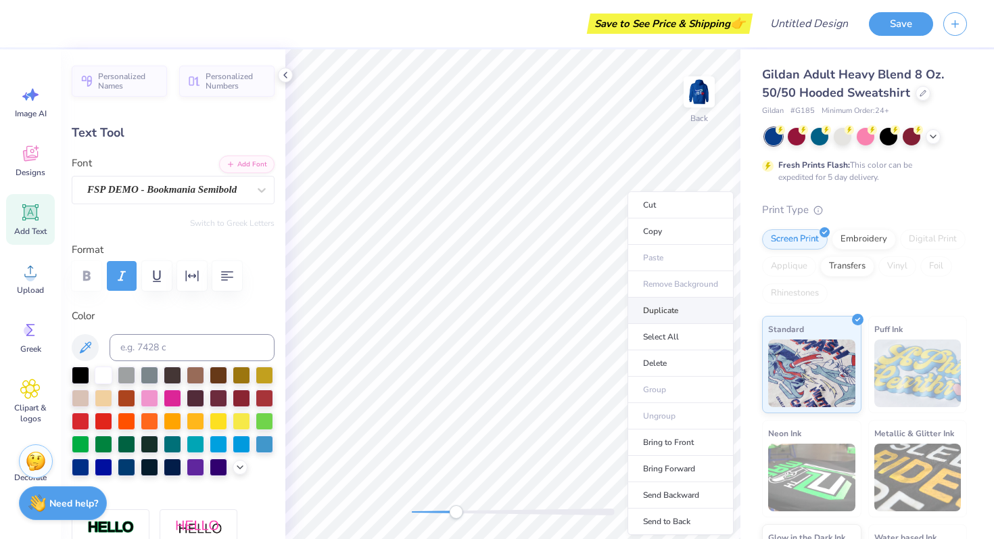
click at [665, 302] on li "Duplicate" at bounding box center [680, 310] width 106 height 26
type input "6.07"
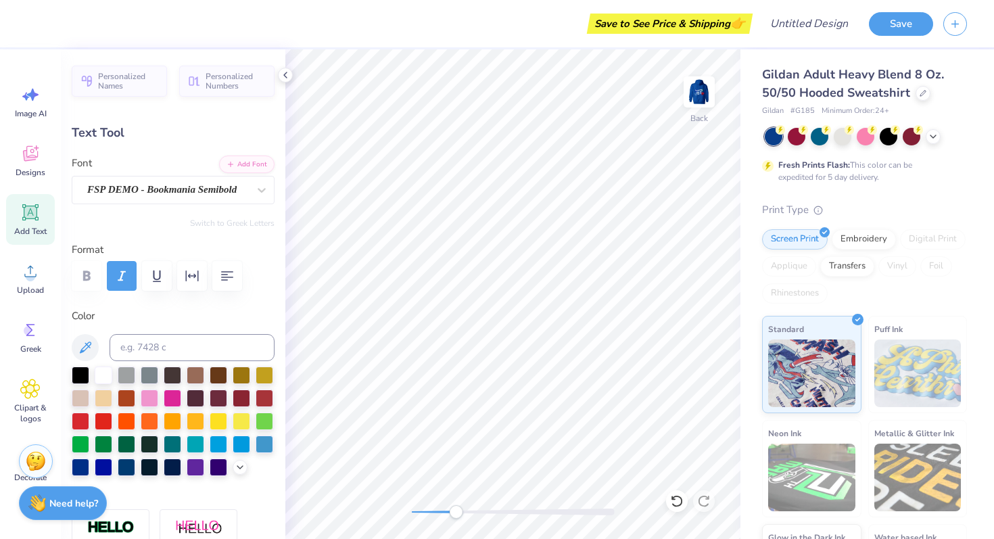
type input "0.36"
type input "0.72"
type input "4.11"
type textarea "h"
type input "0.59"
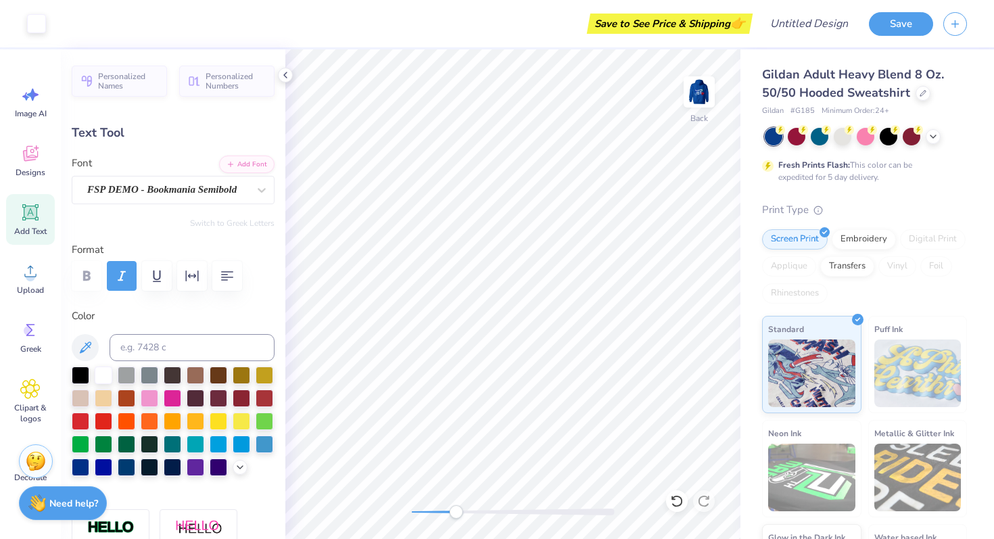
type input "0.74"
type input "4.10"
type input "0.46"
type input "4.36"
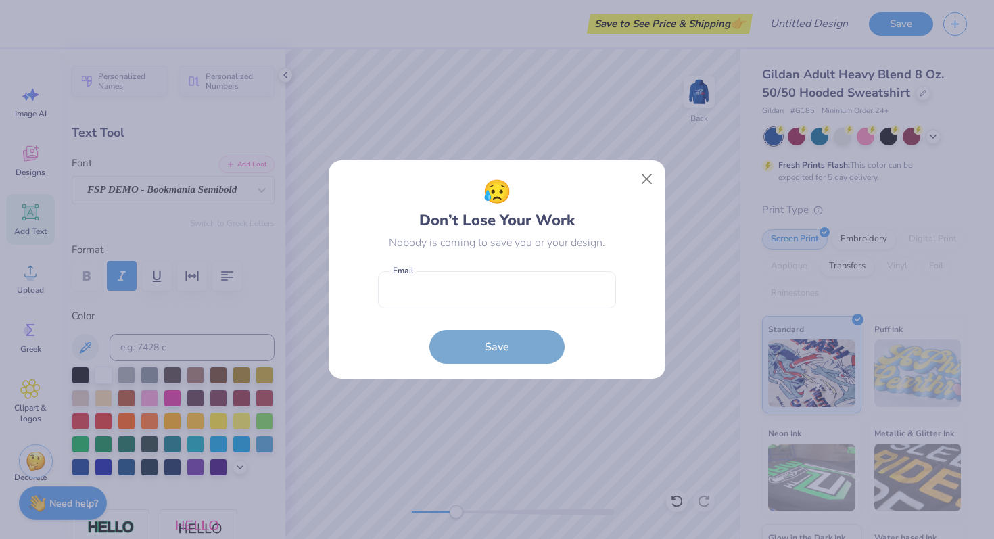
click at [669, 174] on body "Save to See Price & Shipping 👉 Design Title Save Image AI Designs Add Text Uplo…" at bounding box center [497, 269] width 994 height 539
click at [650, 173] on button "Close" at bounding box center [647, 179] width 26 height 26
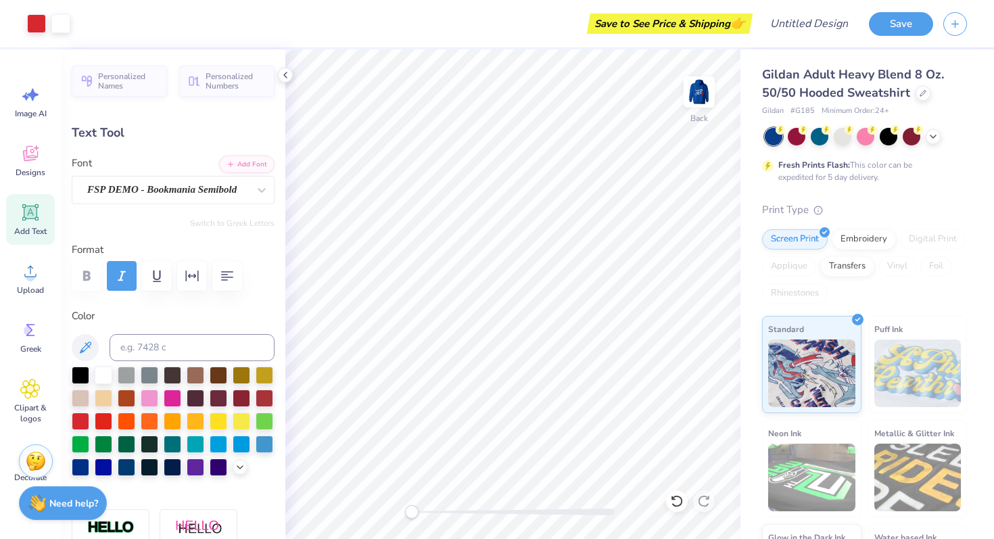
click at [329, 512] on div "Back" at bounding box center [512, 293] width 455 height 489
click at [691, 98] on img at bounding box center [699, 92] width 54 height 54
